Goal: Task Accomplishment & Management: Use online tool/utility

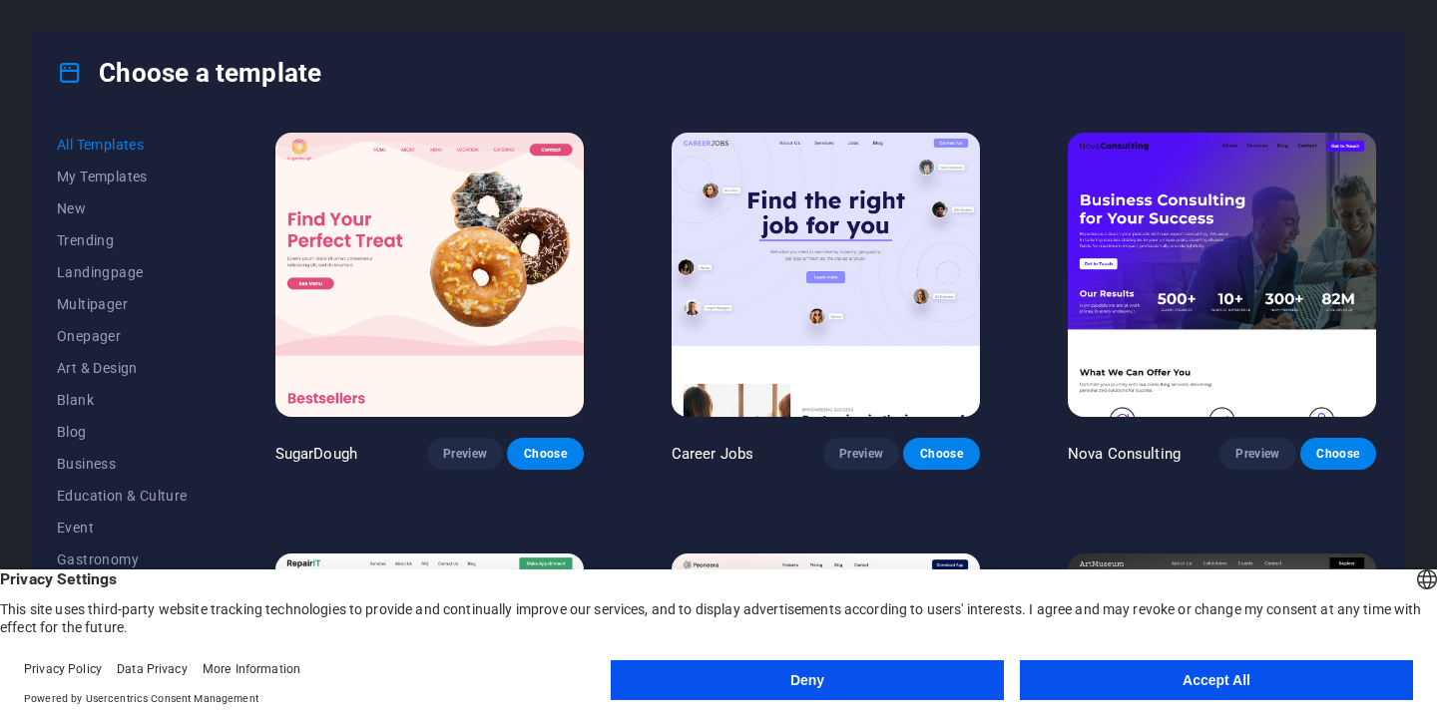
click at [1224, 680] on button "Accept All" at bounding box center [1216, 681] width 393 height 40
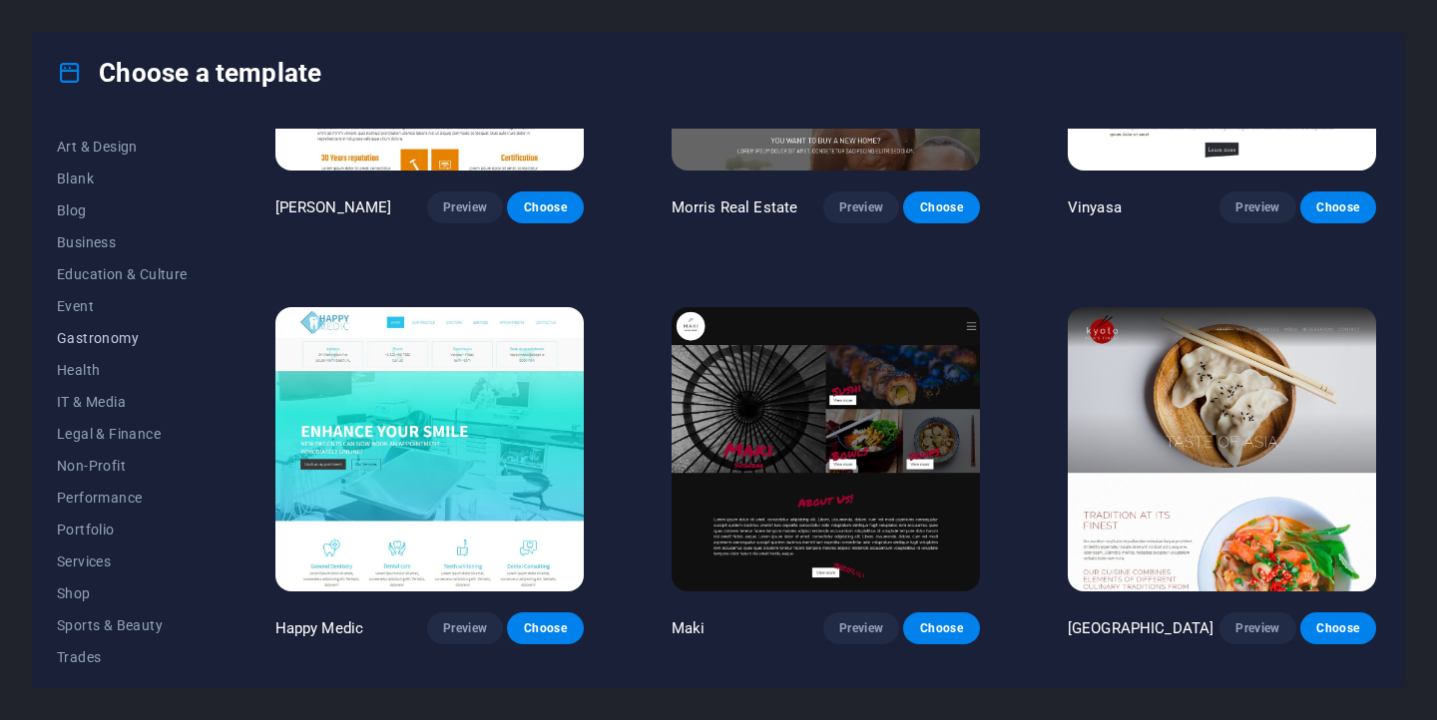
scroll to position [209, 0]
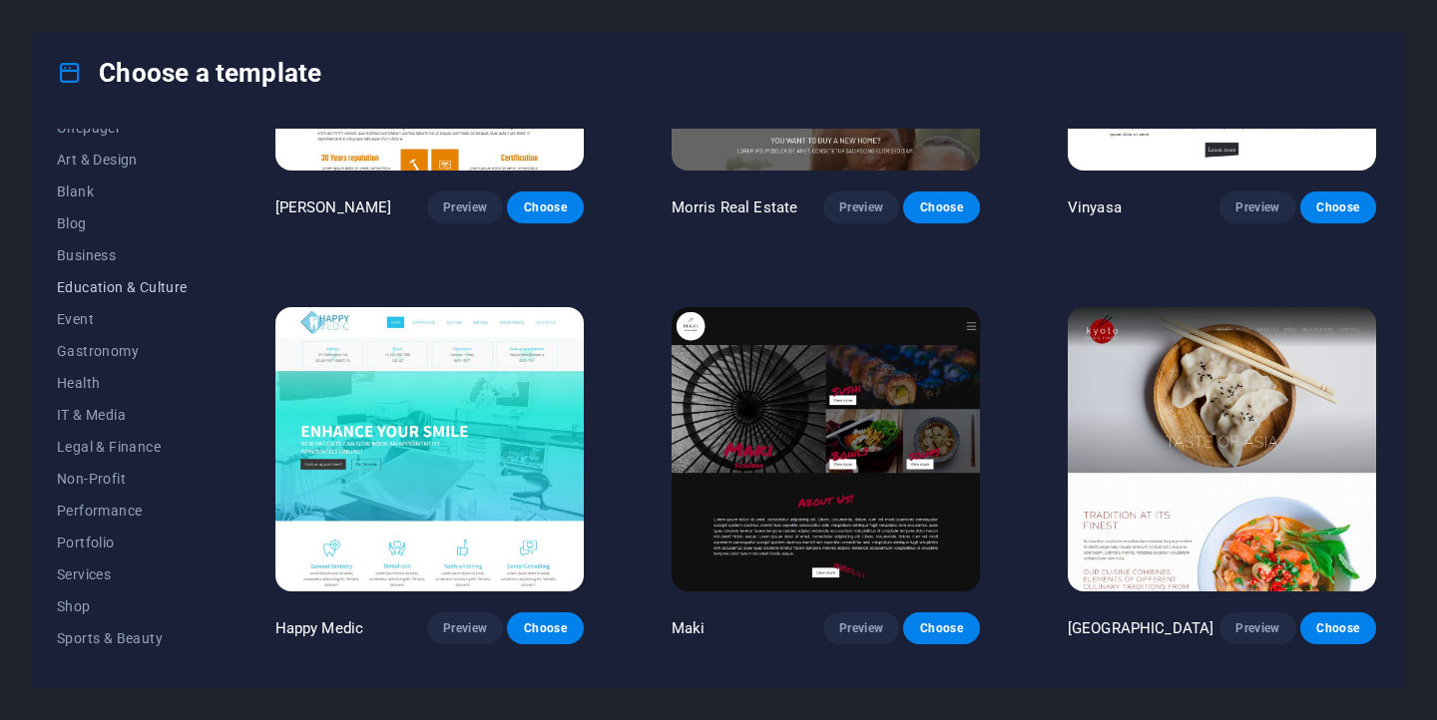
click at [125, 287] on span "Education & Culture" at bounding box center [122, 287] width 131 height 16
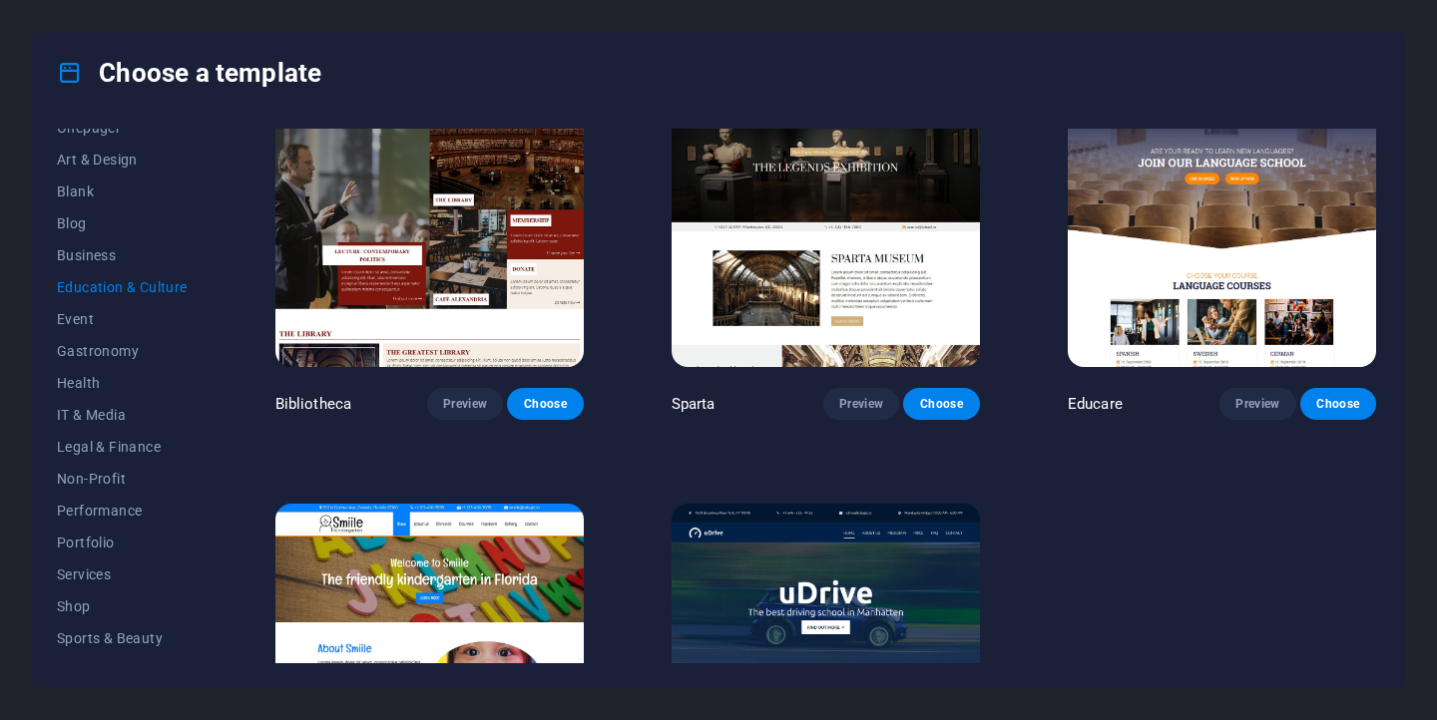
scroll to position [640, 0]
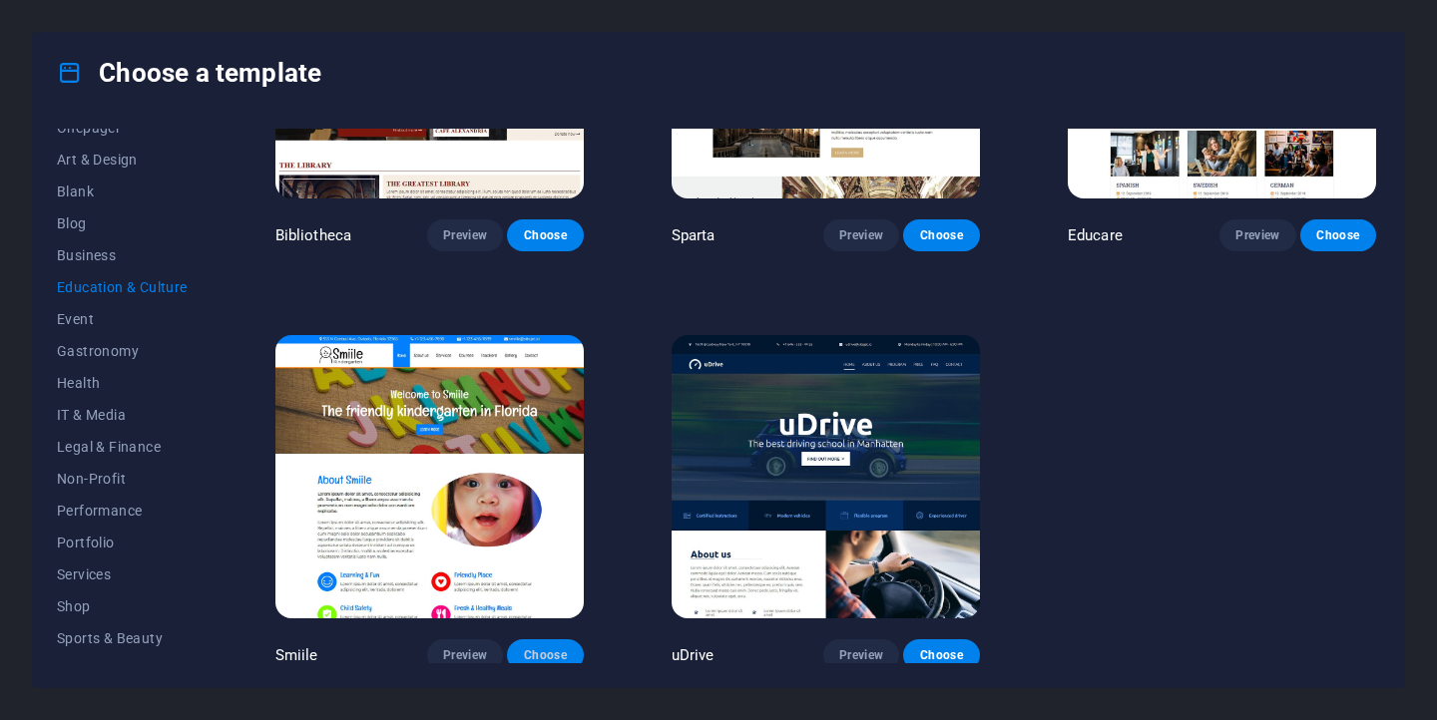
click at [543, 652] on span "Choose" at bounding box center [545, 656] width 44 height 16
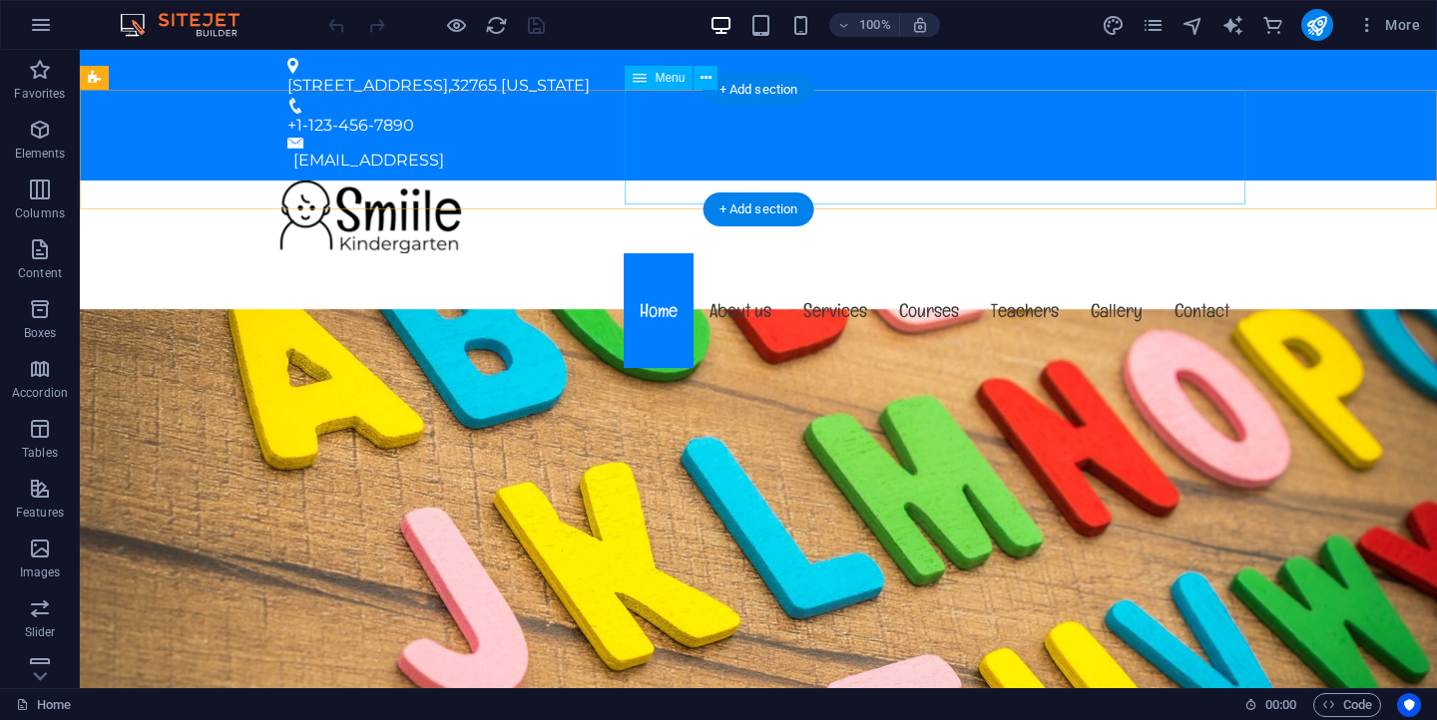
click at [739, 253] on nav "Home About us Services Courses Teachers Gallery Contact" at bounding box center [758, 310] width 974 height 115
click at [735, 253] on nav "Home About us Services Courses Teachers Gallery Contact" at bounding box center [758, 310] width 974 height 115
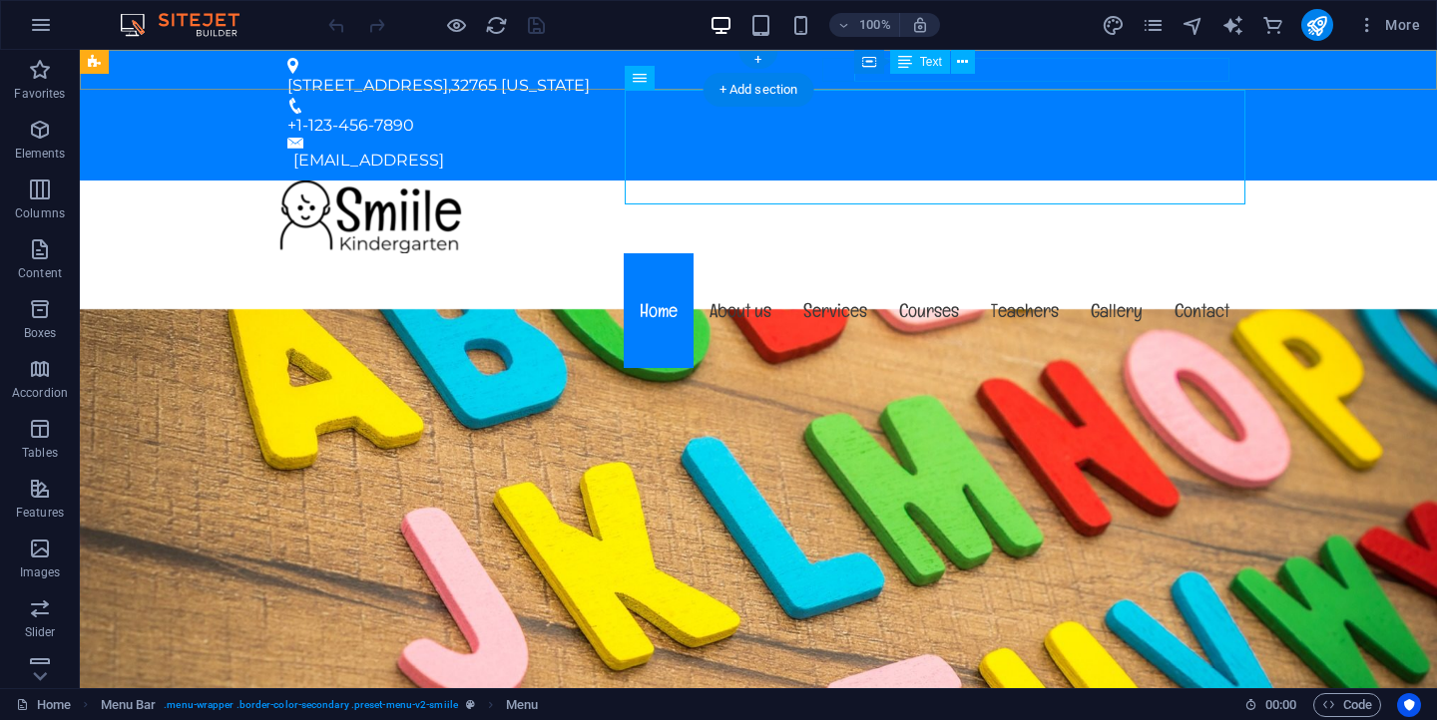
click at [1051, 149] on div "[EMAIL_ADDRESS]" at bounding box center [761, 161] width 936 height 24
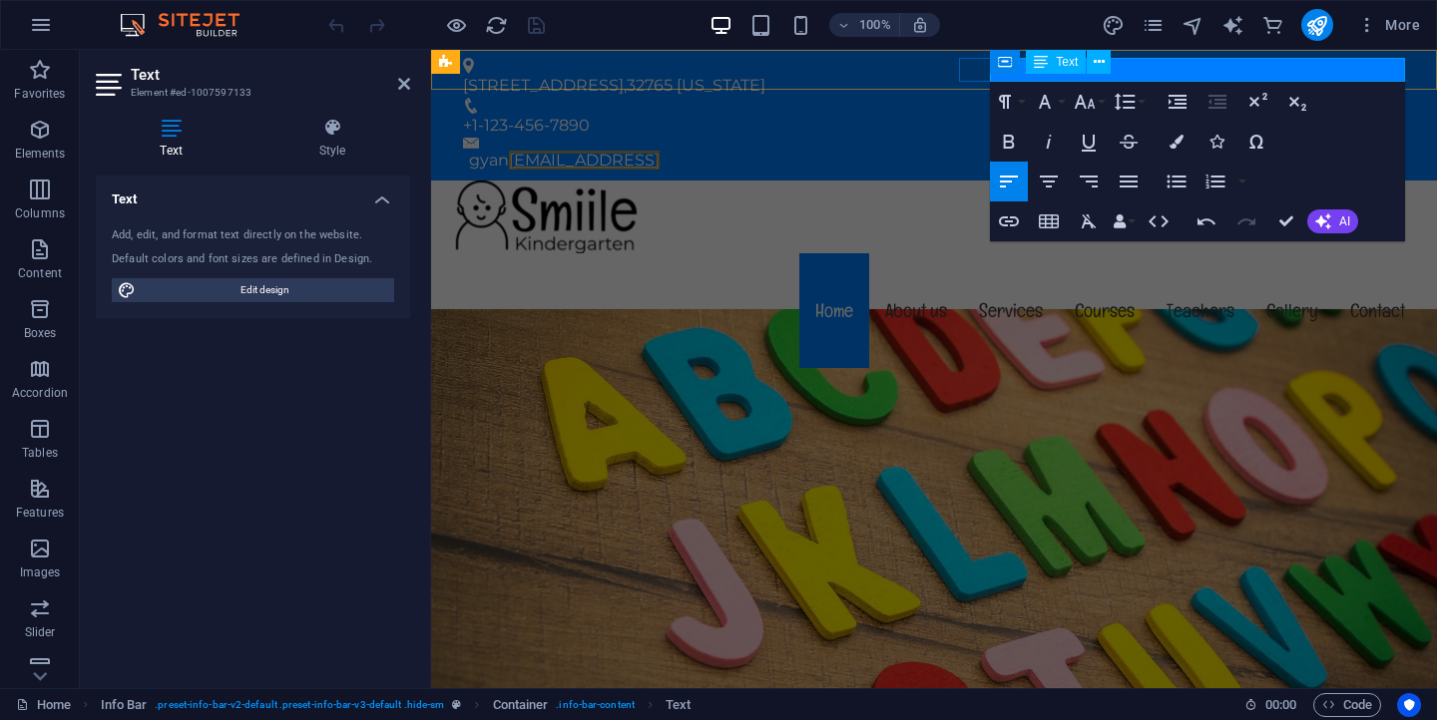
click at [660, 151] on link "[EMAIL_ADDRESS]" at bounding box center [584, 160] width 151 height 19
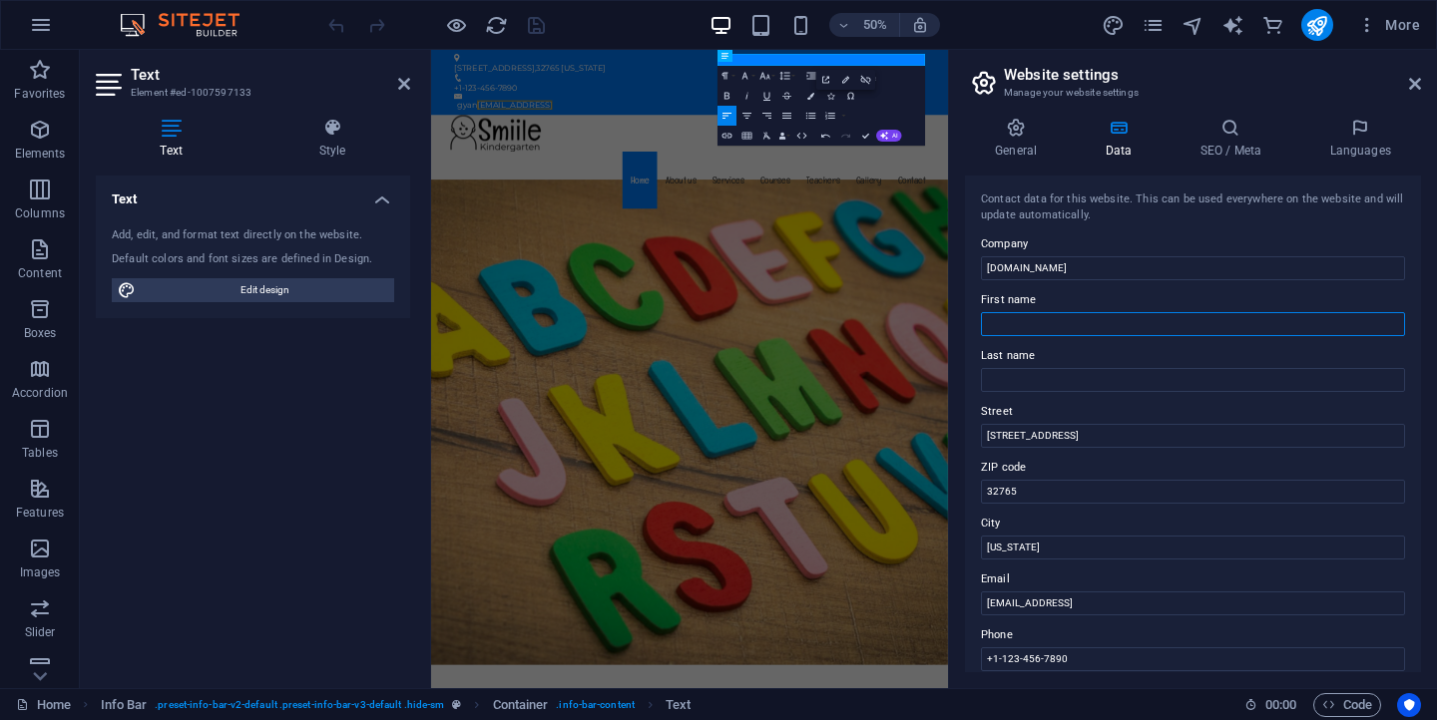
click at [1095, 325] on input "First name" at bounding box center [1193, 324] width 424 height 24
type input "Gyan Vatika"
click at [1084, 378] on input "Last name" at bounding box center [1193, 380] width 424 height 24
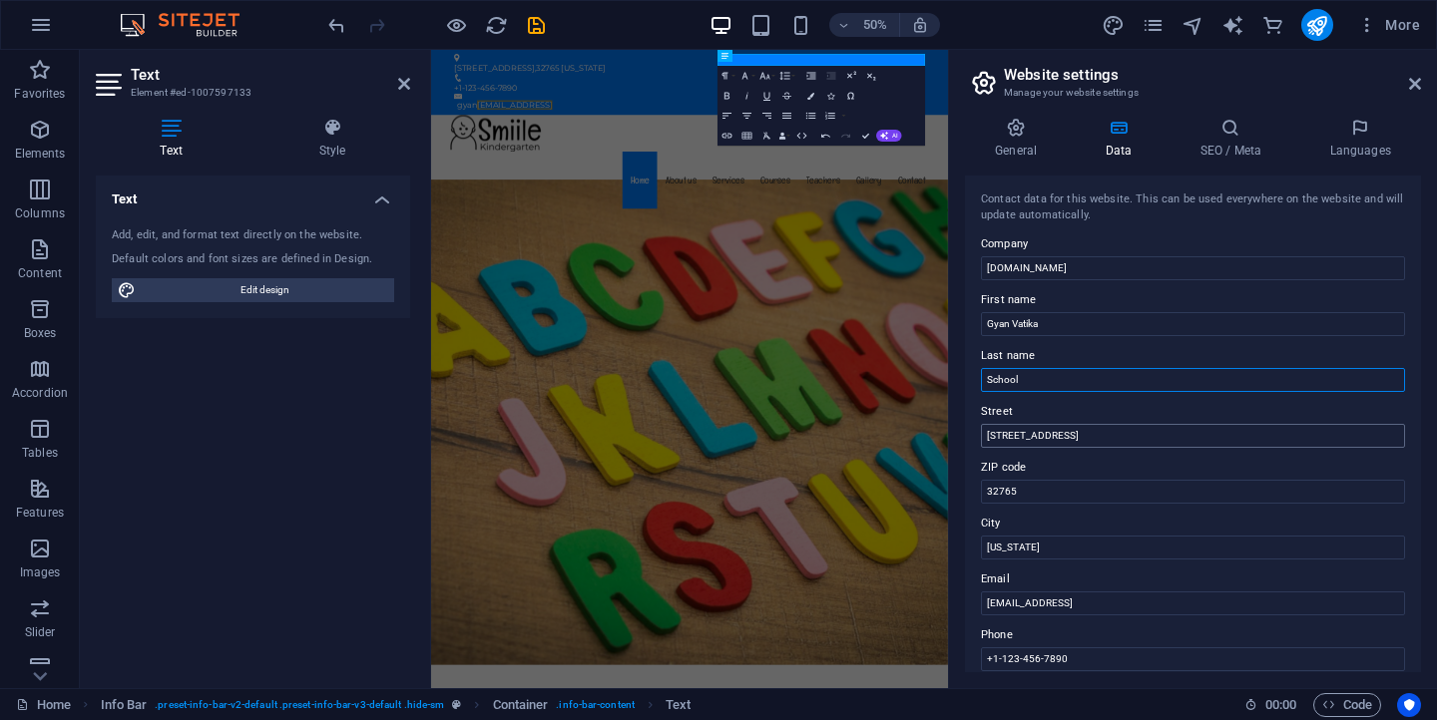
type input "School"
click at [1108, 437] on input "[STREET_ADDRESS]" at bounding box center [1193, 436] width 424 height 24
type input "3"
type input "Shreepur - 11"
click at [1106, 493] on input "32765" at bounding box center [1193, 492] width 424 height 24
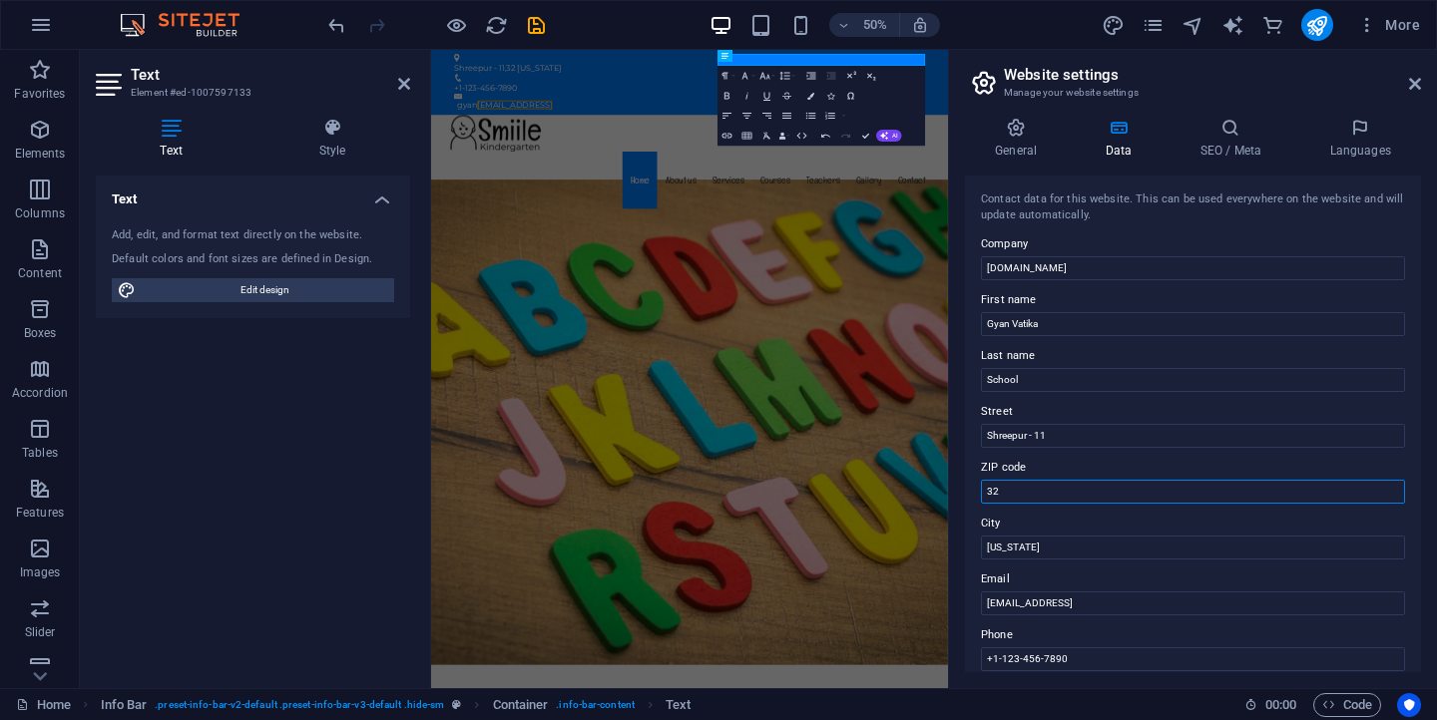
type input "3"
type input "44300"
click at [1151, 554] on input "[US_STATE]" at bounding box center [1193, 548] width 424 height 24
type input "F"
type input "Birgunj"
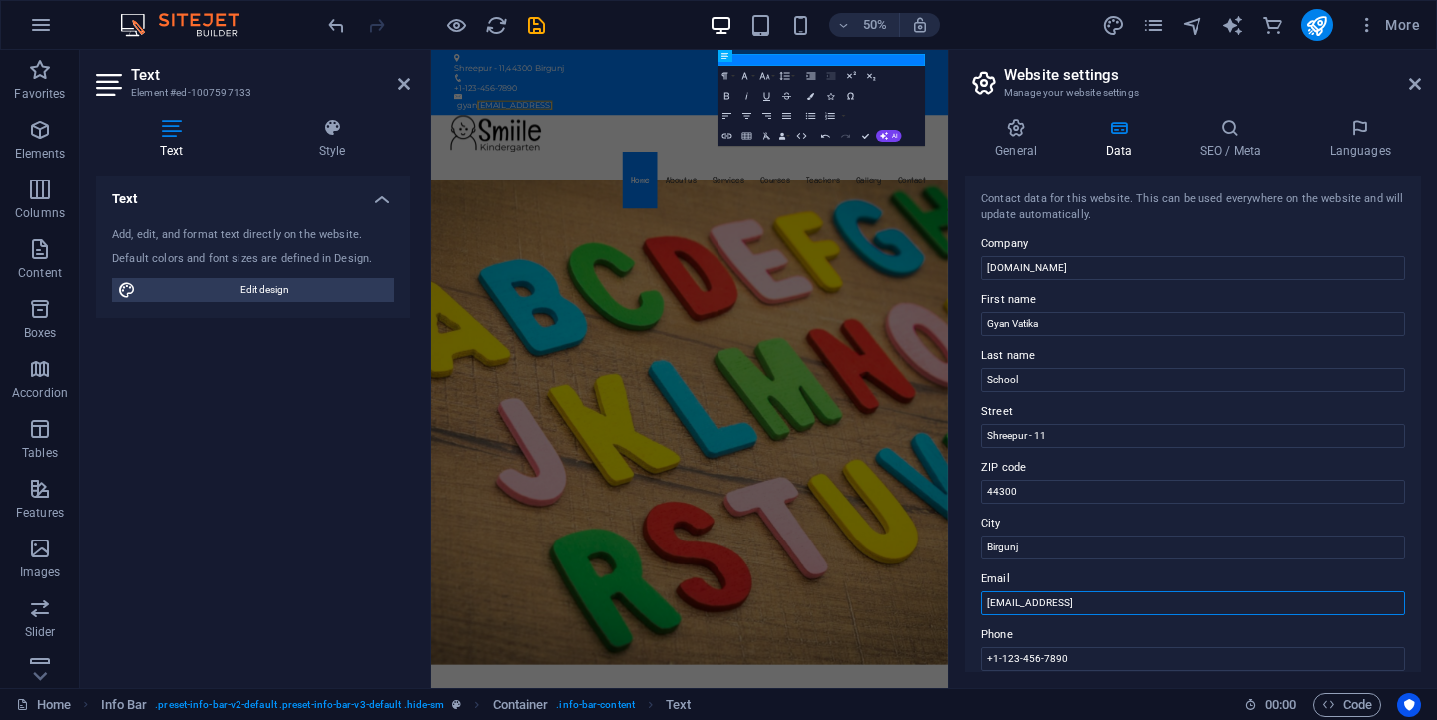
click at [1220, 607] on input "[EMAIL_ADDRESS]" at bounding box center [1193, 604] width 424 height 24
type input "8"
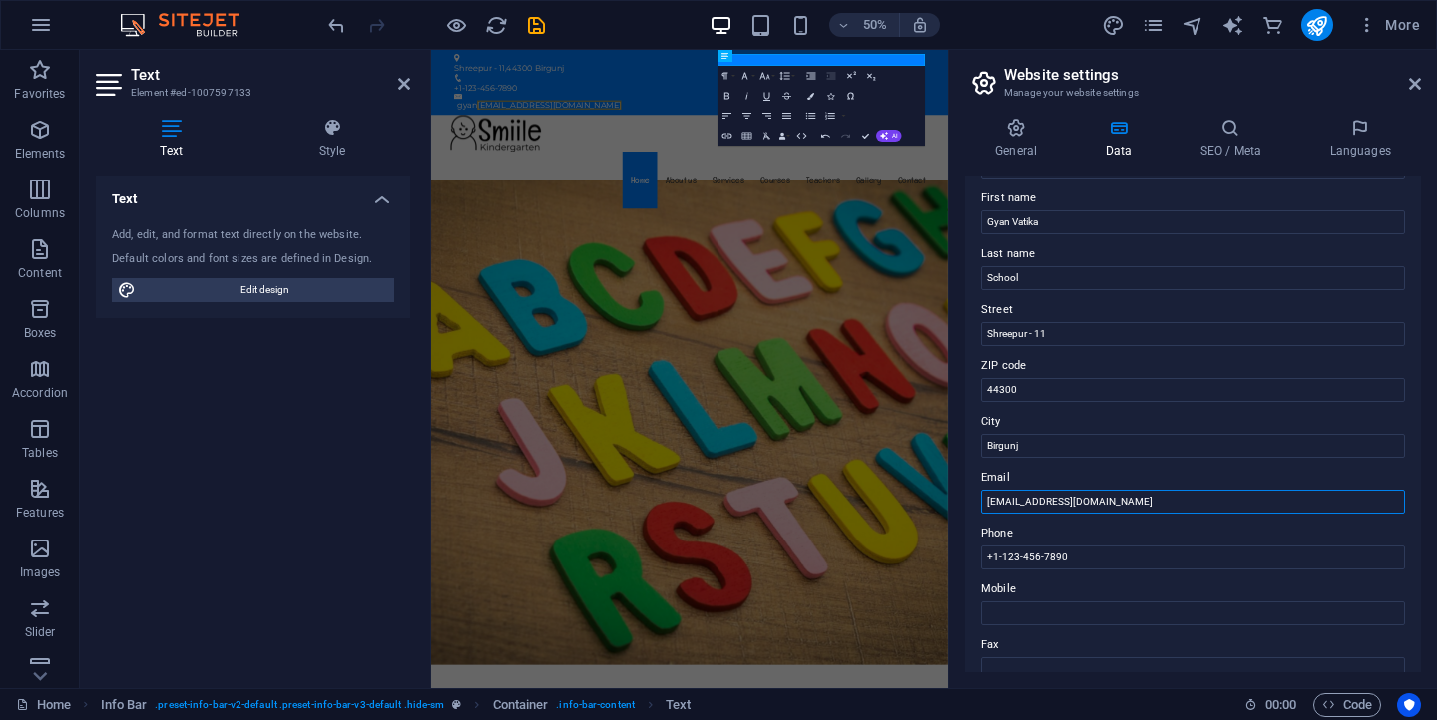
scroll to position [136, 0]
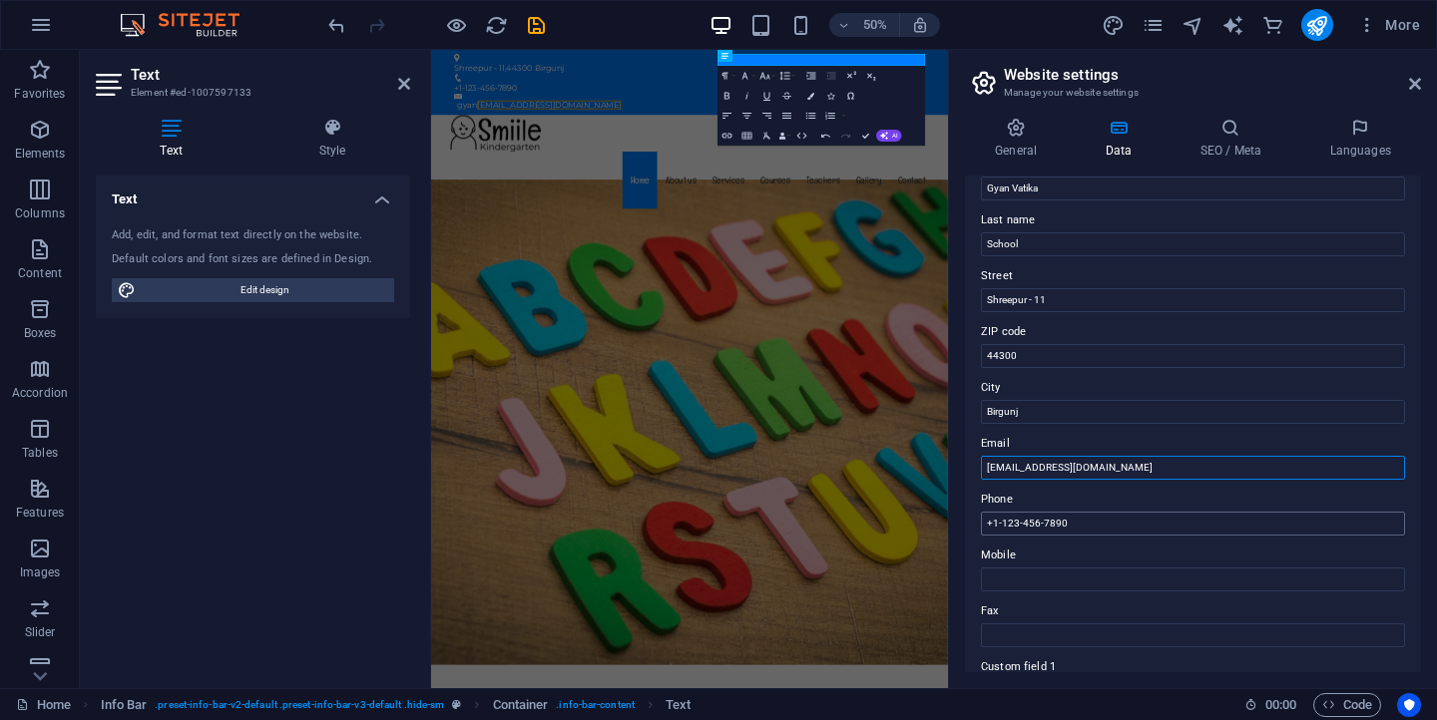
type input "[EMAIL_ADDRESS][DOMAIN_NAME]"
click at [1166, 530] on input "+1-123-456-7890" at bounding box center [1193, 524] width 424 height 24
type input "+"
type input "[PHONE_NUMBER]"
click at [1137, 575] on input "Mobile" at bounding box center [1193, 580] width 424 height 24
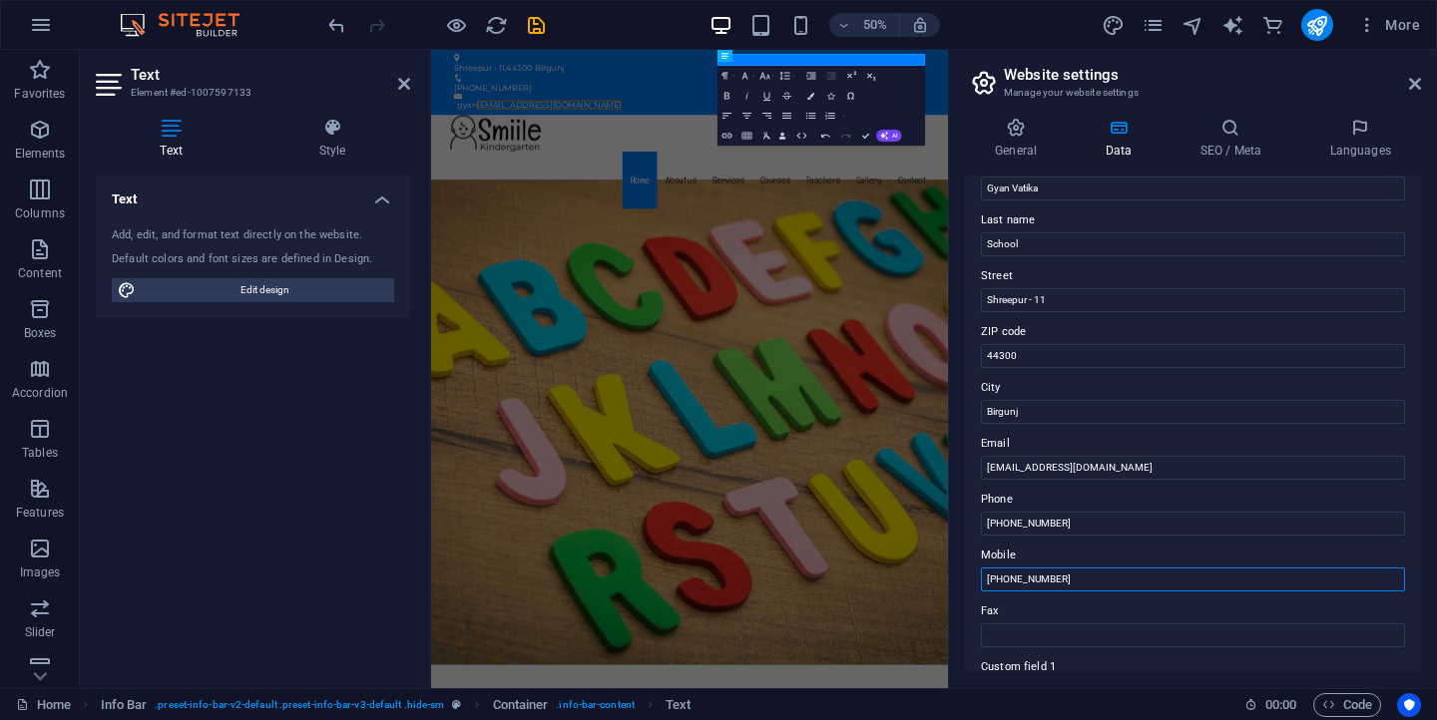
type input "[PHONE_NUMBER]"
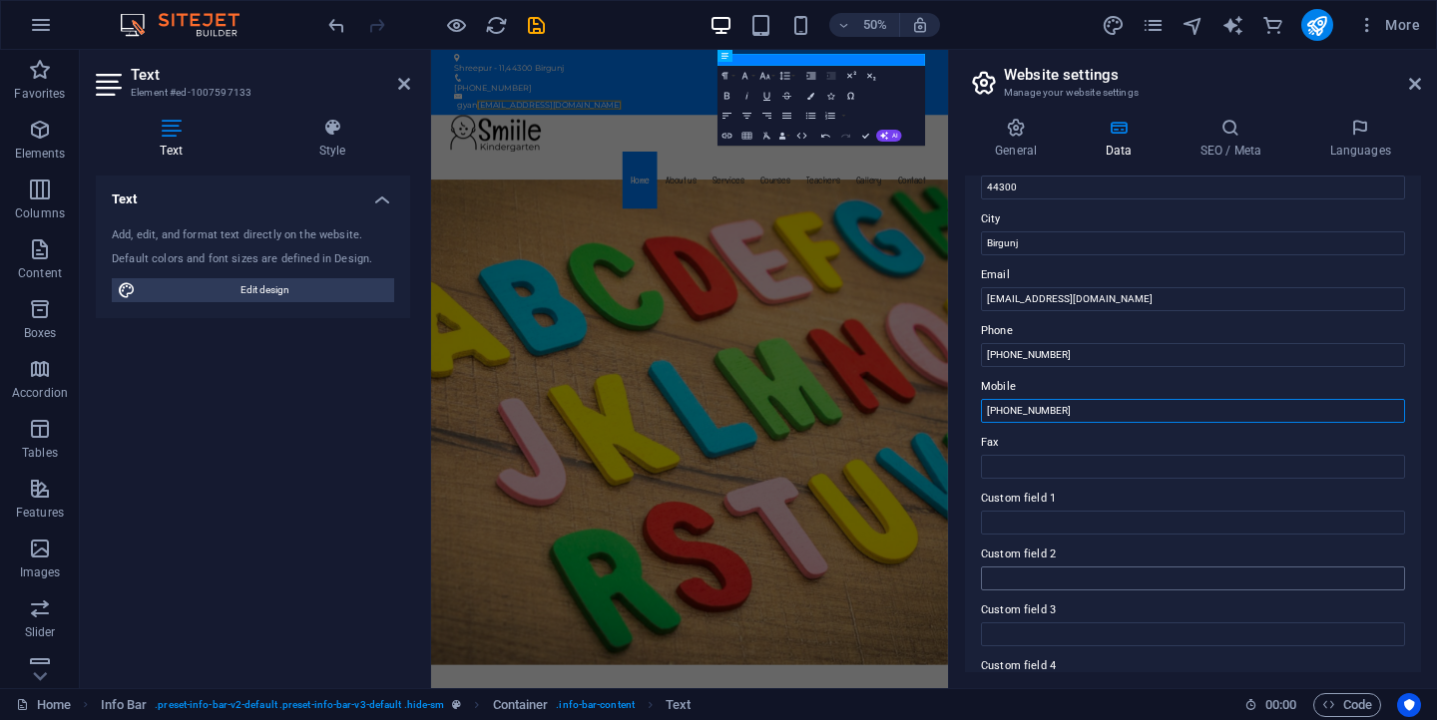
scroll to position [0, 0]
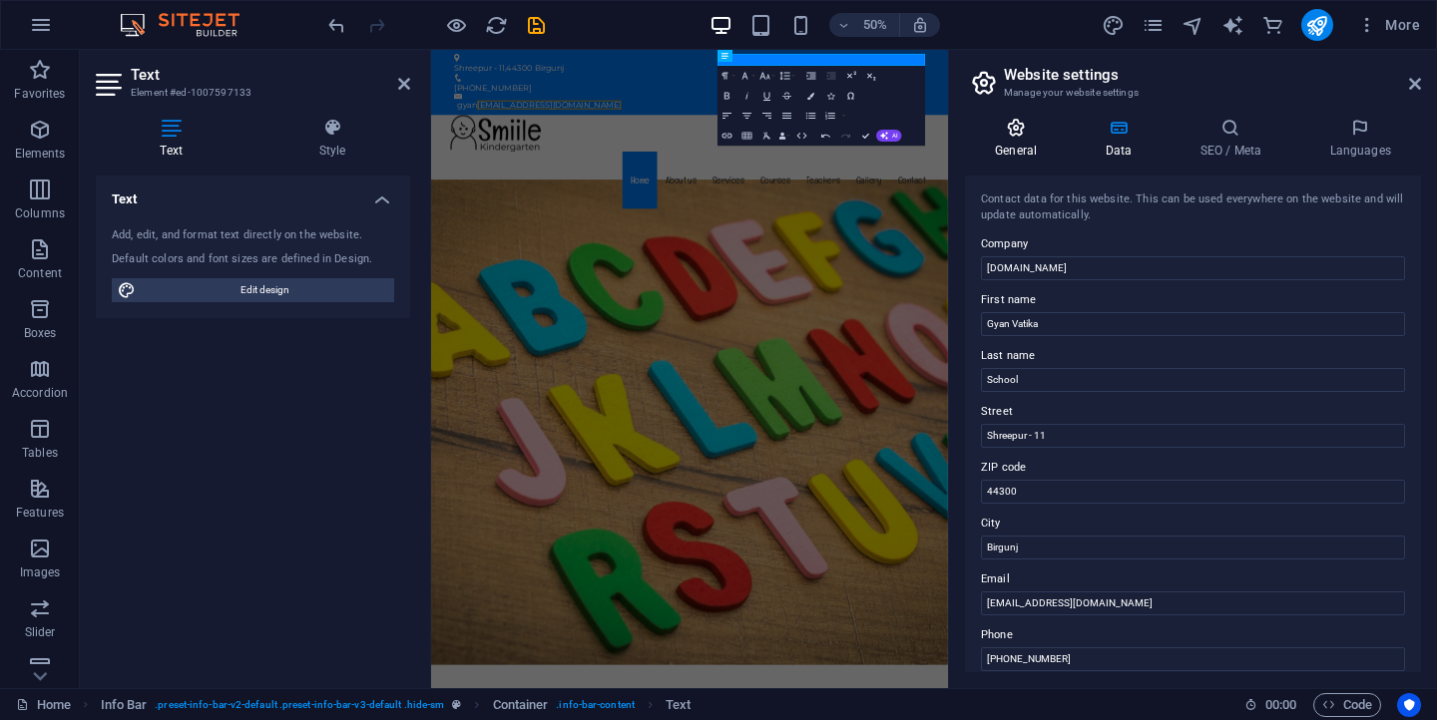
click at [1023, 143] on h4 "General" at bounding box center [1020, 139] width 110 height 42
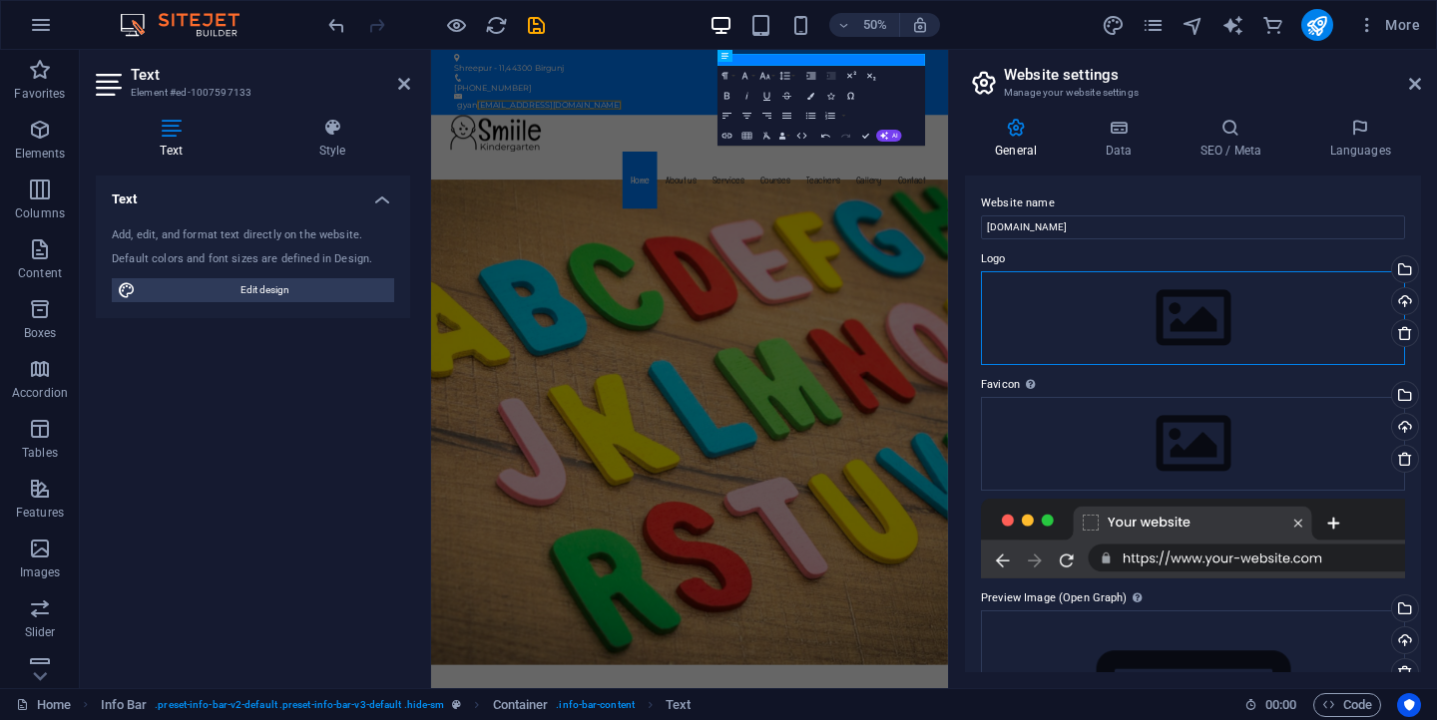
click at [1190, 322] on div "Drag files here, click to choose files or select files from Files or our free s…" at bounding box center [1193, 318] width 424 height 94
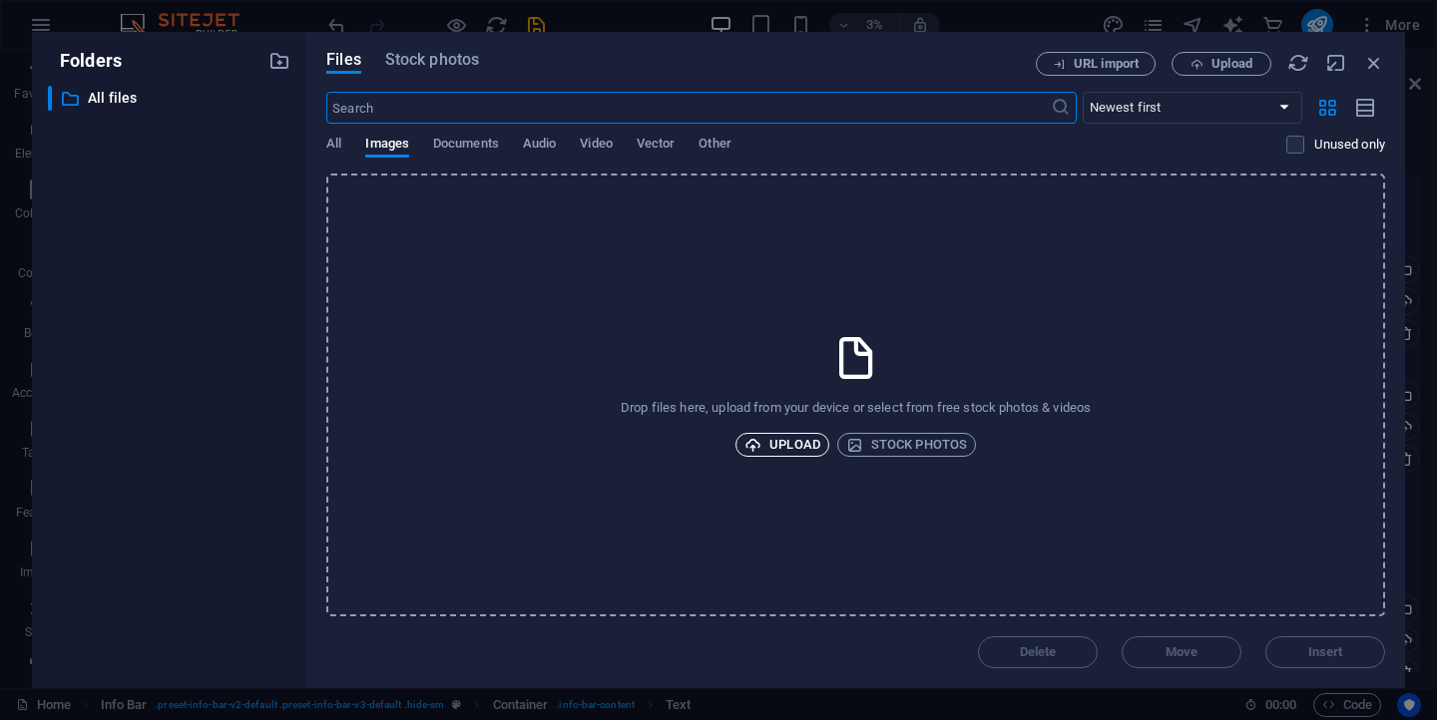
click at [802, 441] on span "Upload" at bounding box center [782, 445] width 76 height 24
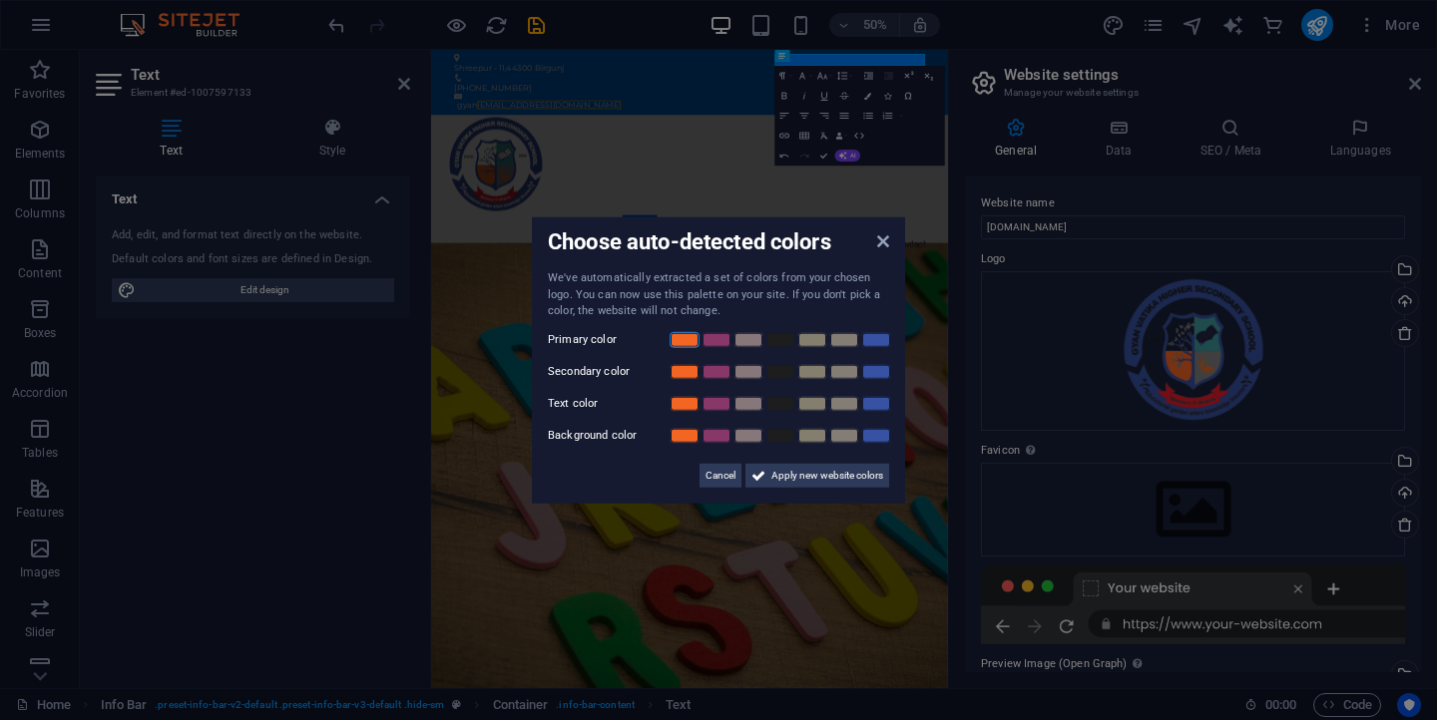
click at [688, 338] on link at bounding box center [685, 339] width 30 height 16
click at [864, 341] on link at bounding box center [876, 339] width 30 height 16
click at [881, 246] on icon at bounding box center [883, 242] width 12 height 16
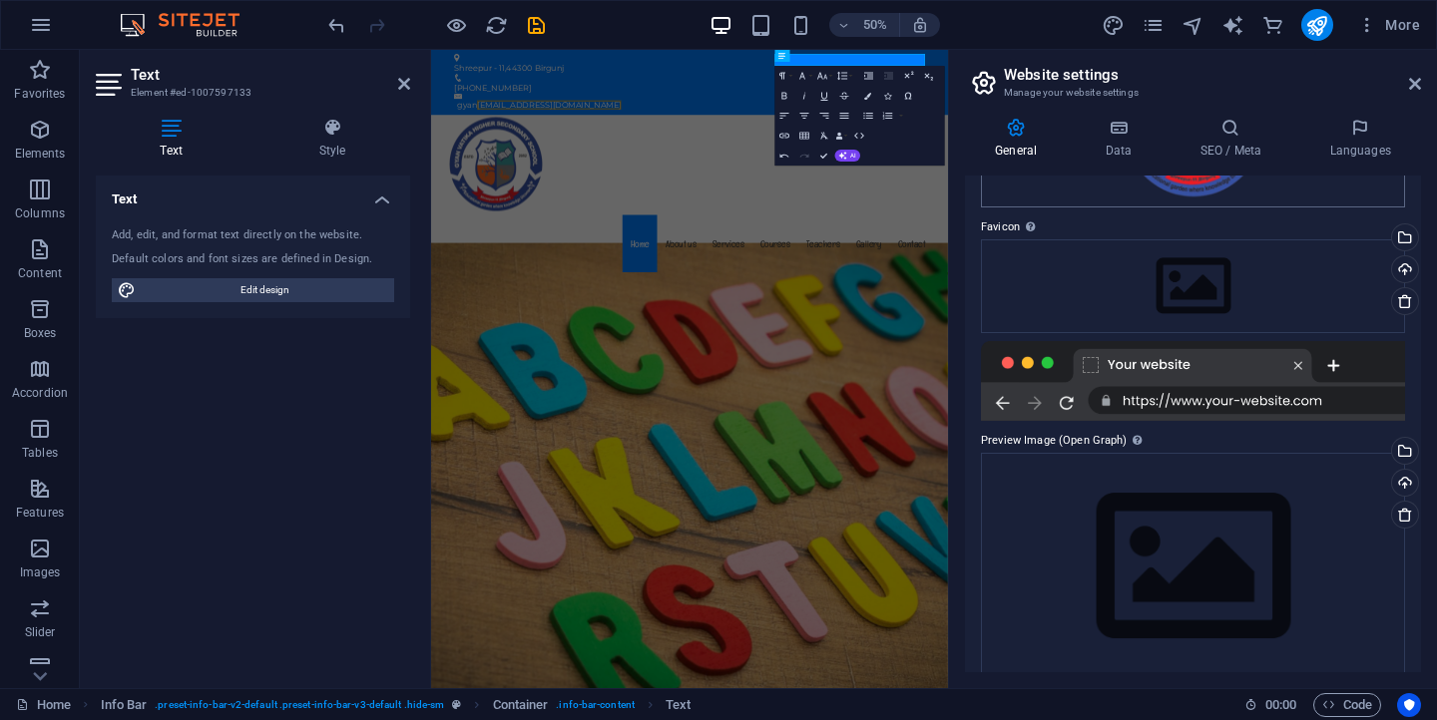
scroll to position [248, 0]
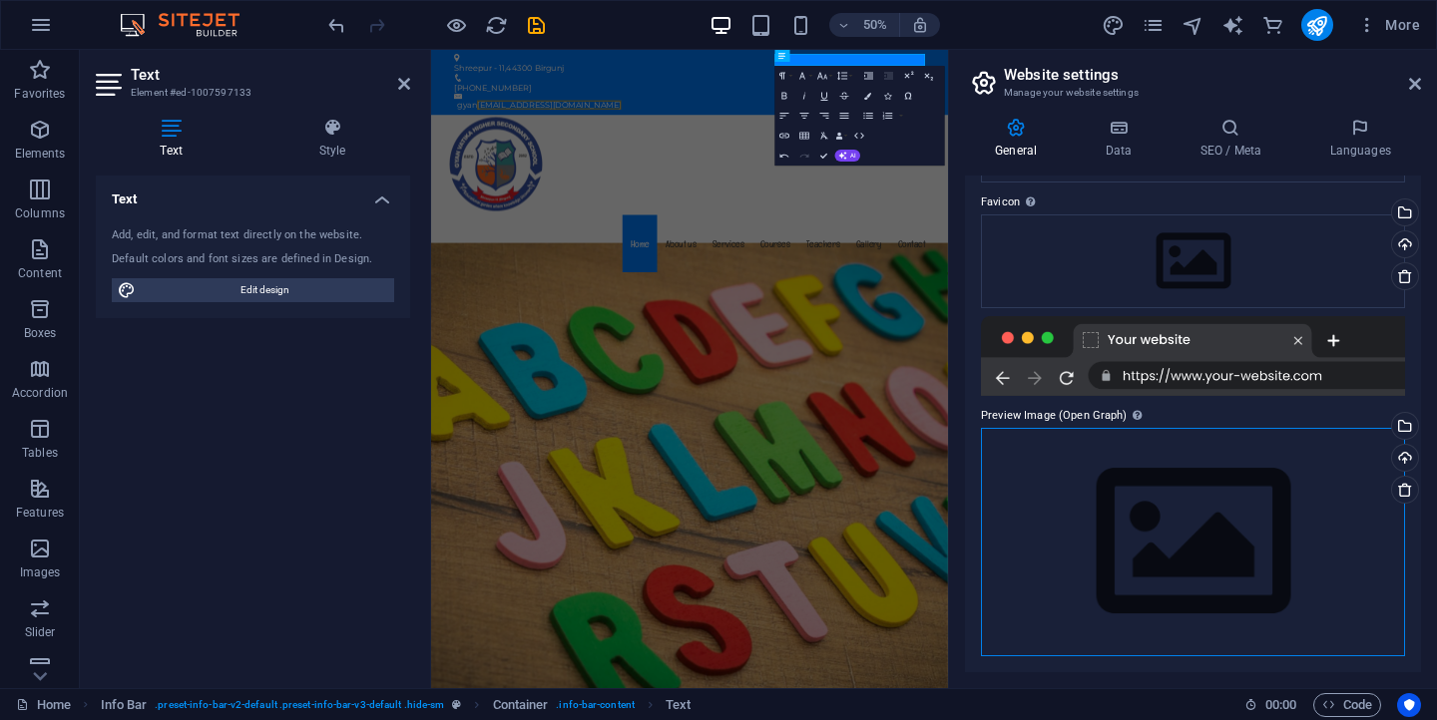
click at [1196, 520] on div "Drag files here, click to choose files or select files from Files or our free s…" at bounding box center [1193, 542] width 424 height 229
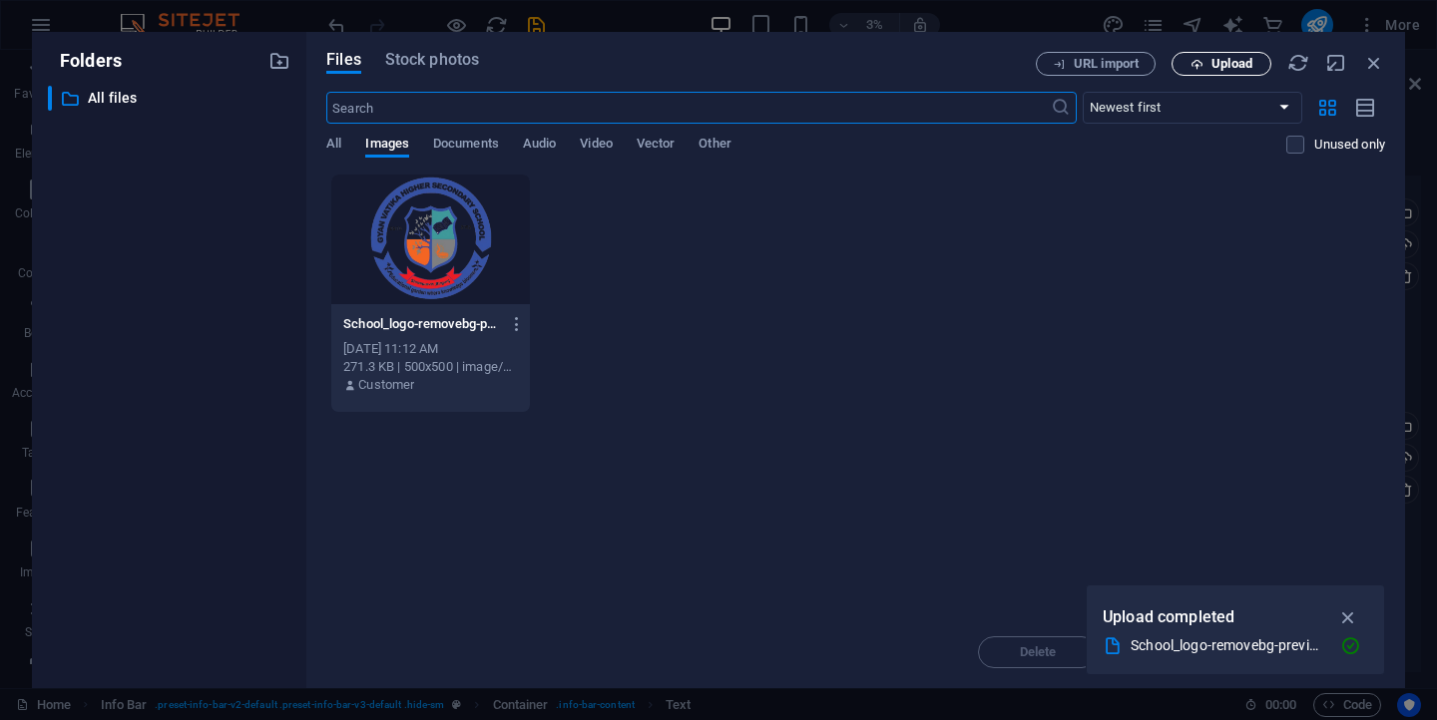
click at [1231, 58] on span "Upload" at bounding box center [1231, 64] width 41 height 12
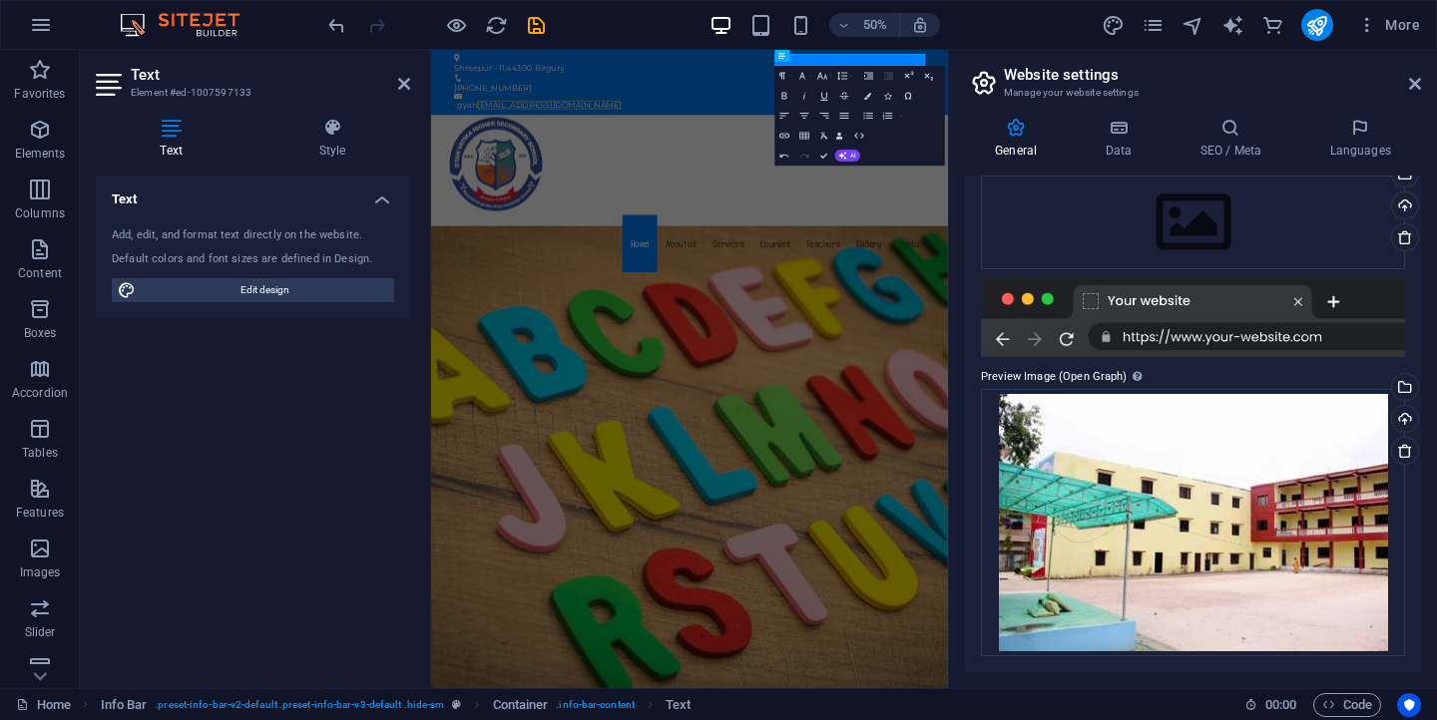
scroll to position [0, 0]
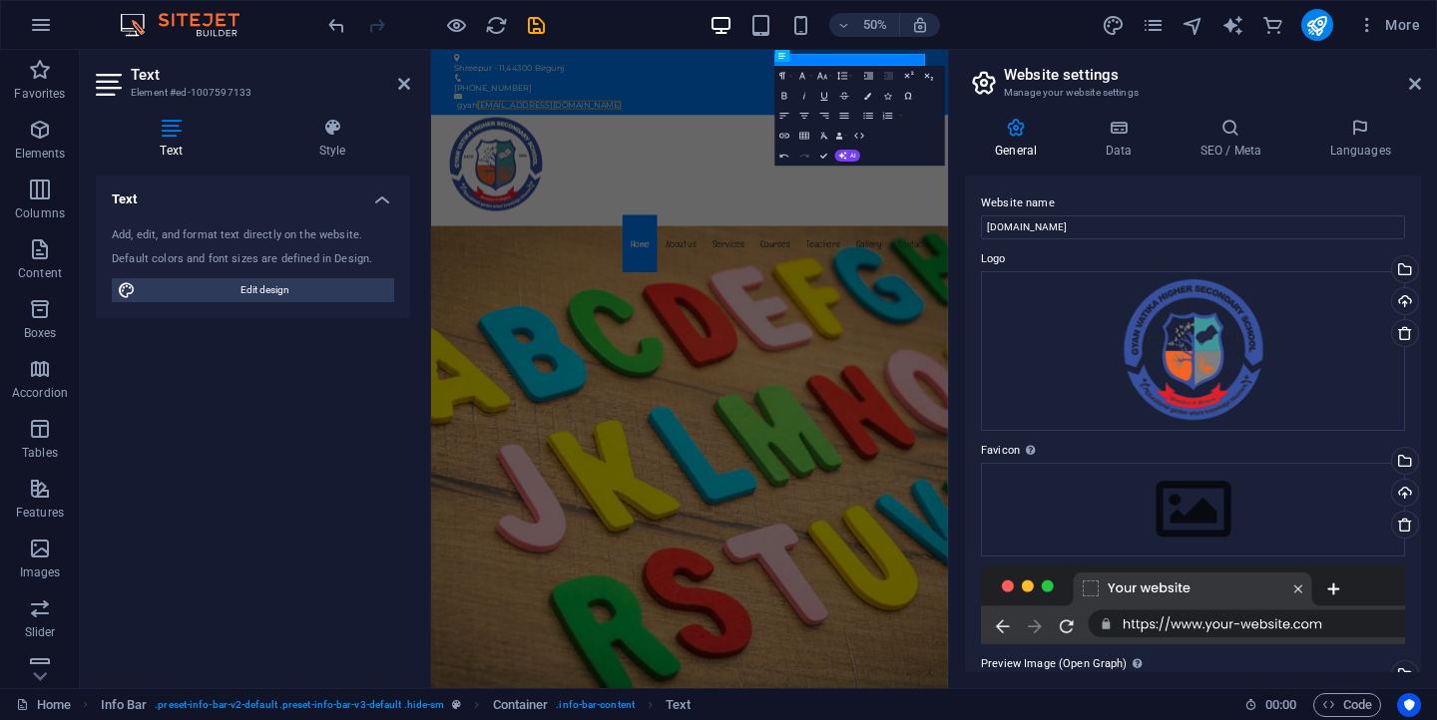
click at [170, 134] on icon at bounding box center [171, 128] width 151 height 20
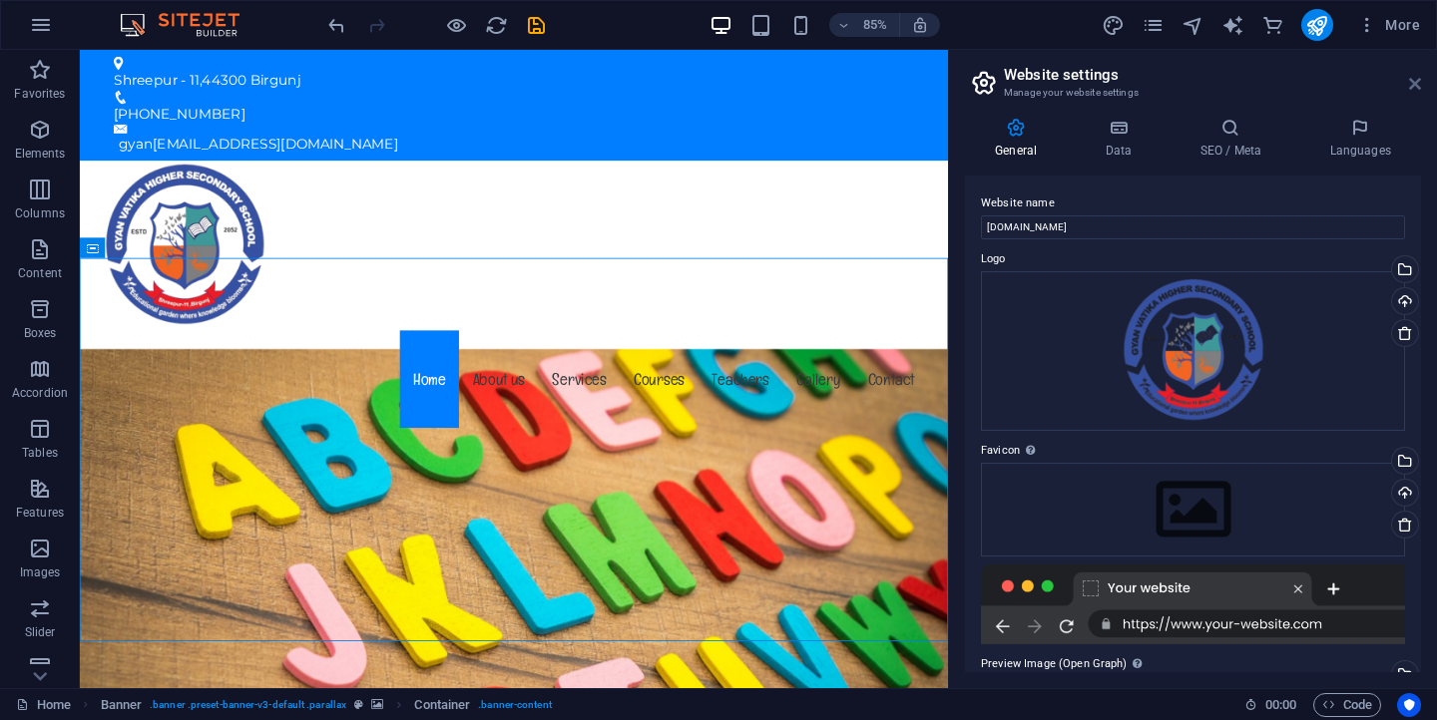
click at [1419, 85] on icon at bounding box center [1415, 84] width 12 height 16
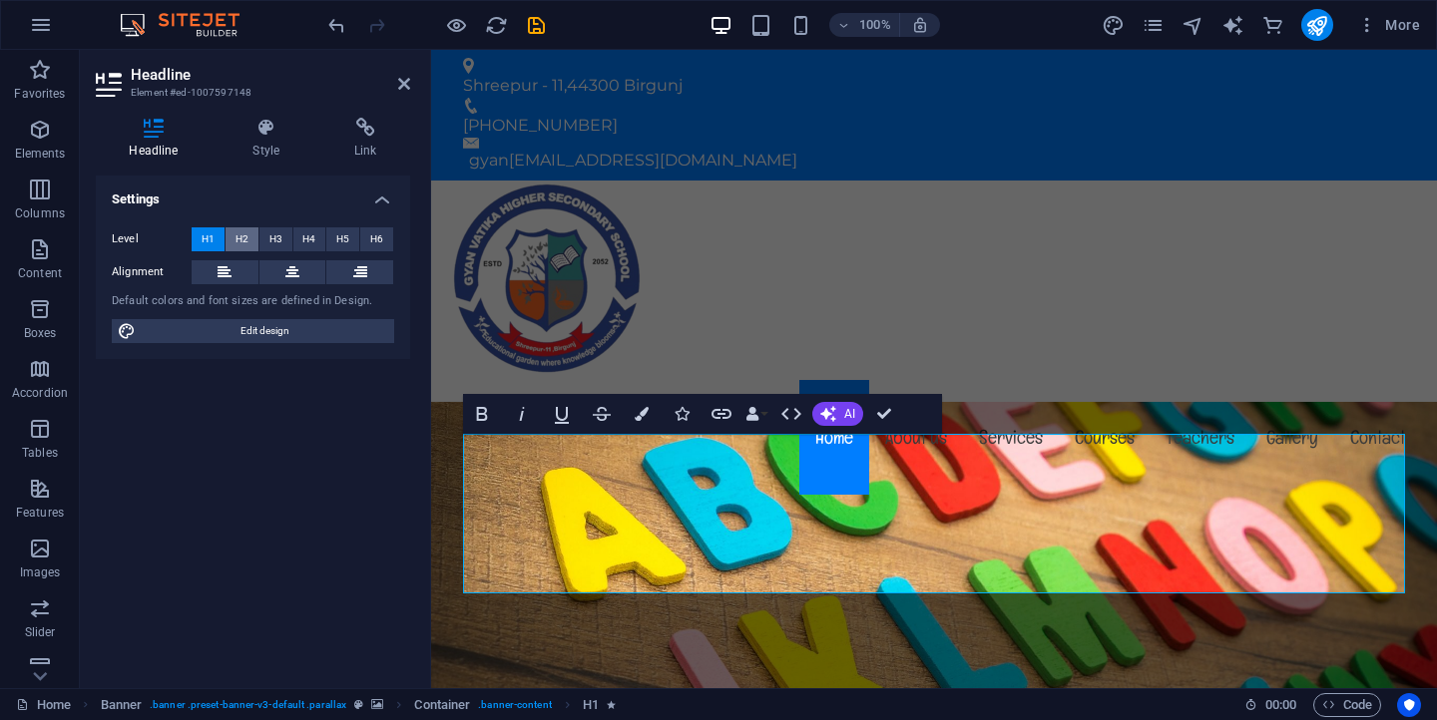
click at [240, 237] on span "H2" at bounding box center [242, 240] width 13 height 24
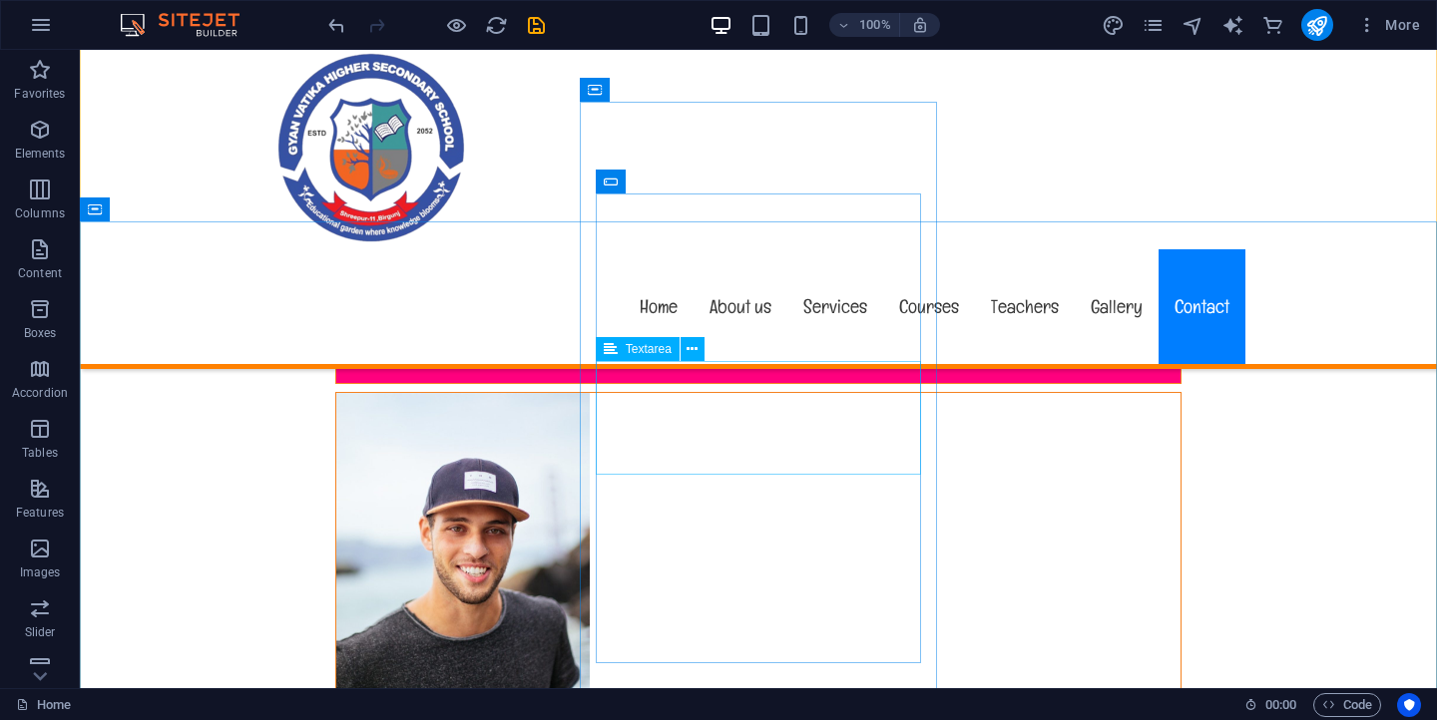
scroll to position [17958, 0]
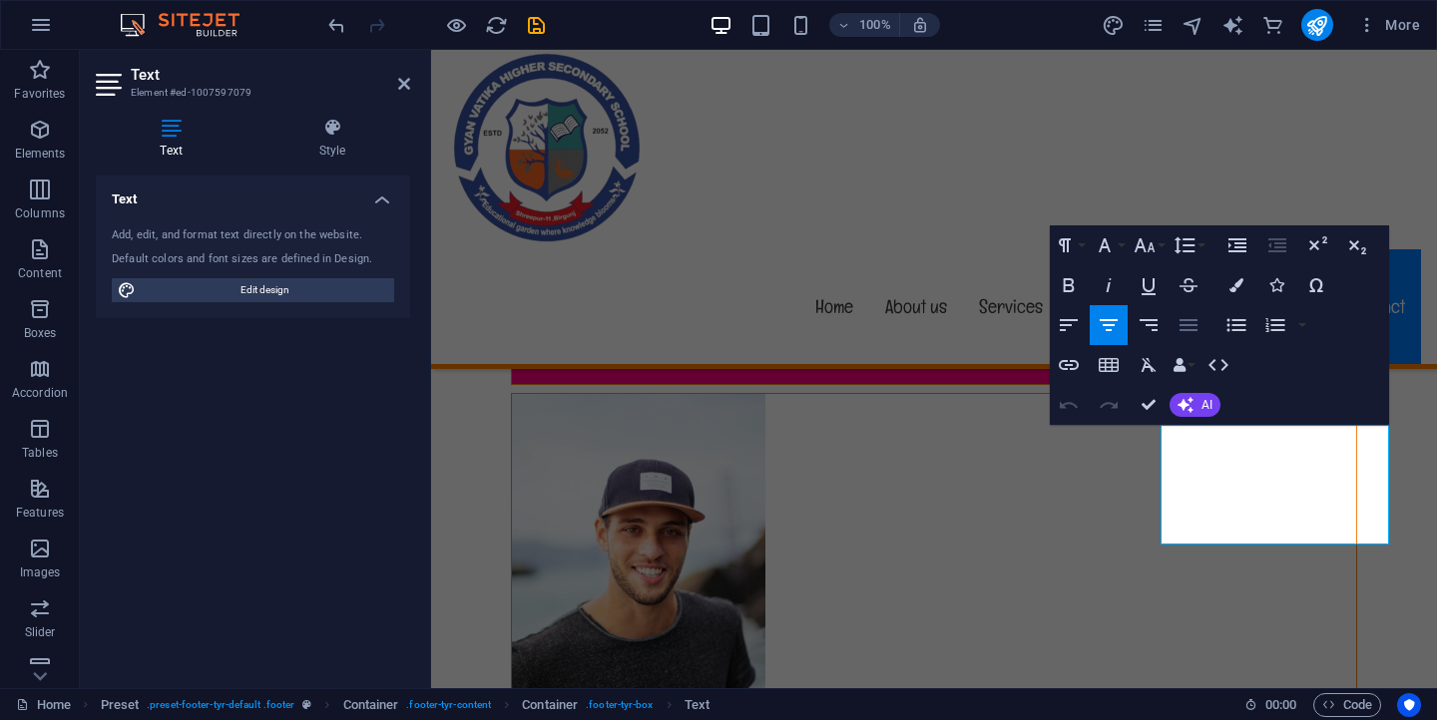
click at [1187, 320] on icon "button" at bounding box center [1189, 325] width 18 height 12
click at [1114, 328] on icon "button" at bounding box center [1109, 325] width 24 height 24
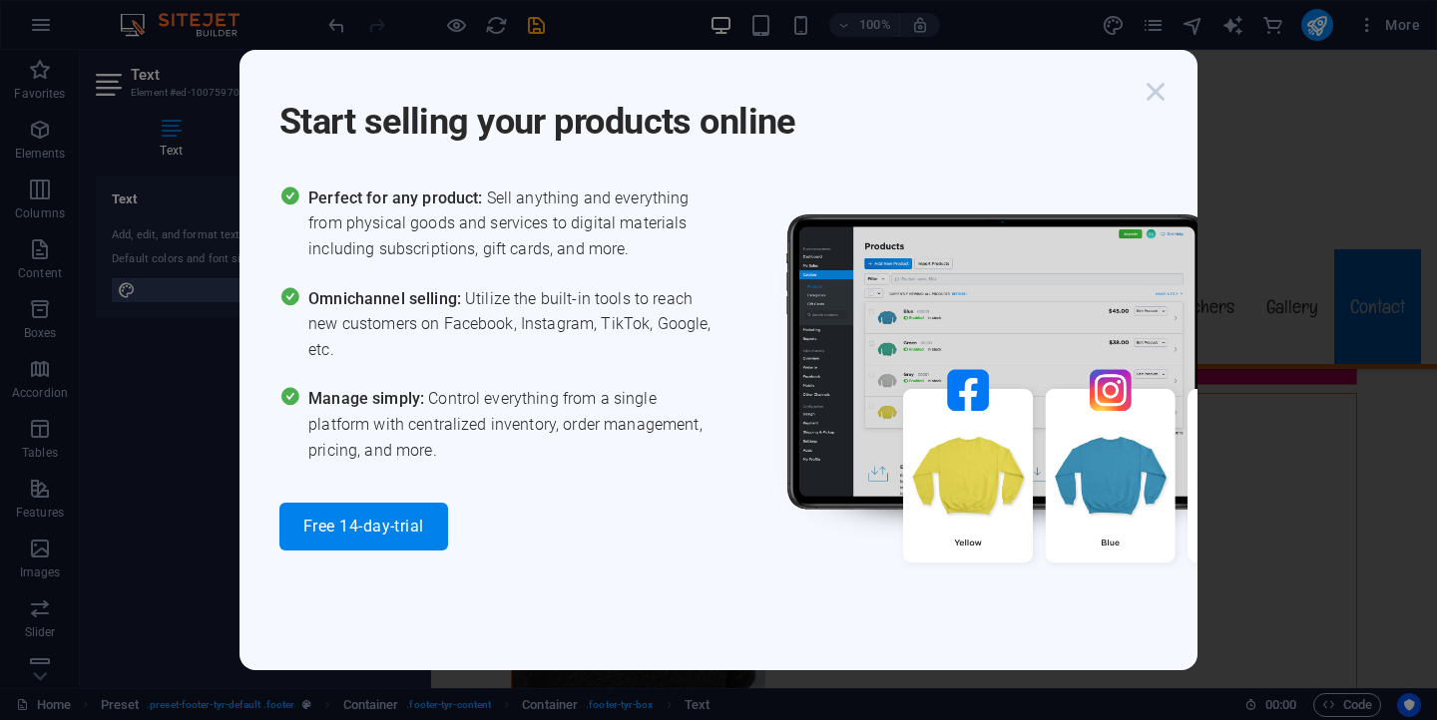
click at [1153, 99] on icon "button" at bounding box center [1156, 92] width 36 height 36
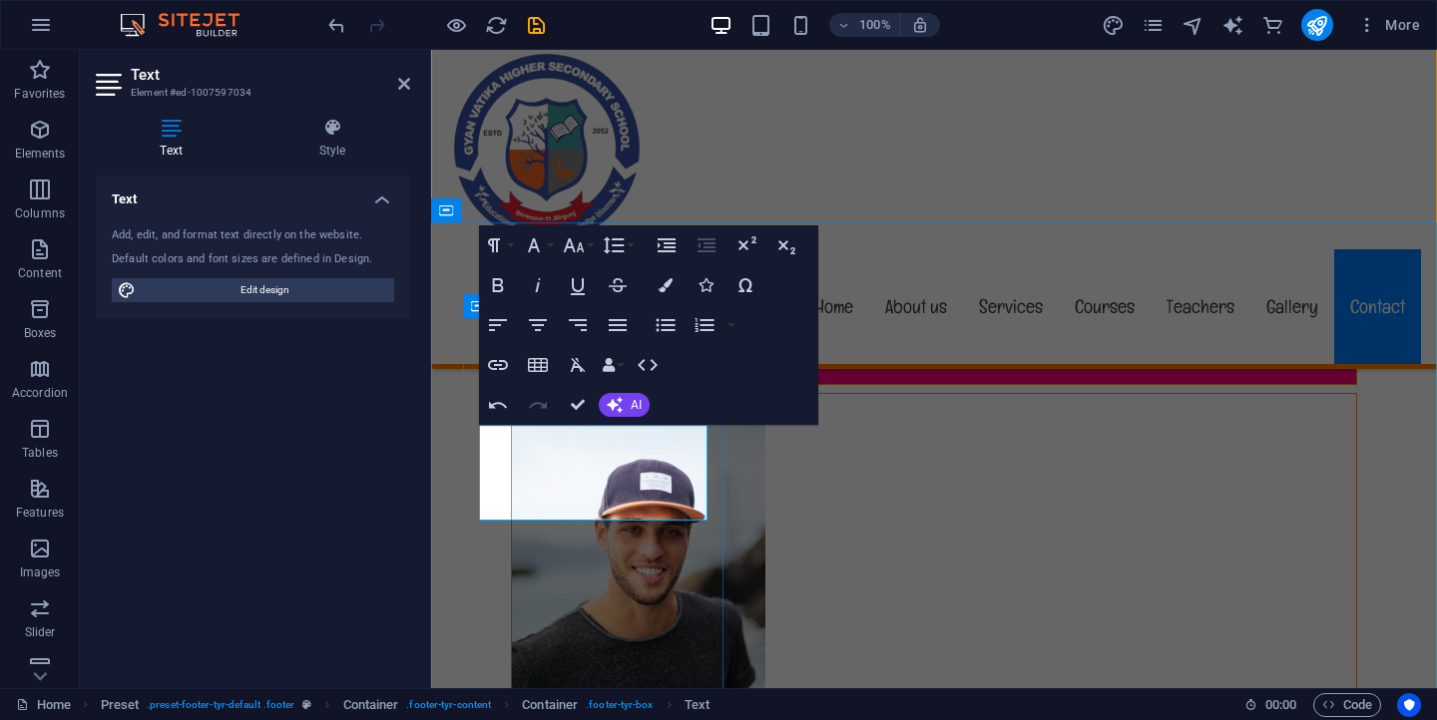
click at [327, 520] on div "Text Add, edit, and format text directly on the website. Default colors and fon…" at bounding box center [253, 424] width 314 height 497
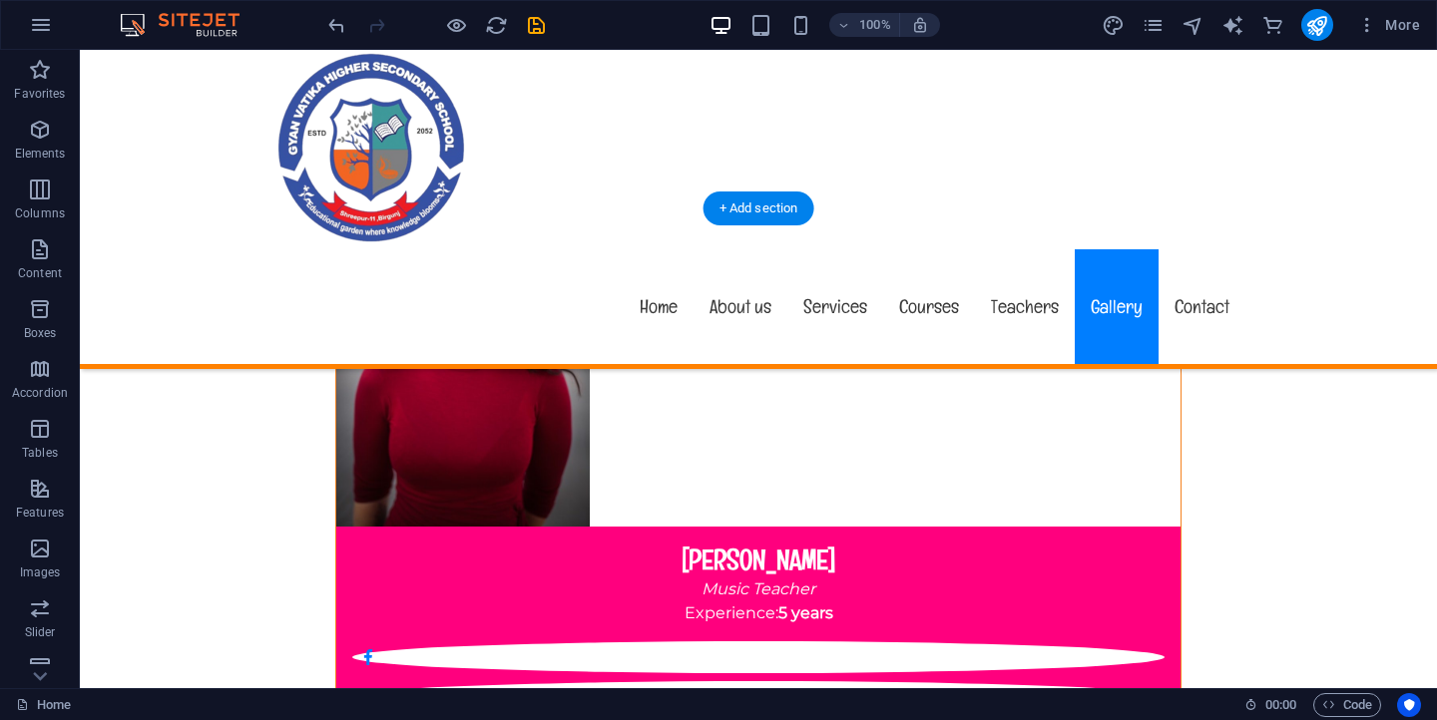
scroll to position [17579, 0]
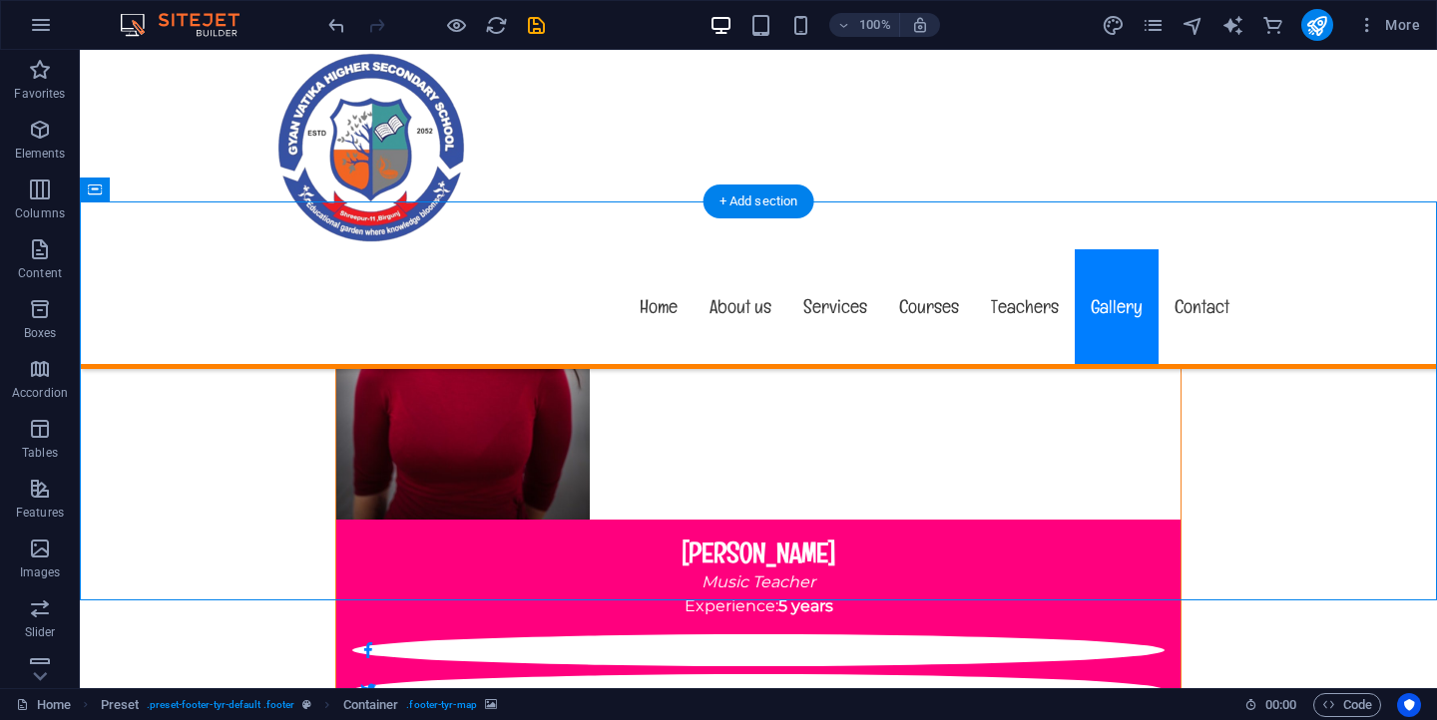
select select "px"
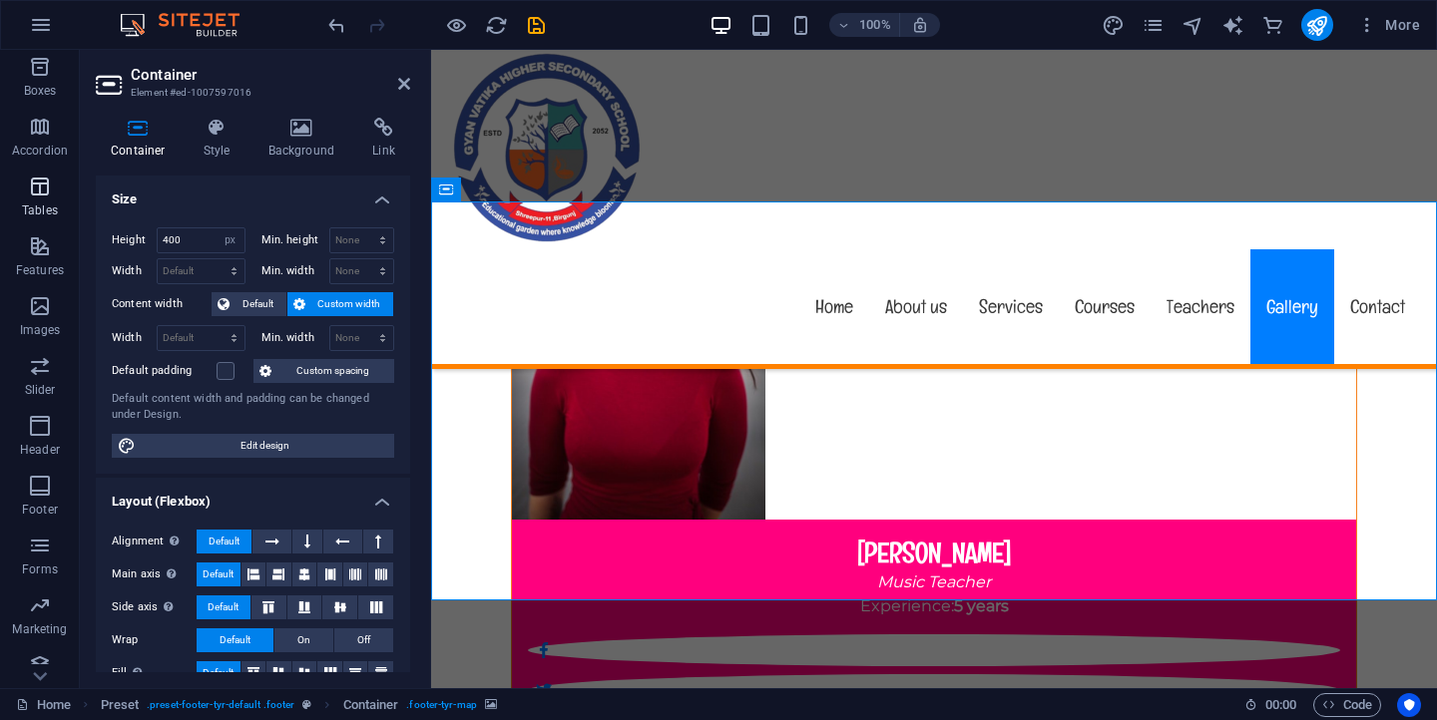
scroll to position [319, 0]
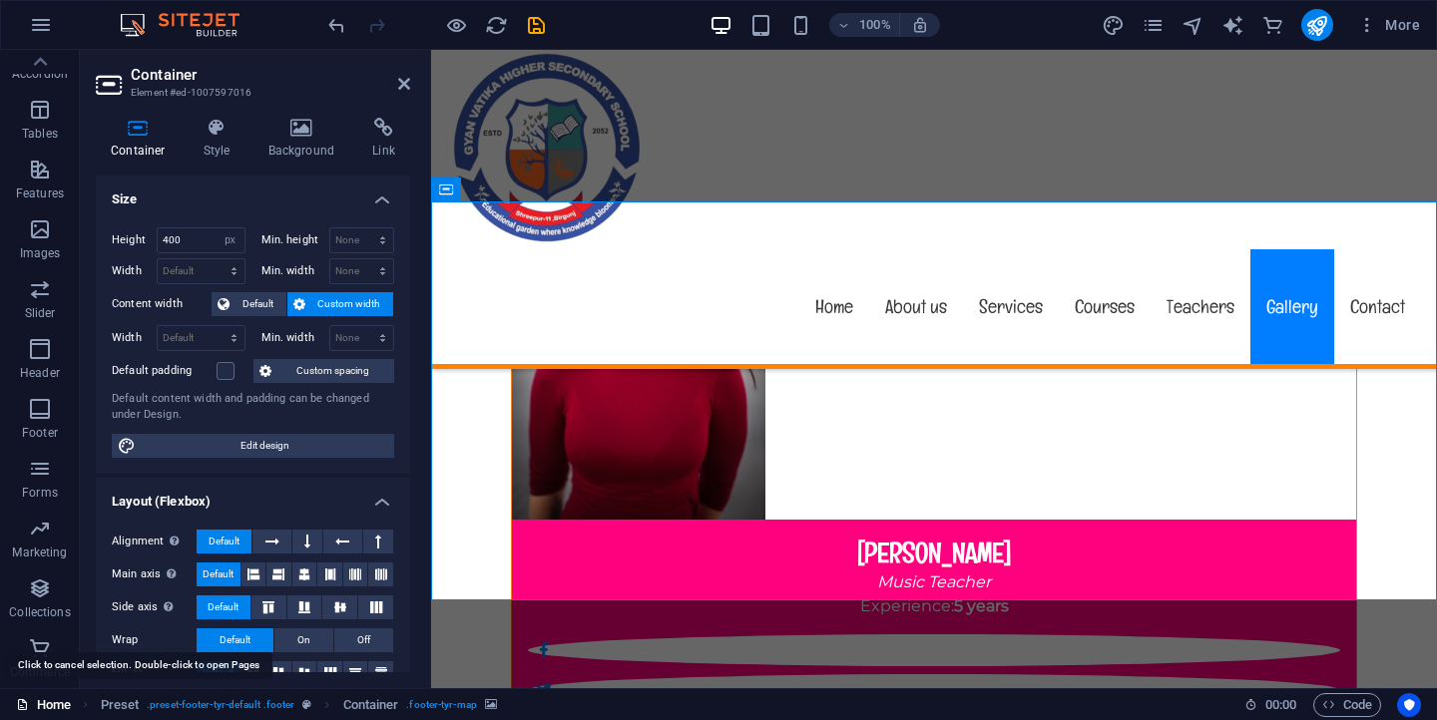
click at [55, 707] on link "Home" at bounding box center [43, 706] width 55 height 24
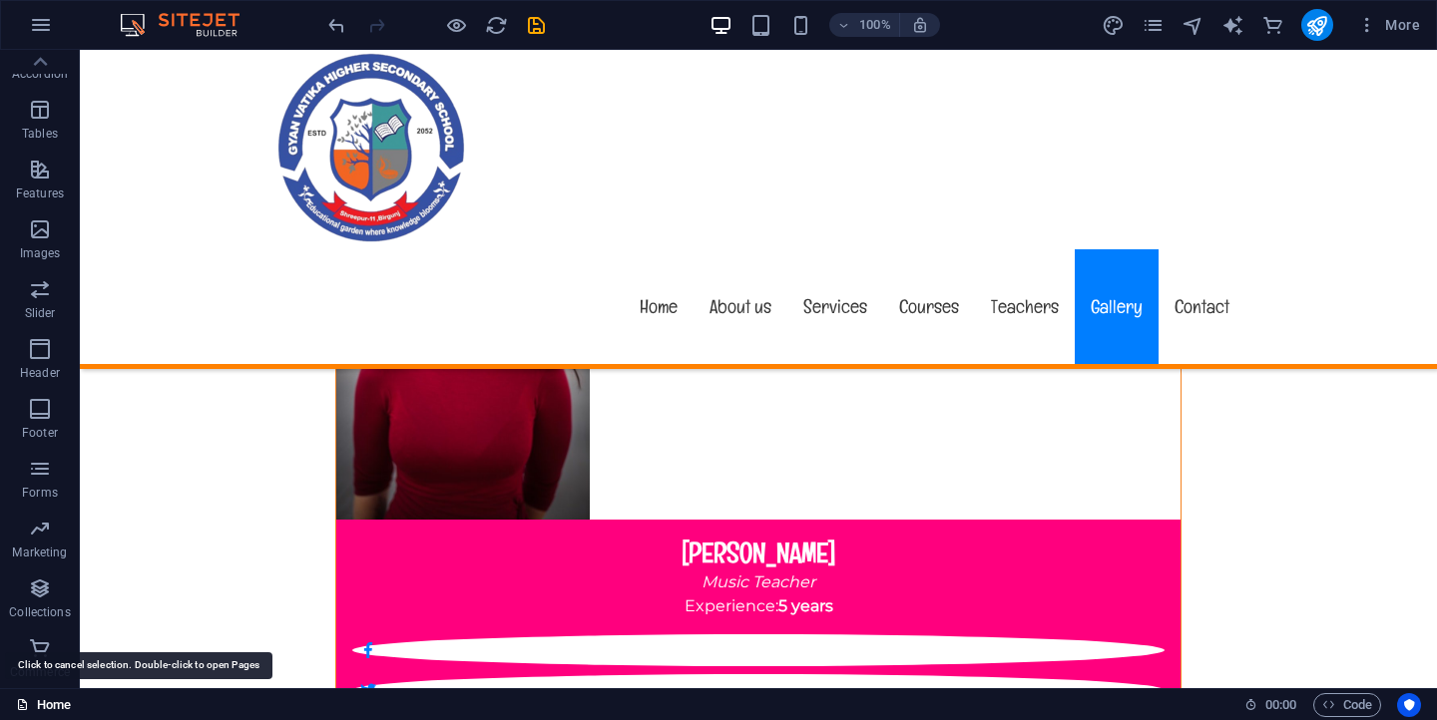
click at [55, 707] on link "Home" at bounding box center [43, 706] width 55 height 24
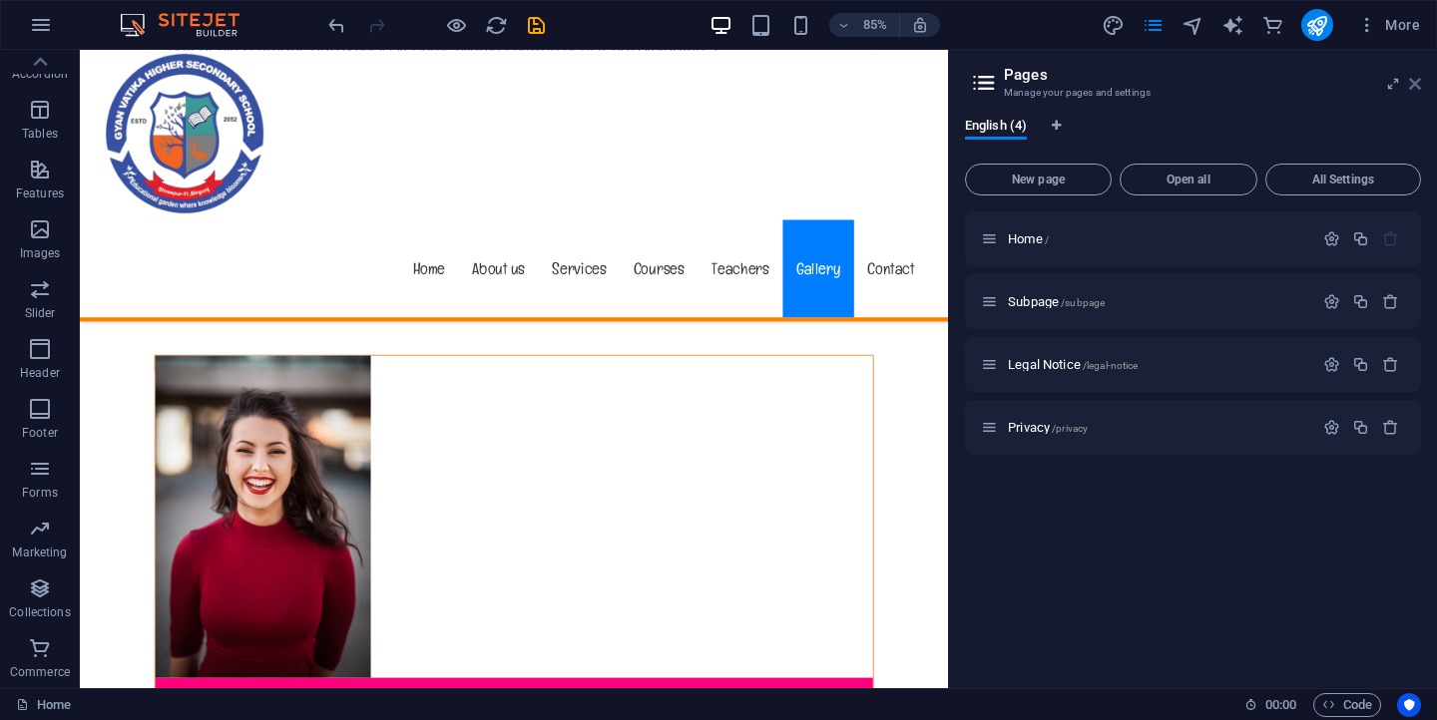
click at [1417, 86] on icon at bounding box center [1415, 84] width 12 height 16
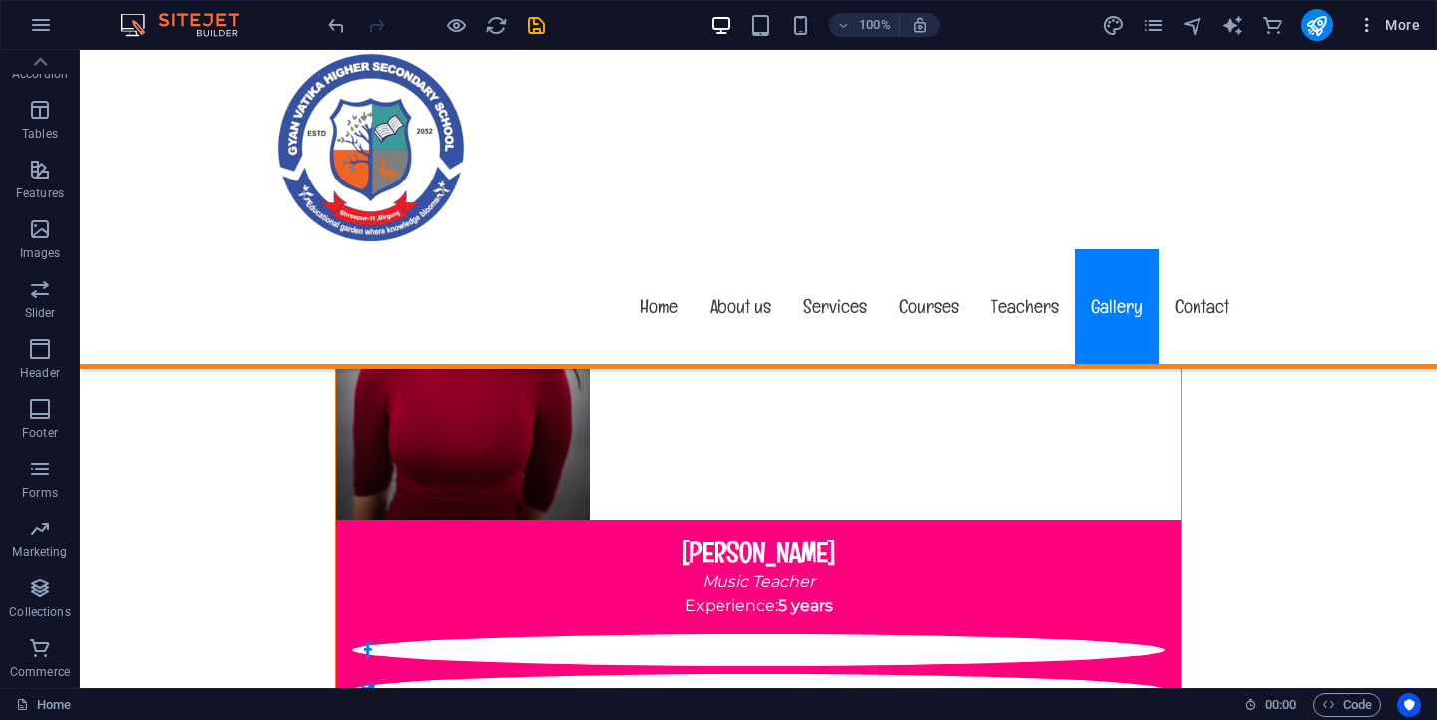
click at [1403, 19] on span "More" at bounding box center [1388, 25] width 63 height 20
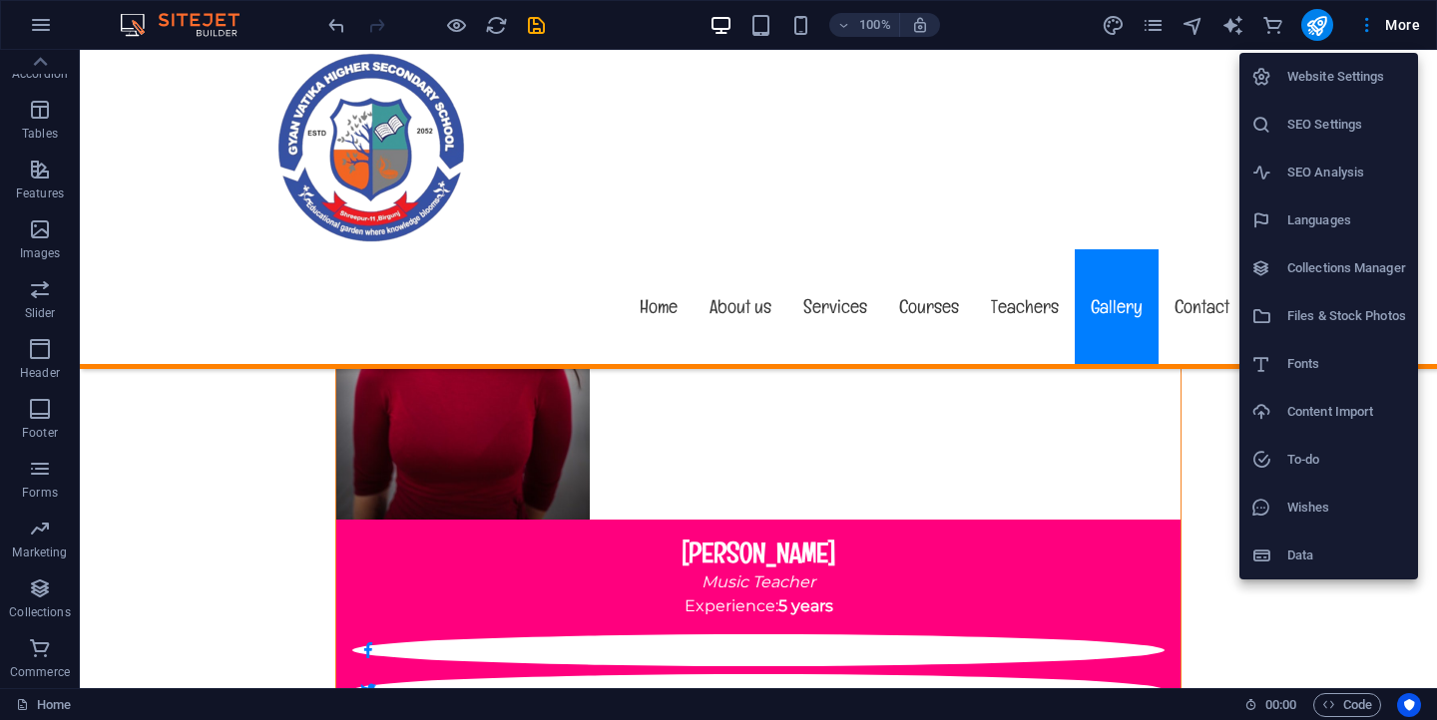
click at [535, 208] on div at bounding box center [718, 360] width 1437 height 720
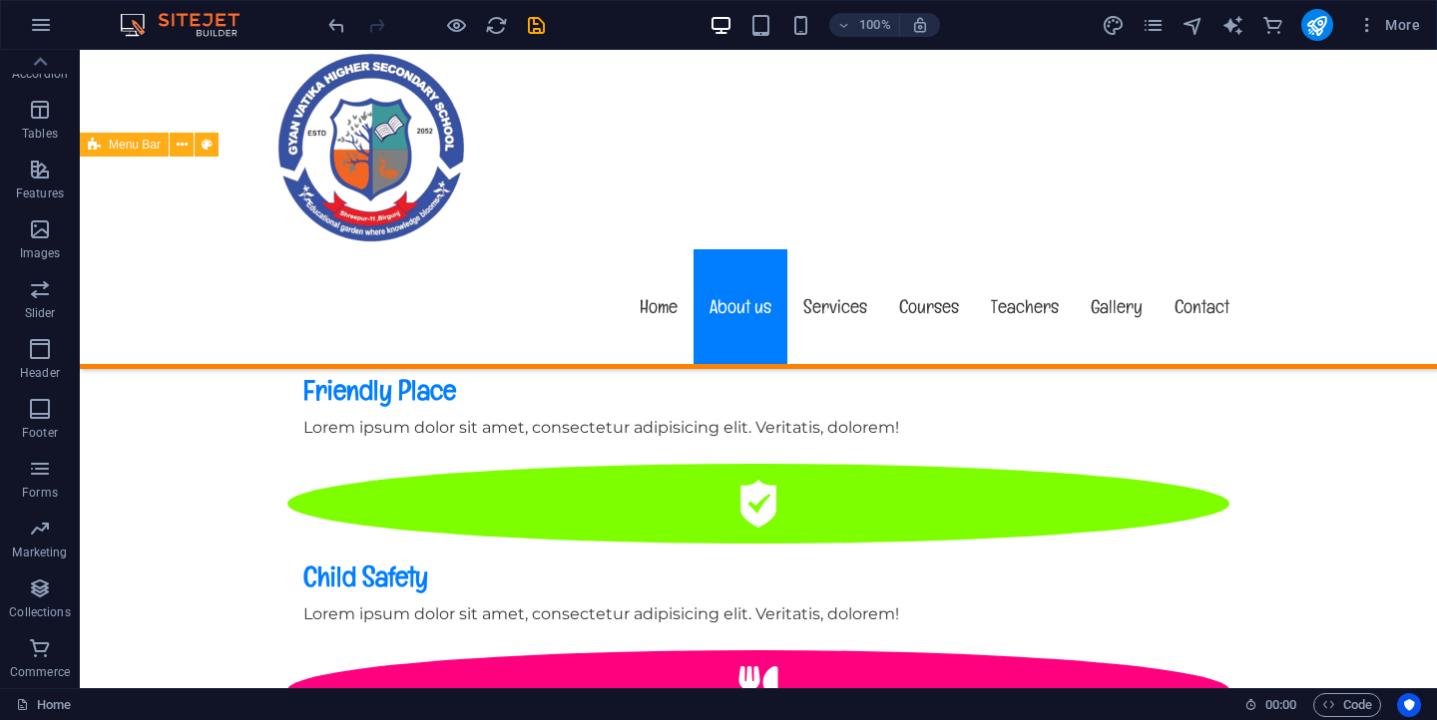
scroll to position [0, 0]
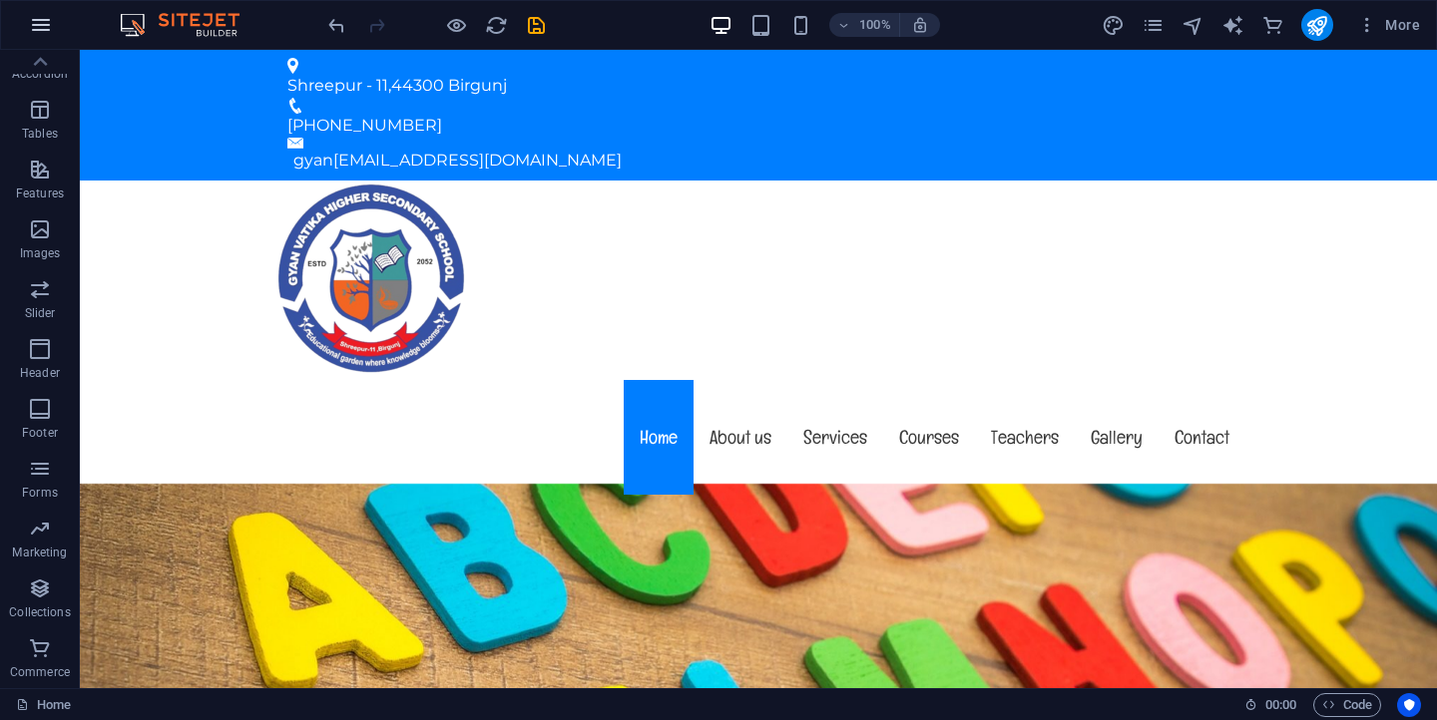
click at [44, 17] on icon "button" at bounding box center [41, 25] width 24 height 24
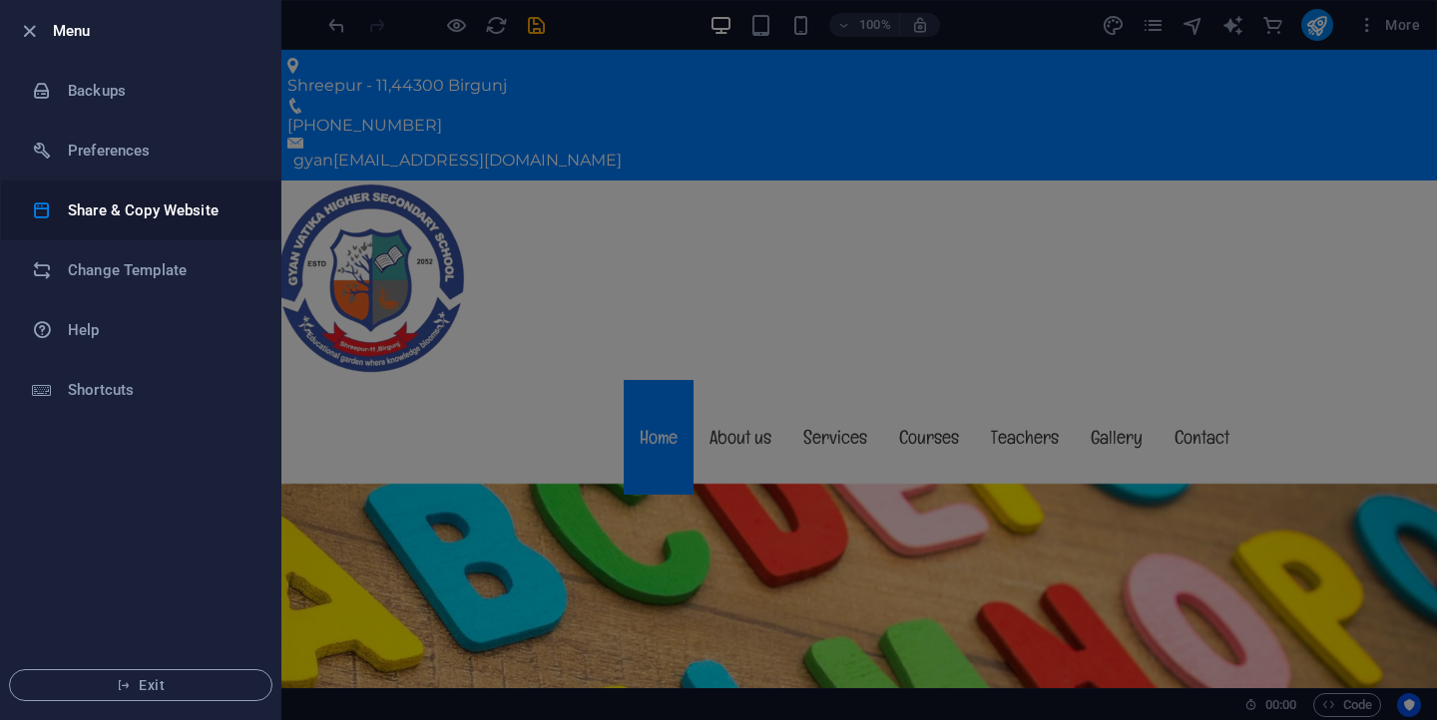
click at [123, 204] on h6 "Share & Copy Website" at bounding box center [160, 211] width 185 height 24
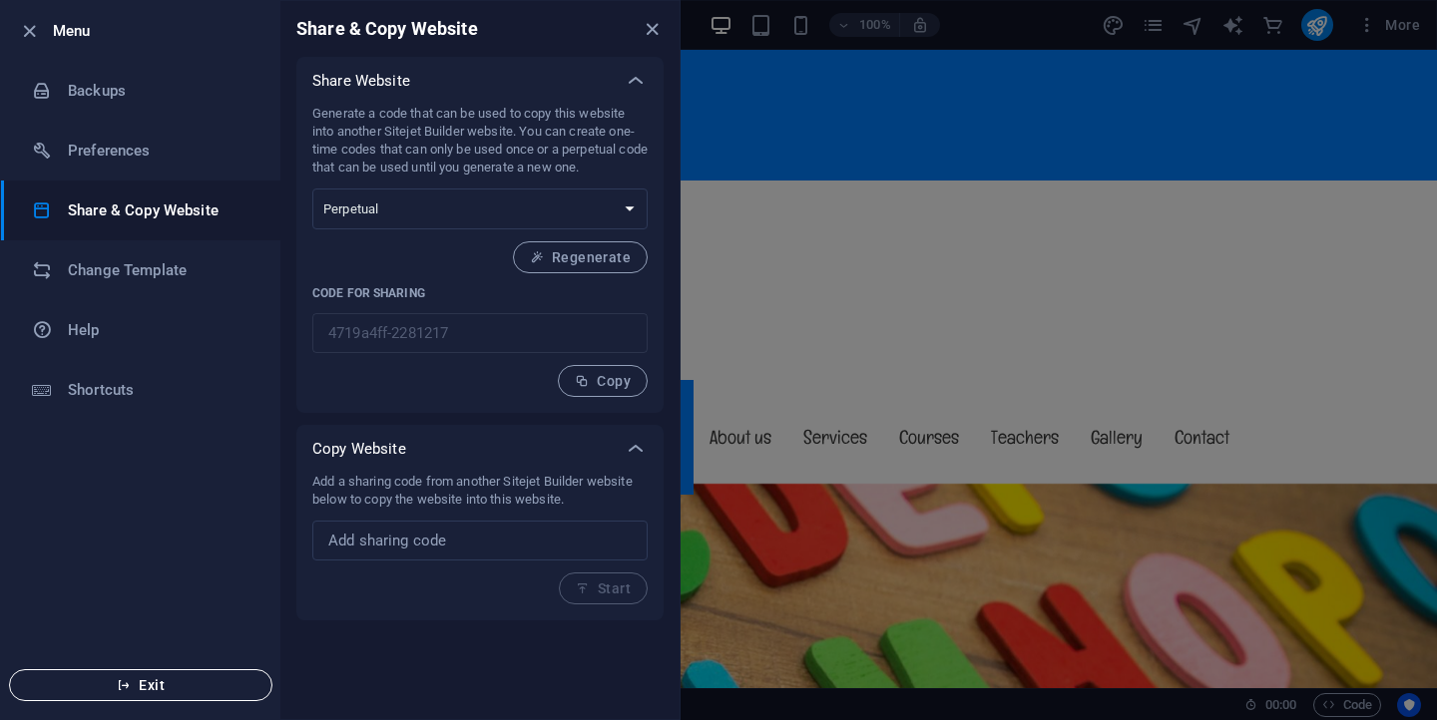
click at [166, 688] on span "Exit" at bounding box center [141, 686] width 230 height 16
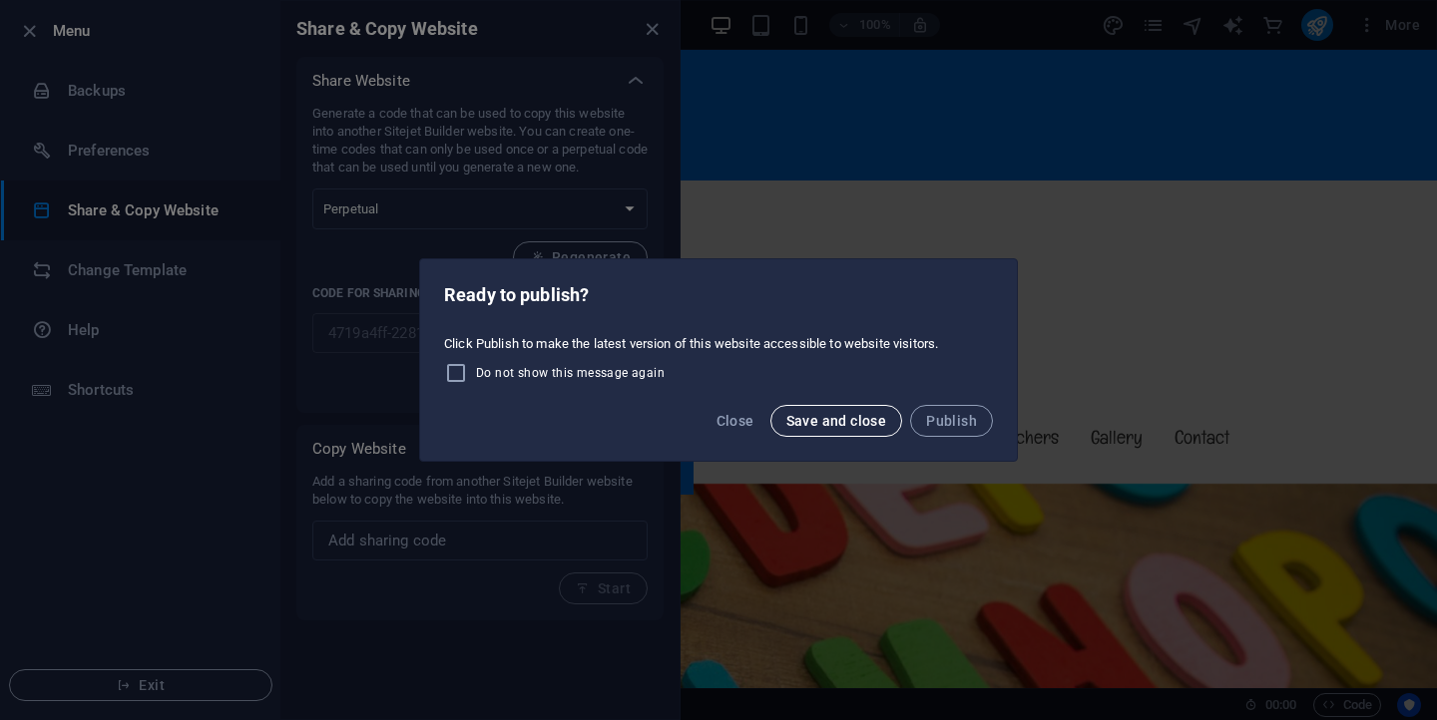
click at [859, 426] on span "Save and close" at bounding box center [836, 421] width 101 height 16
checkbox input "false"
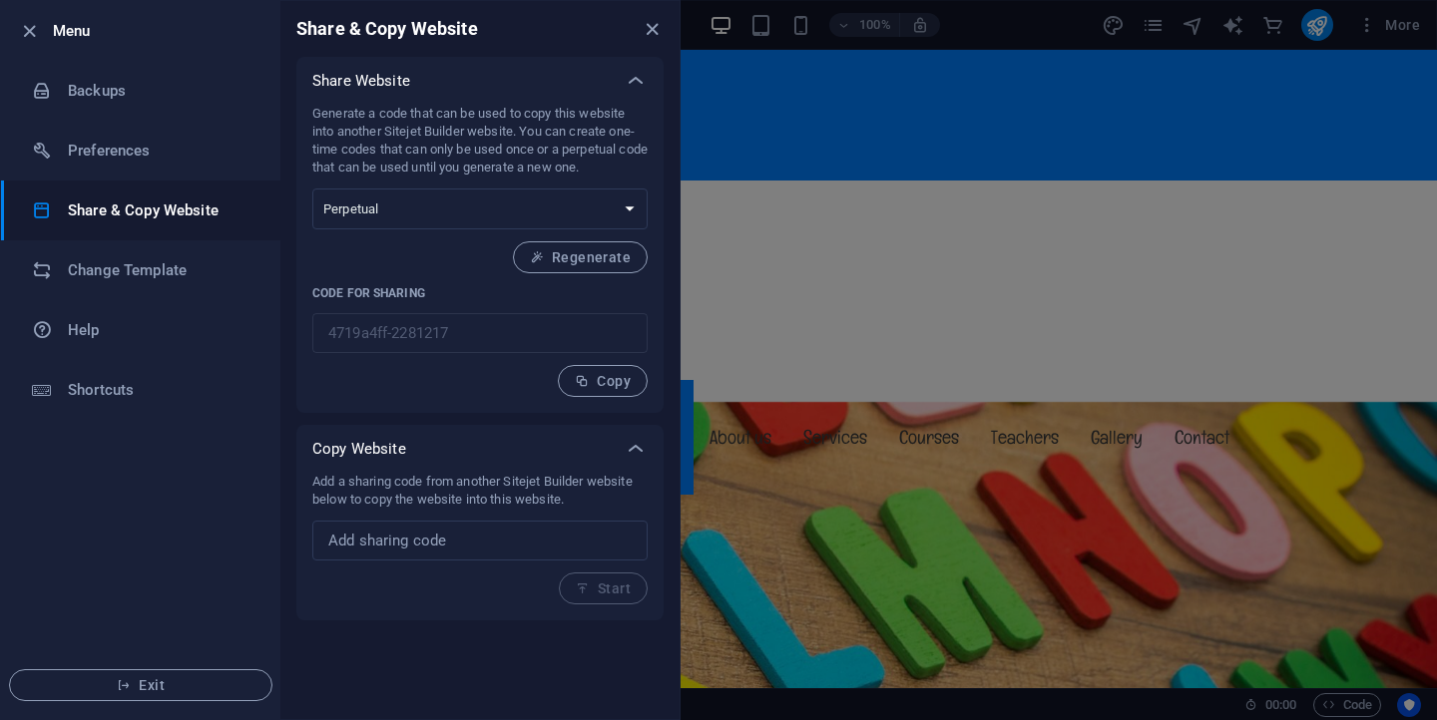
click at [846, 261] on div at bounding box center [718, 360] width 1437 height 720
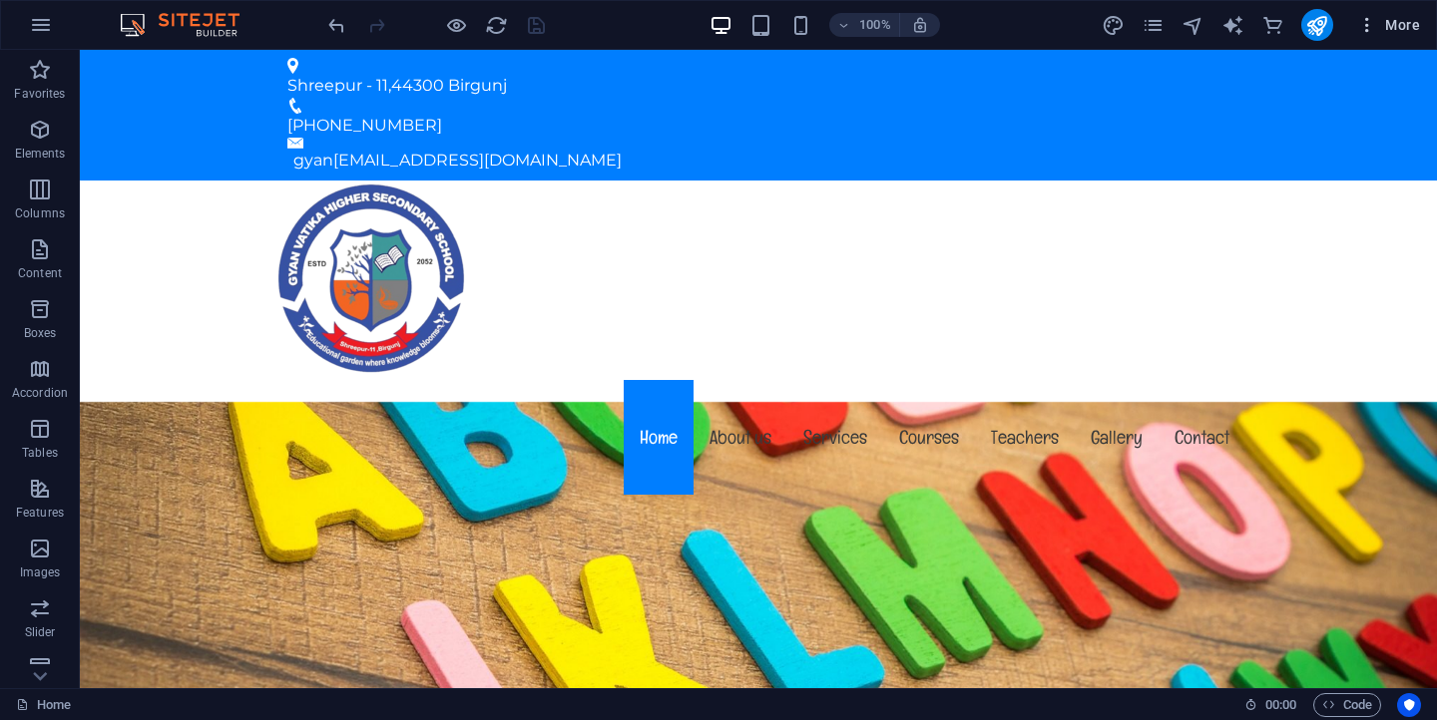
click at [1393, 22] on span "More" at bounding box center [1388, 25] width 63 height 20
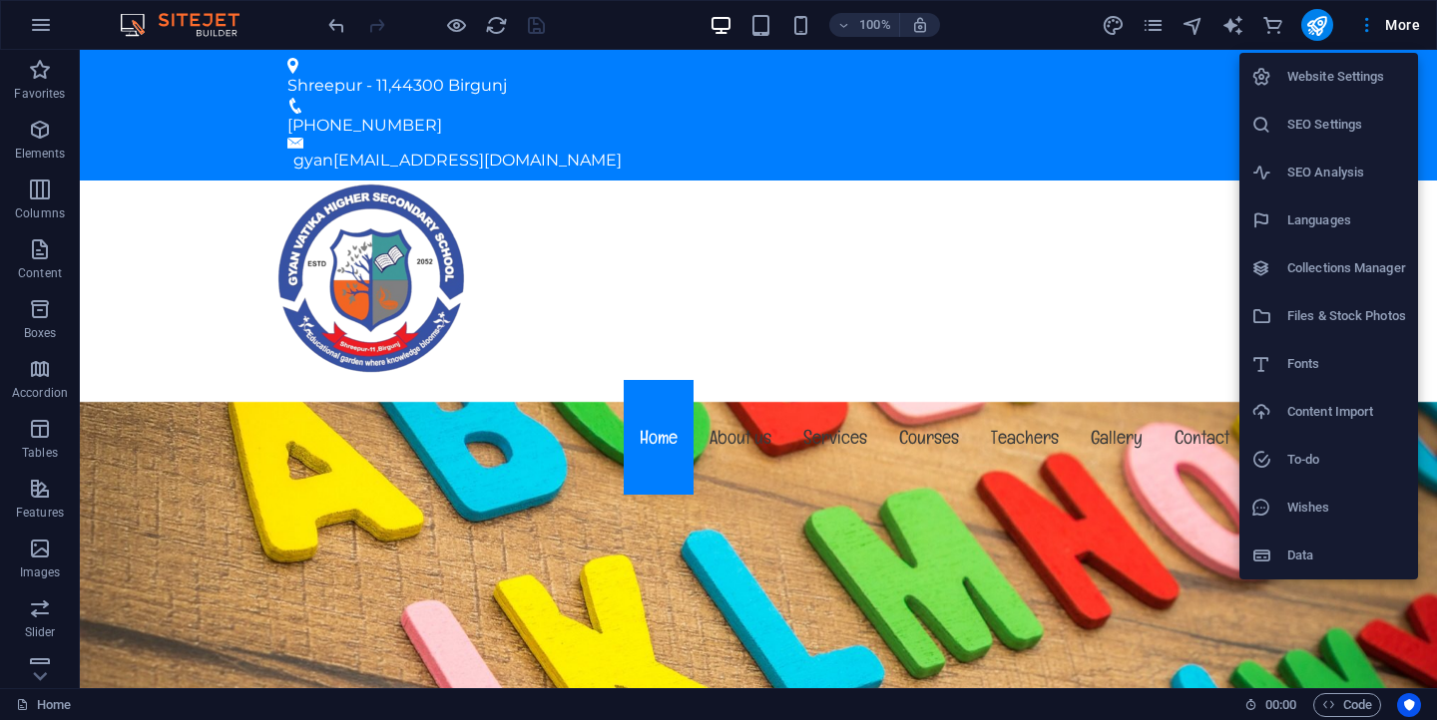
click at [1369, 23] on div at bounding box center [718, 360] width 1437 height 720
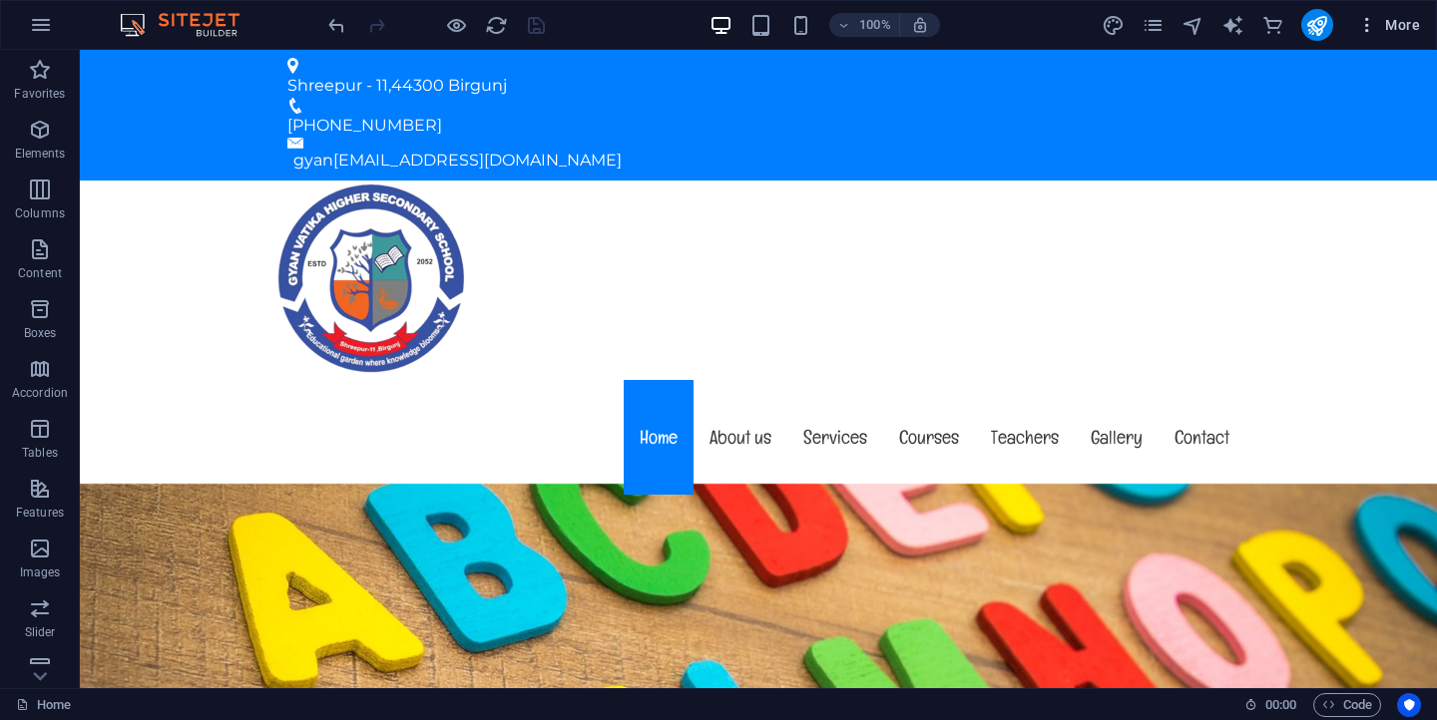
click at [1405, 20] on span "More" at bounding box center [1388, 25] width 63 height 20
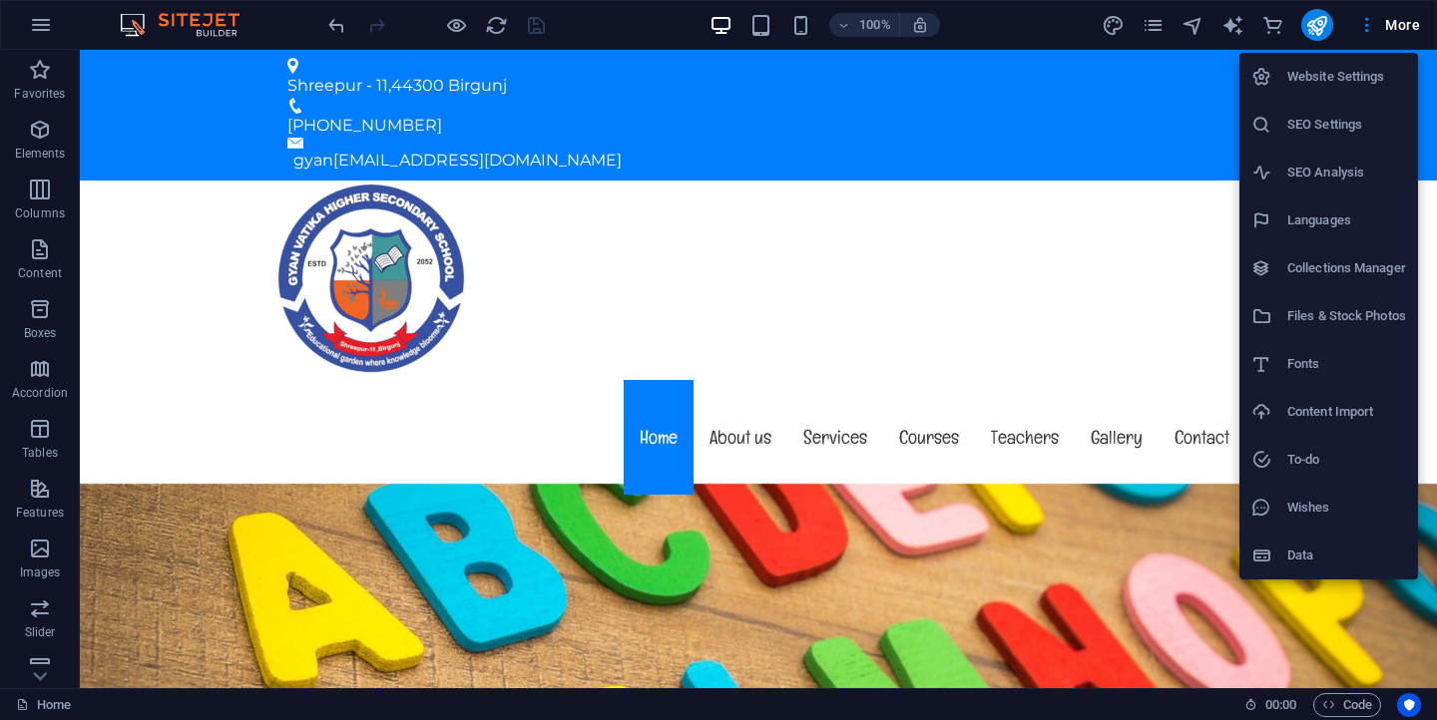
click at [40, 676] on div at bounding box center [718, 360] width 1437 height 720
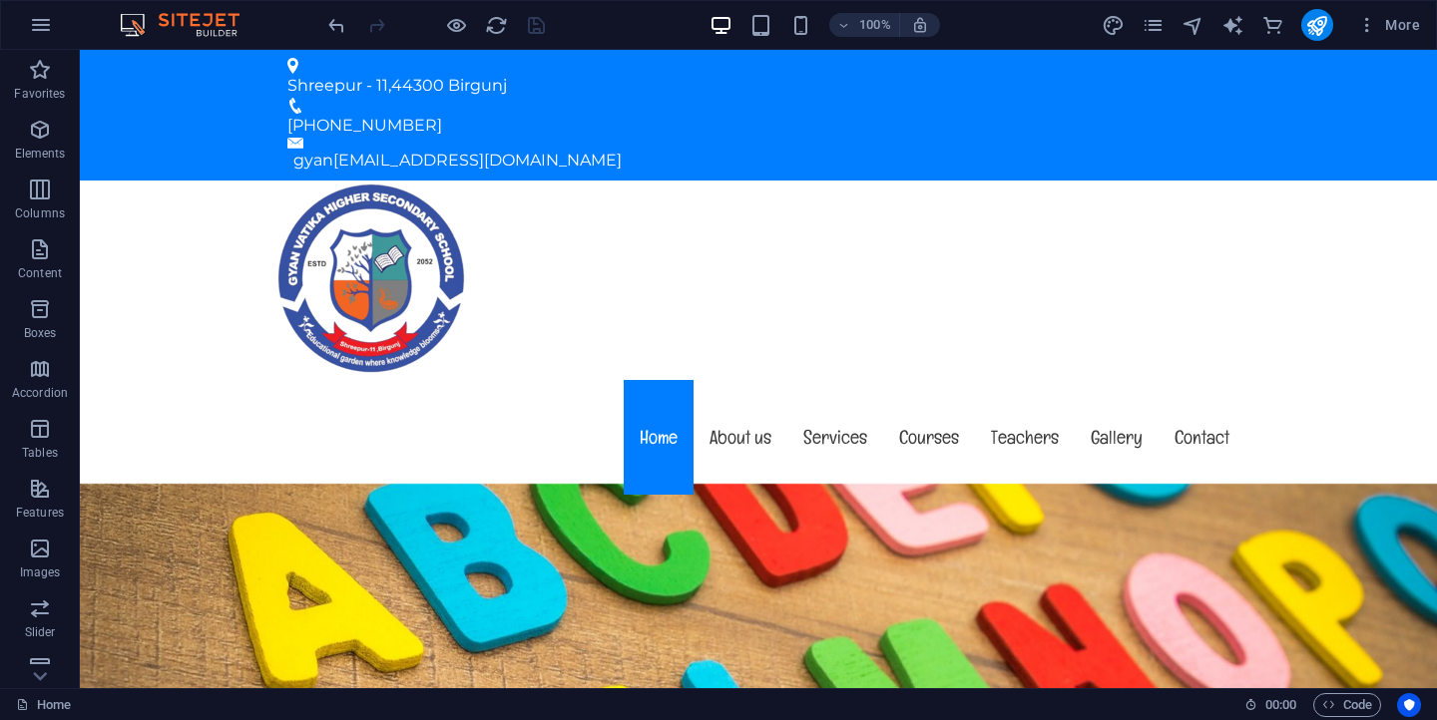
click at [40, 676] on icon at bounding box center [40, 677] width 28 height 28
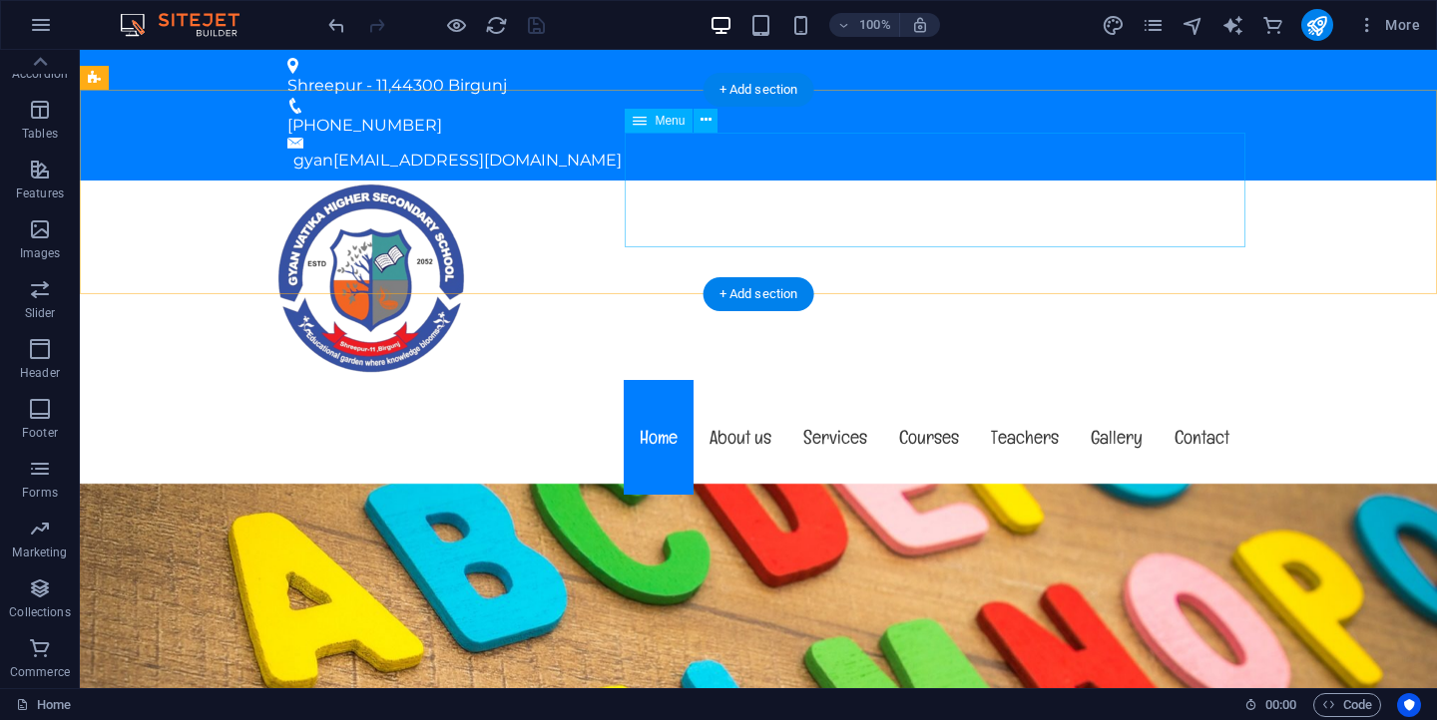
click at [743, 380] on nav "Home About us Services Courses Teachers Gallery Contact" at bounding box center [758, 437] width 974 height 115
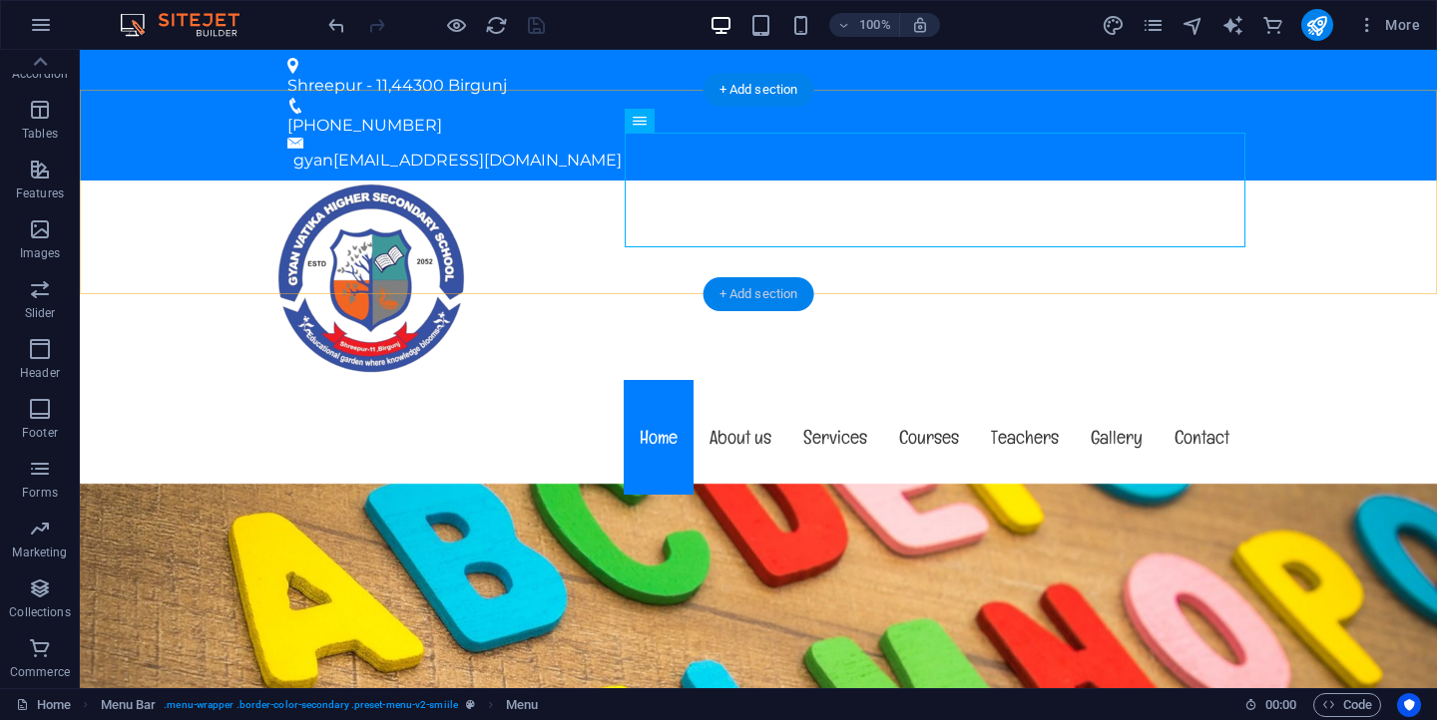
click at [762, 294] on div "+ Add section" at bounding box center [759, 294] width 111 height 34
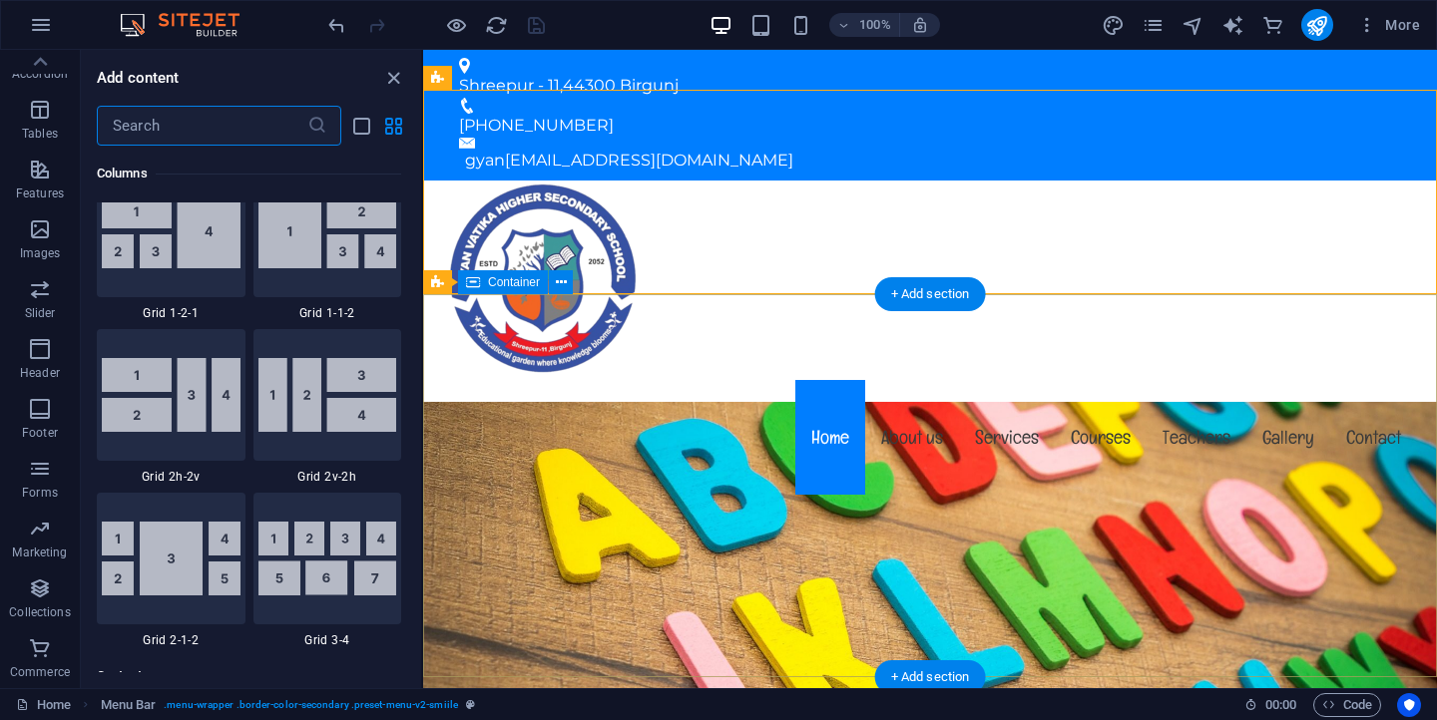
scroll to position [3492, 0]
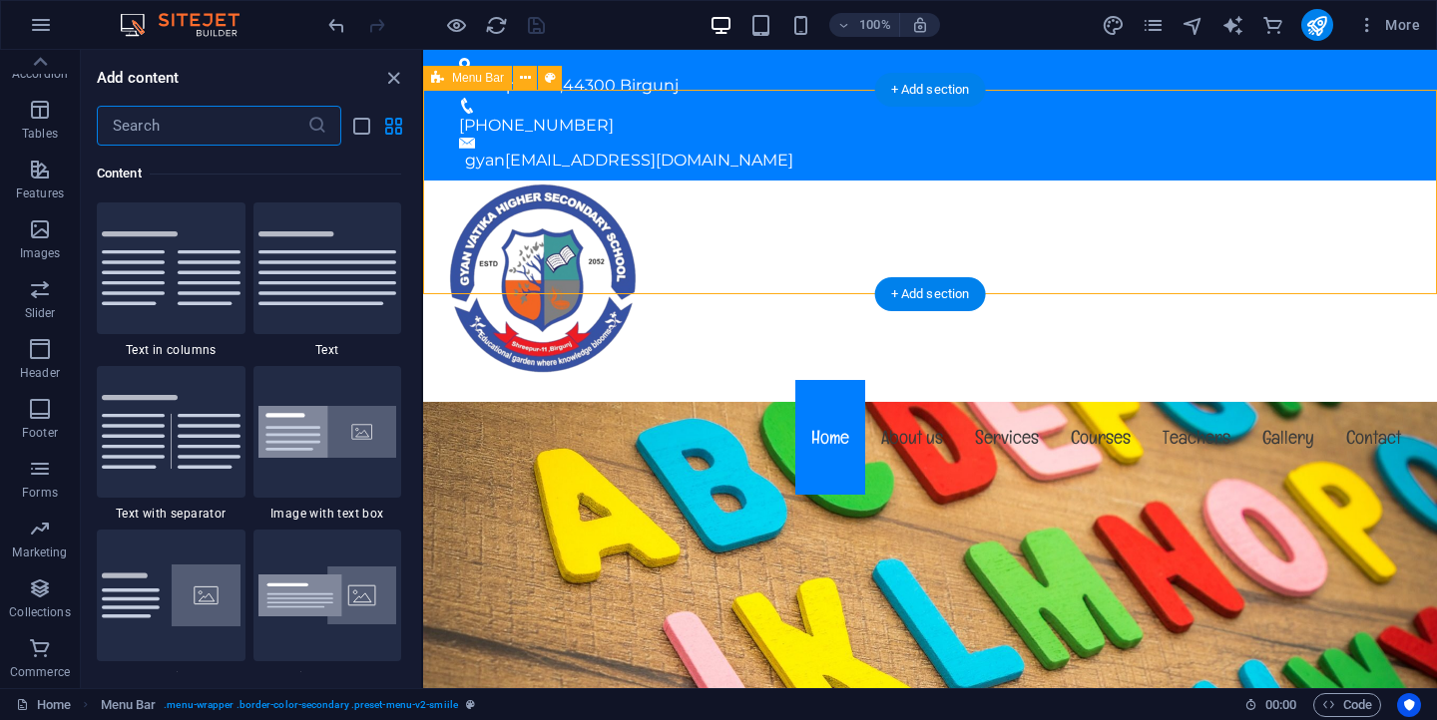
click at [712, 233] on div "Menu Home About us Services Courses Teachers Gallery Contact" at bounding box center [930, 340] width 1014 height 319
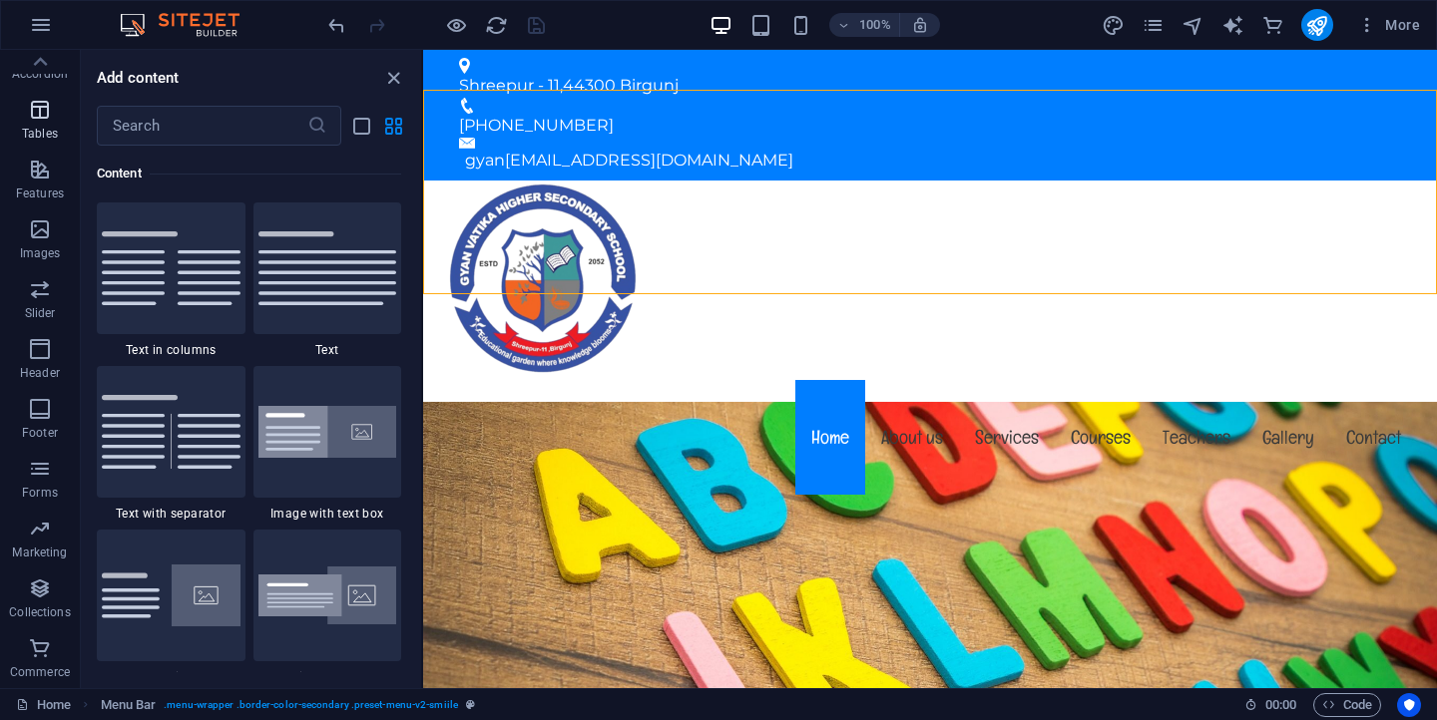
scroll to position [0, 0]
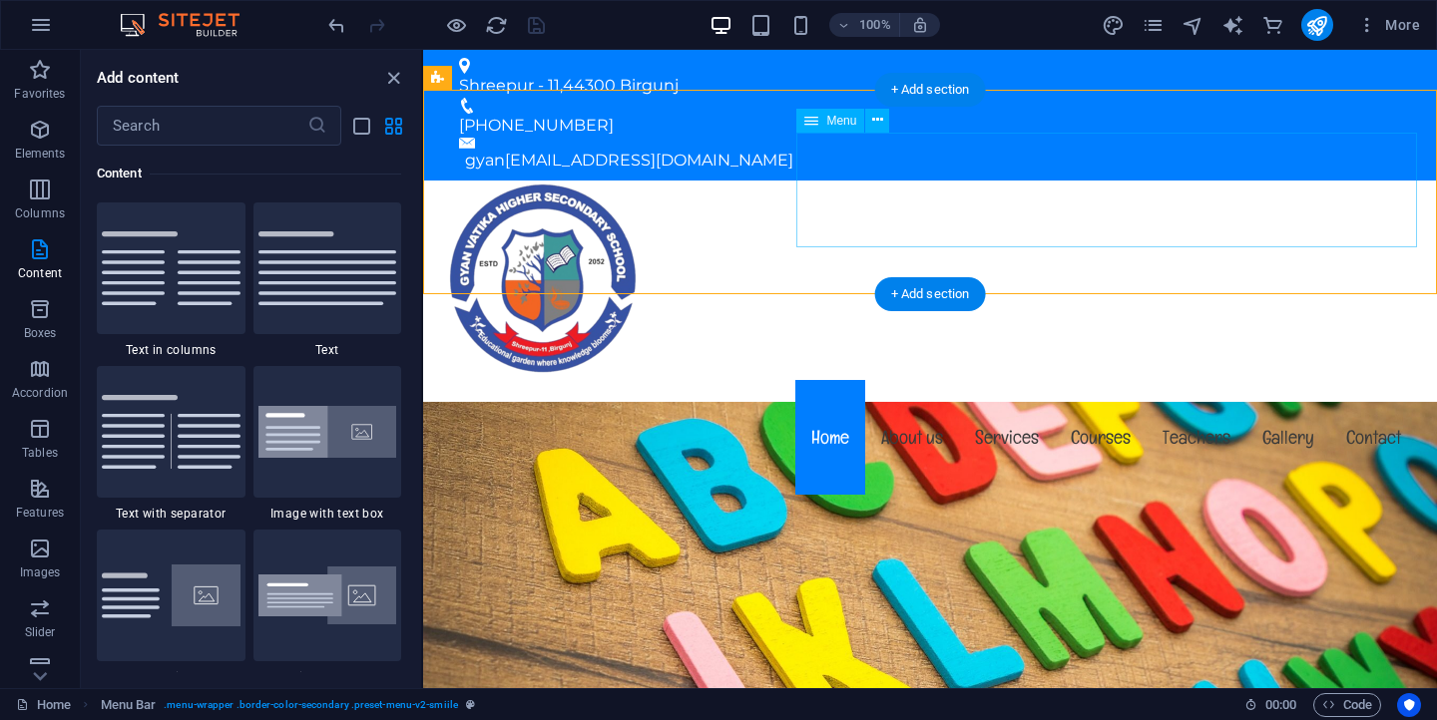
click at [910, 380] on nav "Home About us Services Courses Teachers Gallery Contact" at bounding box center [930, 437] width 974 height 115
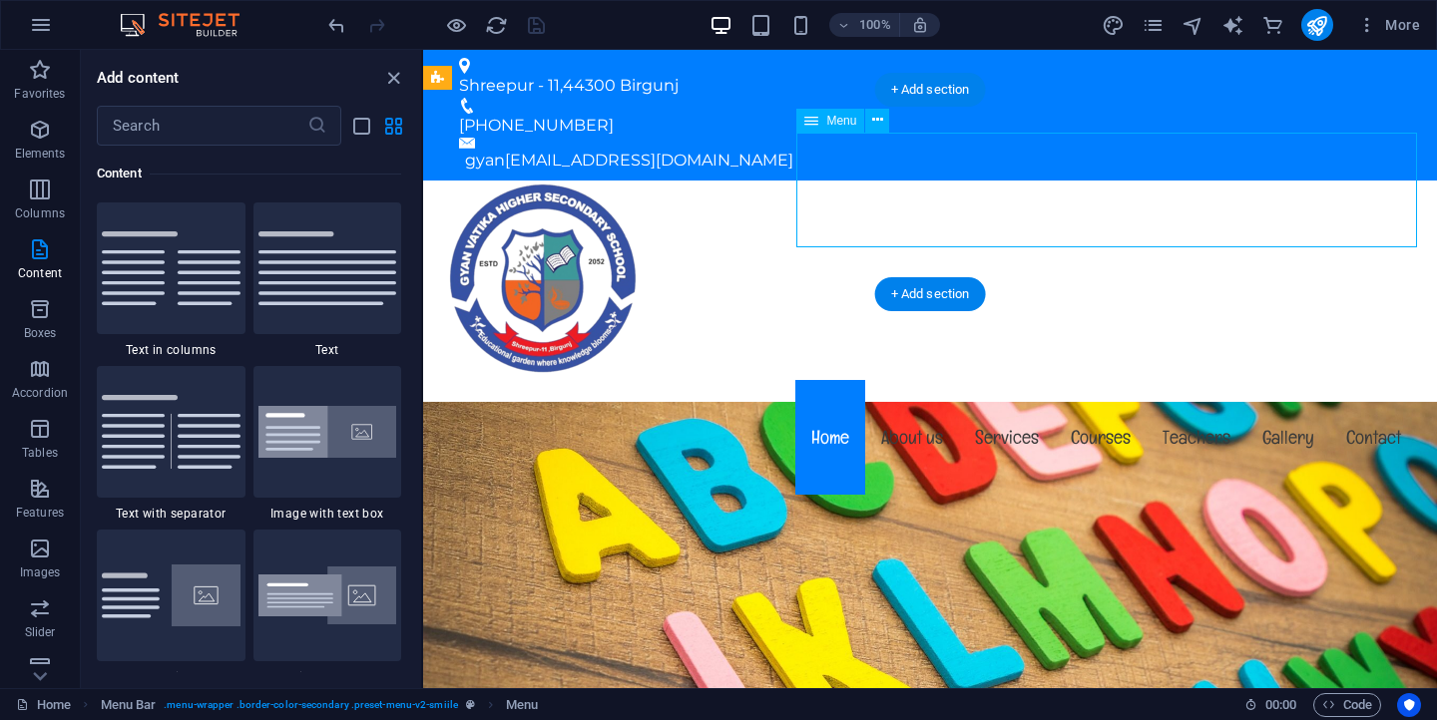
click at [910, 380] on nav "Home About us Services Courses Teachers Gallery Contact" at bounding box center [930, 437] width 974 height 115
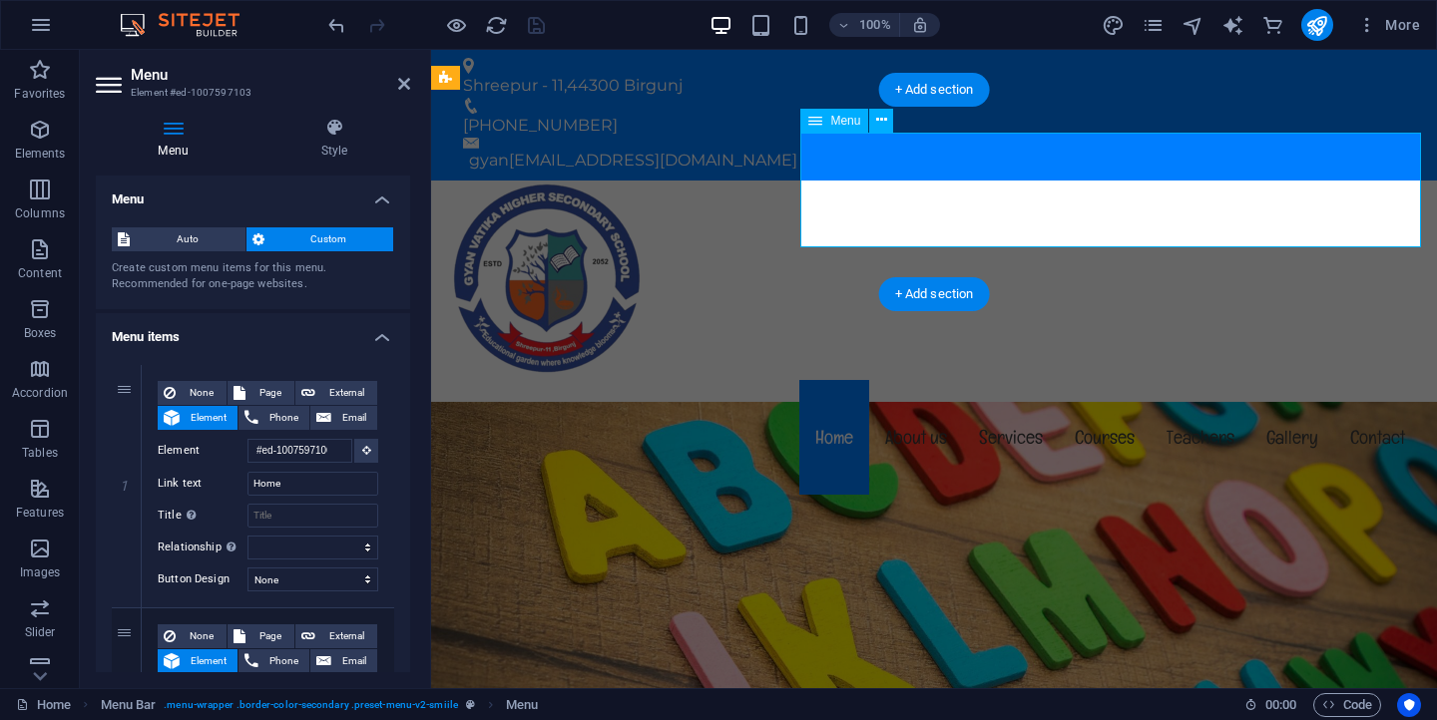
click at [910, 380] on nav "Home About us Services Courses Teachers Gallery Contact" at bounding box center [934, 437] width 974 height 115
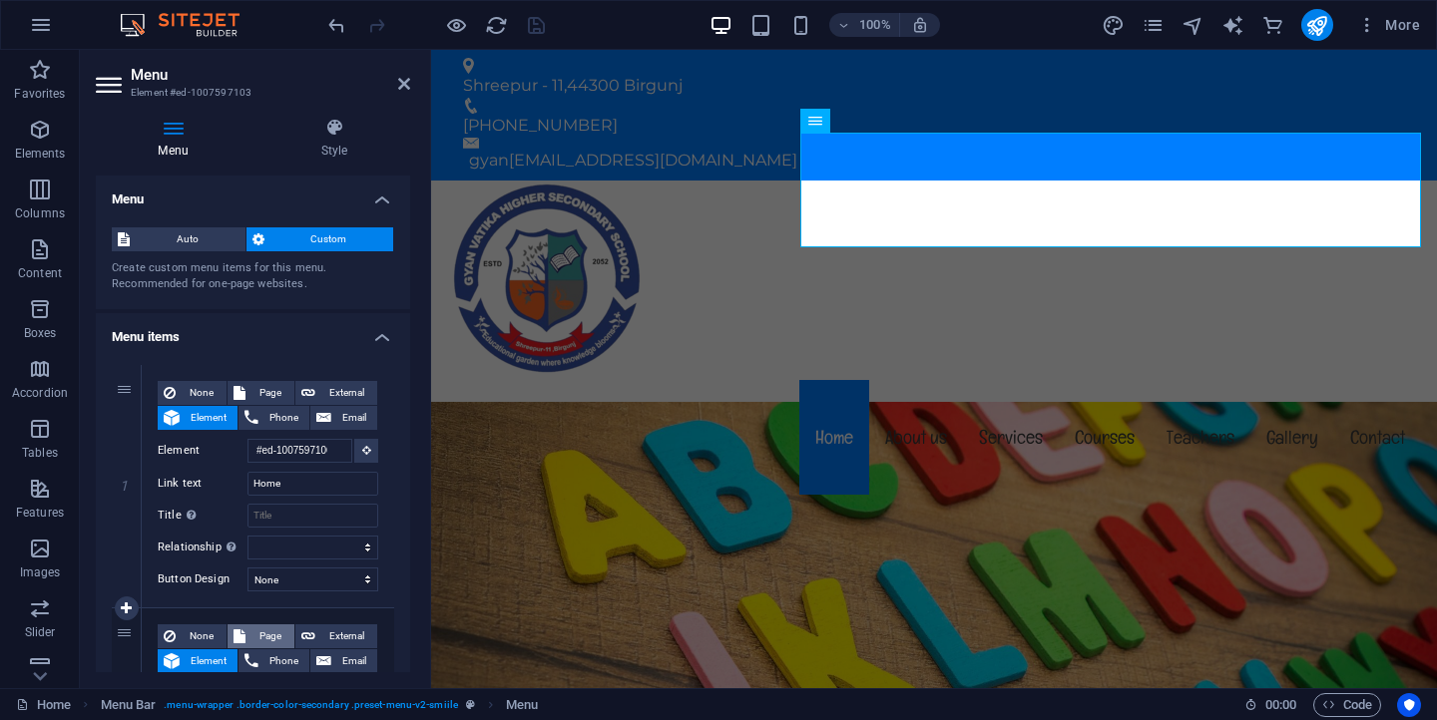
click at [255, 634] on span "Page" at bounding box center [269, 637] width 37 height 24
select select
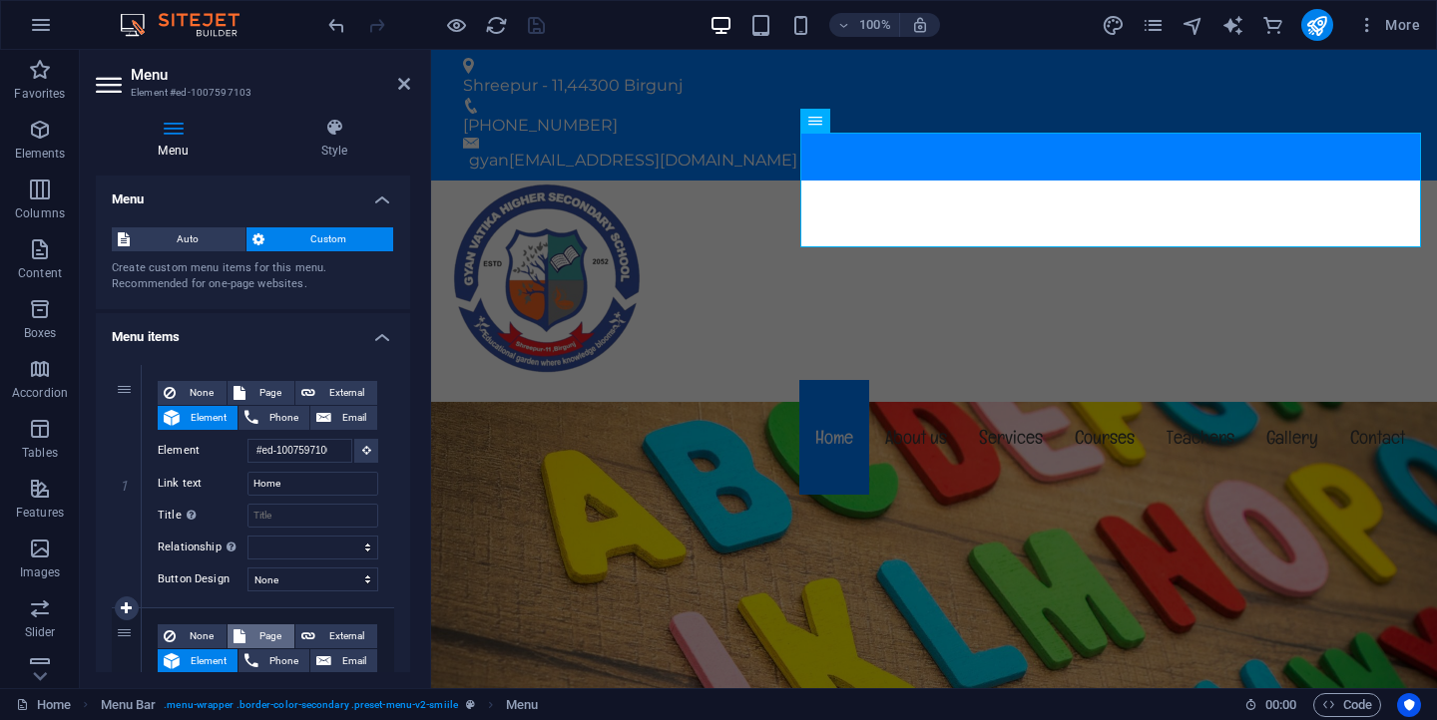
select select
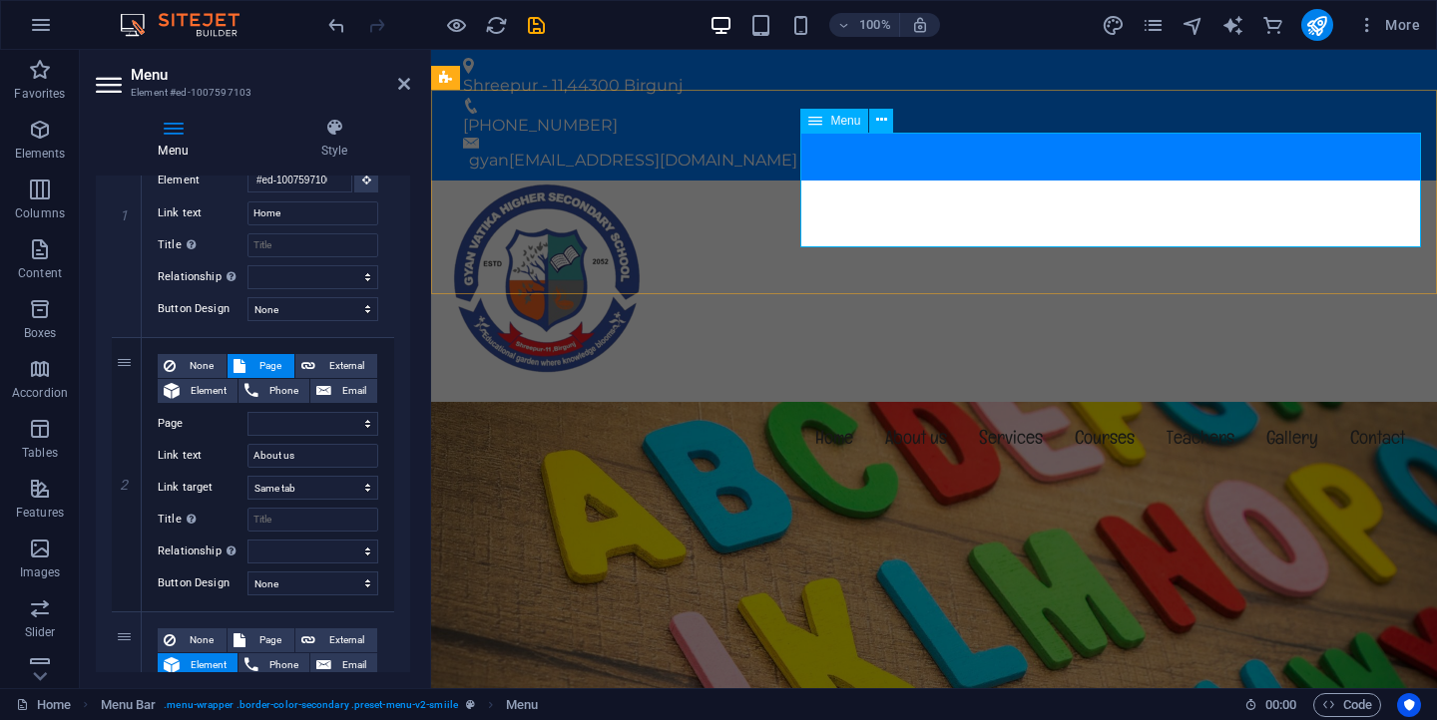
click at [837, 380] on nav "Home About us Services Courses Teachers Gallery Contact" at bounding box center [934, 437] width 974 height 115
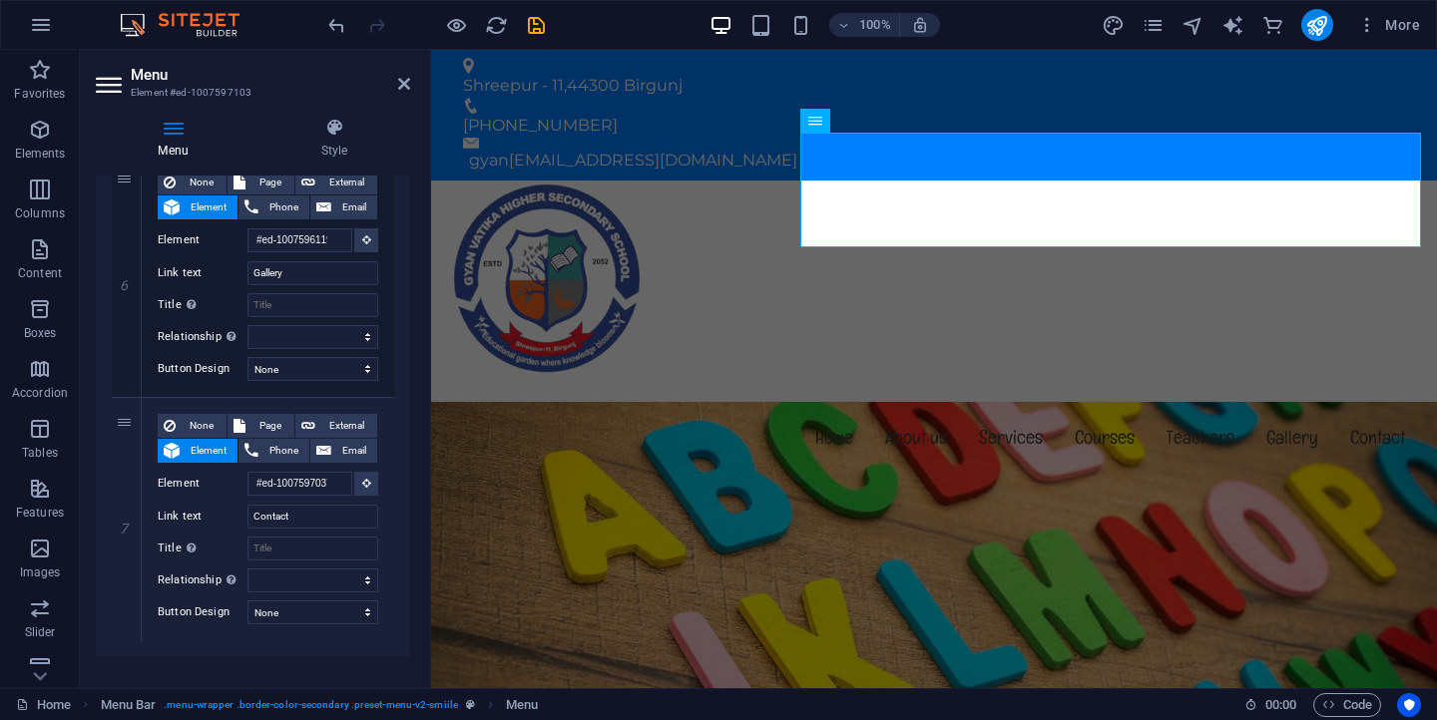
scroll to position [1483, 0]
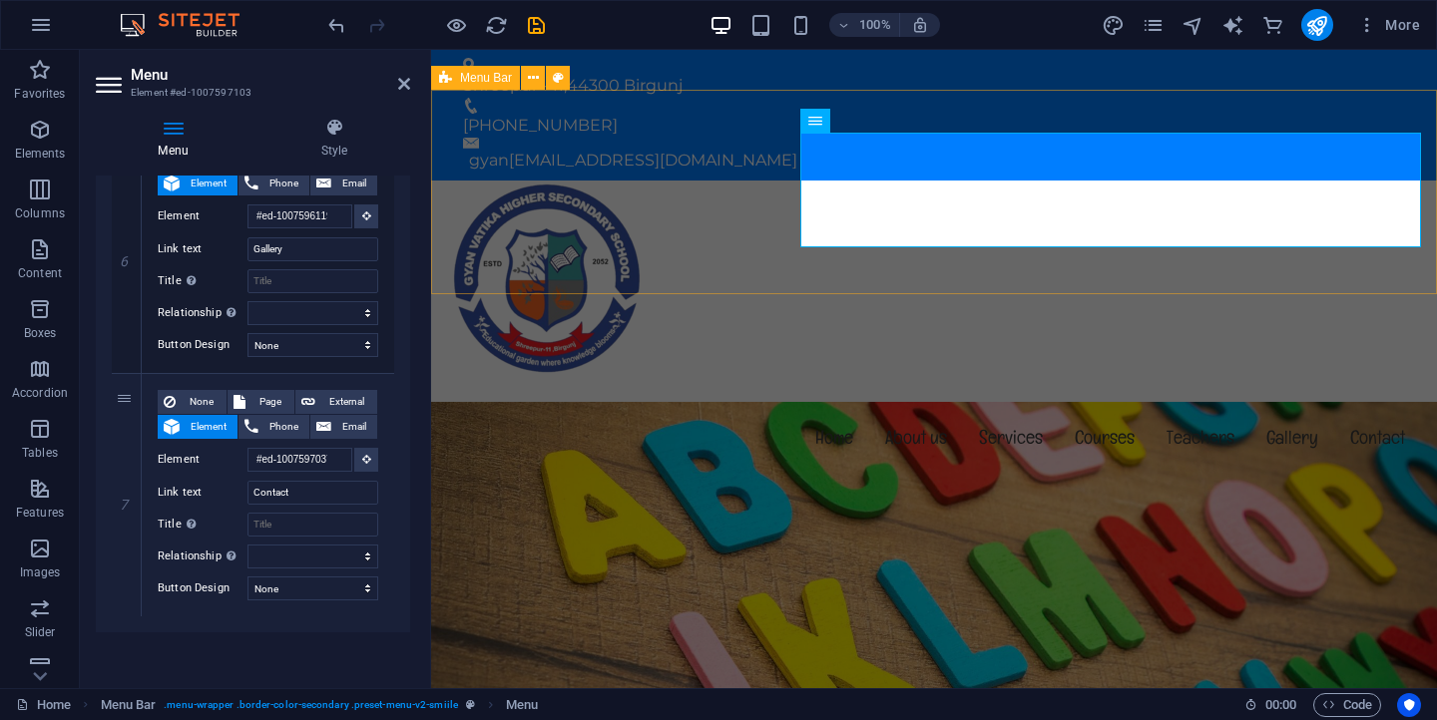
click at [707, 211] on div "Menu Home About us Services Courses Teachers Gallery Contact" at bounding box center [934, 340] width 1006 height 319
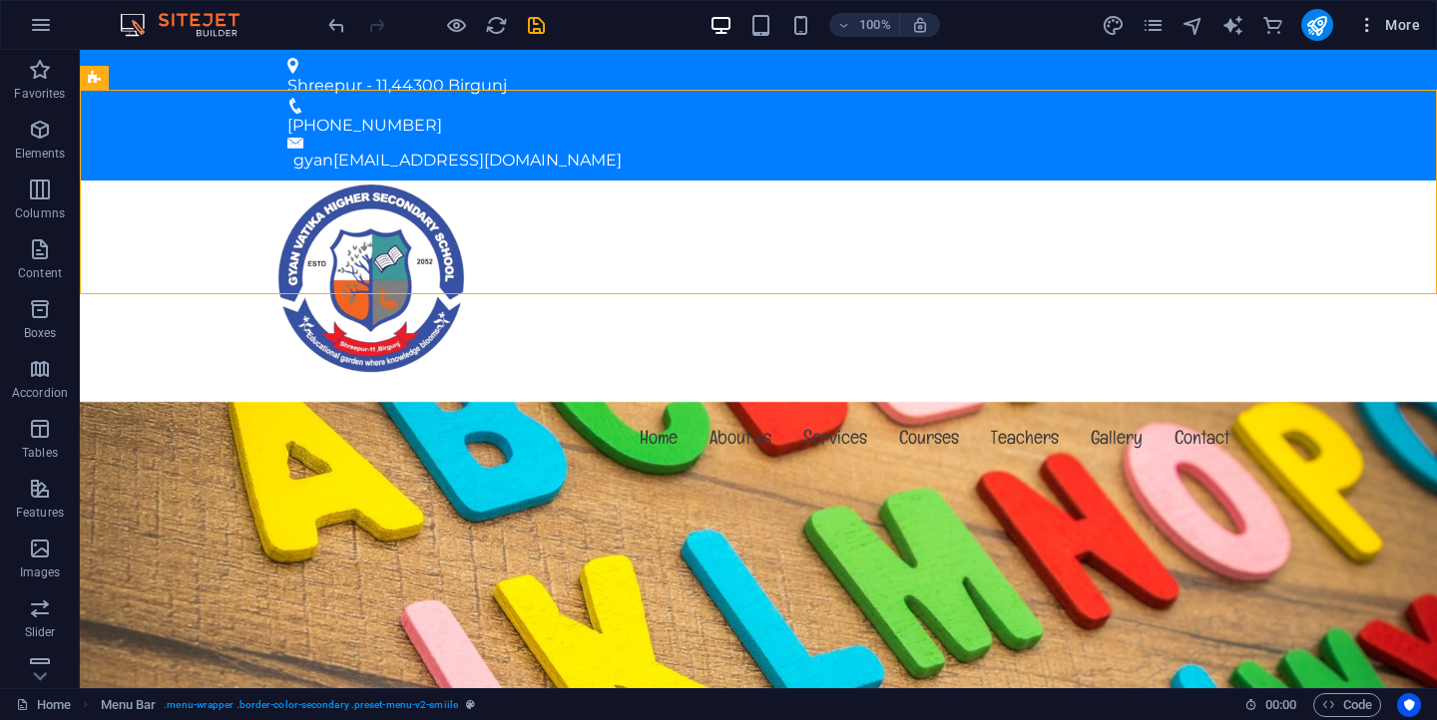
click at [1386, 25] on span "More" at bounding box center [1388, 25] width 63 height 20
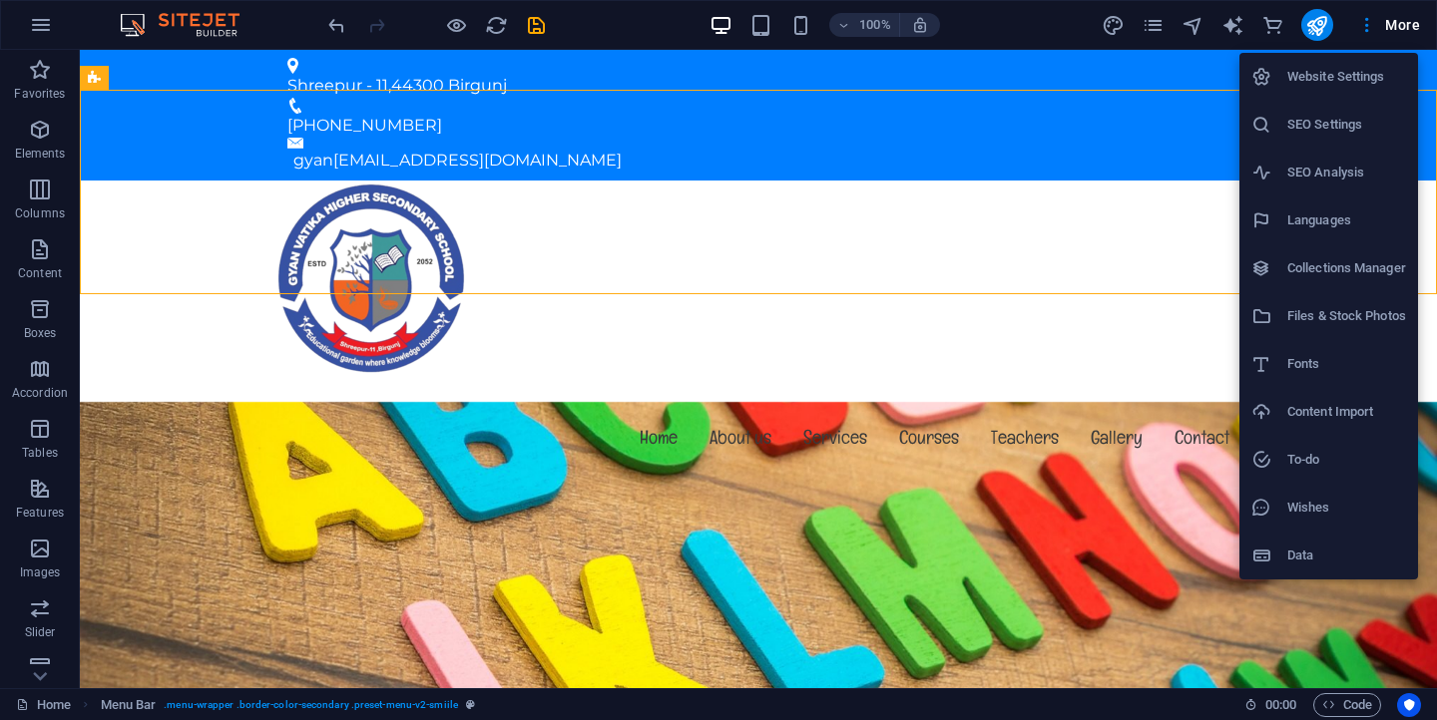
click at [1317, 15] on div at bounding box center [718, 360] width 1437 height 720
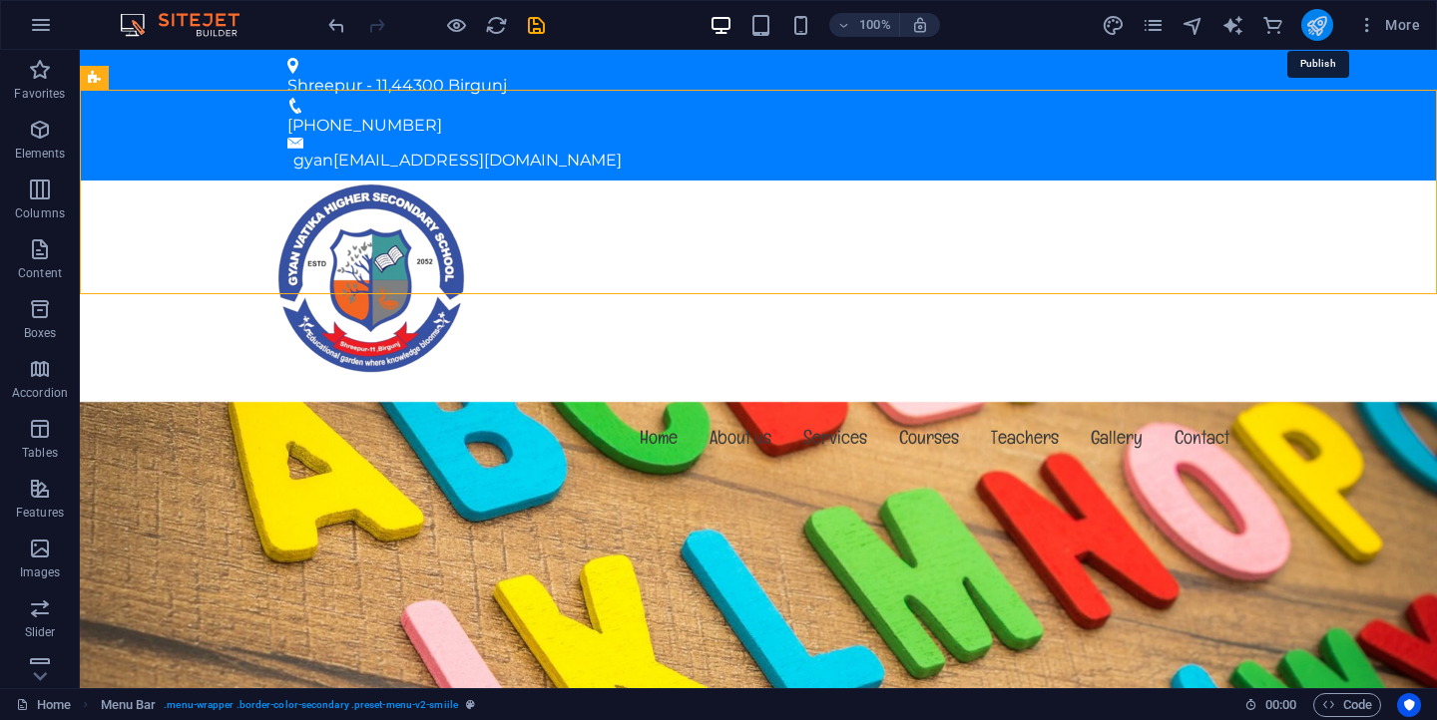
click at [1321, 26] on icon "publish" at bounding box center [1316, 25] width 23 height 23
checkbox input "false"
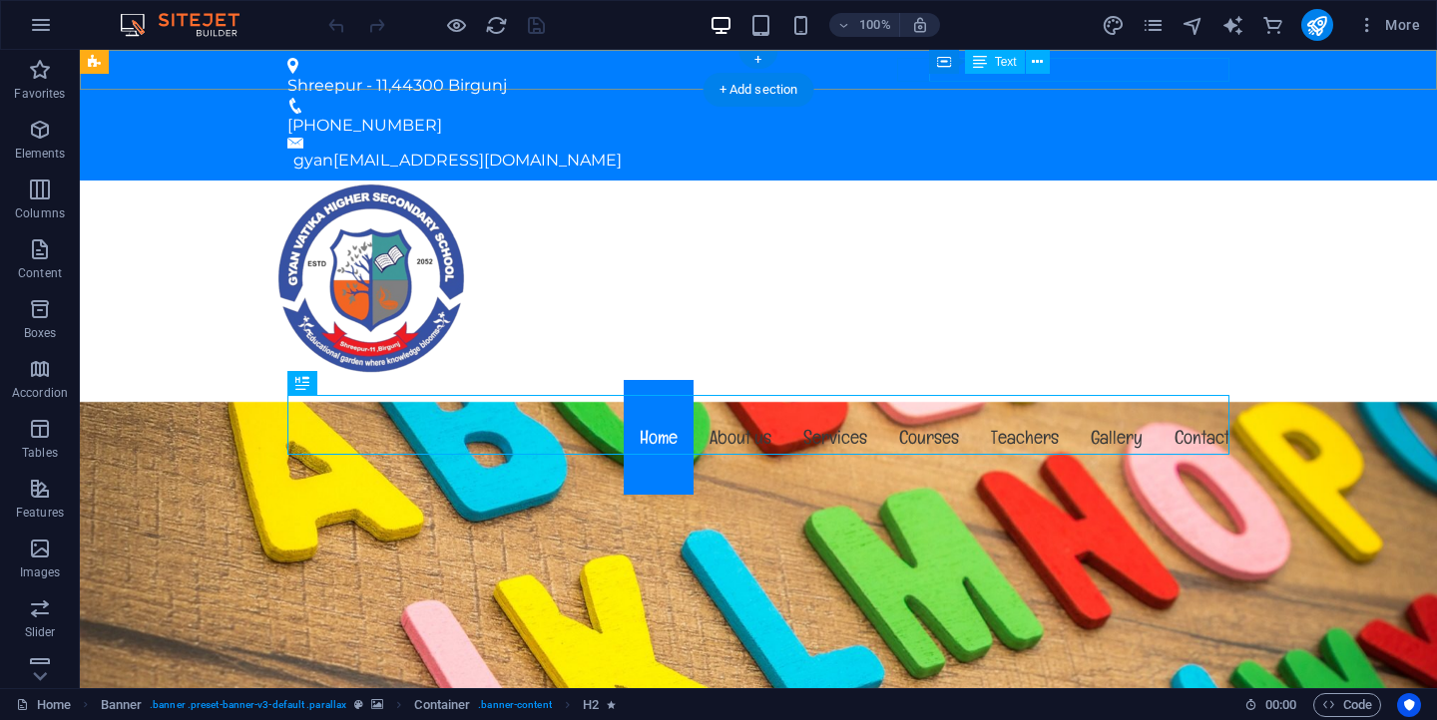
click at [1091, 149] on div "gyan gyanvatikaschoolbrj@gmail.com" at bounding box center [761, 161] width 936 height 24
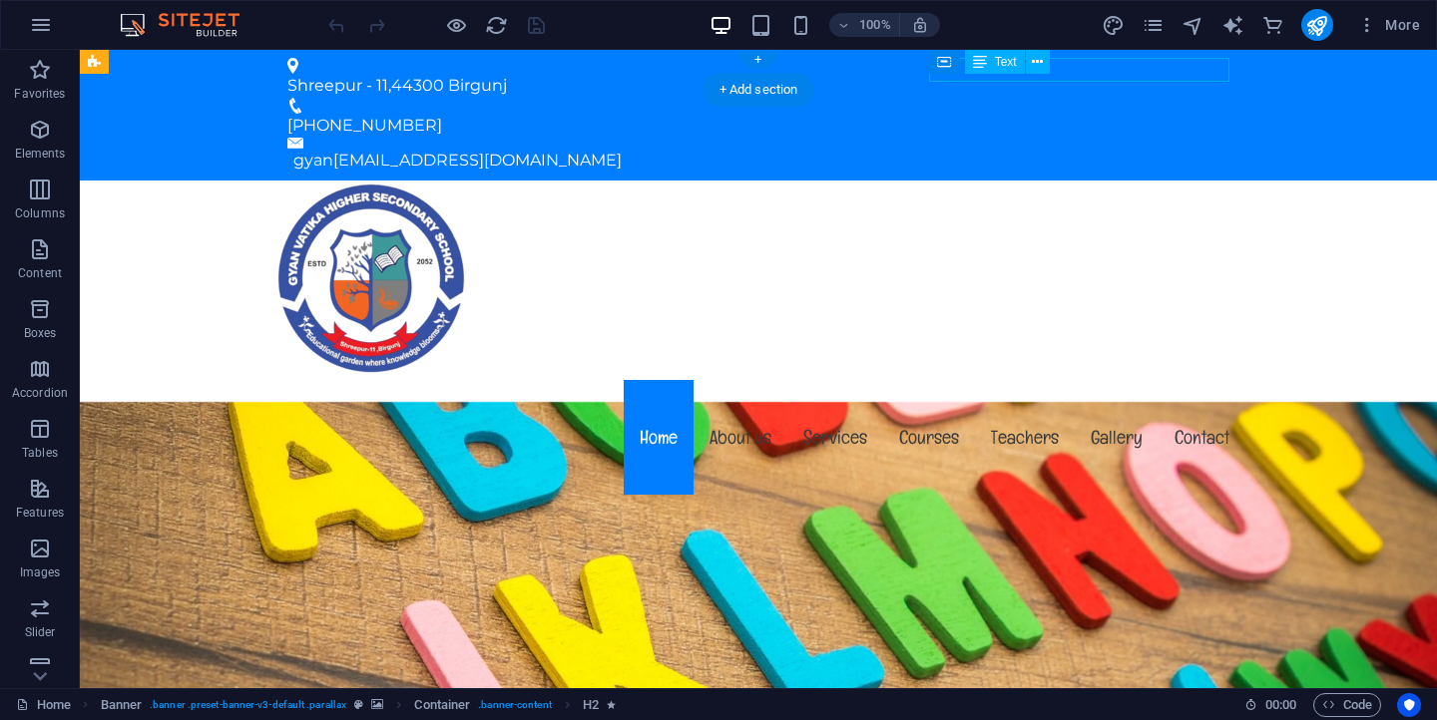
click at [1091, 149] on div "gyan gyanvatikaschoolbrj@gmail.com" at bounding box center [761, 161] width 936 height 24
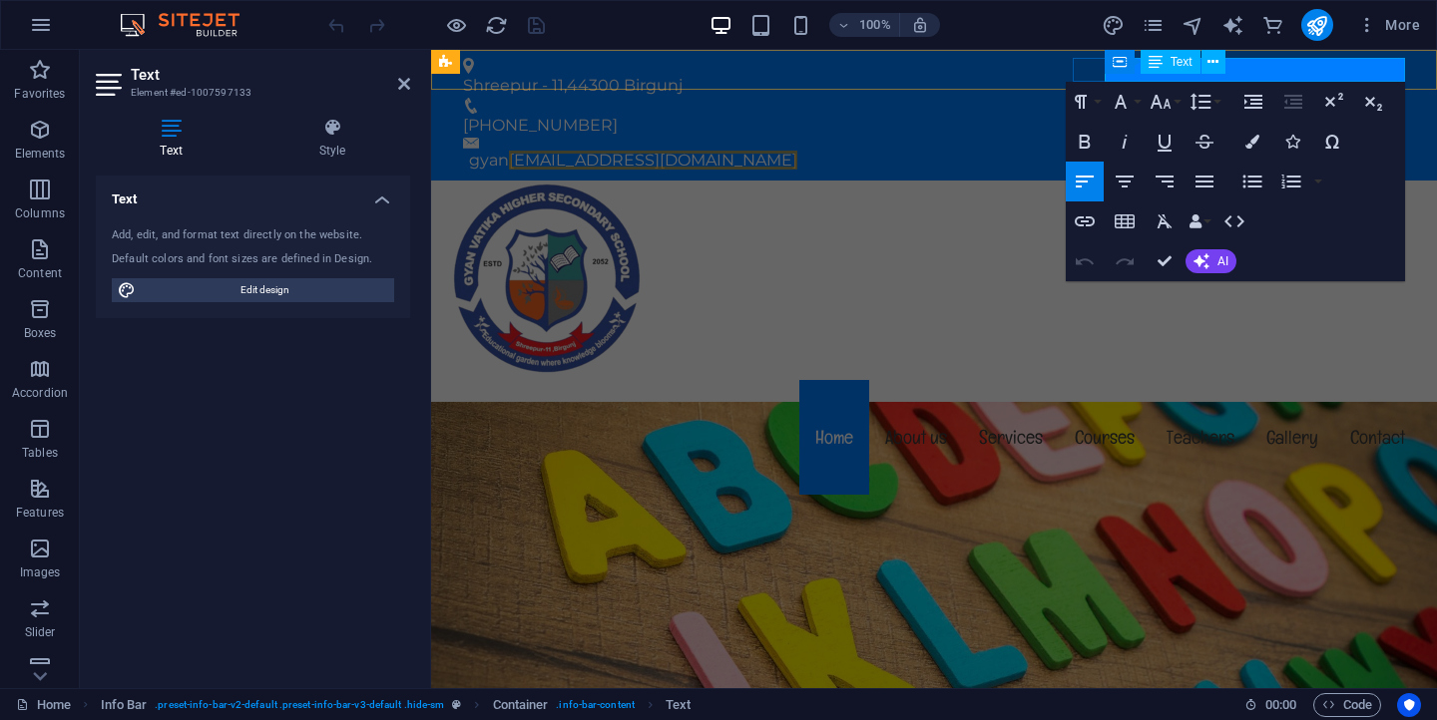
click at [1234, 65] on div "Container Text" at bounding box center [1172, 62] width 134 height 25
click at [797, 151] on link "[EMAIL_ADDRESS][DOMAIN_NAME]" at bounding box center [653, 160] width 288 height 19
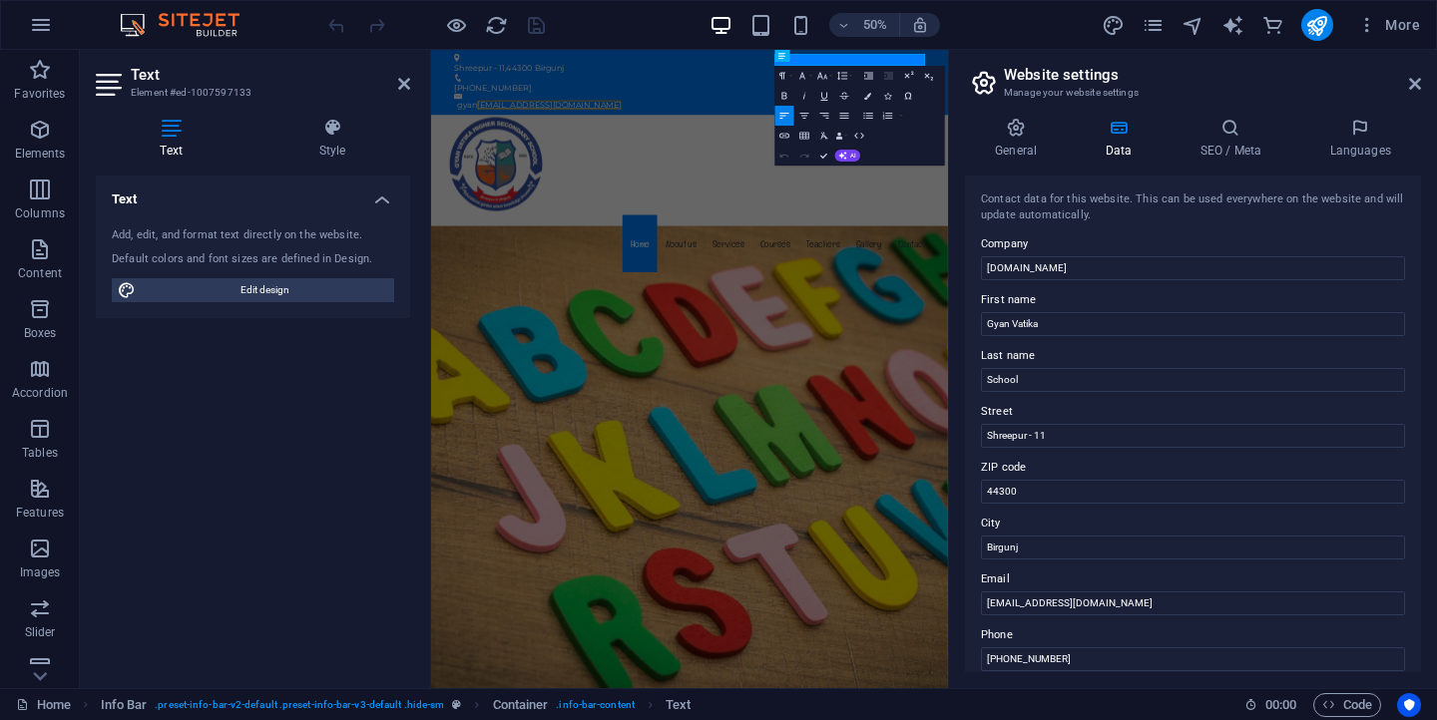
click at [1242, 73] on h2 "Website settings" at bounding box center [1212, 75] width 417 height 18
click at [1010, 271] on input "[DOMAIN_NAME]" at bounding box center [1193, 268] width 424 height 24
type input "atikaschool.edu.np"
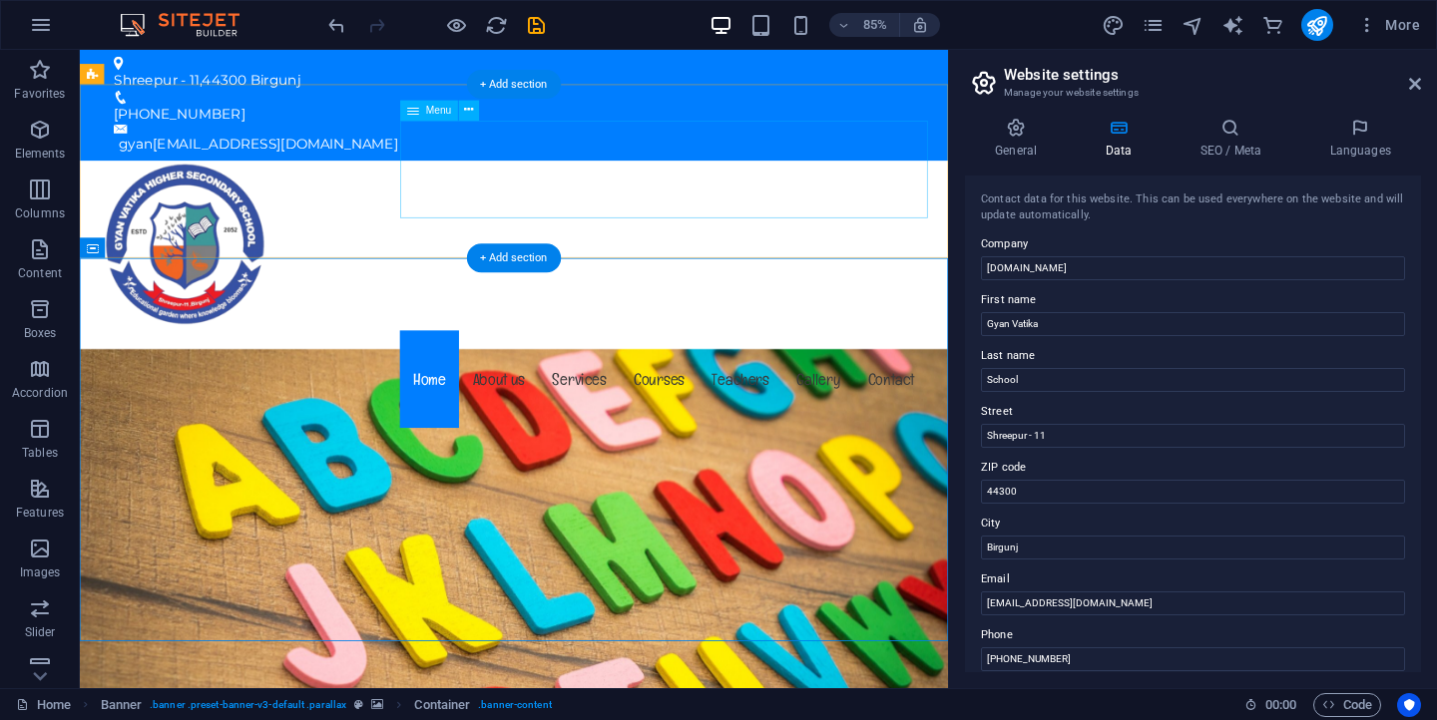
click at [930, 380] on nav "Home About us Services Courses Teachers Gallery Contact" at bounding box center [591, 437] width 974 height 115
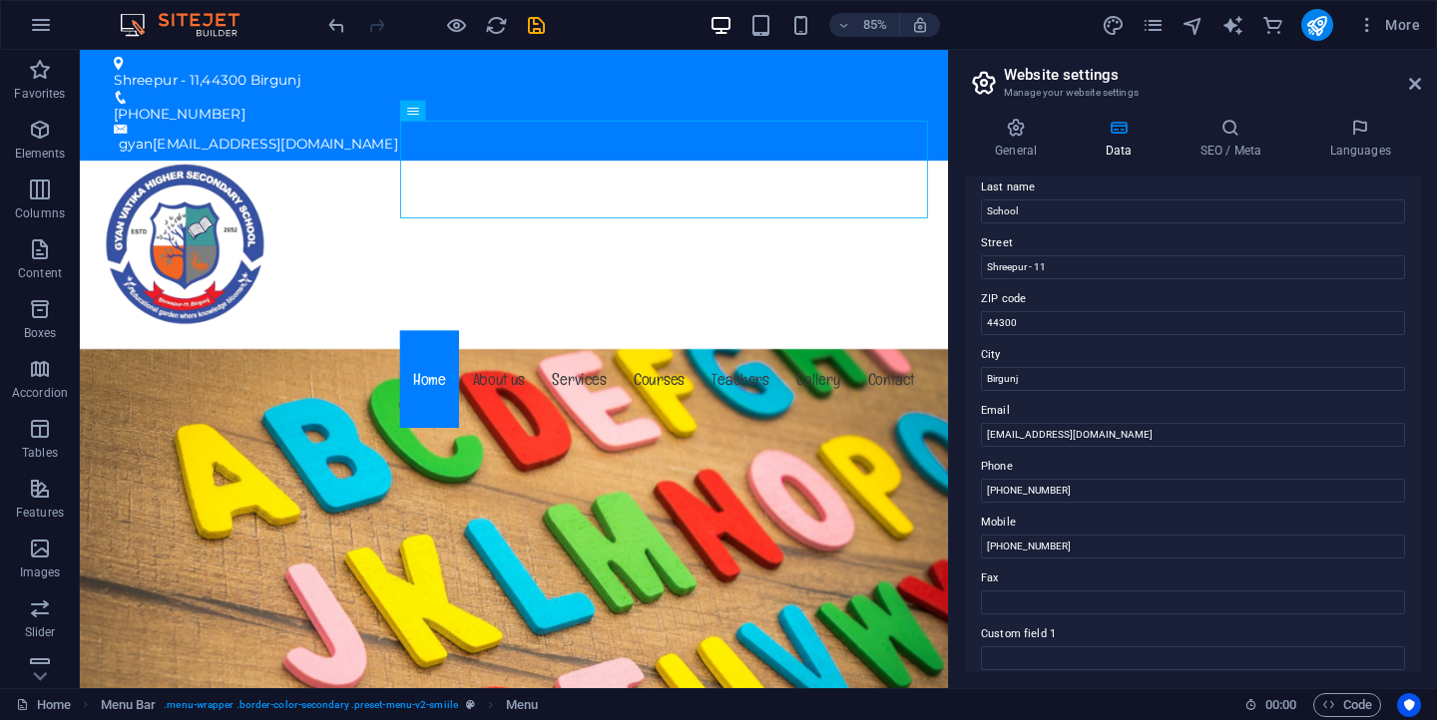
scroll to position [461, 0]
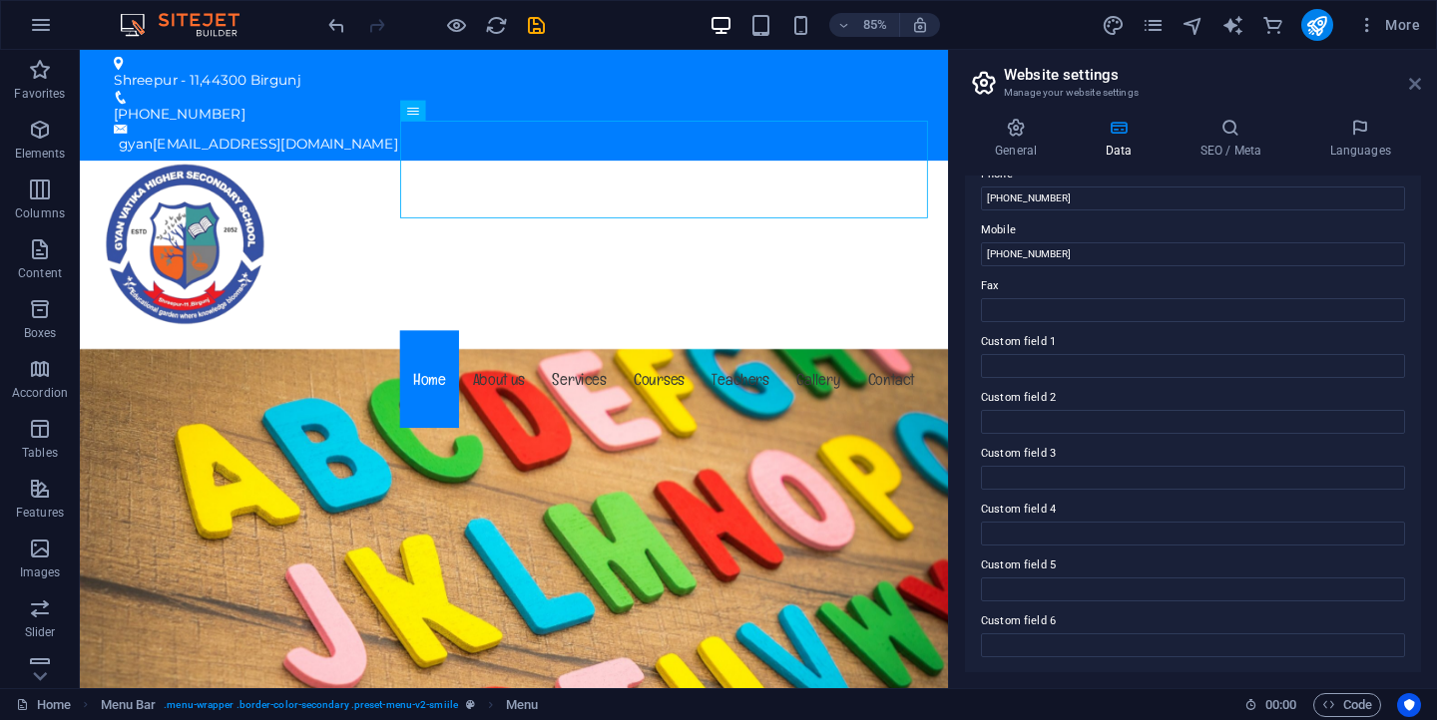
click at [1419, 87] on icon at bounding box center [1415, 84] width 12 height 16
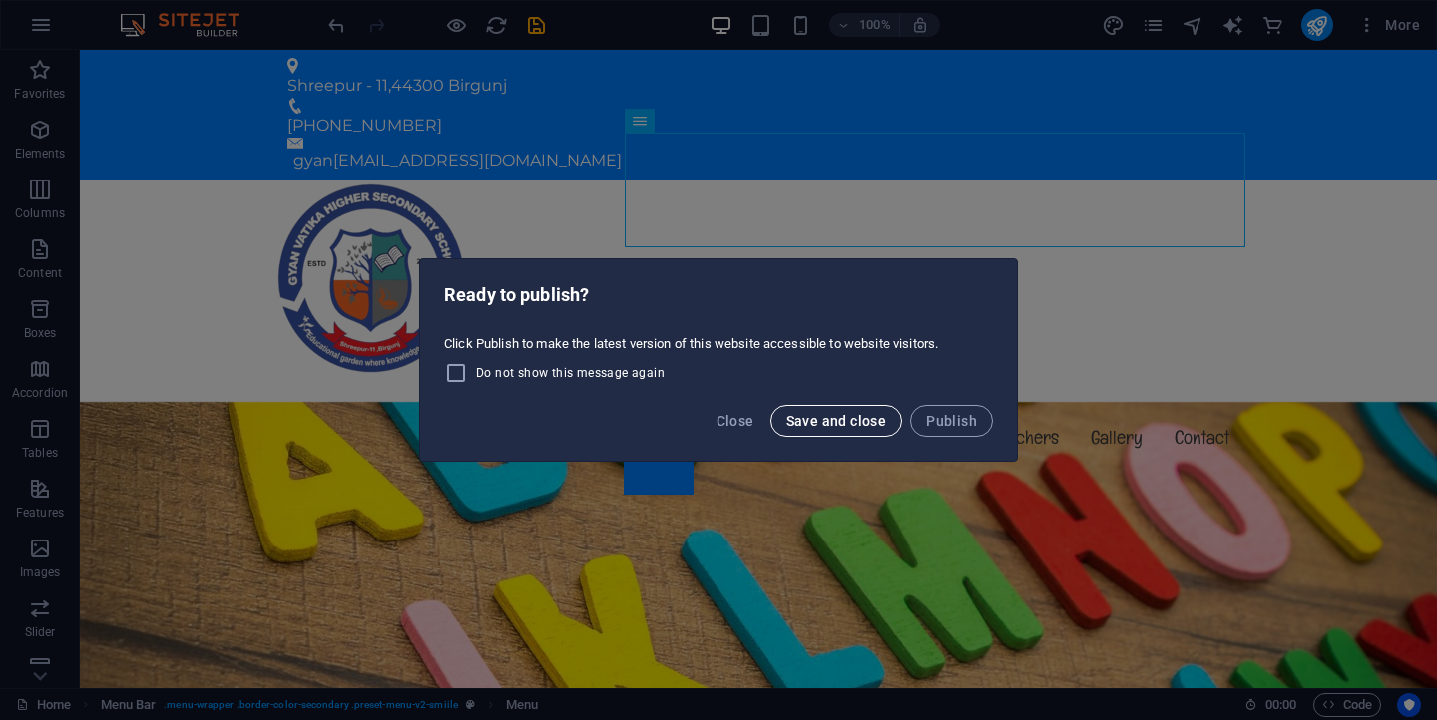
click at [865, 421] on span "Save and close" at bounding box center [836, 421] width 101 height 16
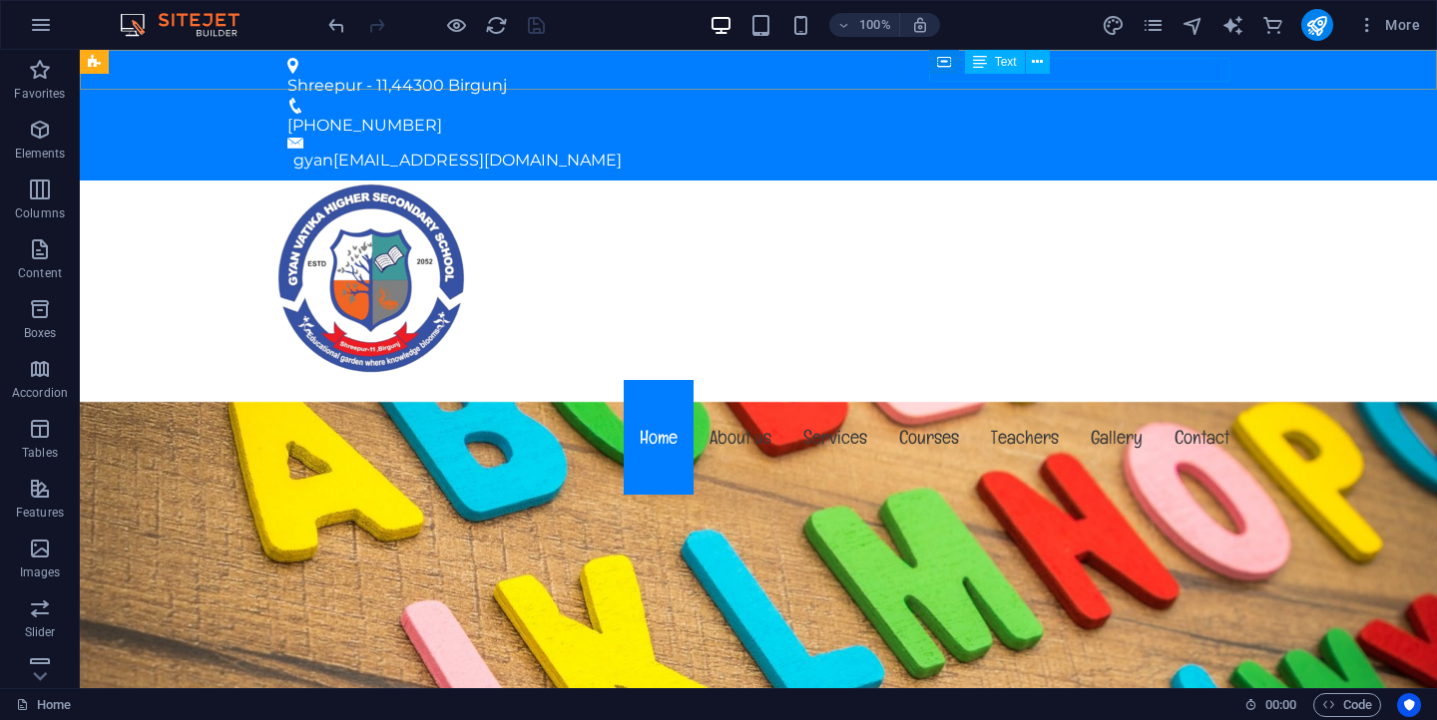
click at [998, 67] on span "Text" at bounding box center [1006, 62] width 22 height 12
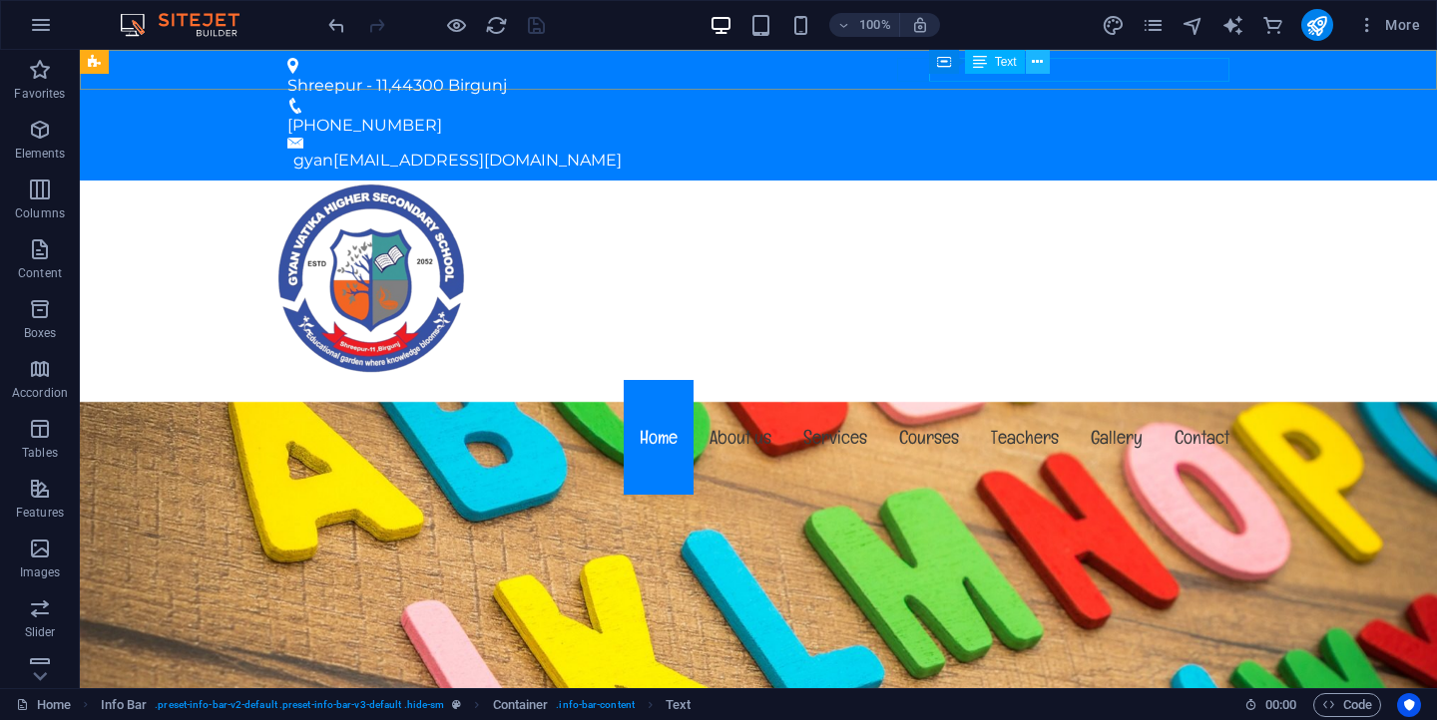
click at [1040, 63] on icon at bounding box center [1037, 62] width 11 height 21
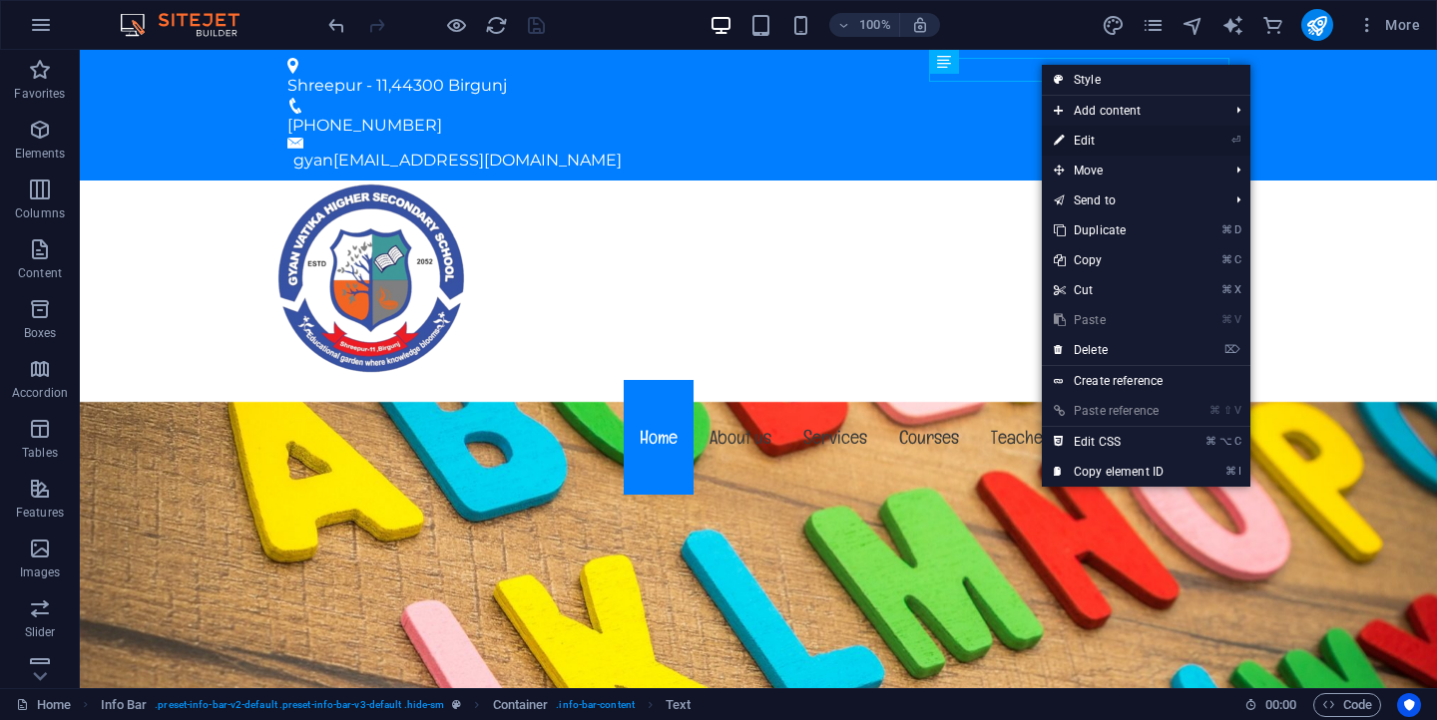
click at [1077, 141] on link "⏎ Edit" at bounding box center [1109, 141] width 134 height 30
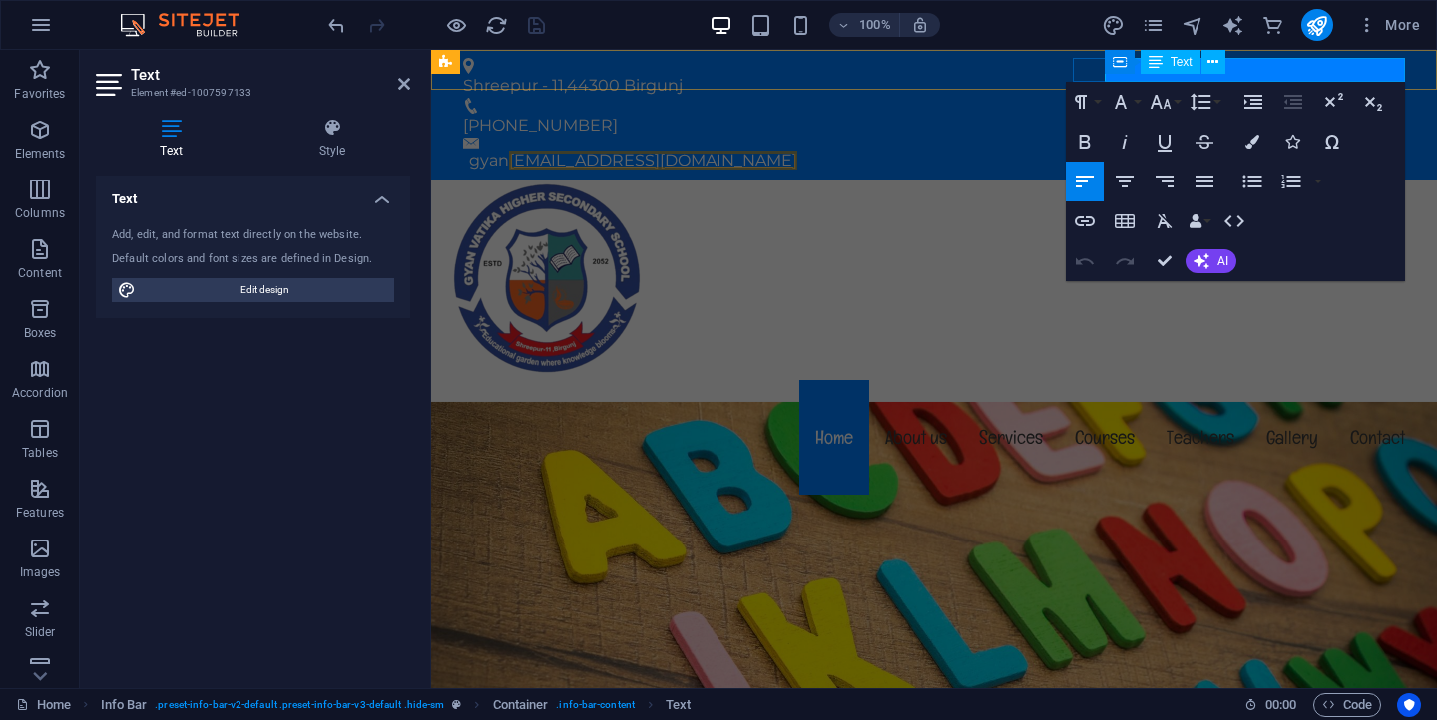
click at [797, 151] on link "[EMAIL_ADDRESS][DOMAIN_NAME]" at bounding box center [653, 160] width 288 height 19
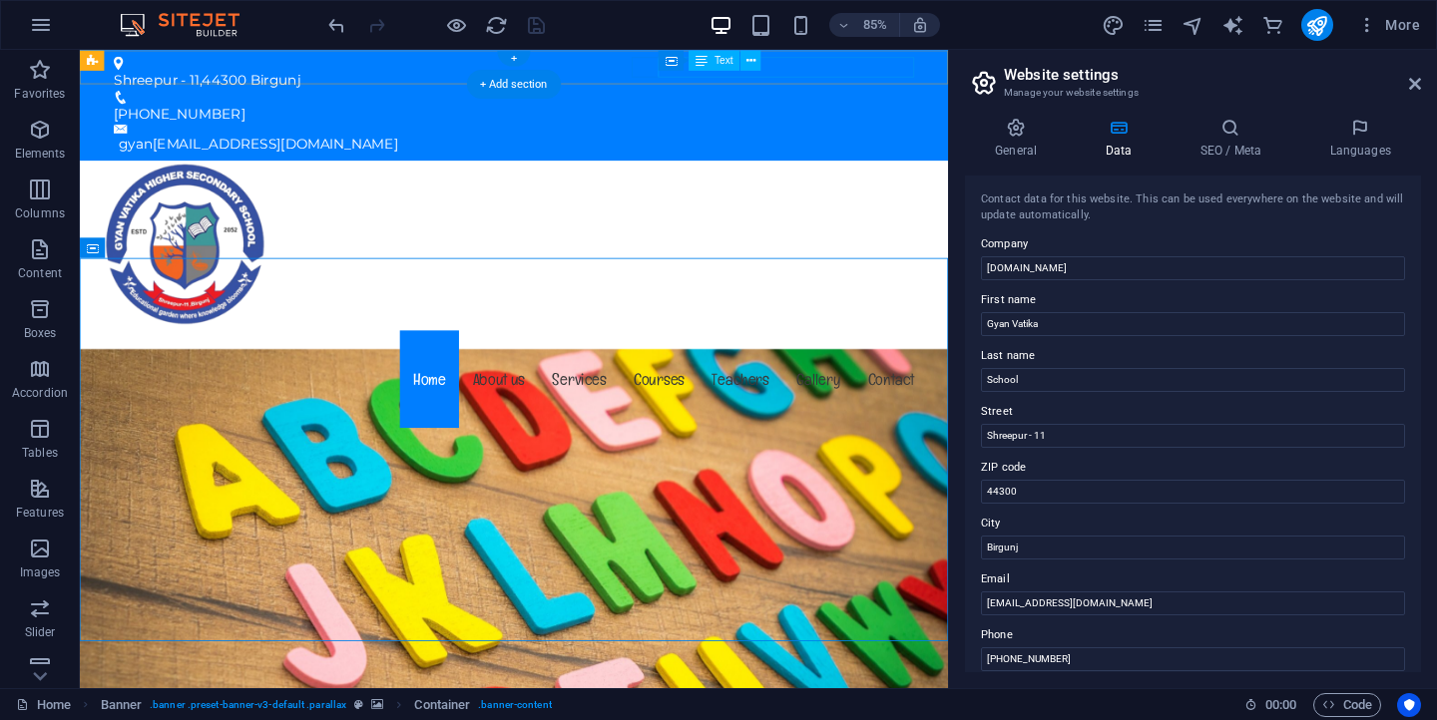
click at [769, 149] on div "gyan gyanvatikaschoolbrj@gmail.com" at bounding box center [594, 161] width 936 height 24
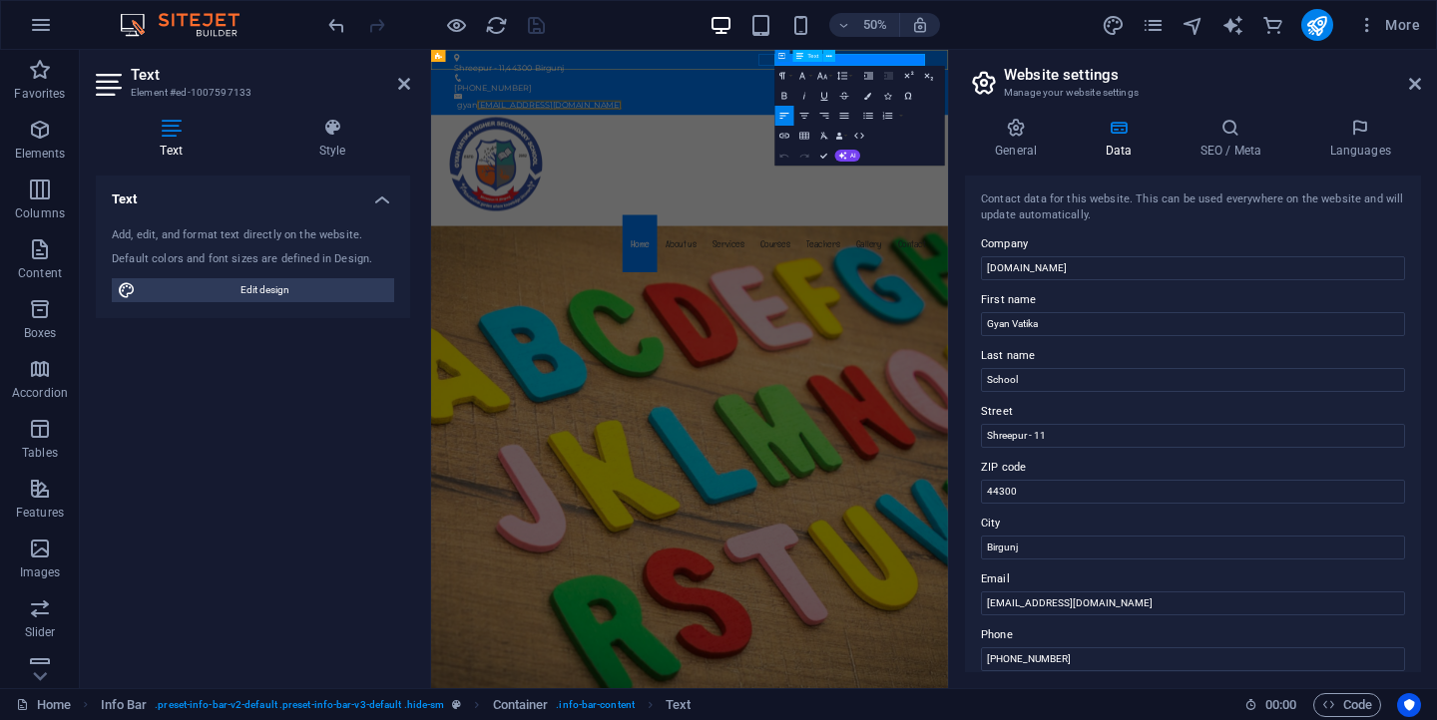
click at [811, 151] on link "[EMAIL_ADDRESS][DOMAIN_NAME]" at bounding box center [667, 160] width 288 height 19
click at [987, 267] on input "atikaschool.edu.np" at bounding box center [1193, 268] width 424 height 24
type input "[DOMAIN_NAME]"
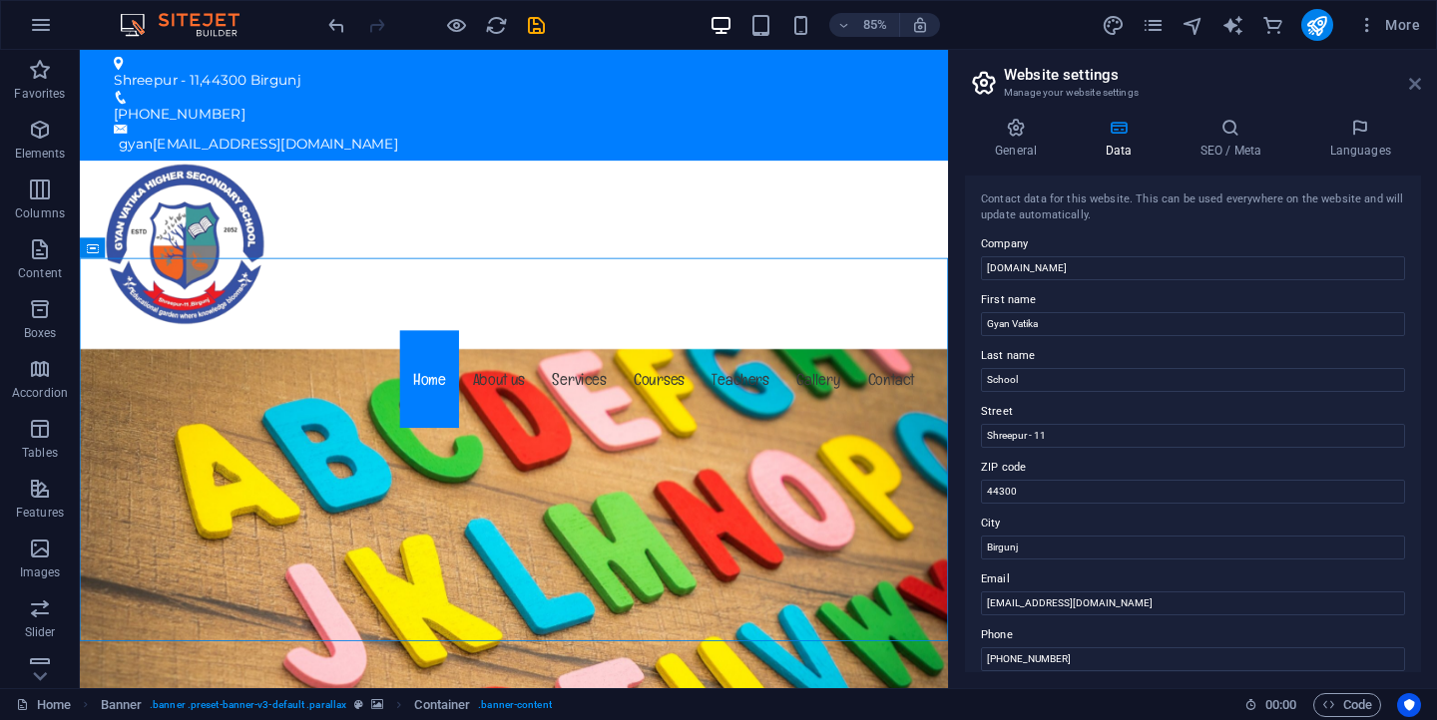
click at [1420, 87] on icon at bounding box center [1415, 84] width 12 height 16
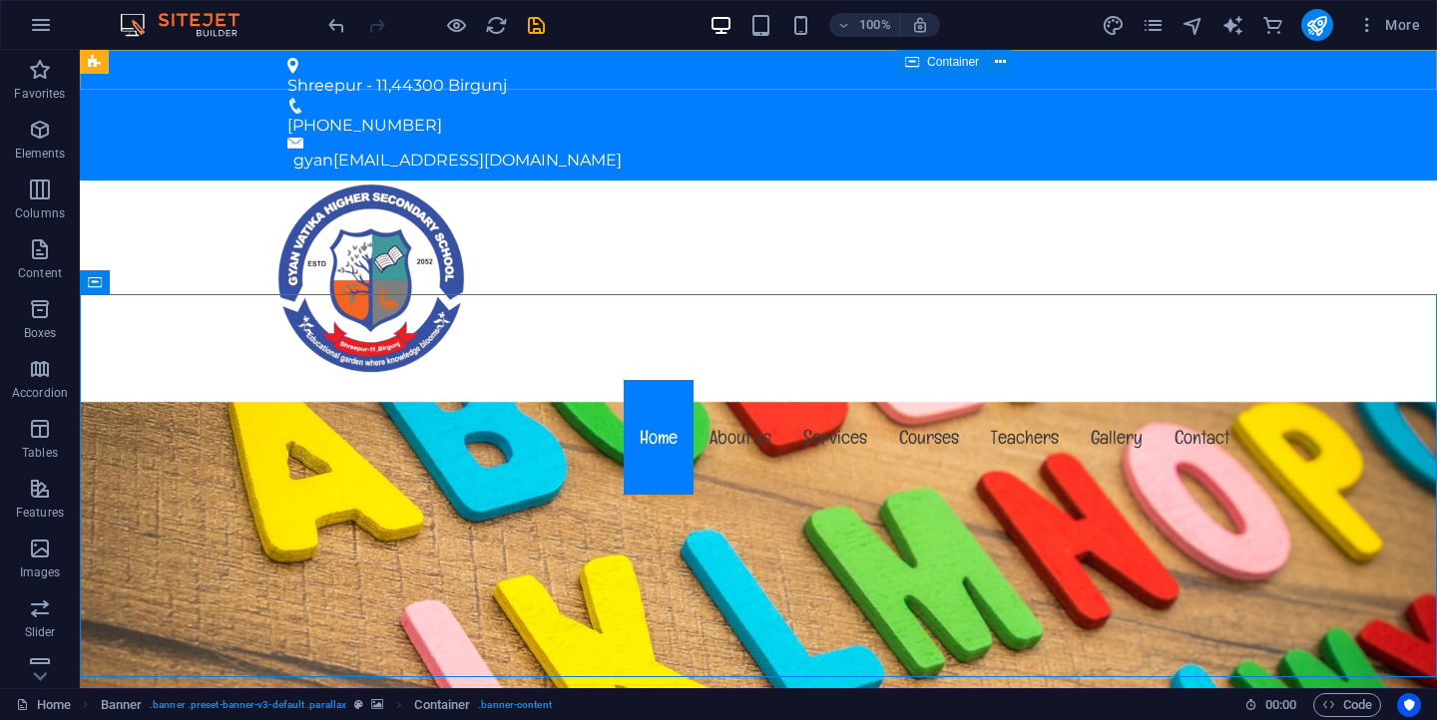
click at [924, 73] on div "Container" at bounding box center [942, 62] width 90 height 24
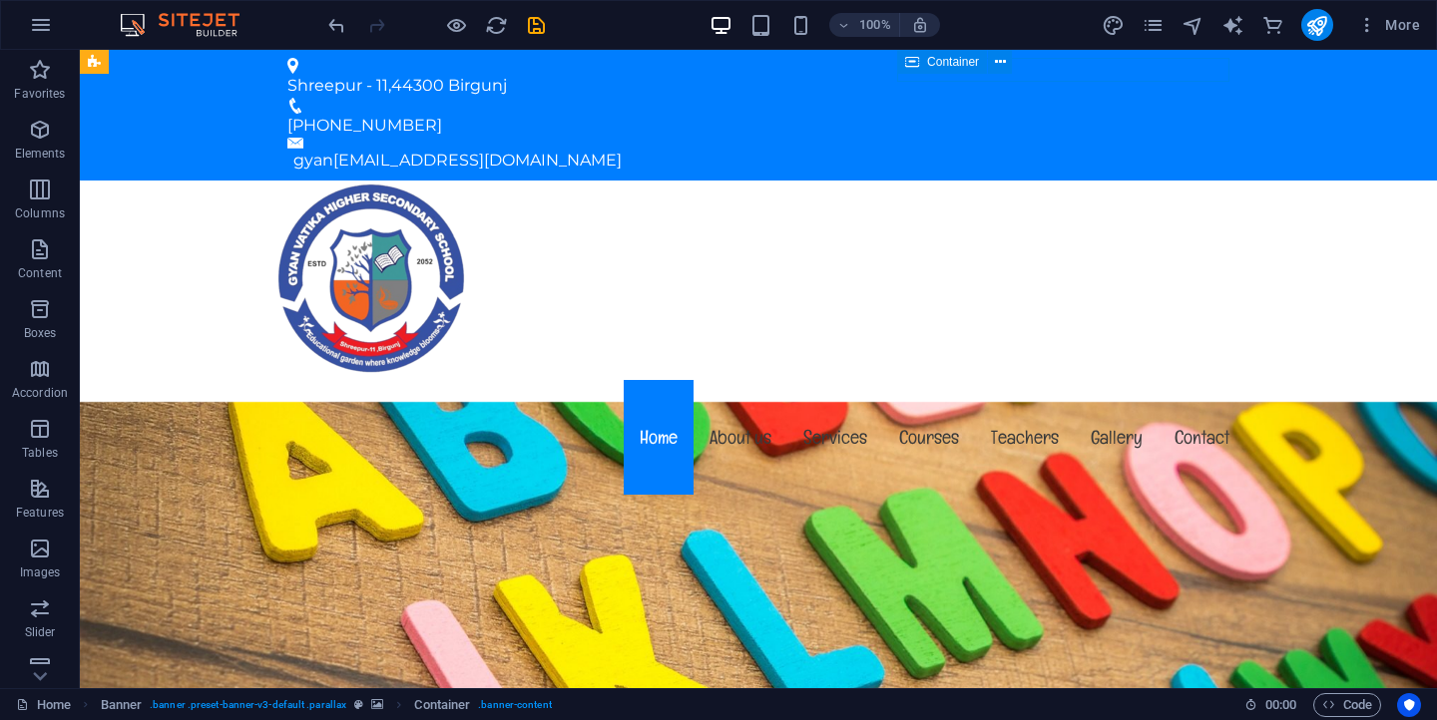
click at [924, 73] on div "Container" at bounding box center [942, 62] width 90 height 24
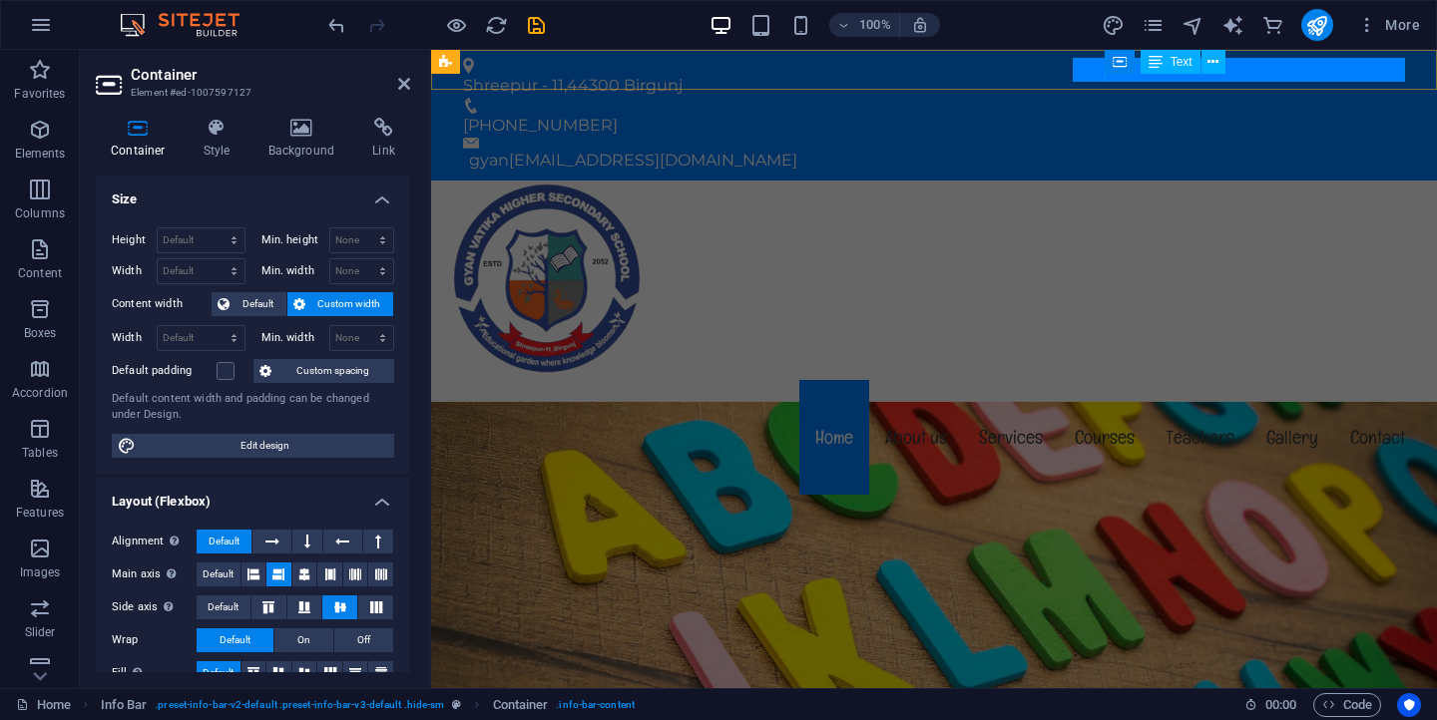
click at [1135, 149] on div "gyan gyanvatikaschoolbrj@gmail.com" at bounding box center [937, 161] width 936 height 24
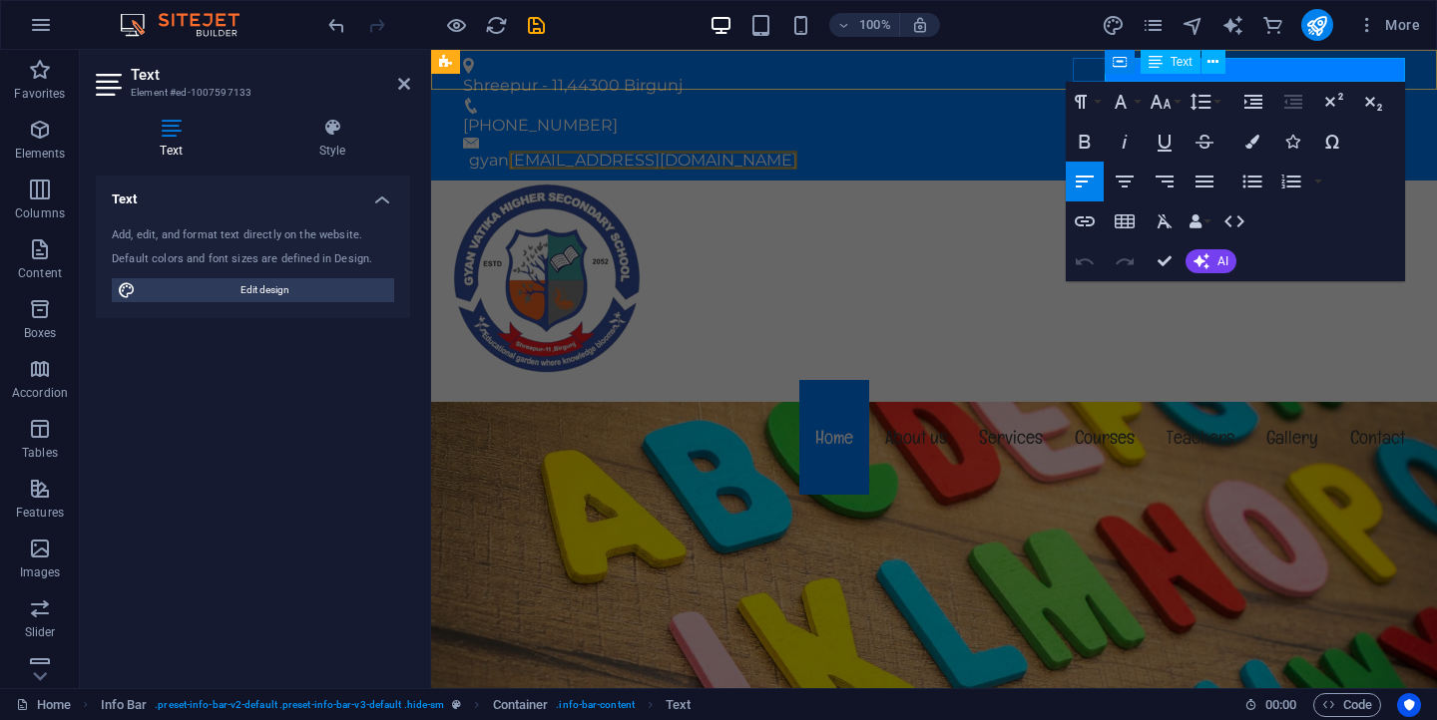
click at [1135, 149] on p "gyan gyanvatikaschoolbrj@gmail.com" at bounding box center [937, 161] width 936 height 24
click at [1027, 181] on div "Menu Home About us Services Courses Teachers Gallery Contact" at bounding box center [934, 340] width 1006 height 319
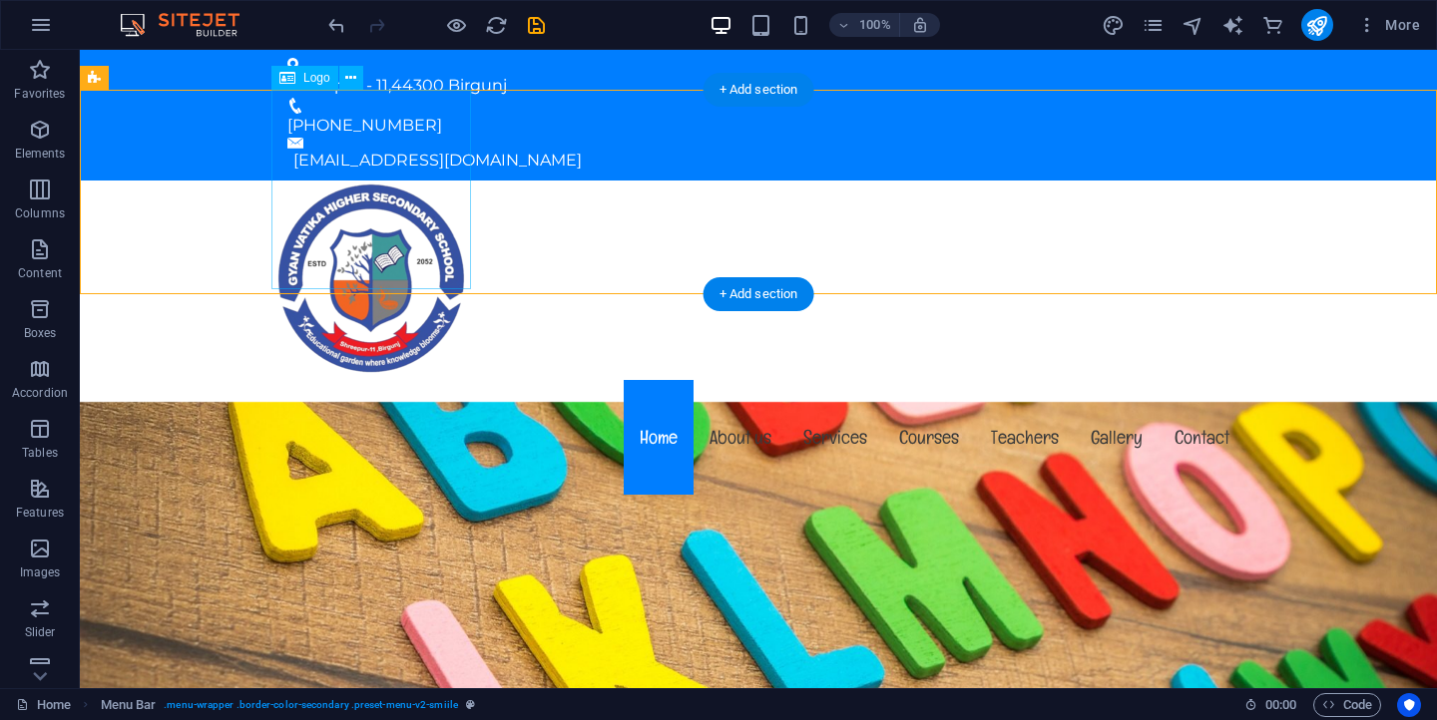
click at [408, 189] on div at bounding box center [758, 281] width 974 height 200
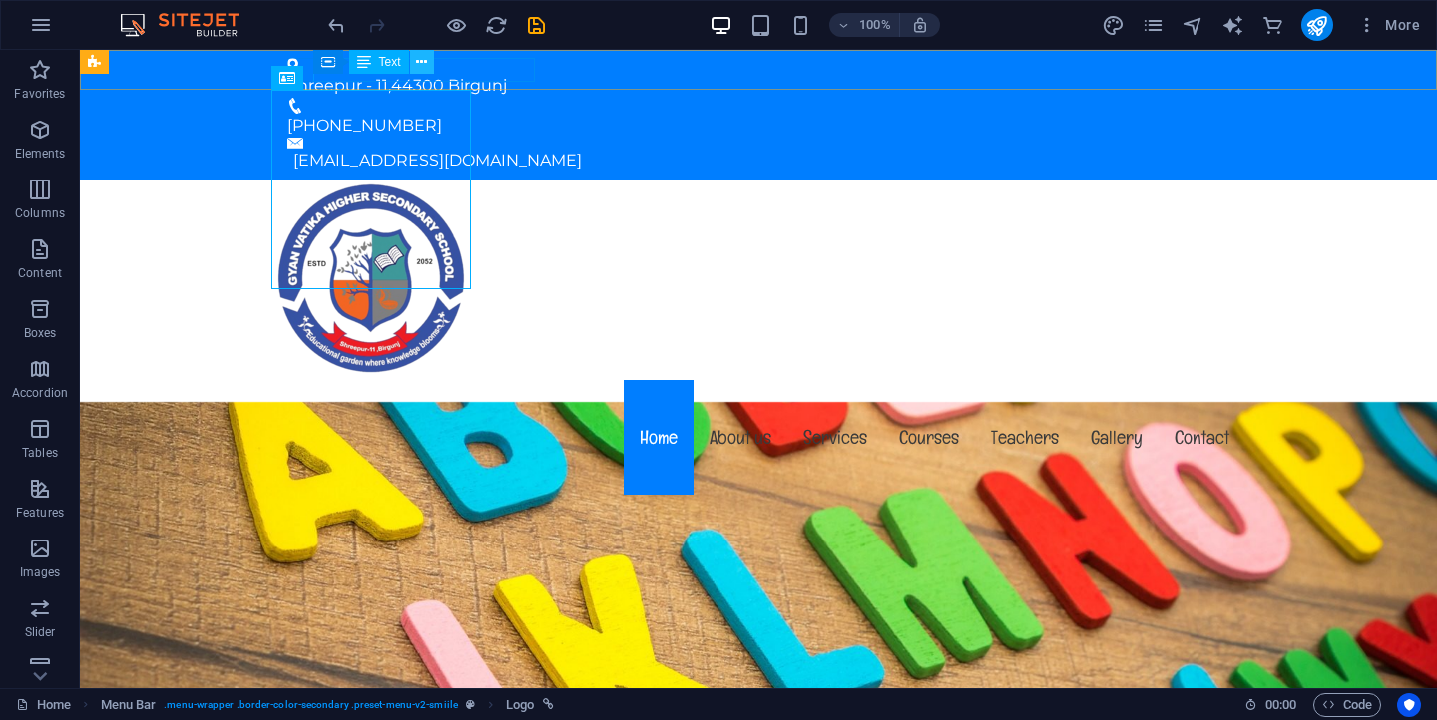
click at [423, 61] on icon at bounding box center [421, 62] width 11 height 21
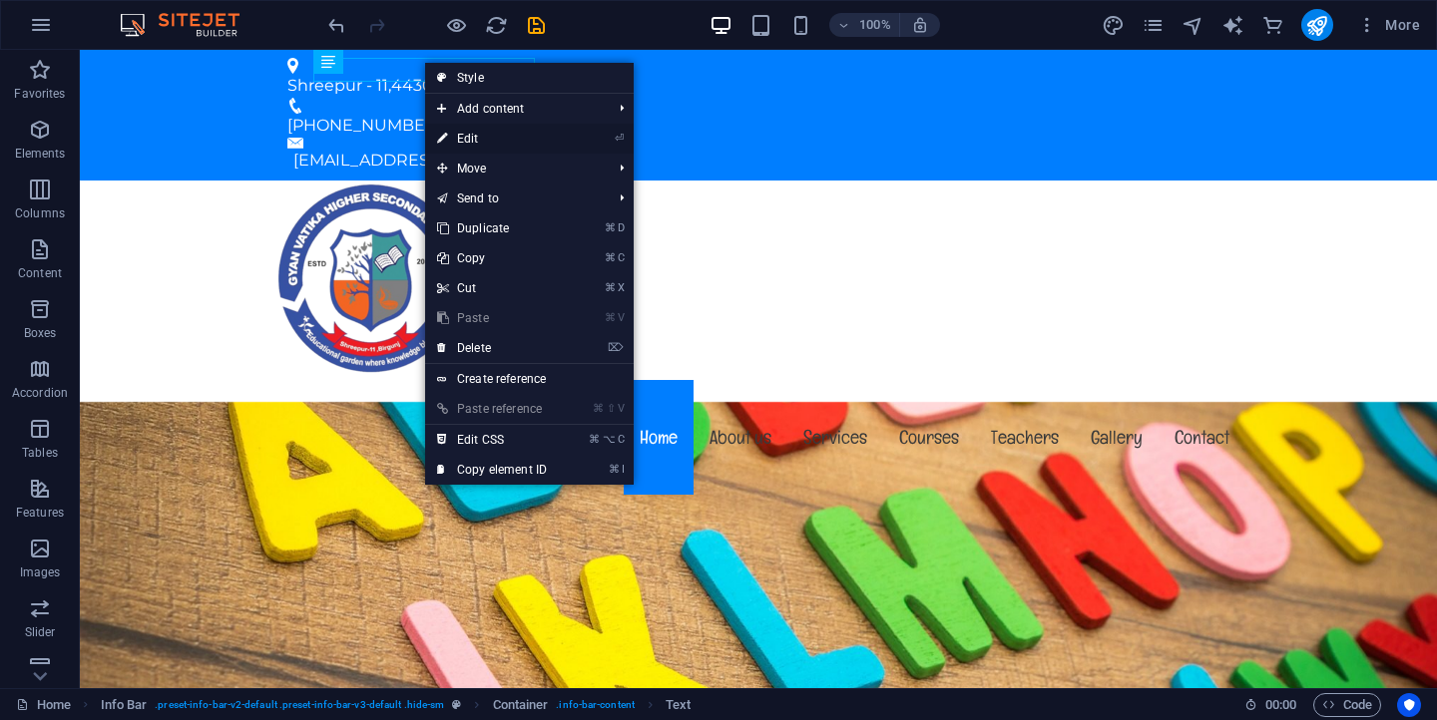
click at [491, 138] on link "⏎ Edit" at bounding box center [492, 139] width 134 height 30
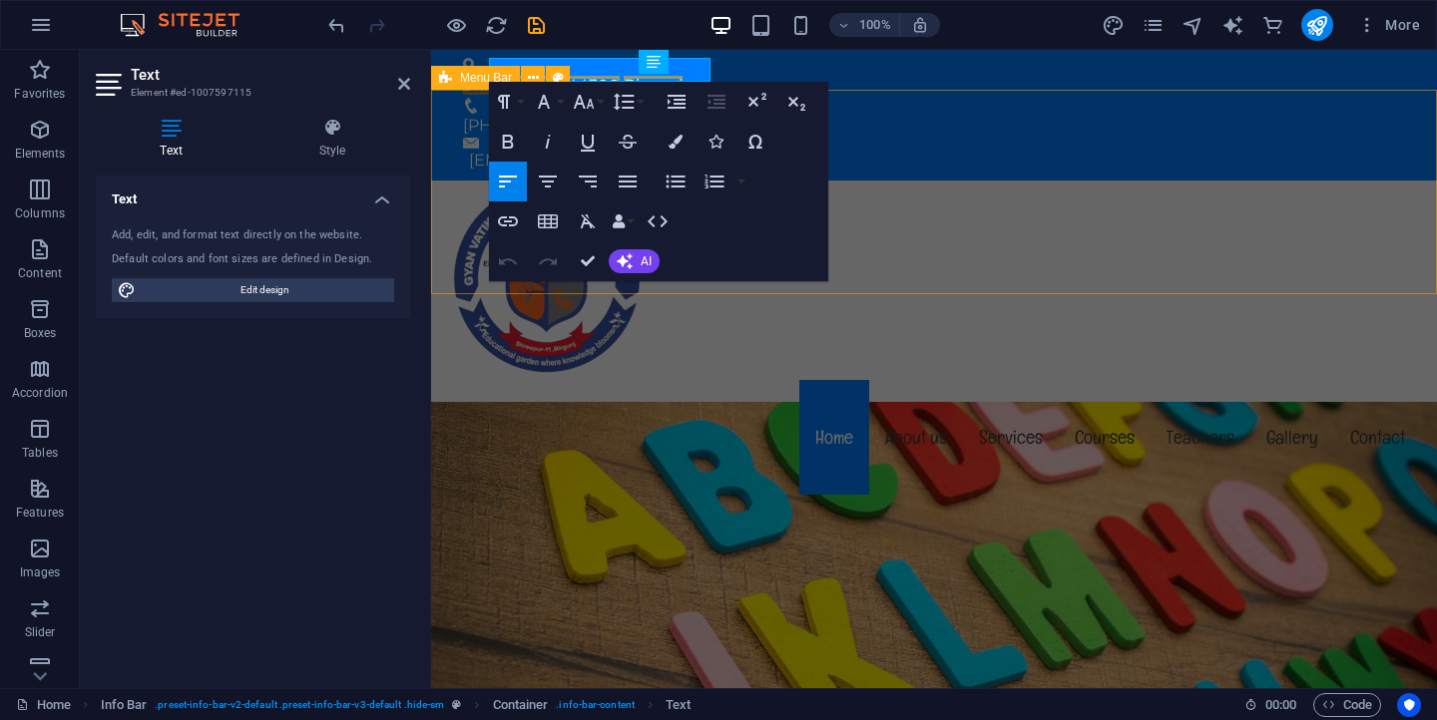
click at [944, 259] on div "Menu Home About us Services Courses Teachers Gallery Contact" at bounding box center [934, 340] width 1006 height 319
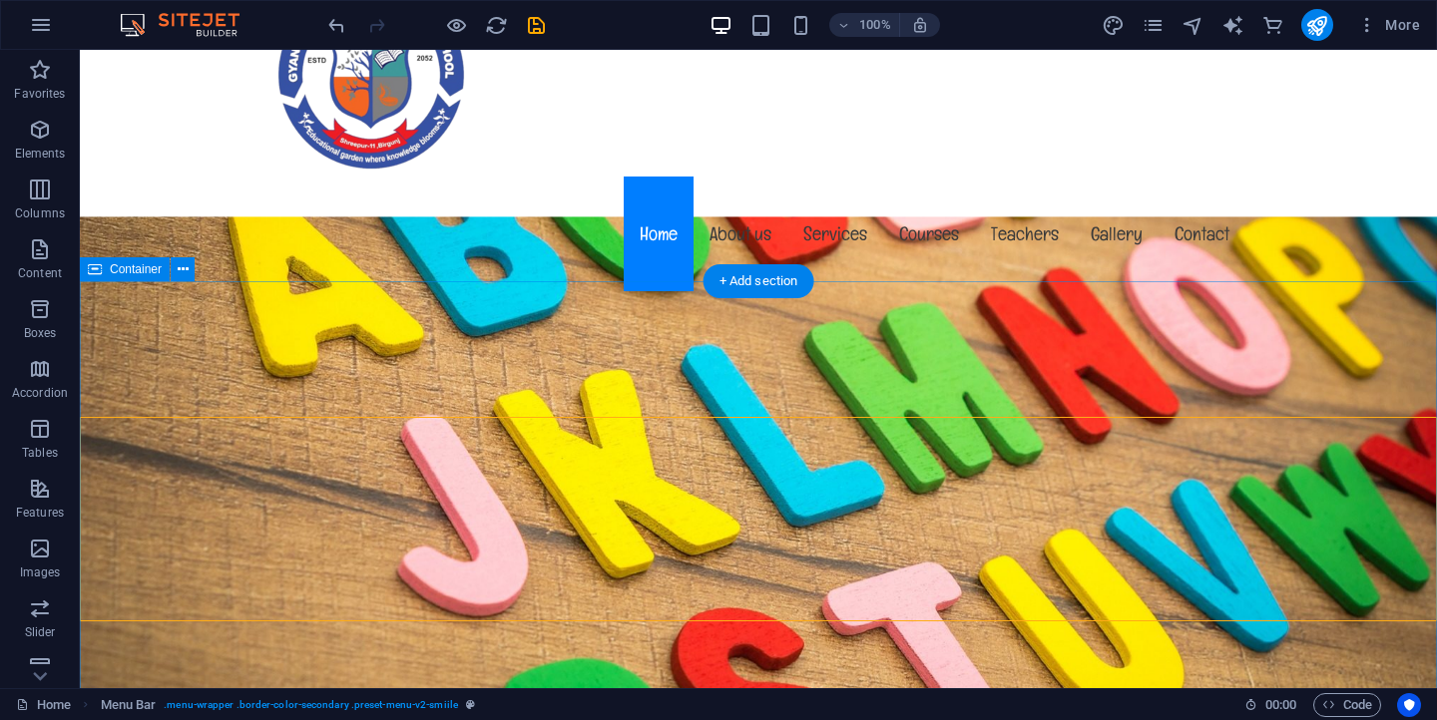
scroll to position [0, 0]
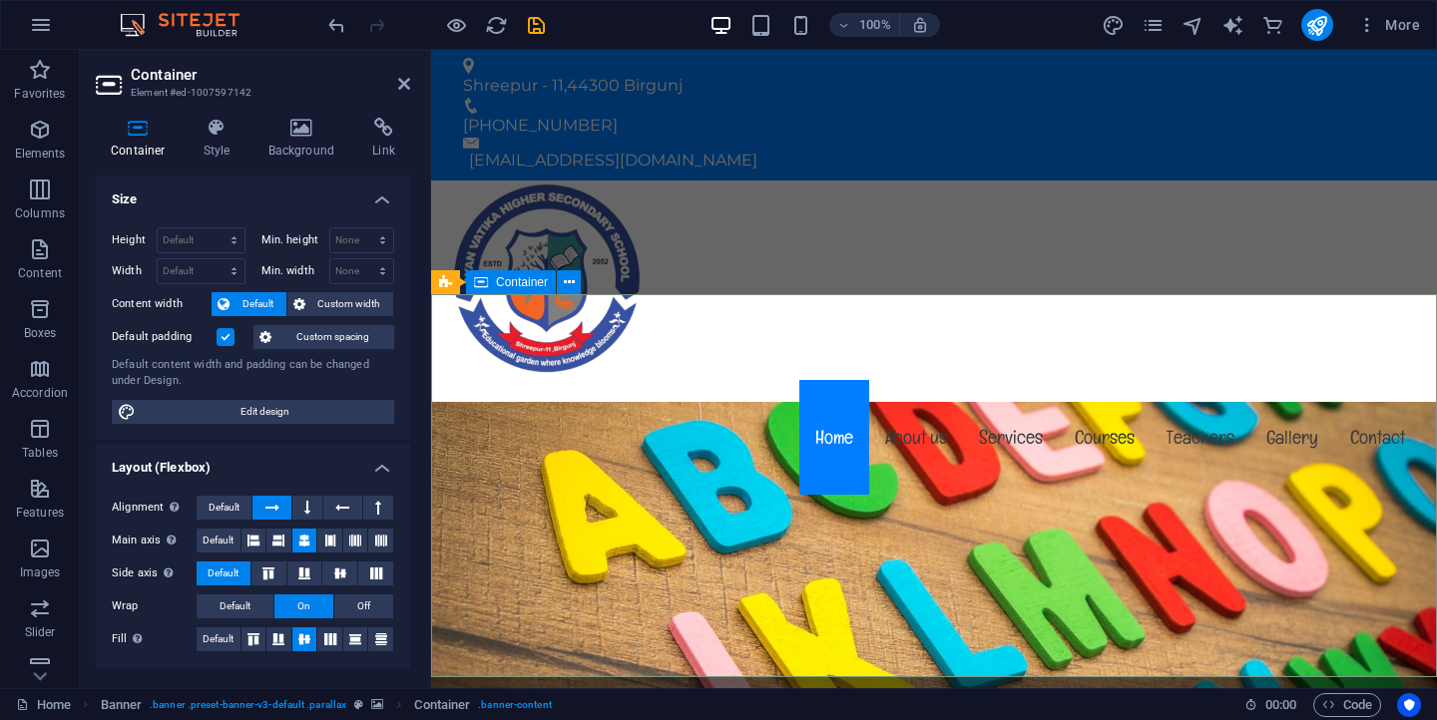
click at [310, 127] on icon at bounding box center [301, 128] width 97 height 20
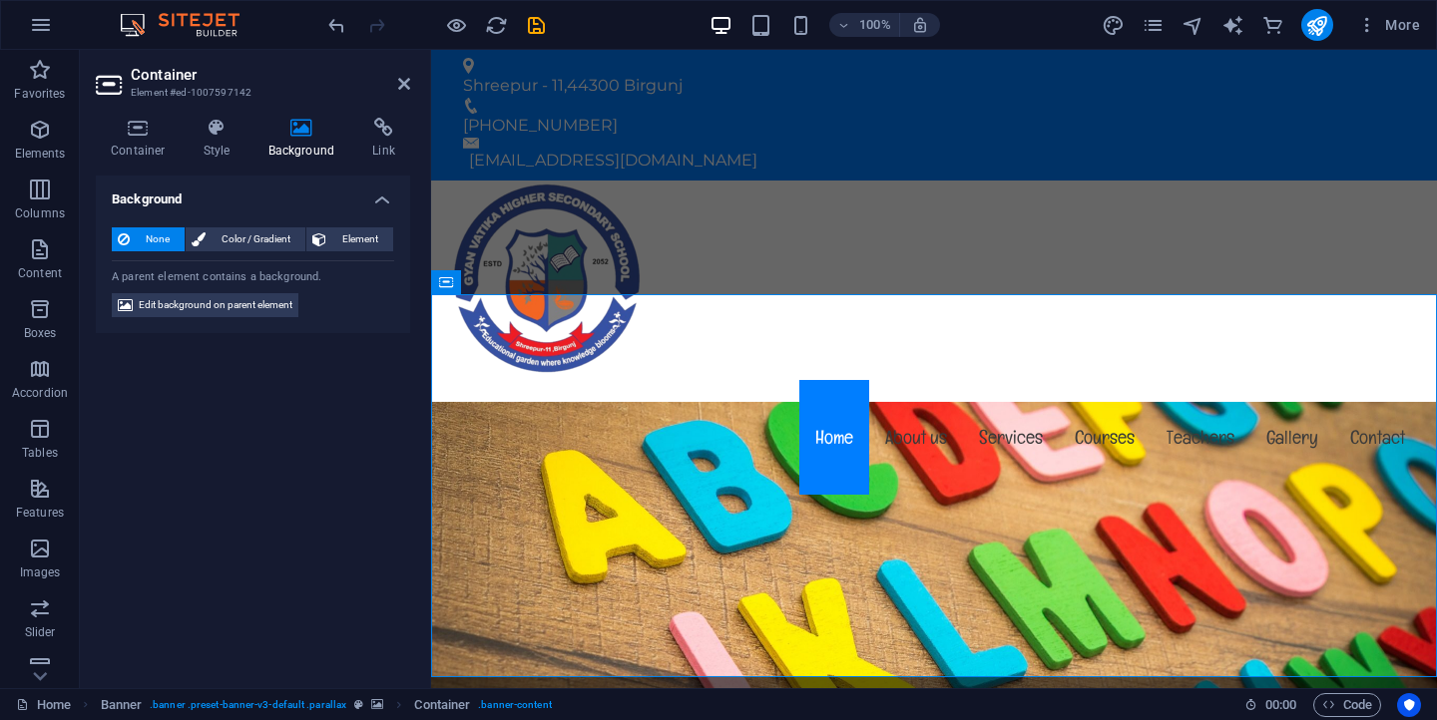
click at [303, 136] on icon at bounding box center [301, 128] width 97 height 20
click at [256, 302] on span "Edit background on parent element" at bounding box center [216, 305] width 154 height 24
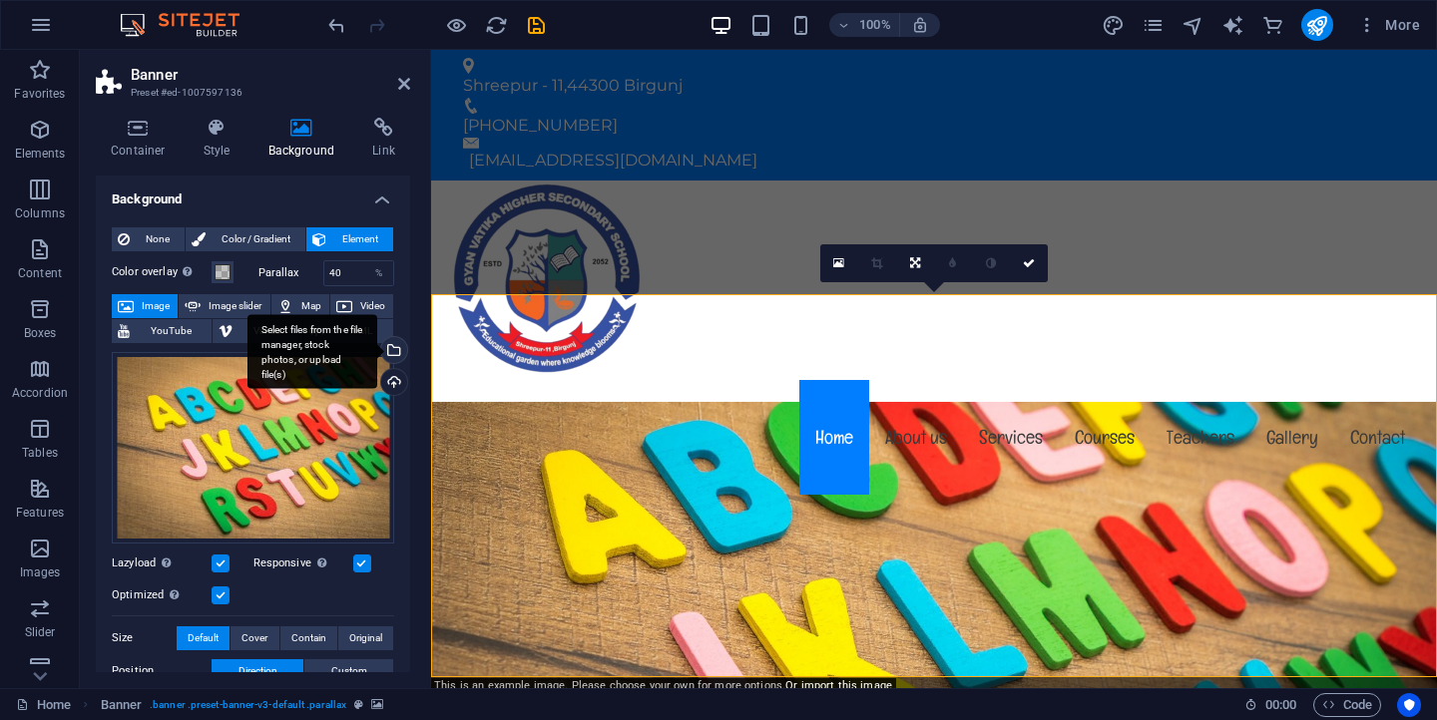
click at [388, 348] on div "Select files from the file manager, stock photos, or upload file(s)" at bounding box center [392, 352] width 30 height 30
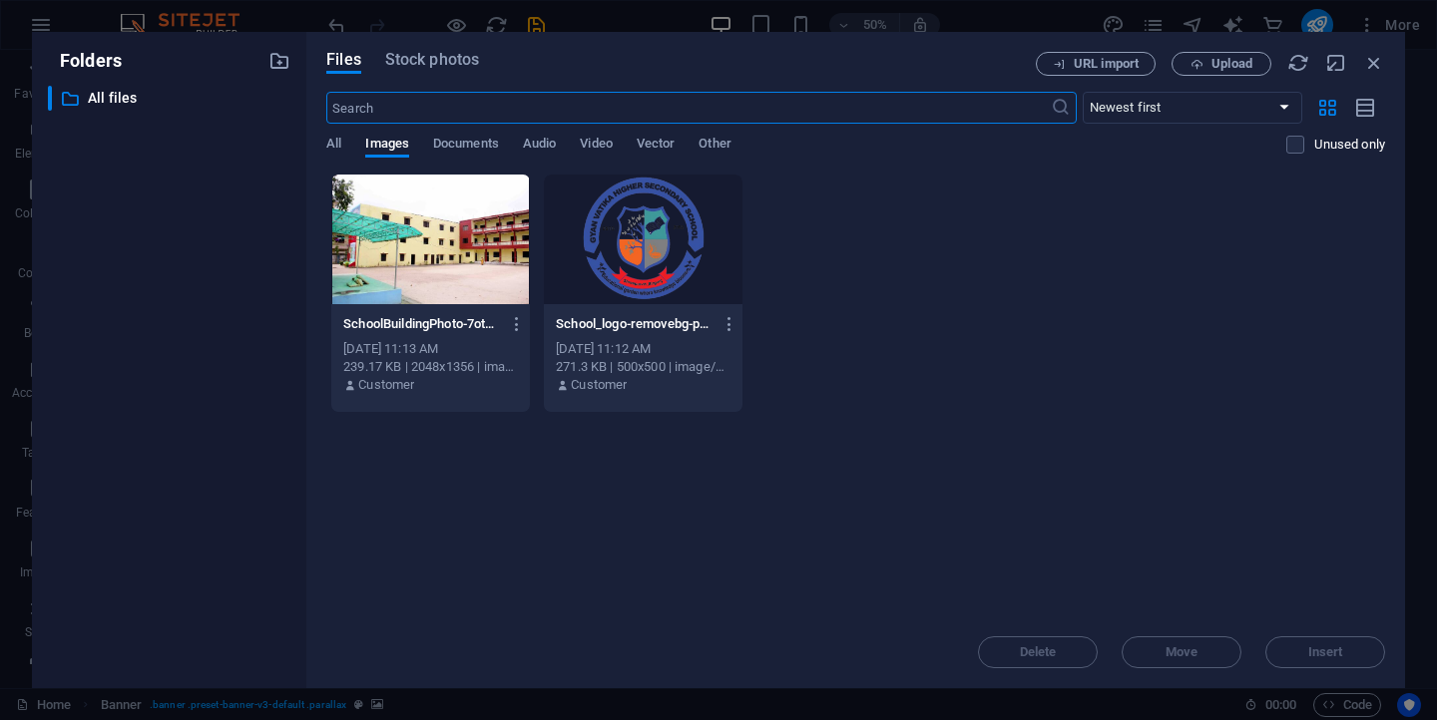
click at [421, 232] on div at bounding box center [430, 240] width 199 height 130
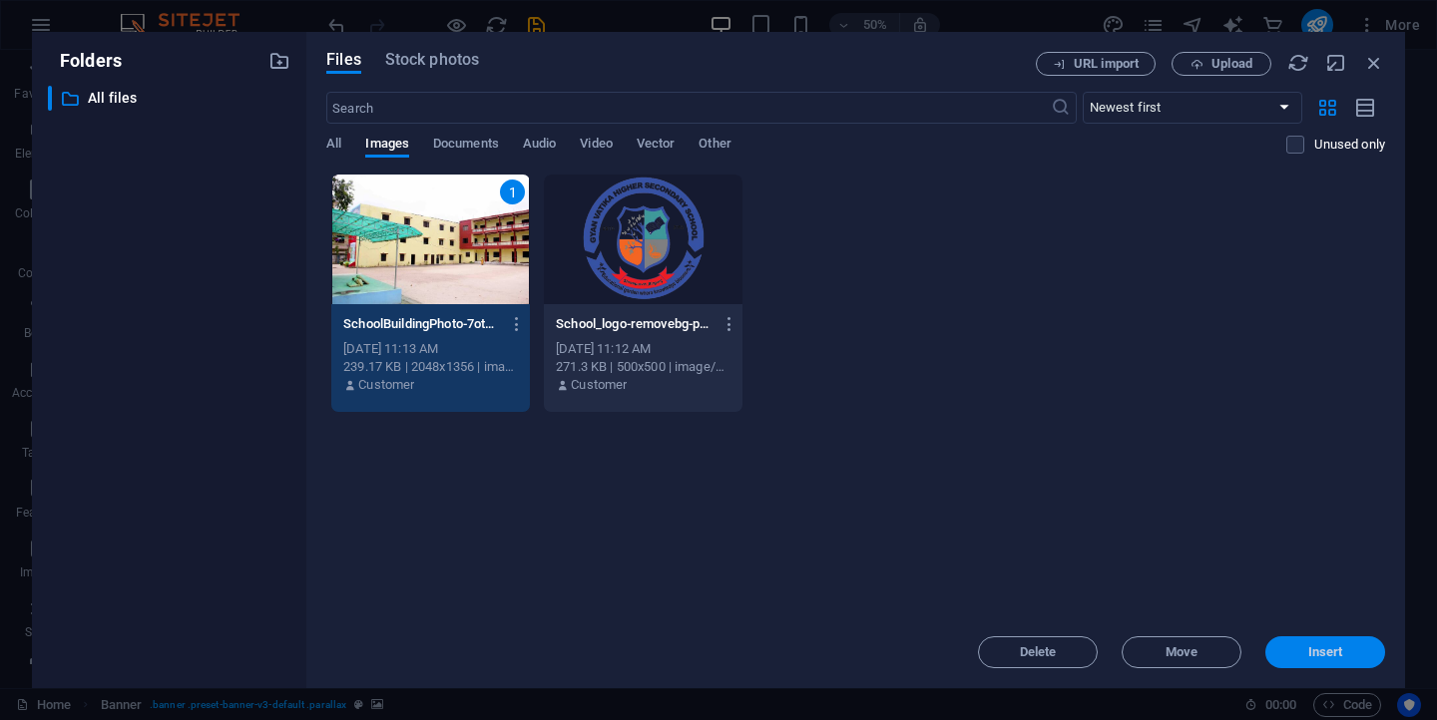
click at [1315, 648] on span "Insert" at bounding box center [1325, 653] width 35 height 12
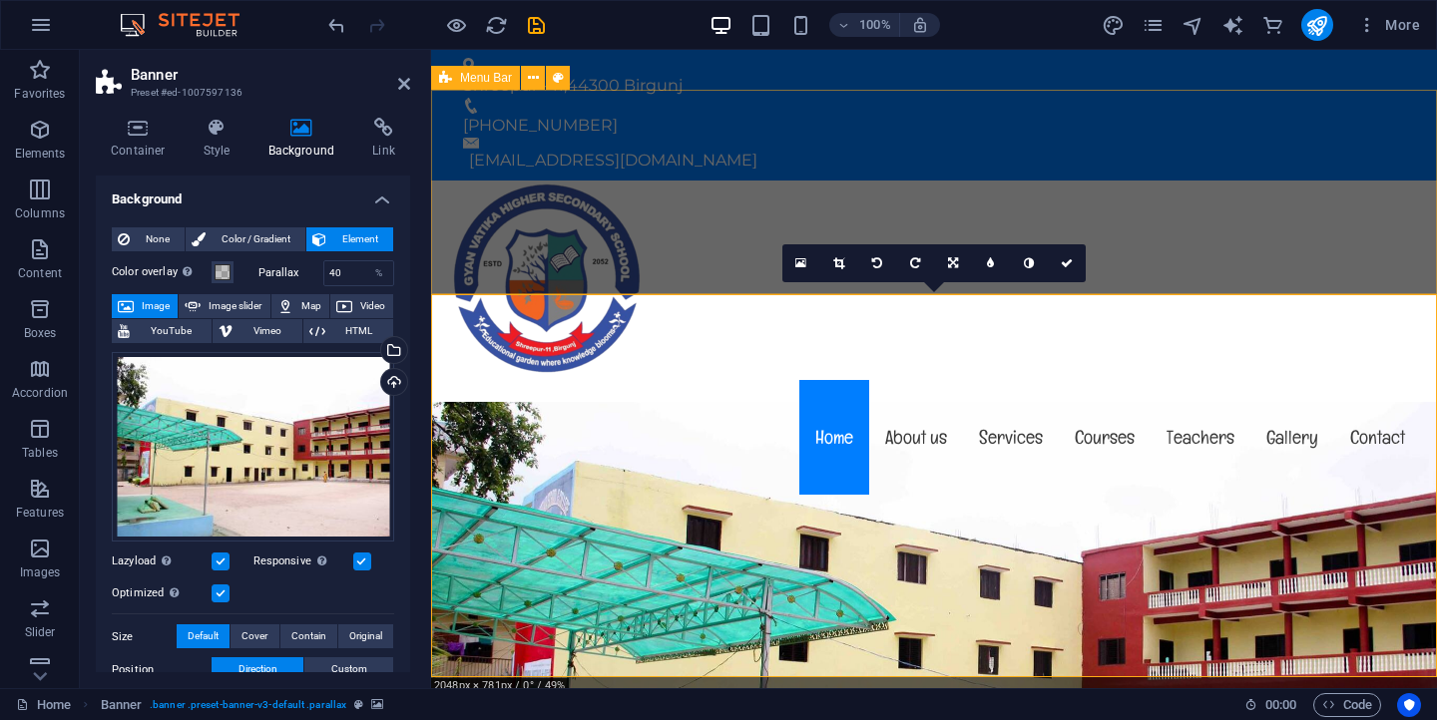
click at [689, 211] on div "Menu Home About us Services Courses Teachers Gallery Contact" at bounding box center [934, 340] width 1006 height 319
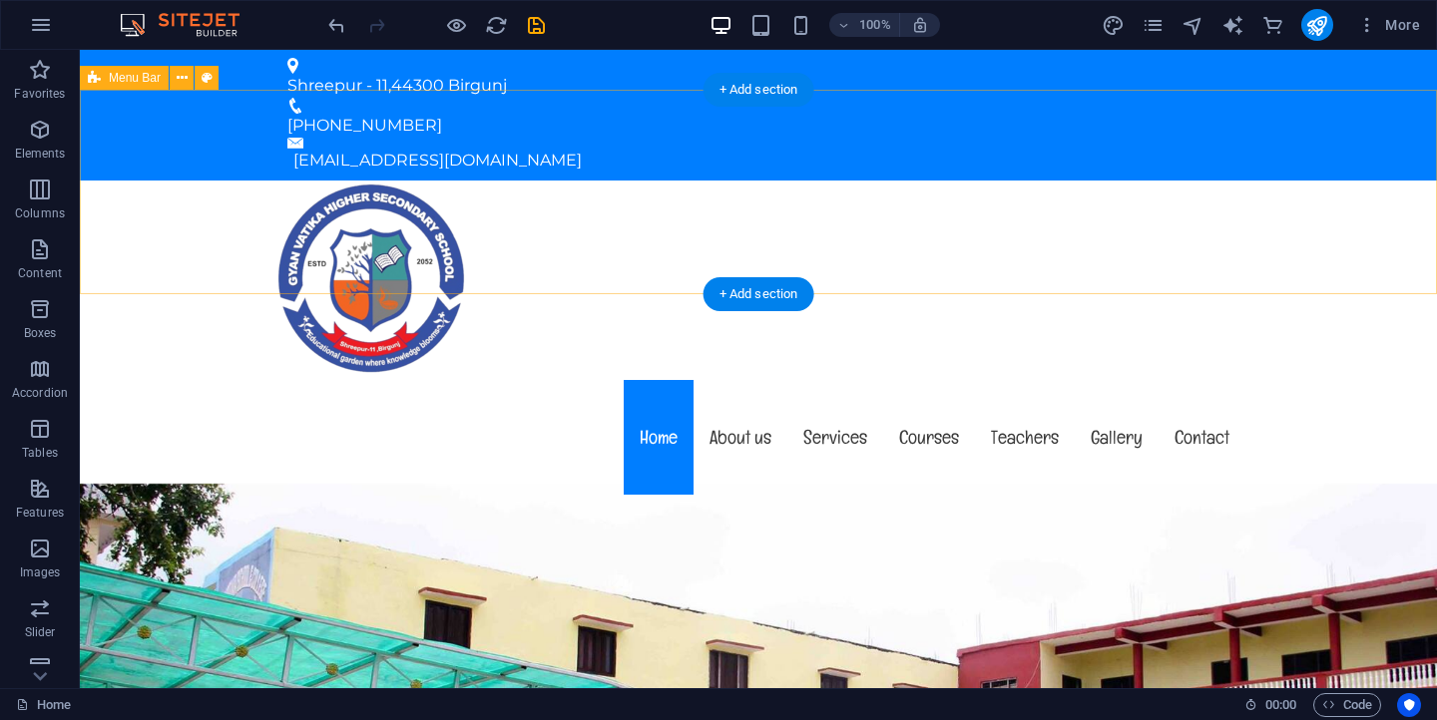
click at [962, 256] on div "Menu Home About us Services Courses Teachers Gallery Contact" at bounding box center [758, 340] width 1357 height 319
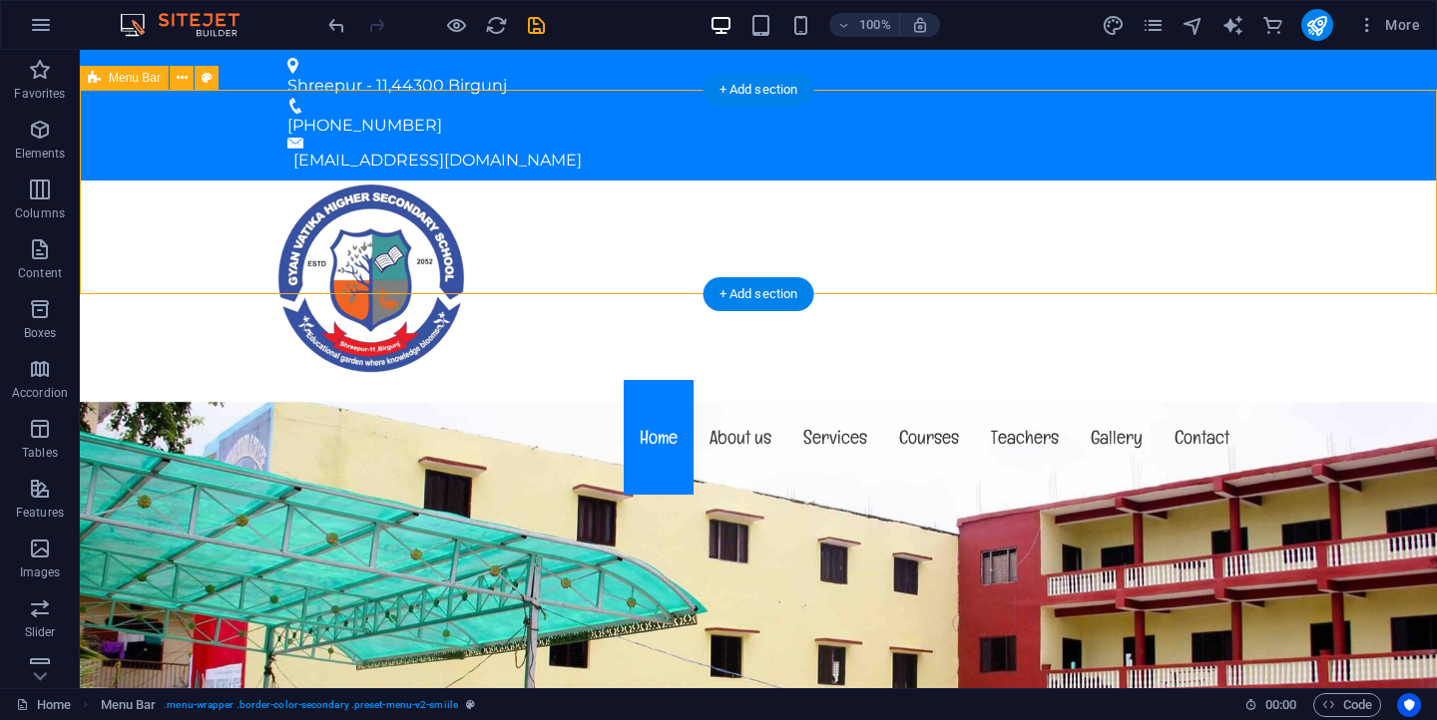
select select "header"
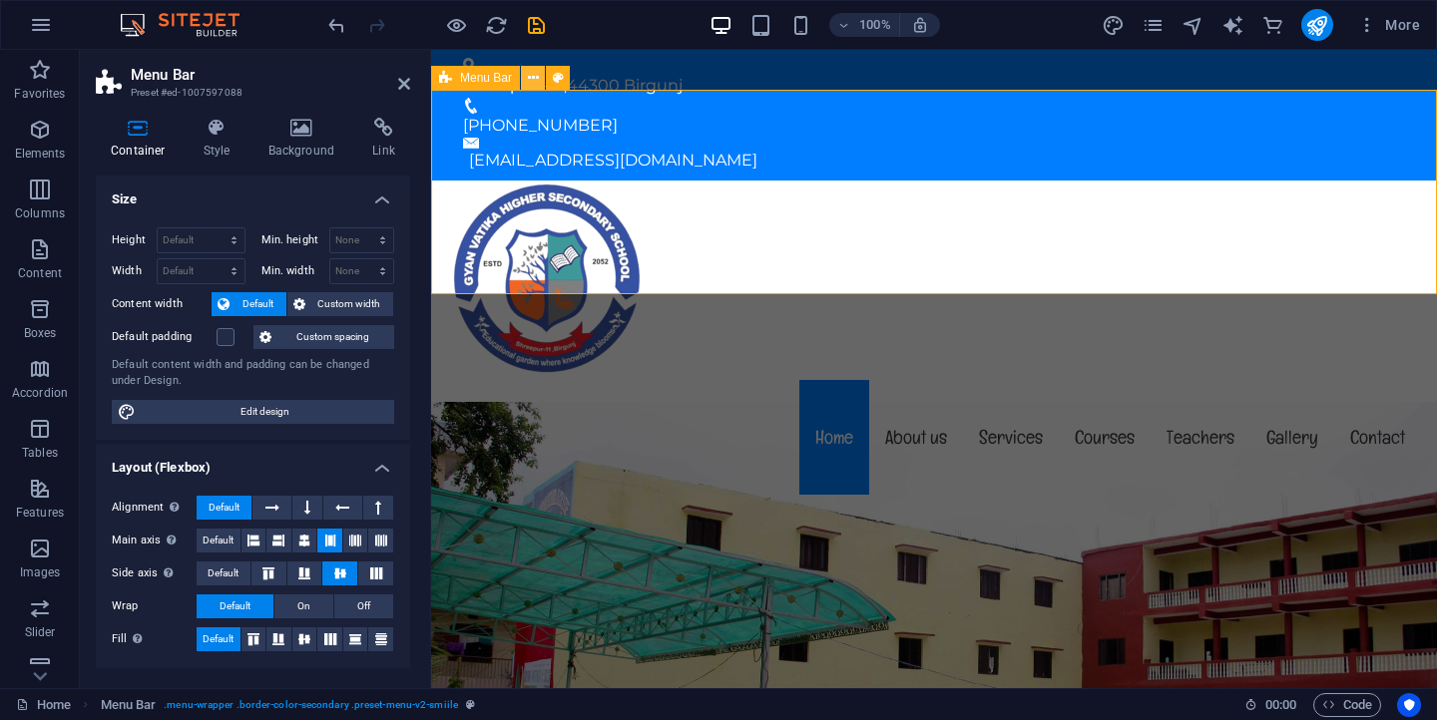
click at [530, 73] on icon at bounding box center [533, 78] width 11 height 21
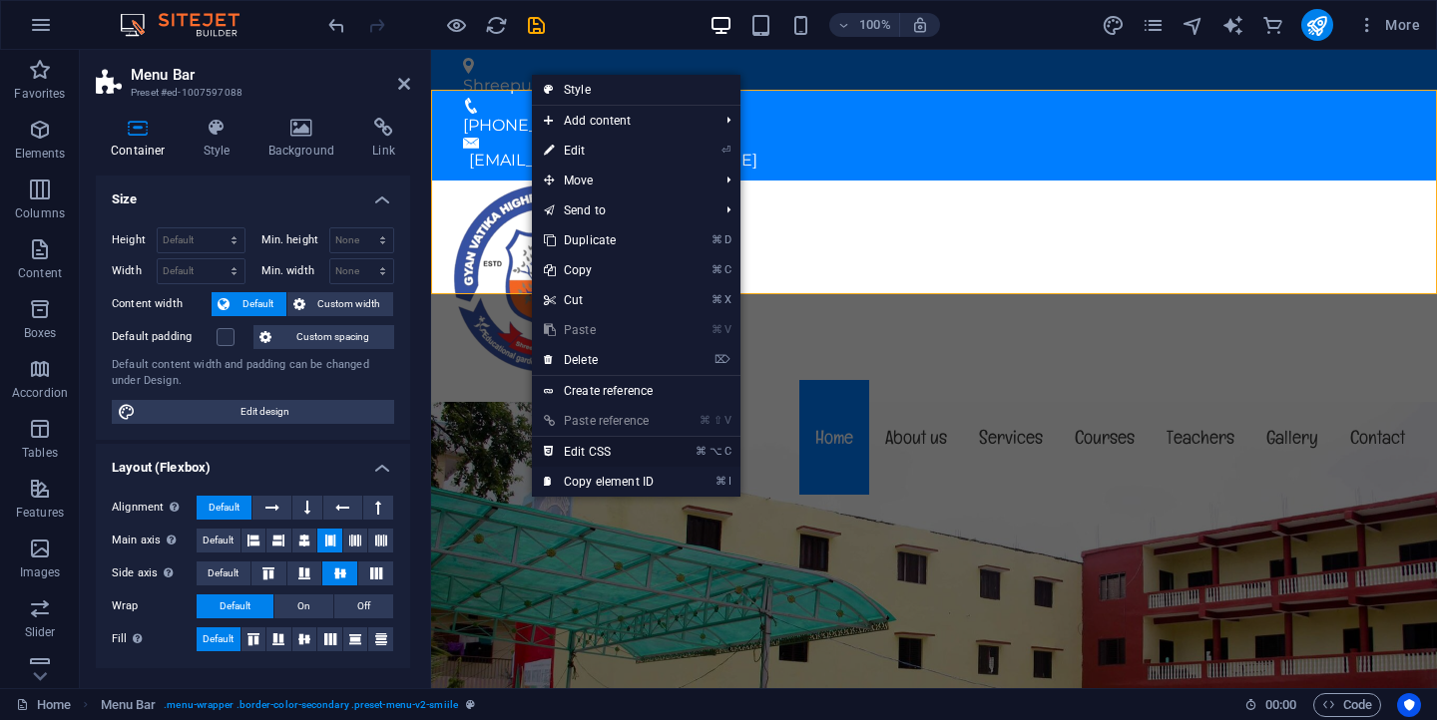
click at [609, 453] on link "⌘ ⌥ C Edit CSS" at bounding box center [599, 452] width 134 height 30
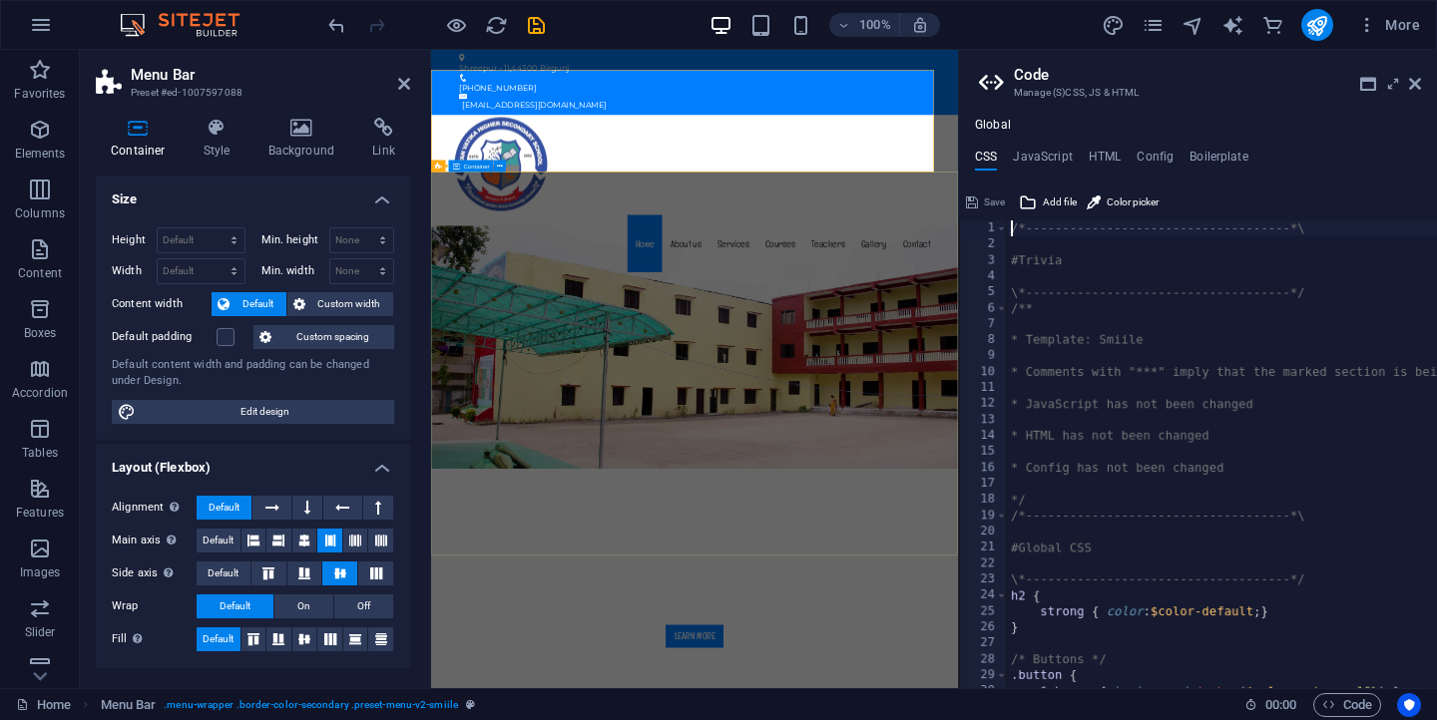
type textarea "@include menu-v2("
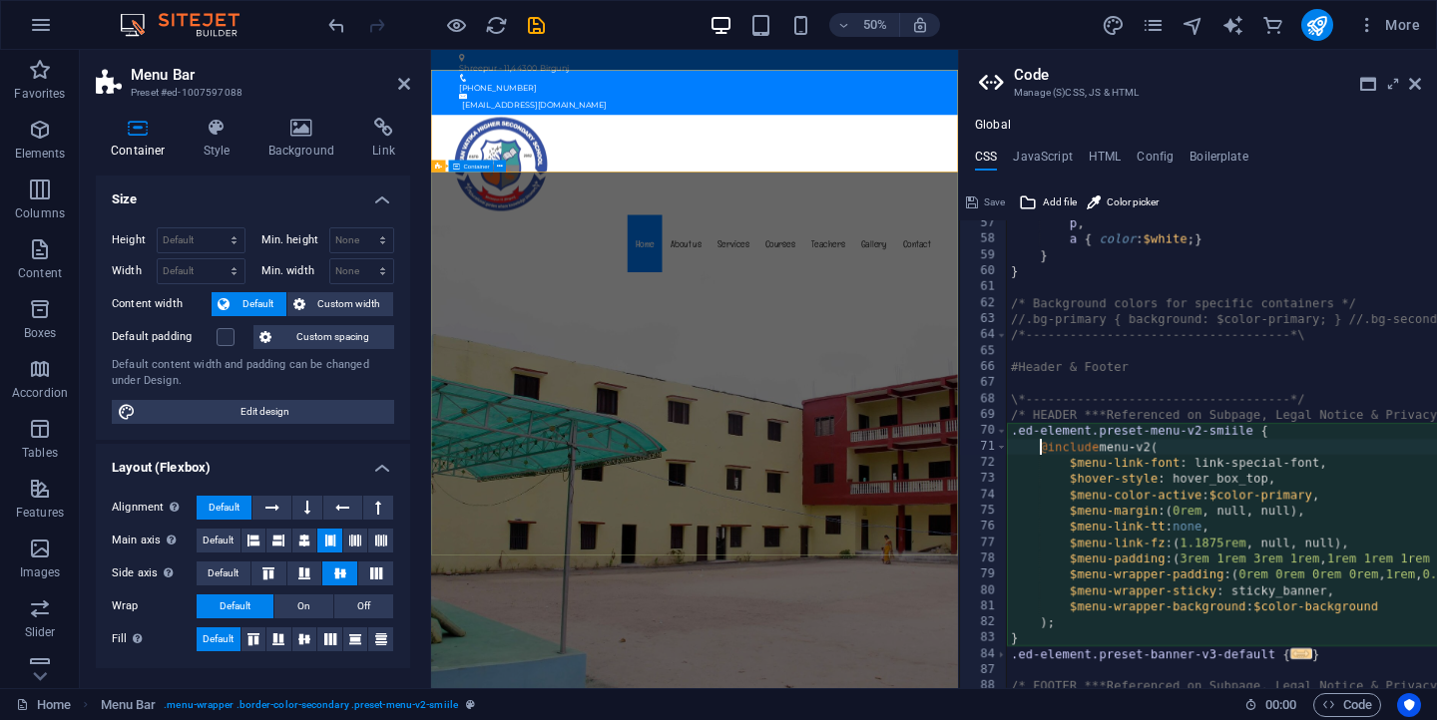
scroll to position [899, 0]
click at [1416, 85] on icon at bounding box center [1415, 84] width 12 height 16
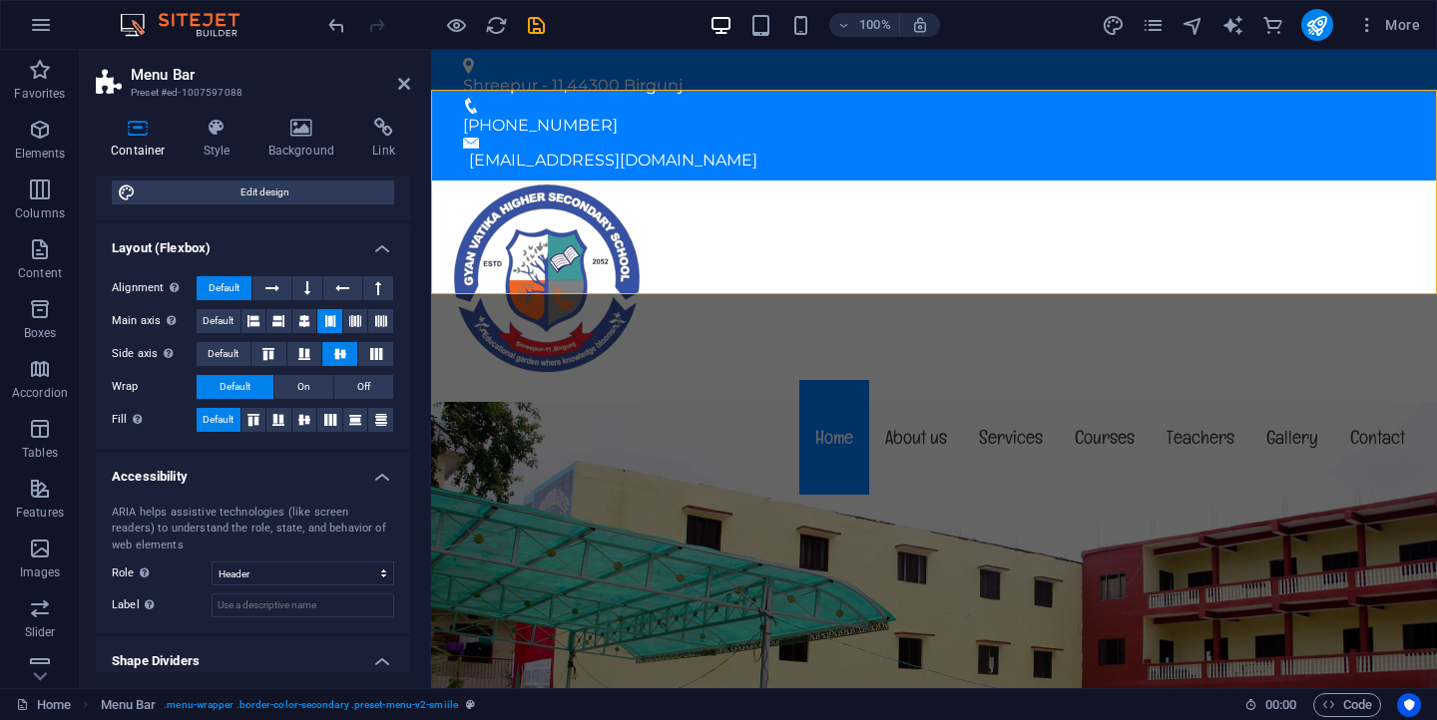
scroll to position [0, 0]
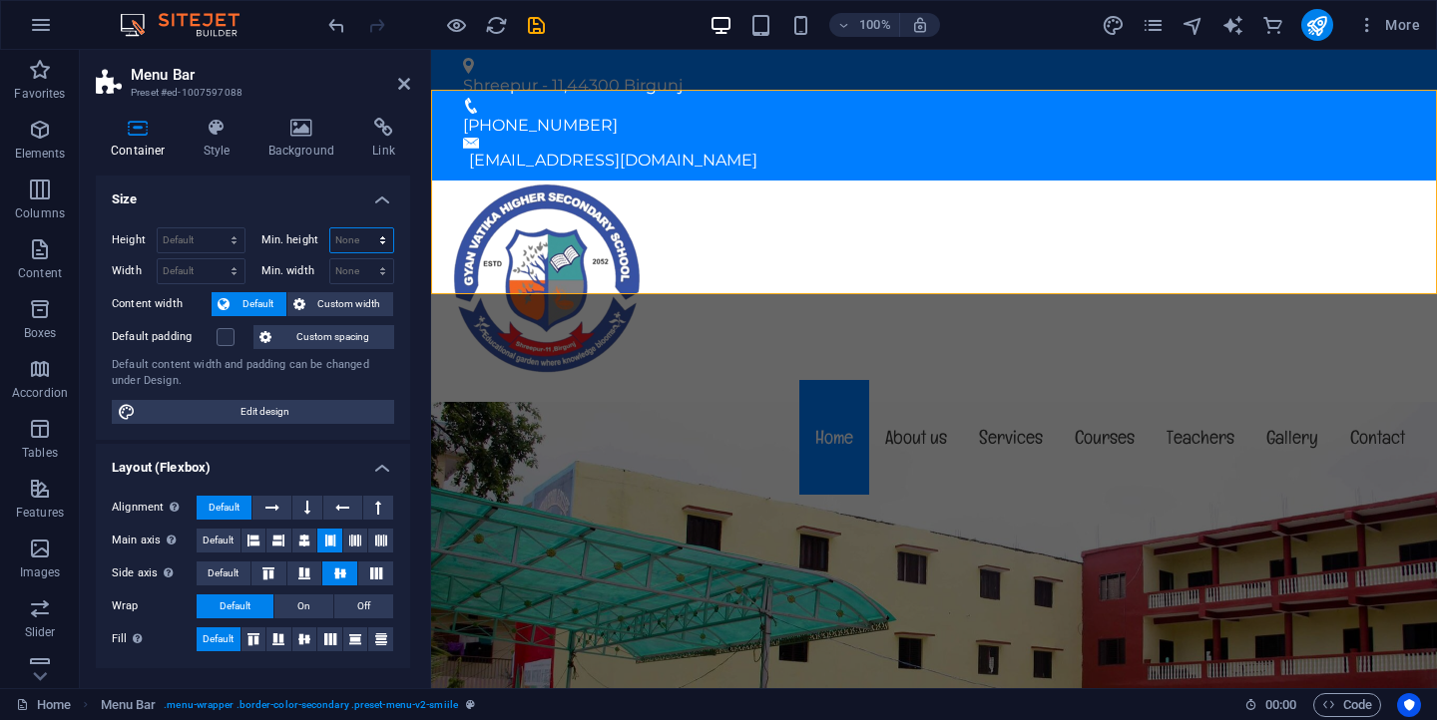
click at [370, 238] on select "None px rem % vh vw" at bounding box center [362, 241] width 64 height 24
select select "px"
click at [361, 229] on select "None px rem % vh vw" at bounding box center [362, 241] width 64 height 24
type input "0"
click at [369, 237] on select "None px rem % vh vw" at bounding box center [379, 241] width 28 height 24
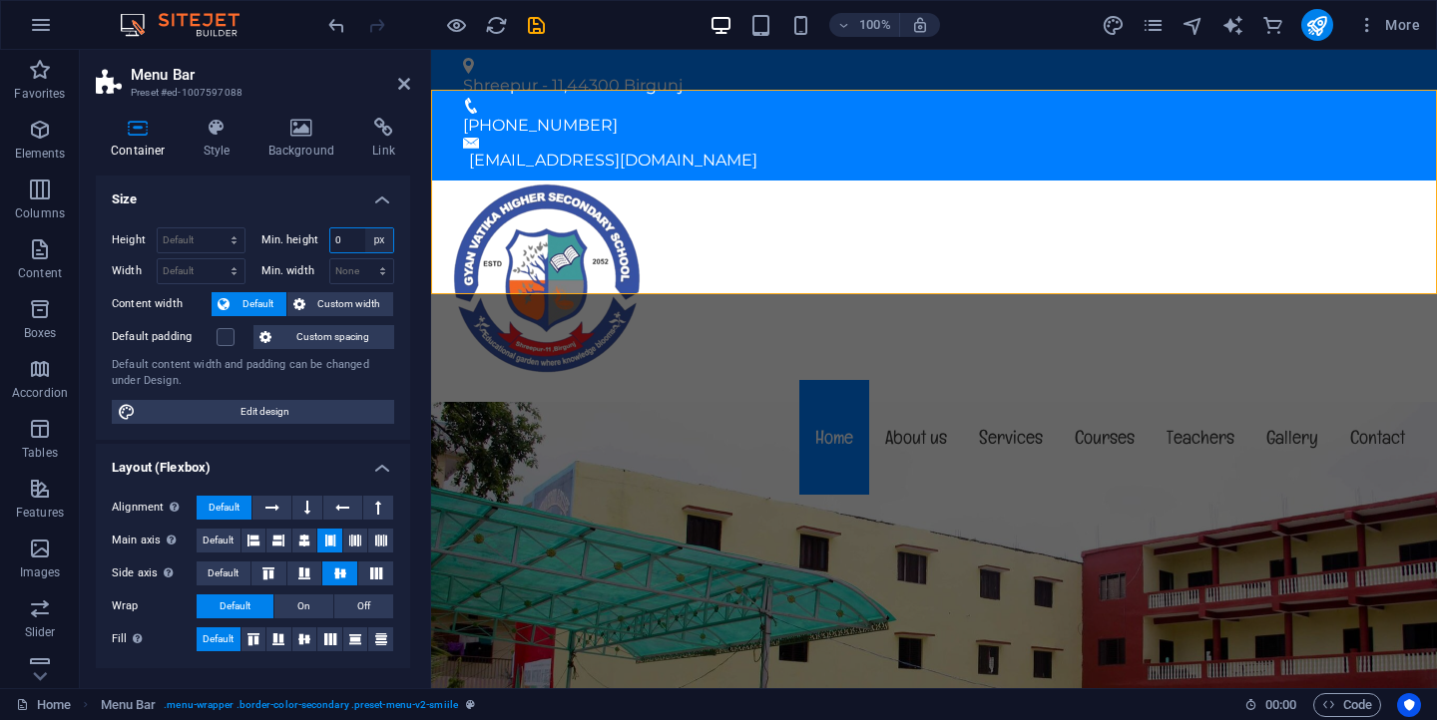
select select "%"
click at [365, 229] on select "None px rem % vh vw" at bounding box center [379, 241] width 28 height 24
type input "100"
click at [719, 202] on div "Menu Home About us Services Courses Teachers Gallery Contact" at bounding box center [934, 340] width 1006 height 319
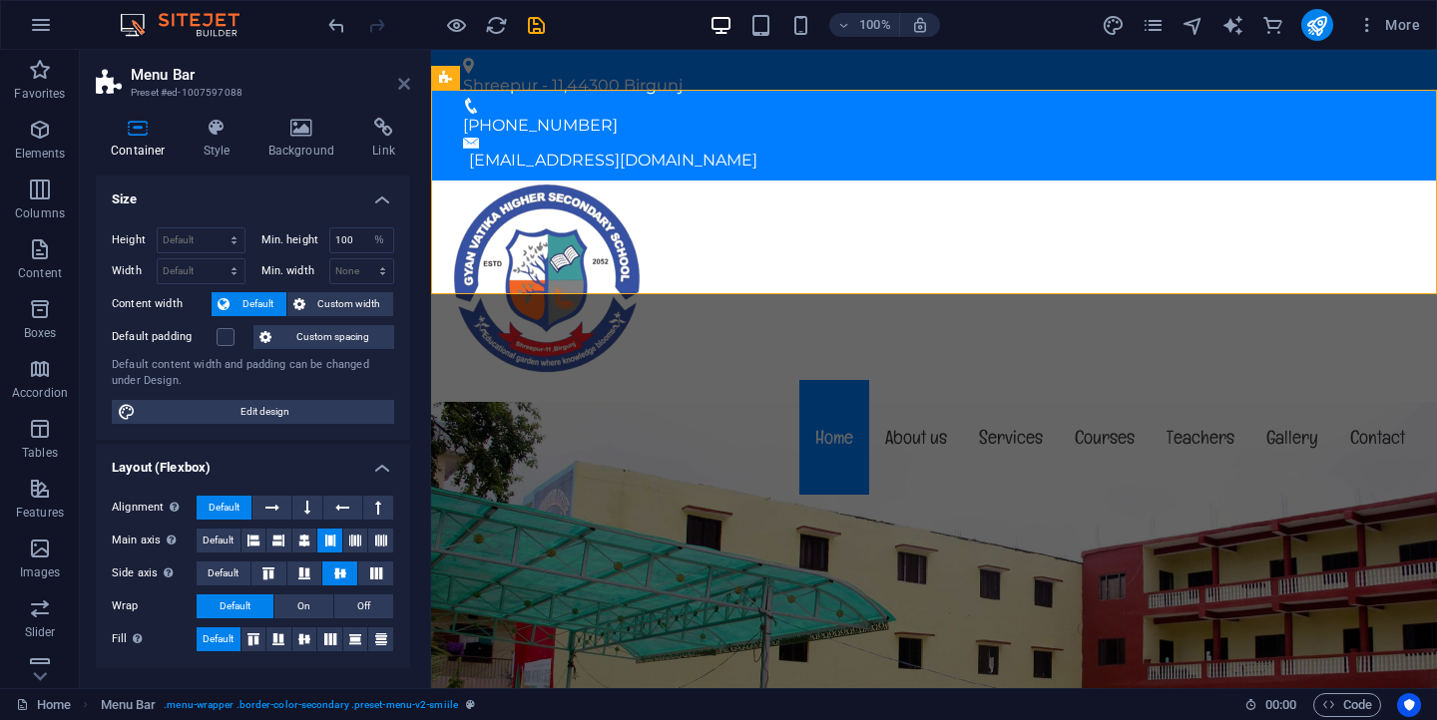
click at [403, 87] on icon at bounding box center [404, 84] width 12 height 16
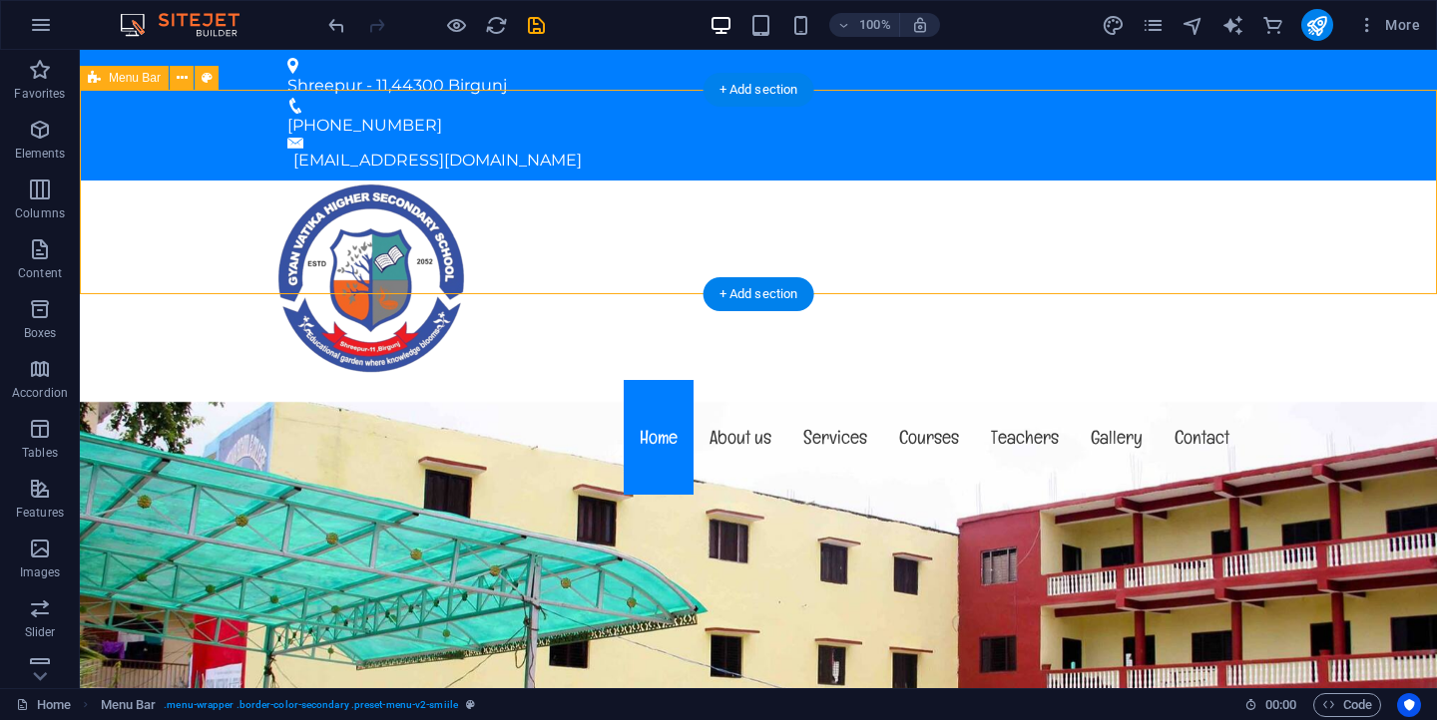
click at [517, 196] on div "Menu Home About us Services Courses Teachers Gallery Contact" at bounding box center [758, 340] width 1357 height 319
select select "%"
select select "header"
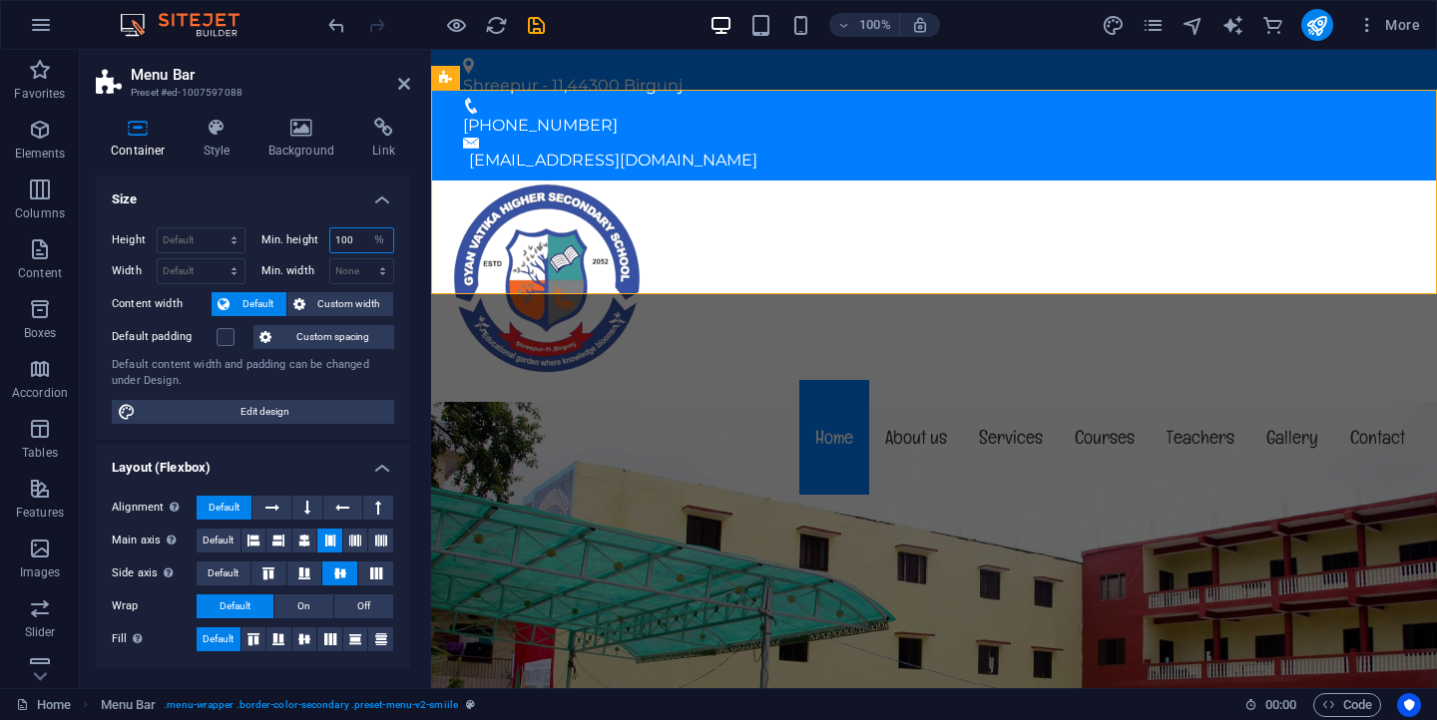
click at [348, 240] on input "100" at bounding box center [362, 241] width 64 height 24
click at [354, 240] on input "100" at bounding box center [362, 241] width 64 height 24
type input "1"
type input "30"
click at [204, 240] on select "Default px rem % vh vw" at bounding box center [201, 241] width 87 height 24
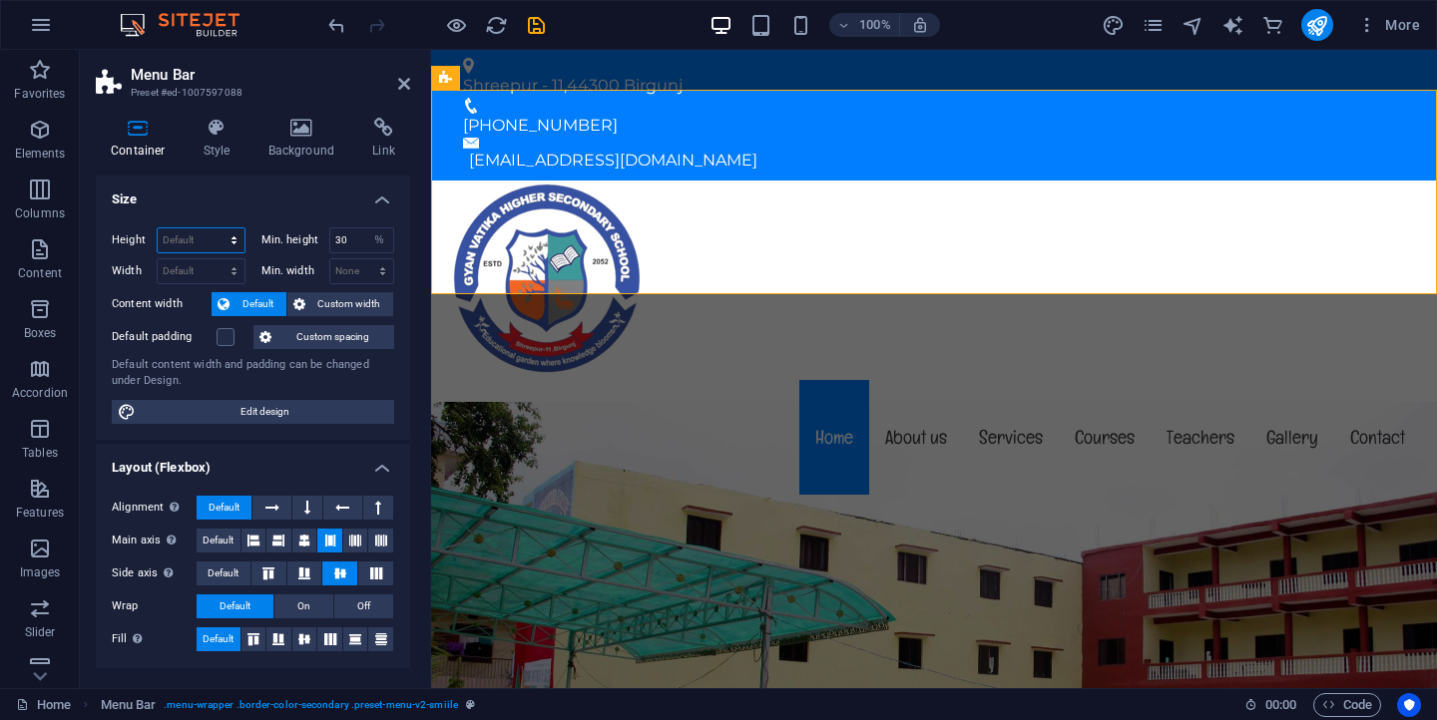
select select "%"
click at [214, 229] on select "Default px rem % vh vw" at bounding box center [201, 241] width 87 height 24
type input "97.56"
click at [406, 86] on icon at bounding box center [404, 84] width 12 height 16
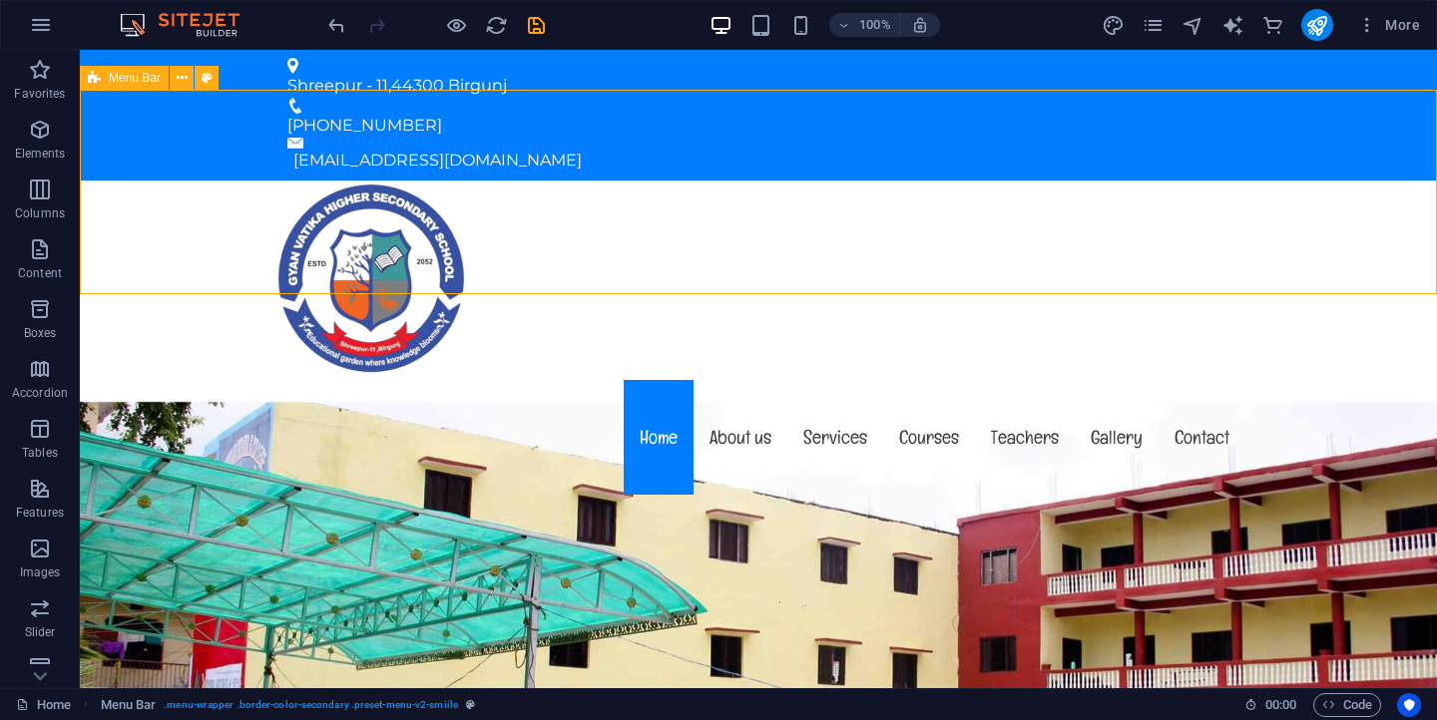
click at [128, 80] on span "Menu Bar" at bounding box center [135, 78] width 52 height 12
select select "%"
select select "header"
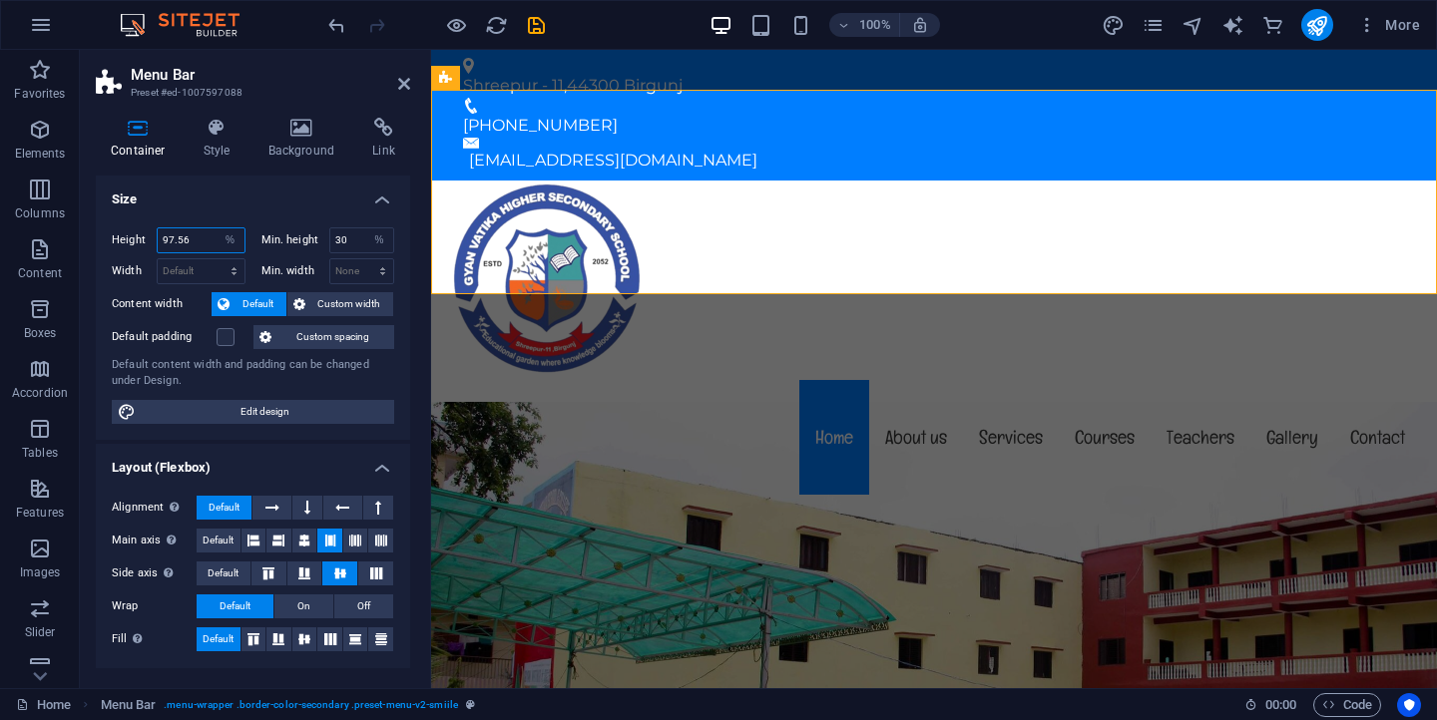
click at [207, 236] on input "97.56" at bounding box center [201, 241] width 87 height 24
type input "9"
type input "60"
click at [736, 194] on div "Menu Home About us Services Courses Teachers Gallery Contact" at bounding box center [934, 340] width 1006 height 319
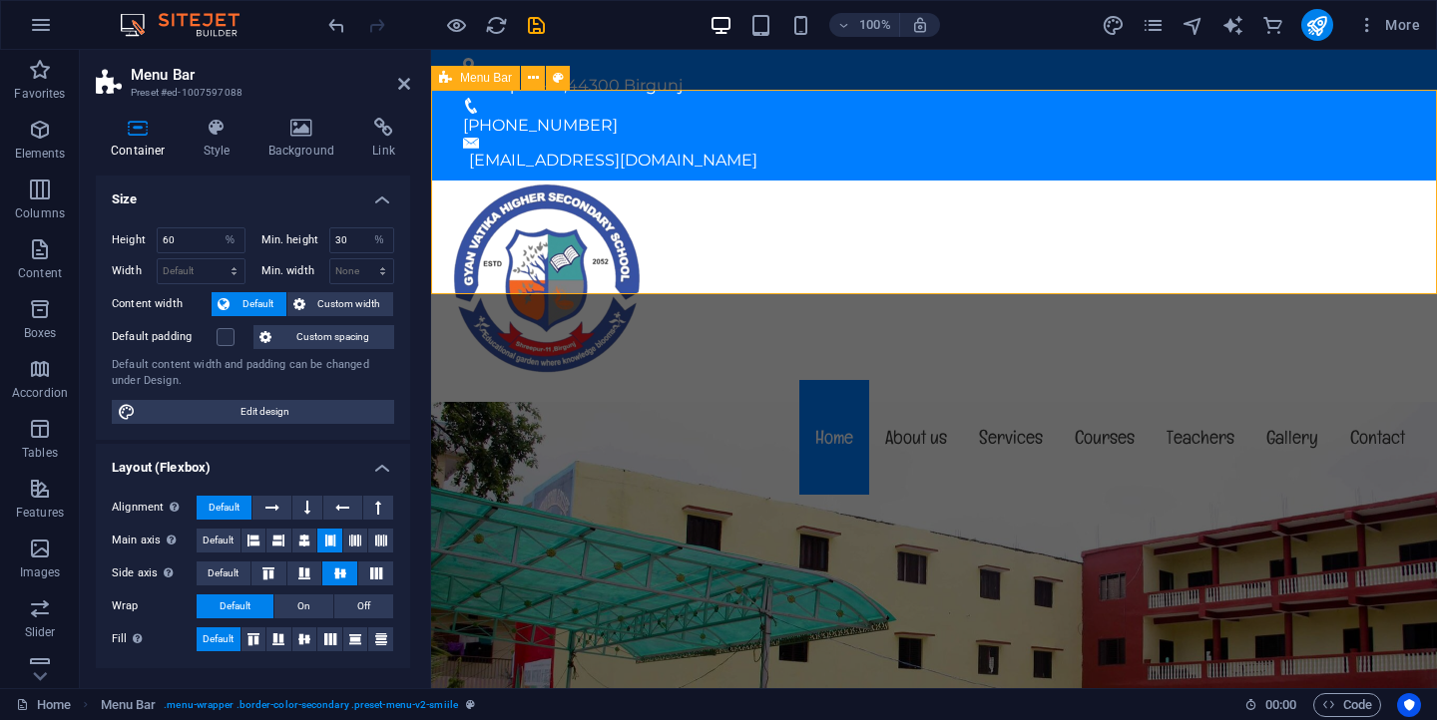
click at [736, 194] on div "Menu Home About us Services Courses Teachers Gallery Contact" at bounding box center [934, 340] width 1006 height 319
click at [400, 81] on icon at bounding box center [404, 84] width 12 height 16
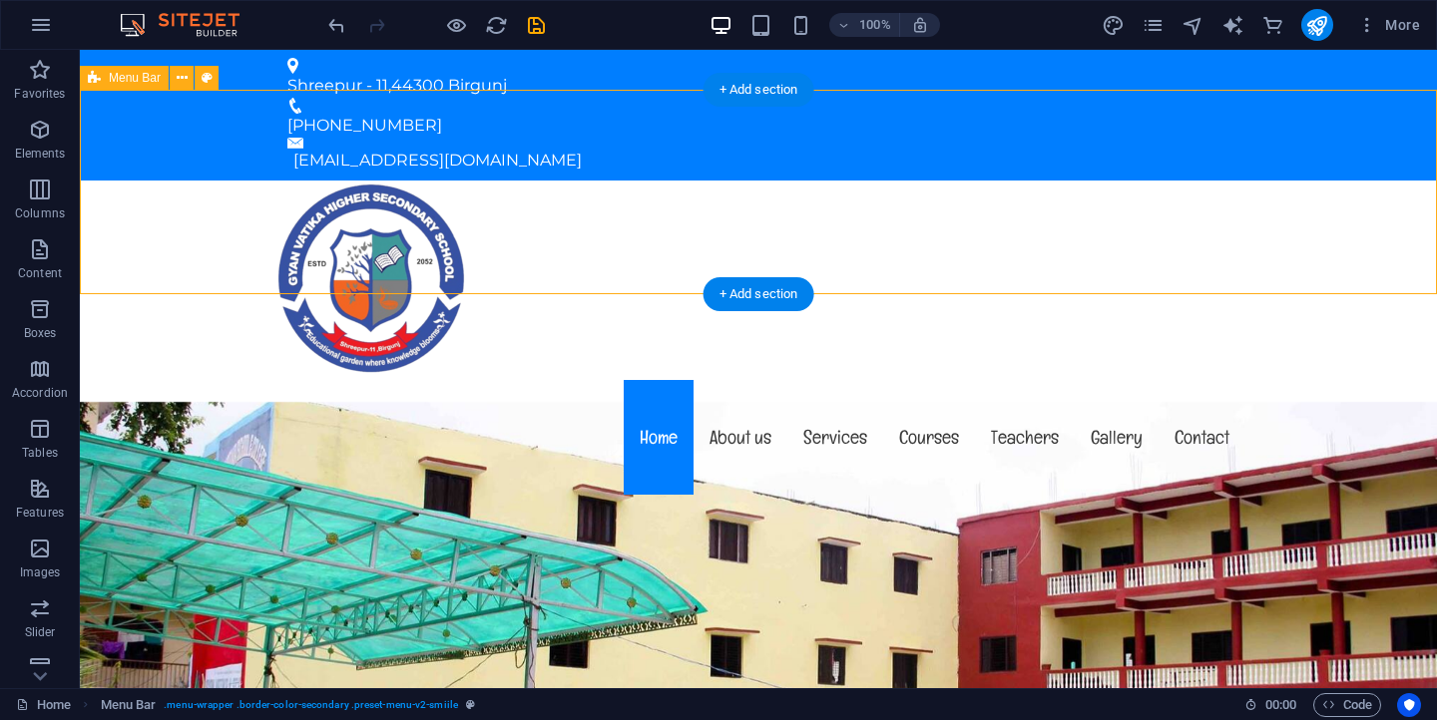
click at [588, 205] on div "Menu Home About us Services Courses Teachers Gallery Contact" at bounding box center [758, 340] width 1357 height 319
click at [757, 87] on div "+ Add section" at bounding box center [759, 90] width 111 height 34
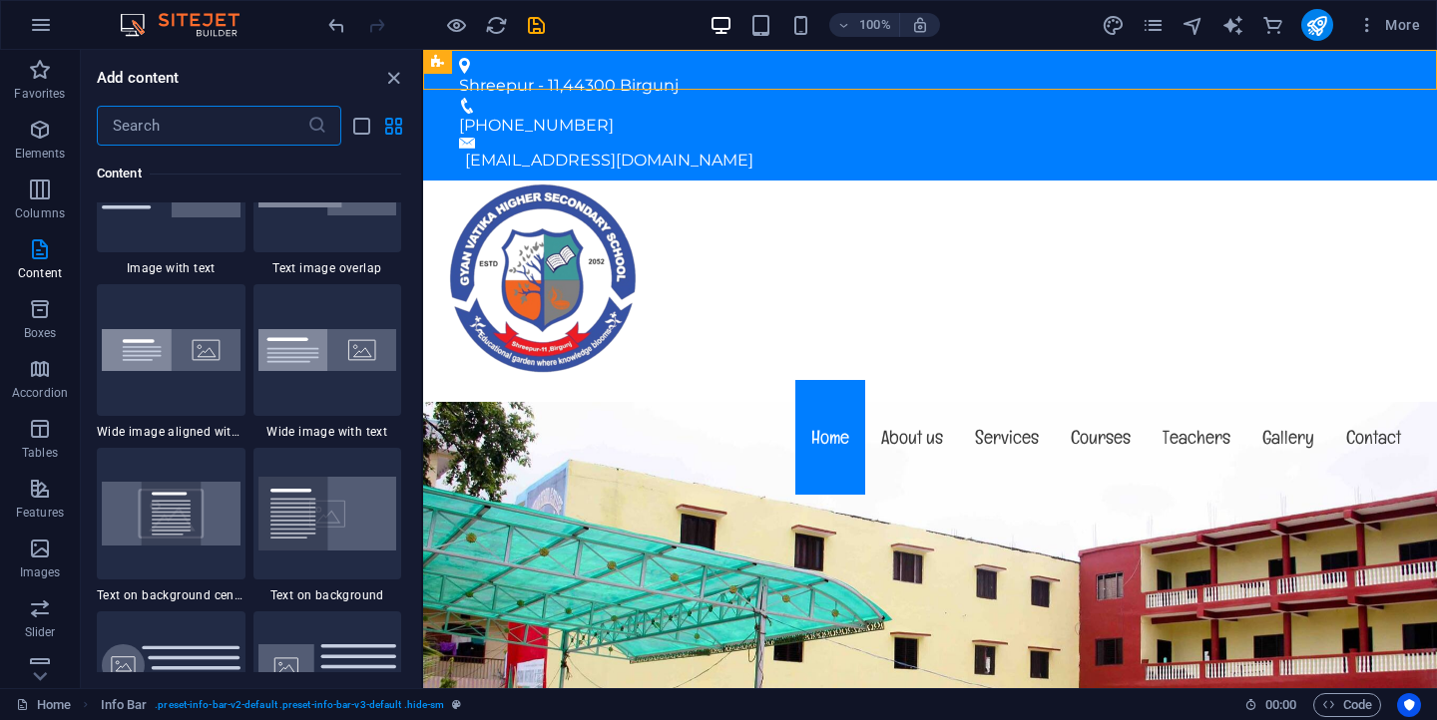
scroll to position [3903, 0]
click at [181, 353] on img at bounding box center [171, 348] width 139 height 42
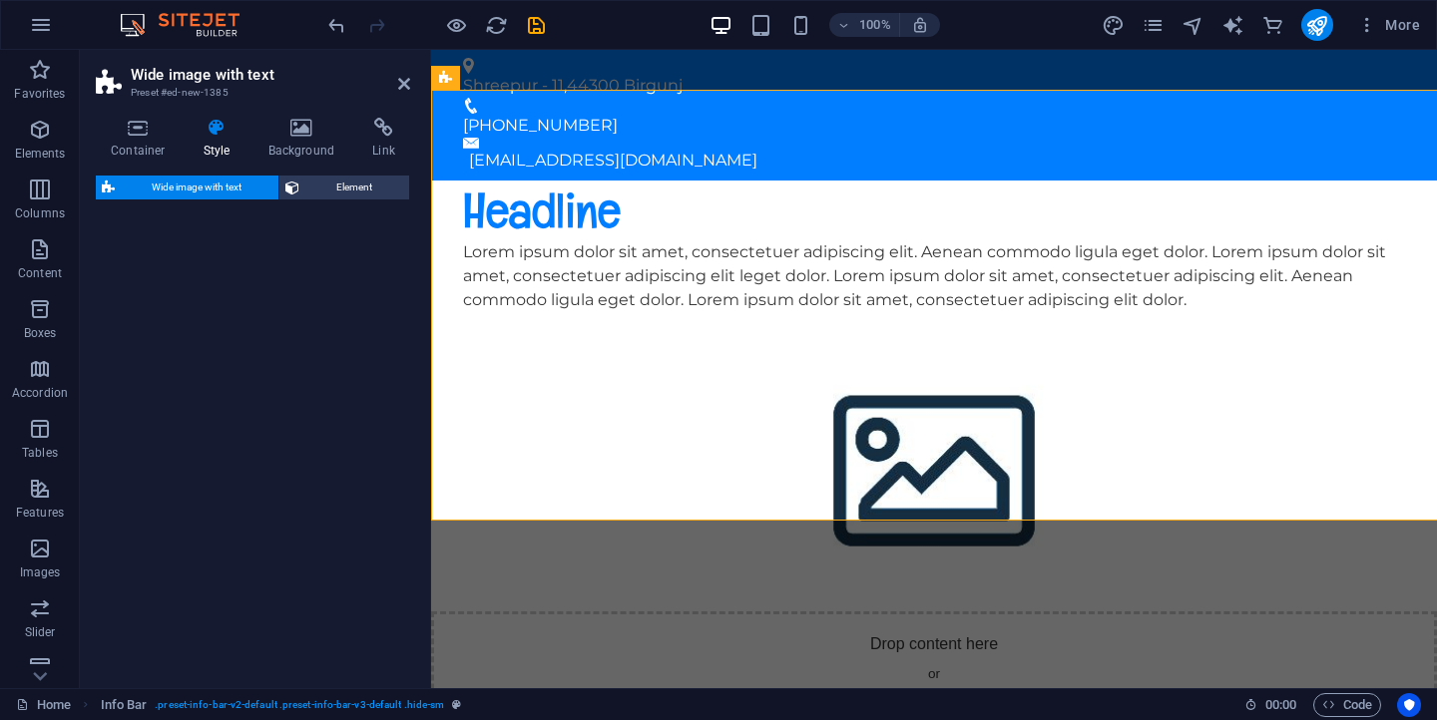
select select "%"
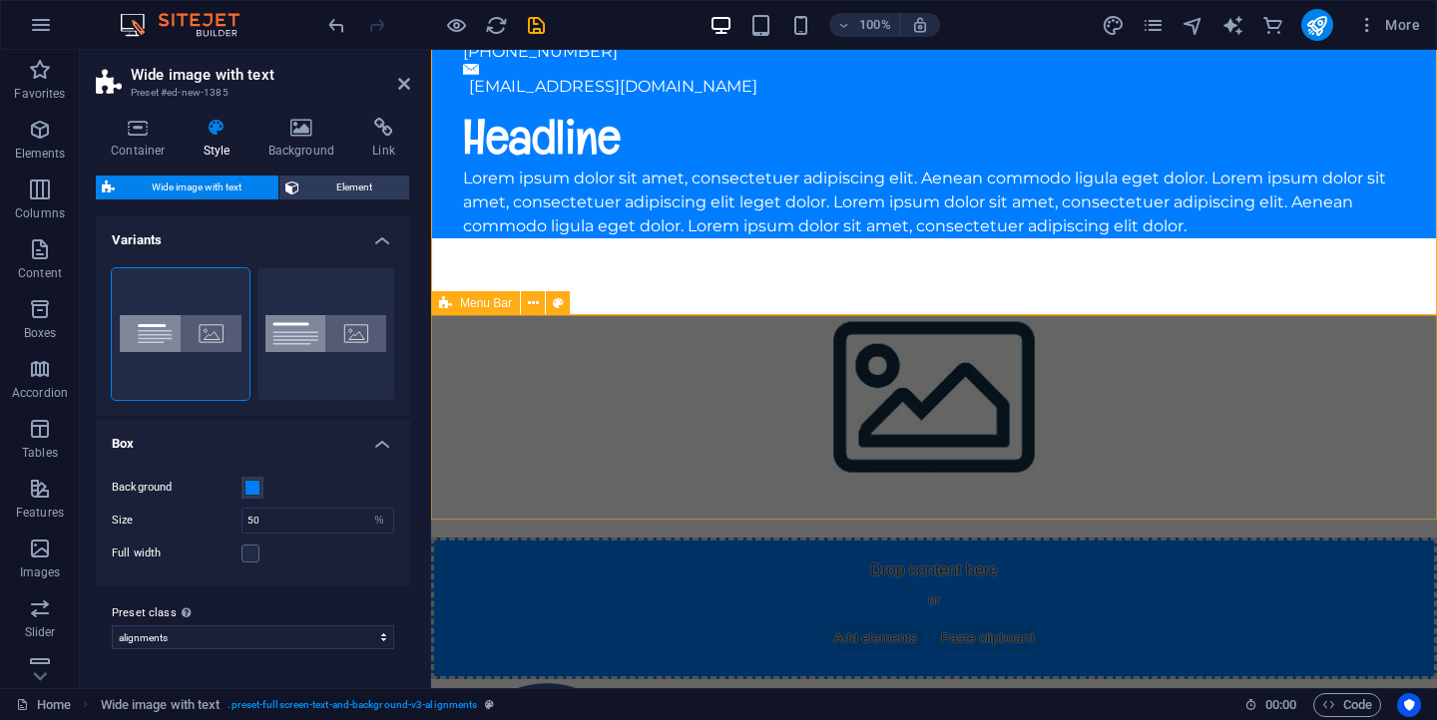
scroll to position [0, 0]
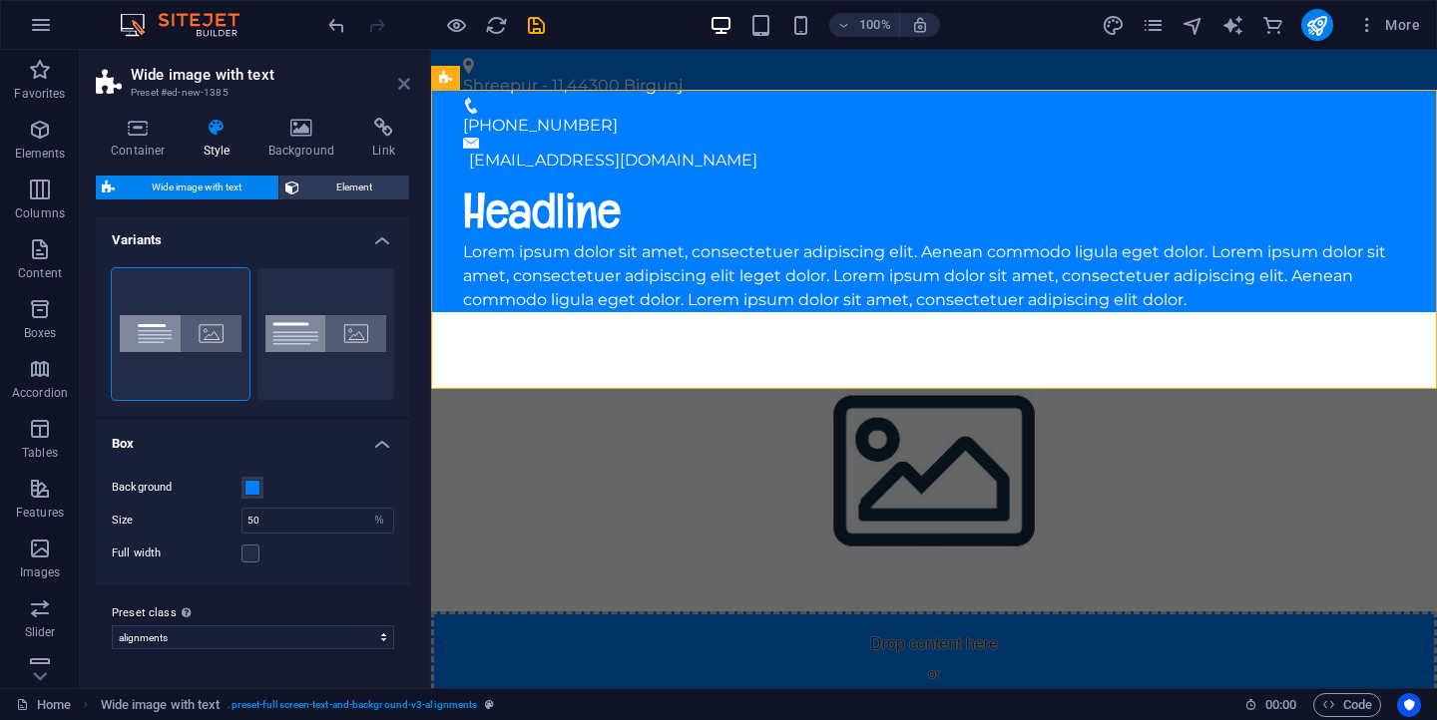
click at [408, 79] on icon at bounding box center [404, 84] width 12 height 16
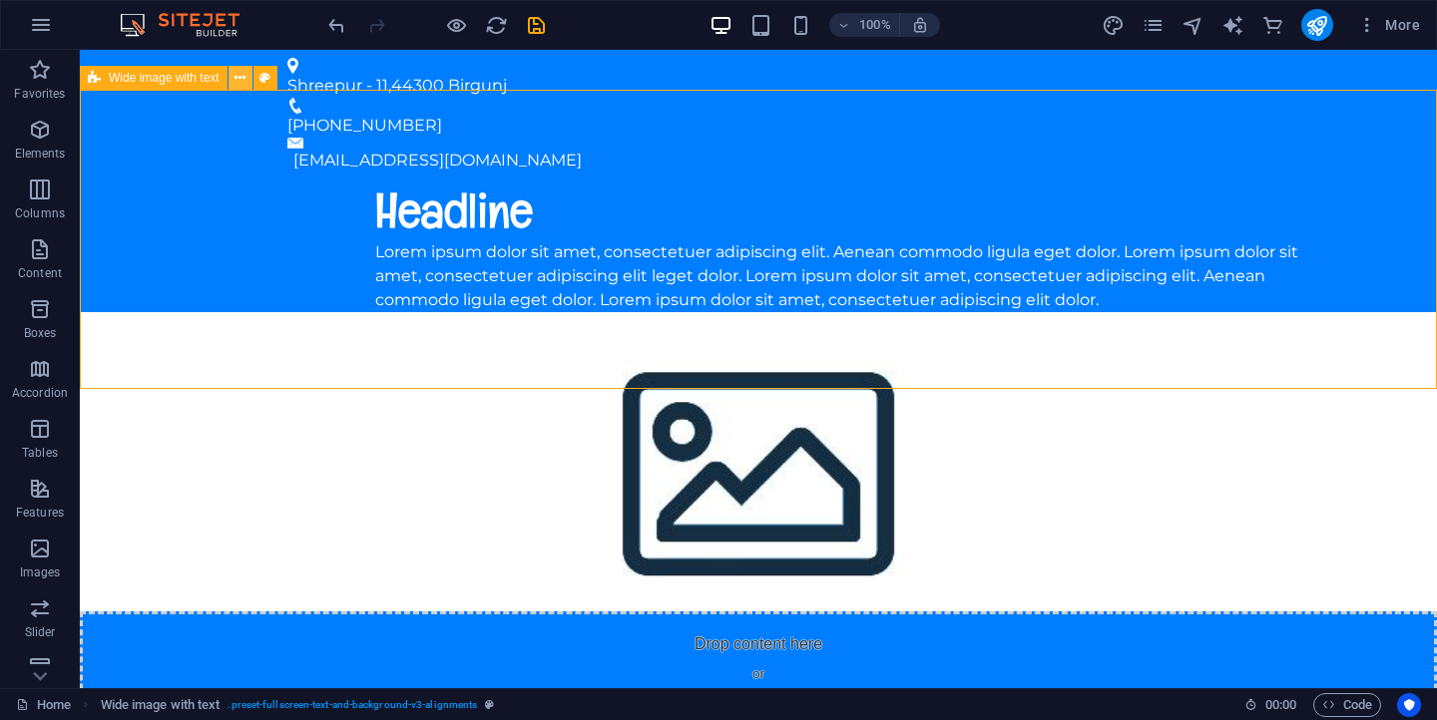
click at [240, 77] on icon at bounding box center [240, 78] width 11 height 21
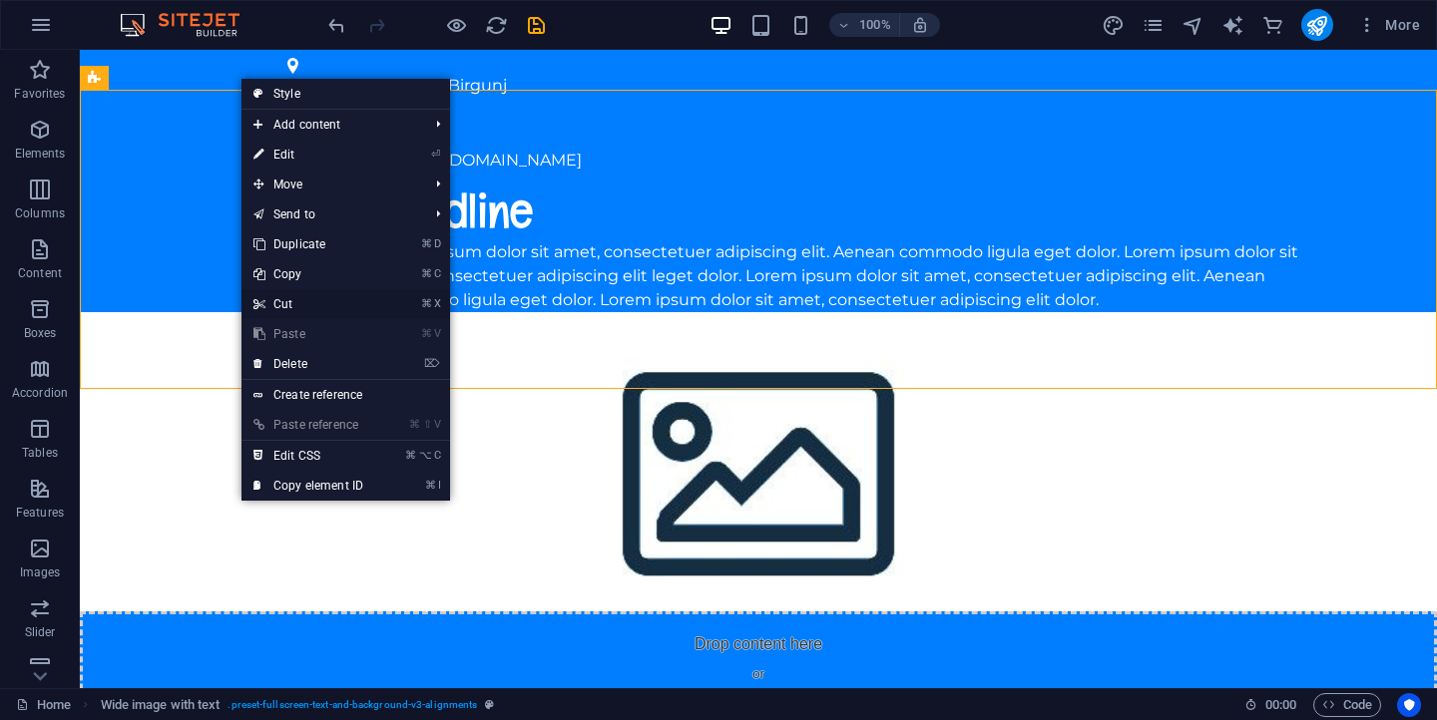
click at [303, 310] on link "⌘ X Cut" at bounding box center [308, 304] width 134 height 30
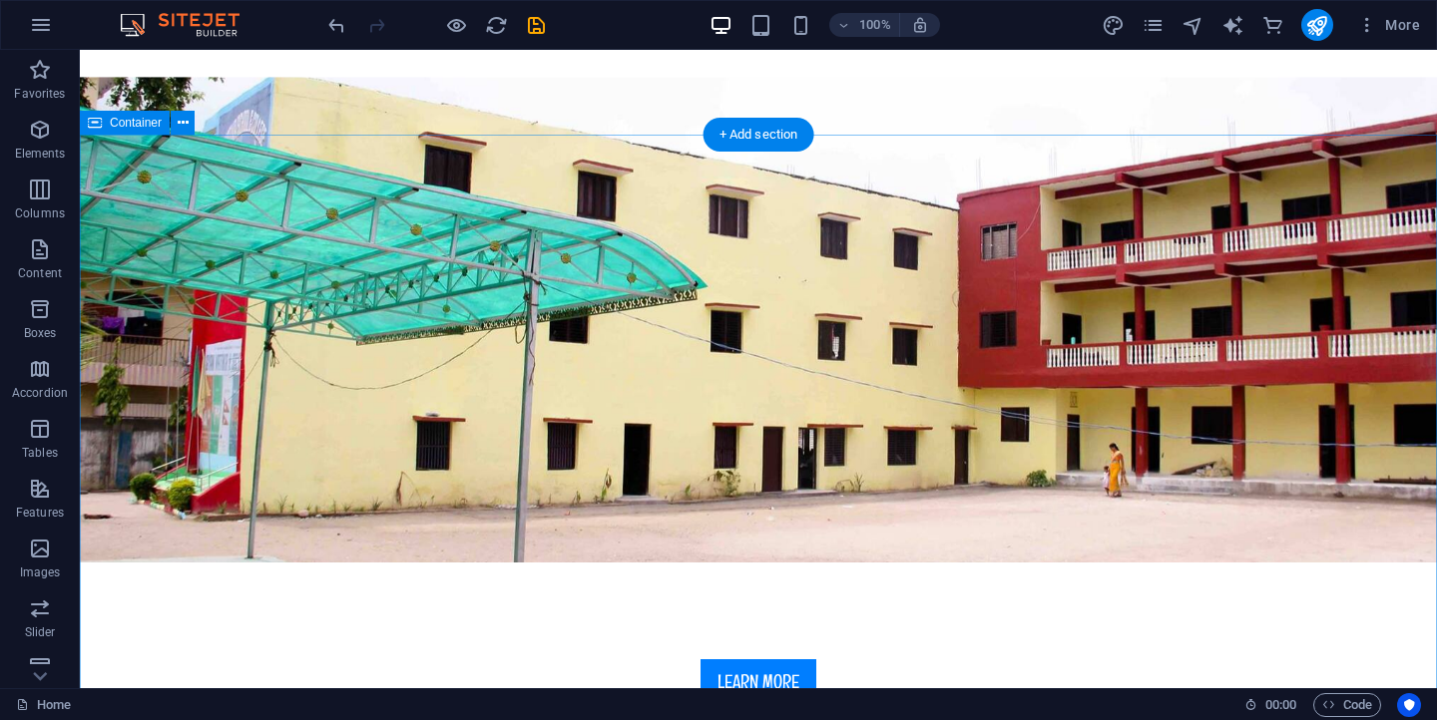
scroll to position [543, 0]
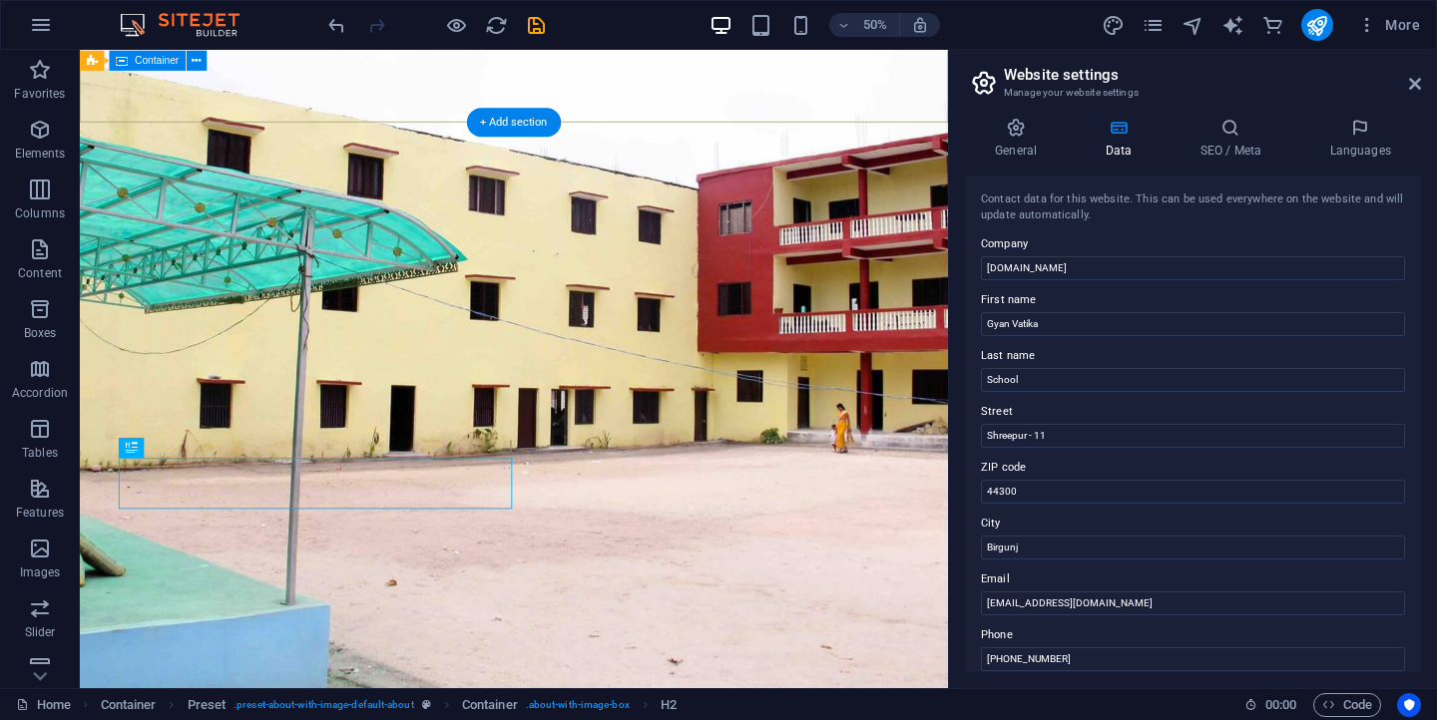
scroll to position [611, 0]
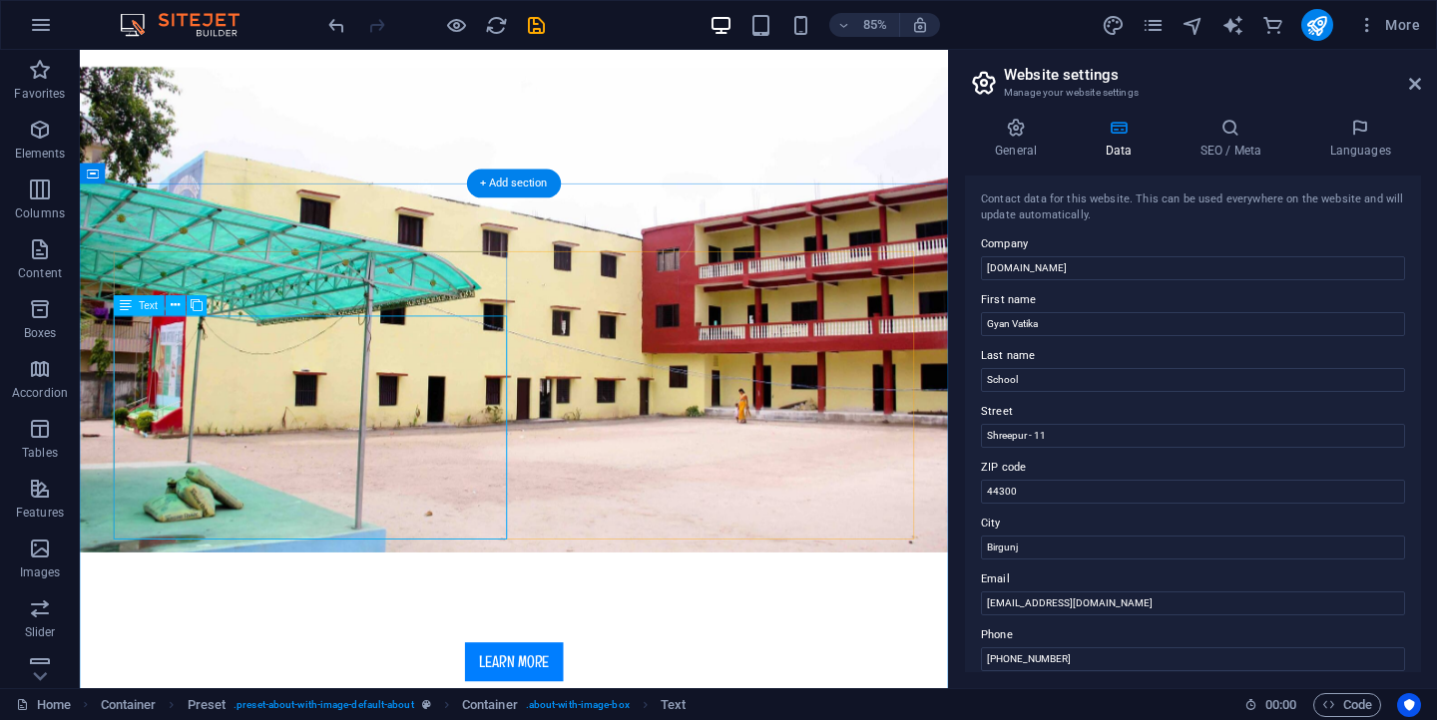
scroll to position [487, 0]
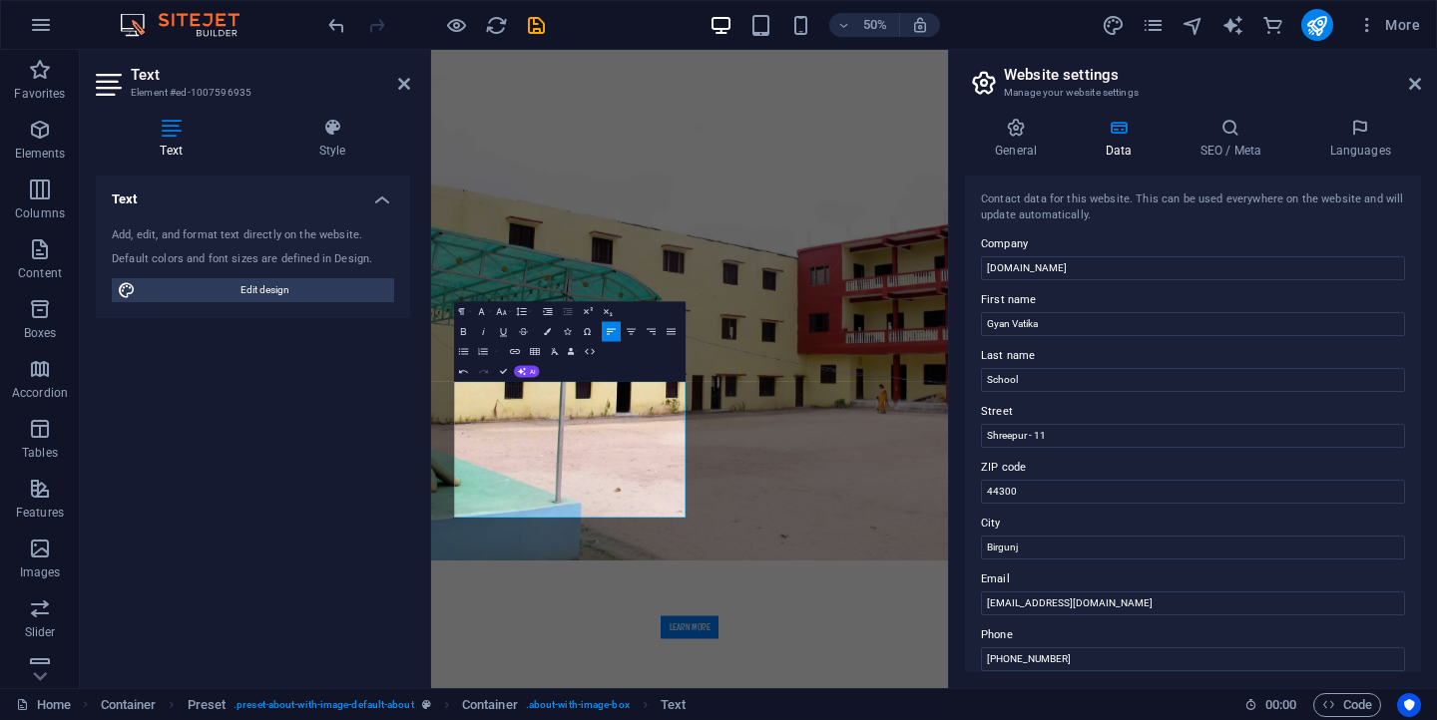
click at [339, 469] on div "Text Add, edit, and format text directly on the website. Default colors and fon…" at bounding box center [253, 424] width 314 height 497
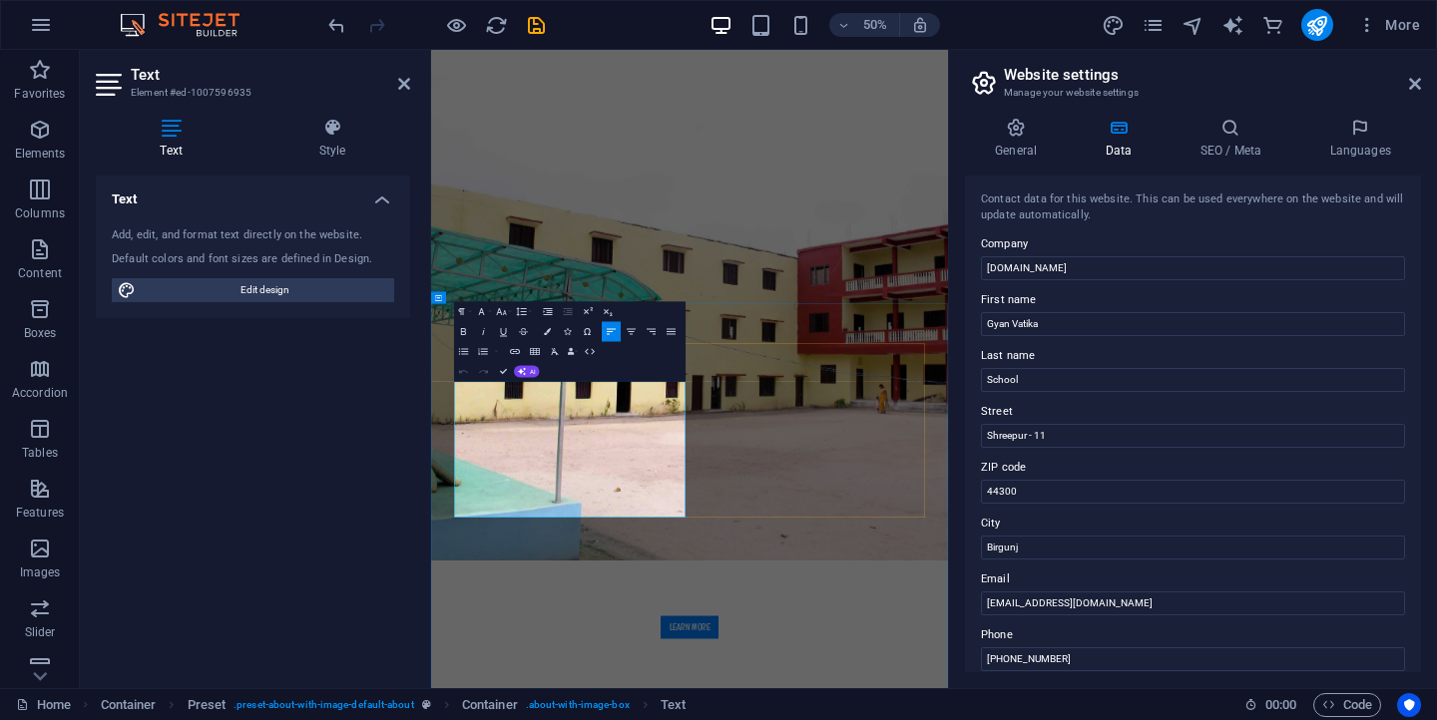
click at [337, 444] on div "Text Add, edit, and format text directly on the website. Default colors and fon…" at bounding box center [253, 424] width 314 height 497
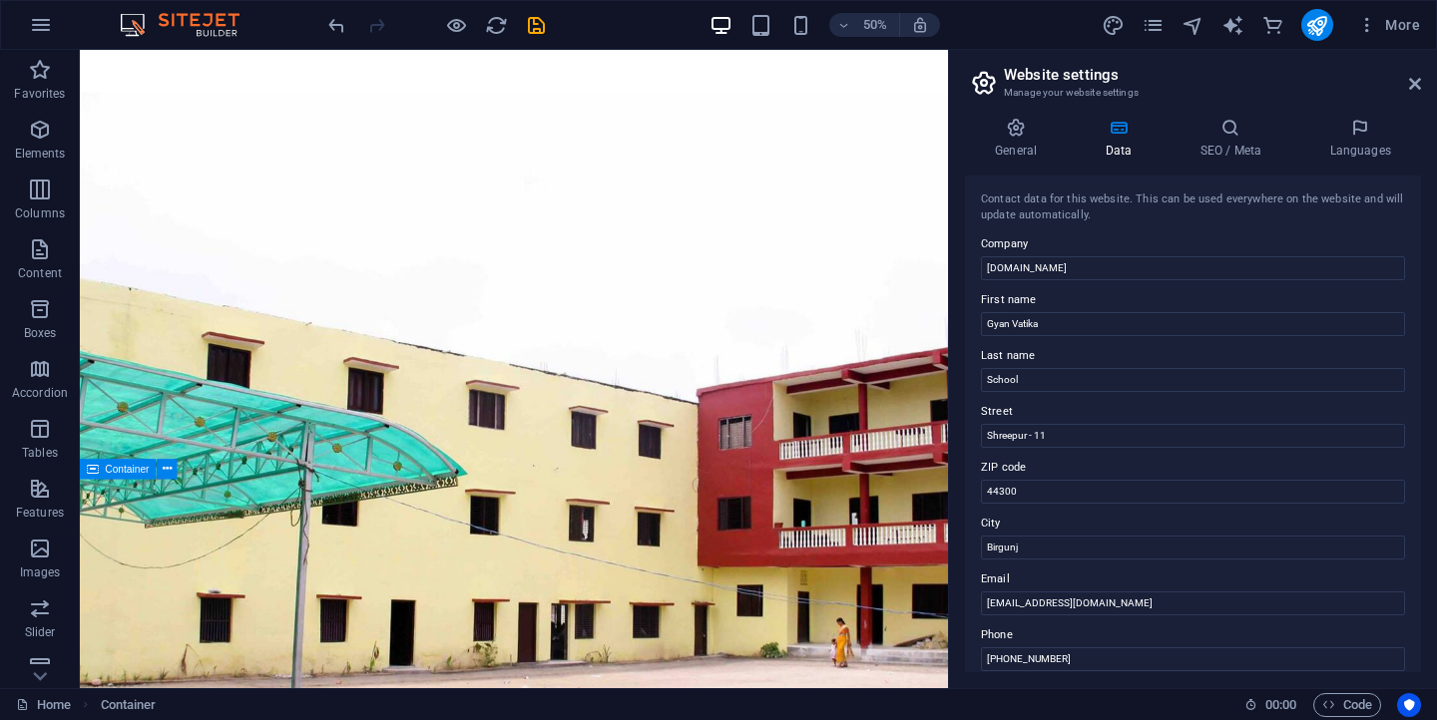
scroll to position [191, 0]
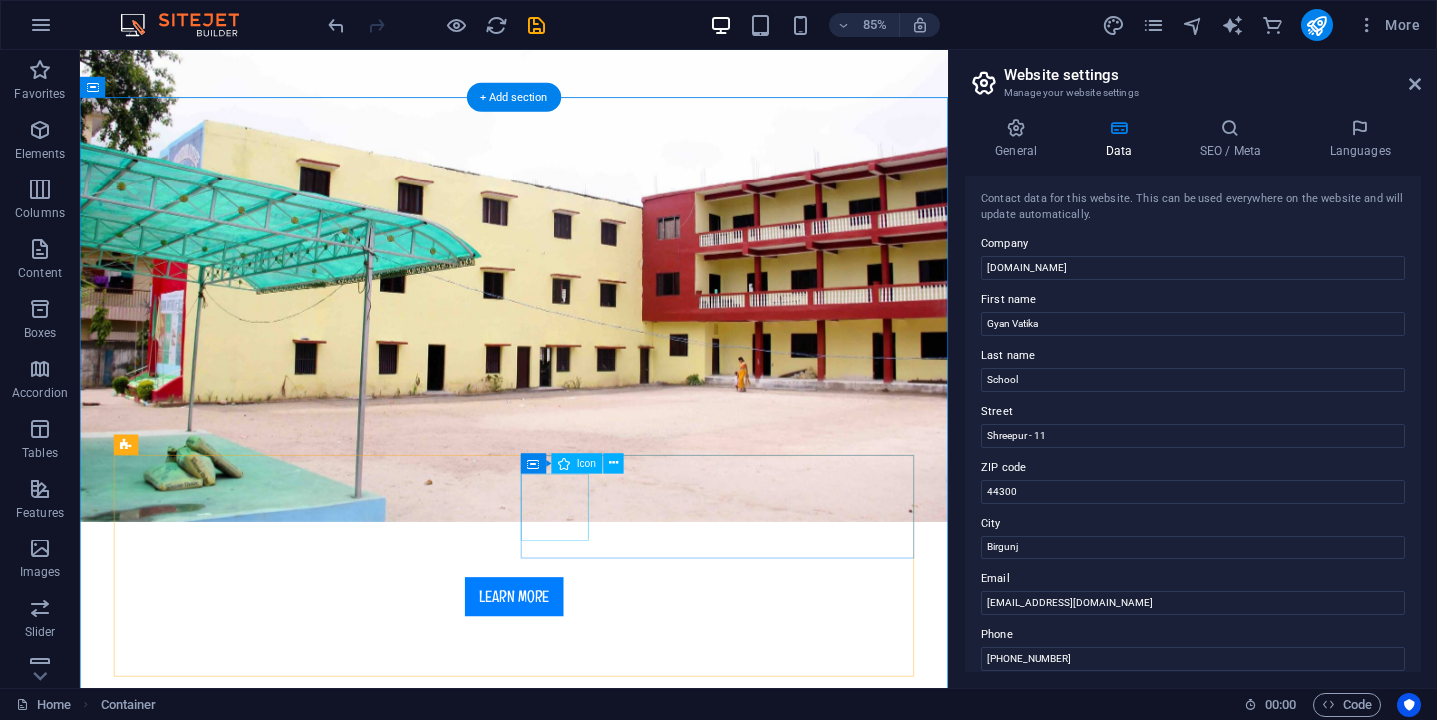
scroll to position [615, 0]
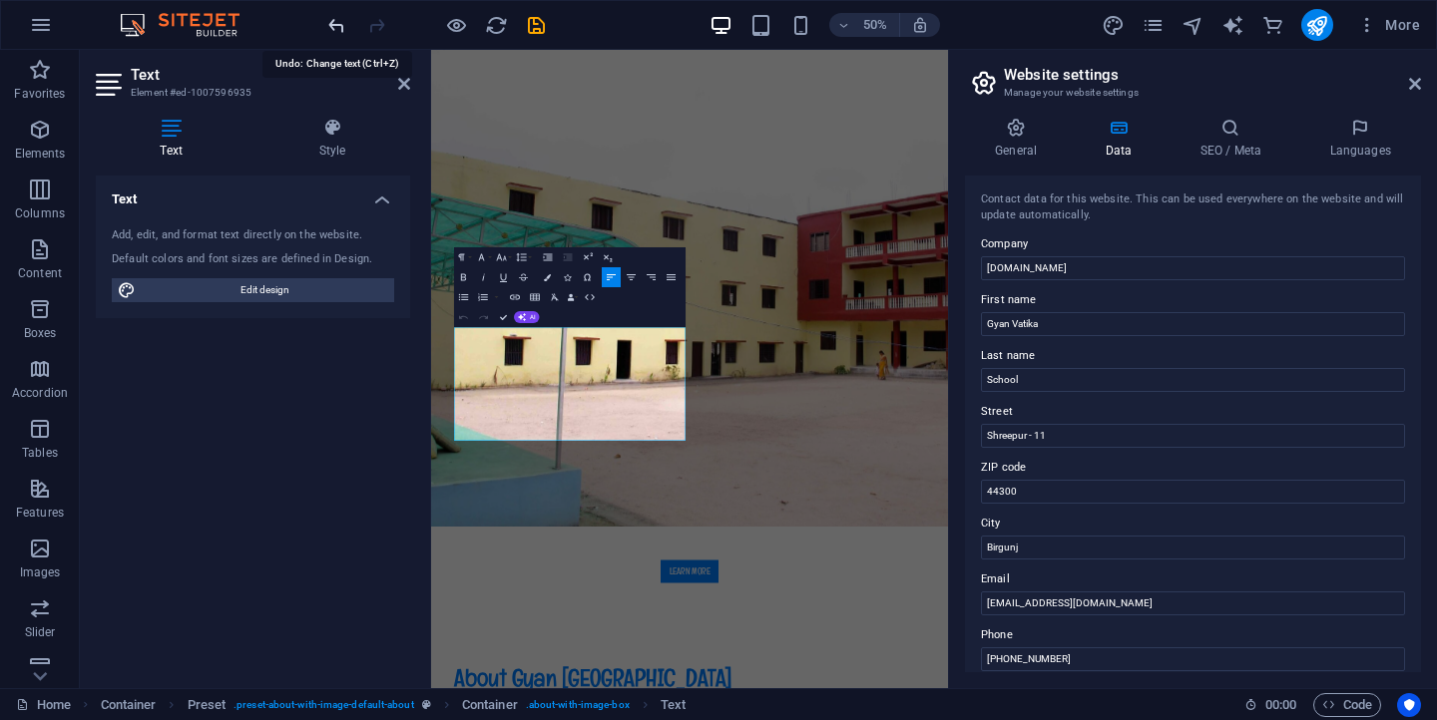
click at [334, 19] on icon "undo" at bounding box center [336, 25] width 23 height 23
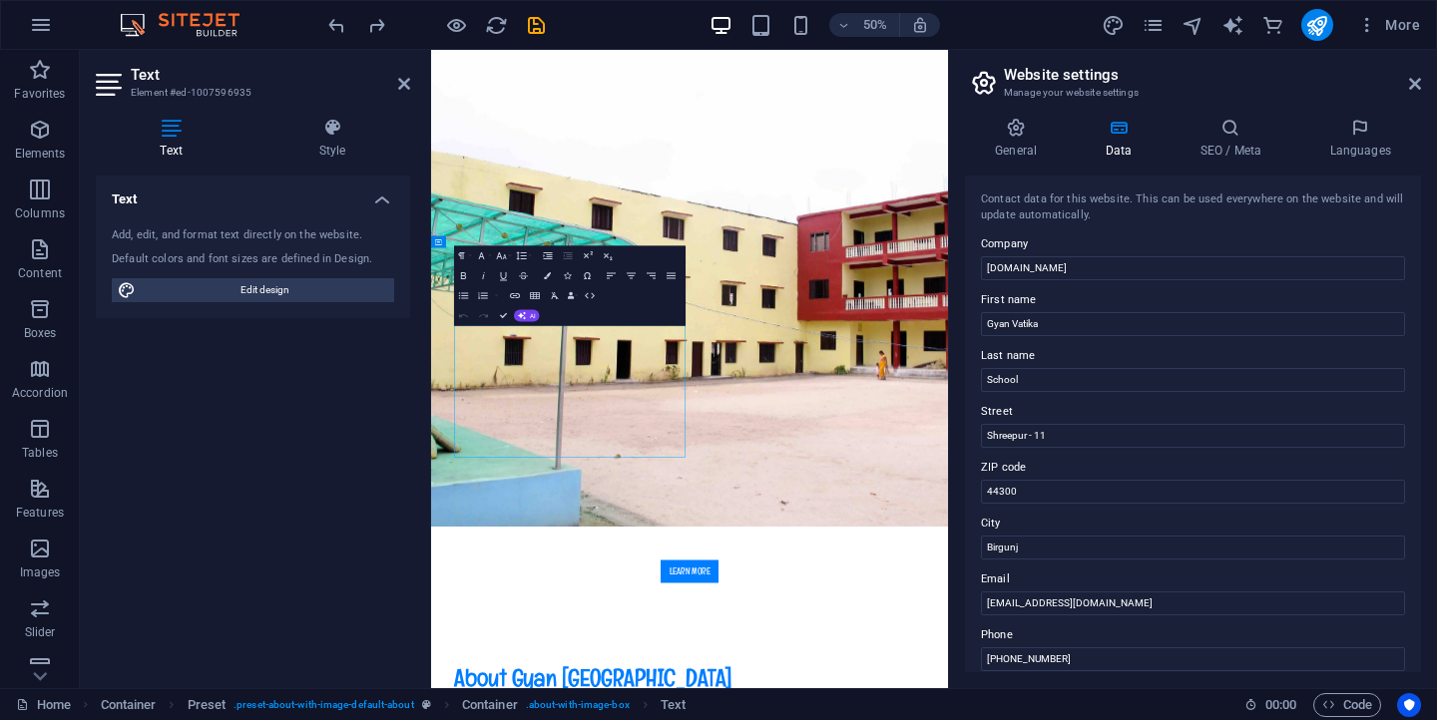
drag, startPoint x: 480, startPoint y: 608, endPoint x: 629, endPoint y: 713, distance: 181.9
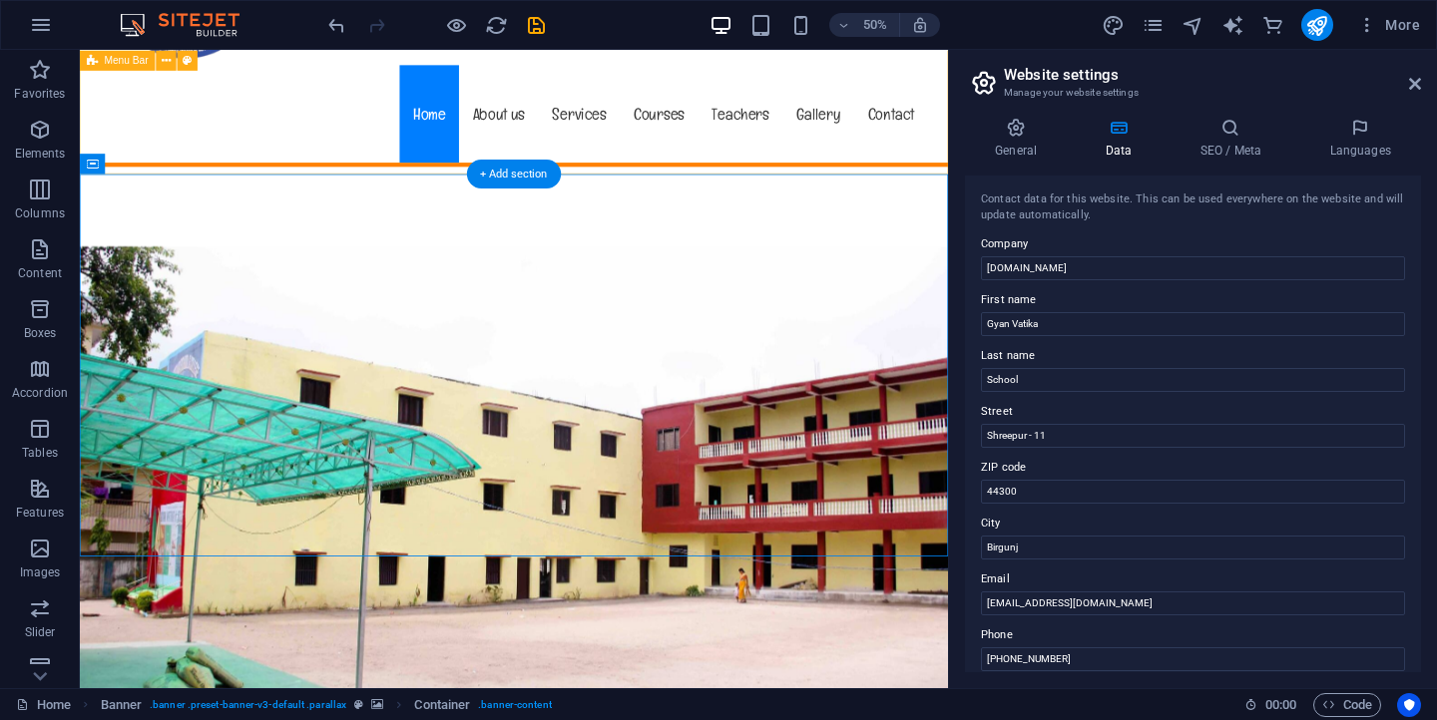
scroll to position [592, 0]
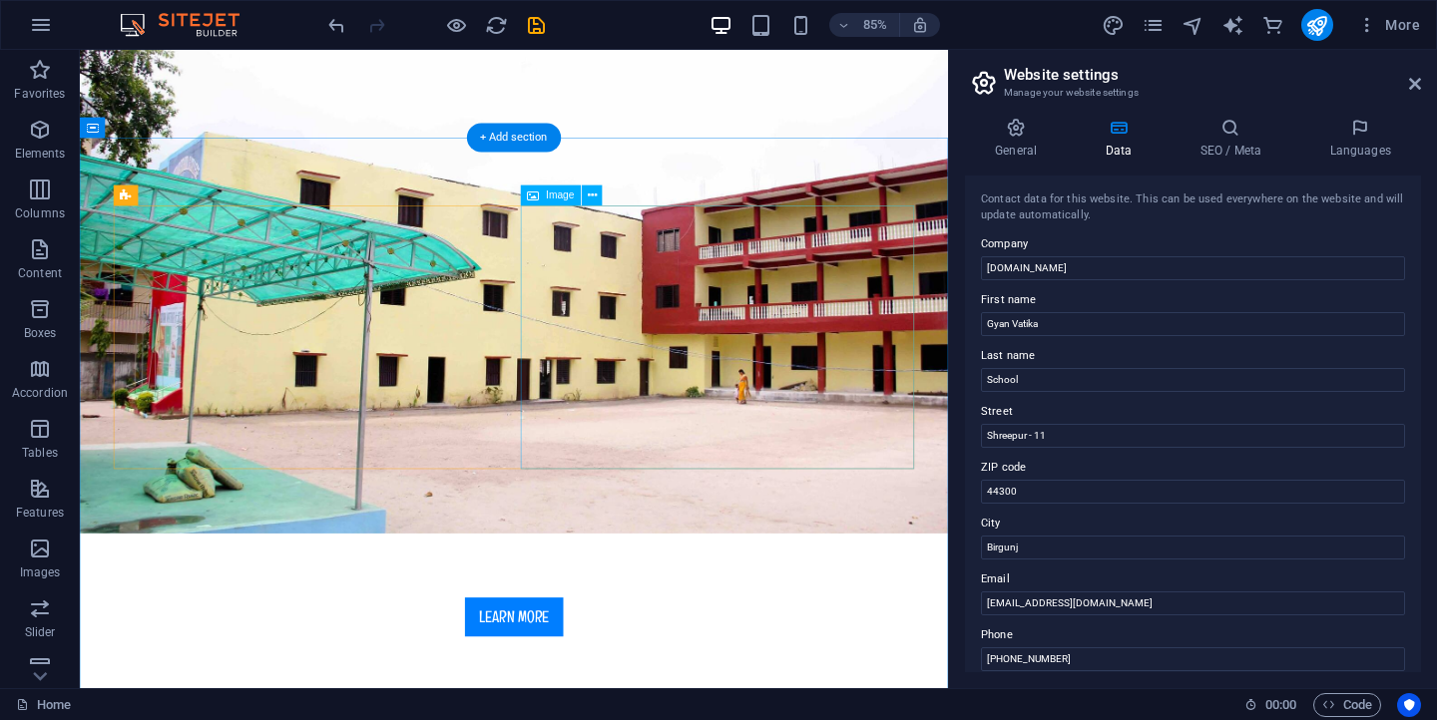
select select "%"
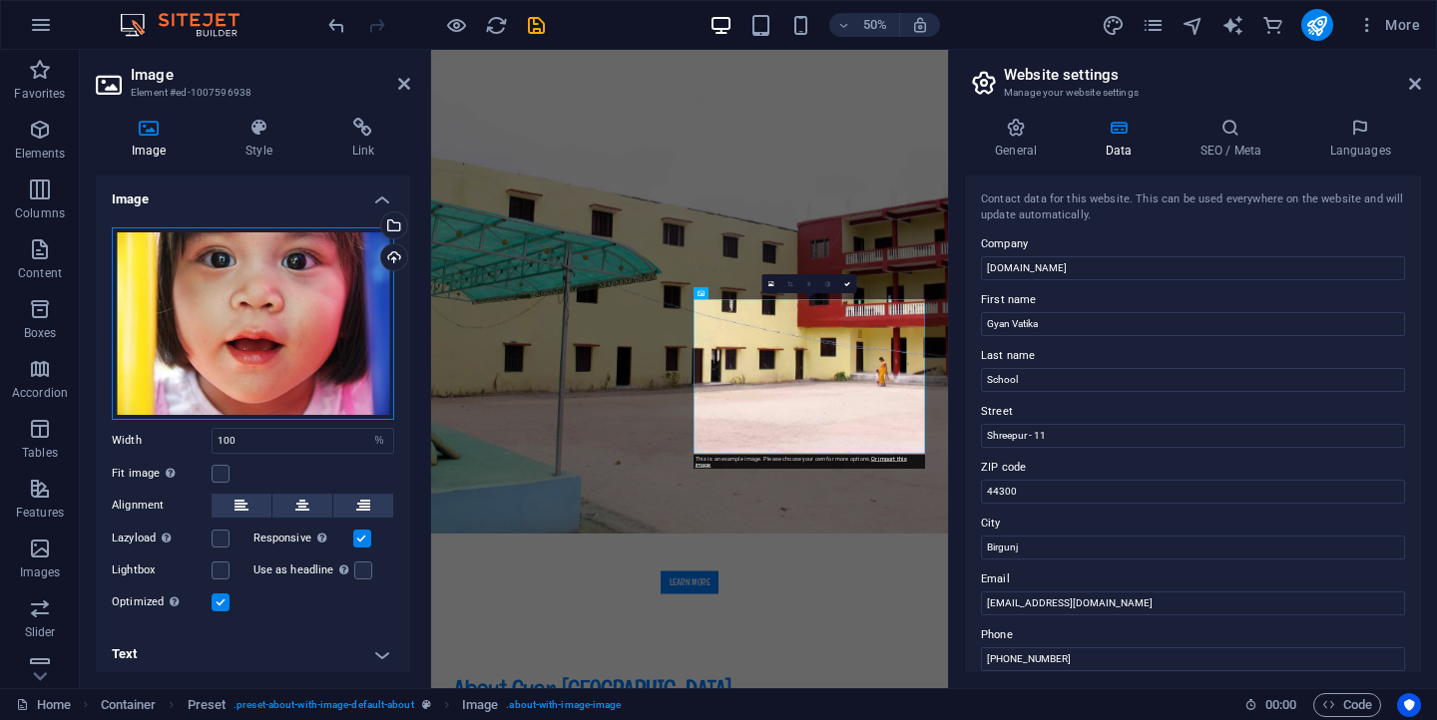
click at [201, 288] on div "Drag files here, click to choose files or select files from Files or our free s…" at bounding box center [253, 324] width 282 height 193
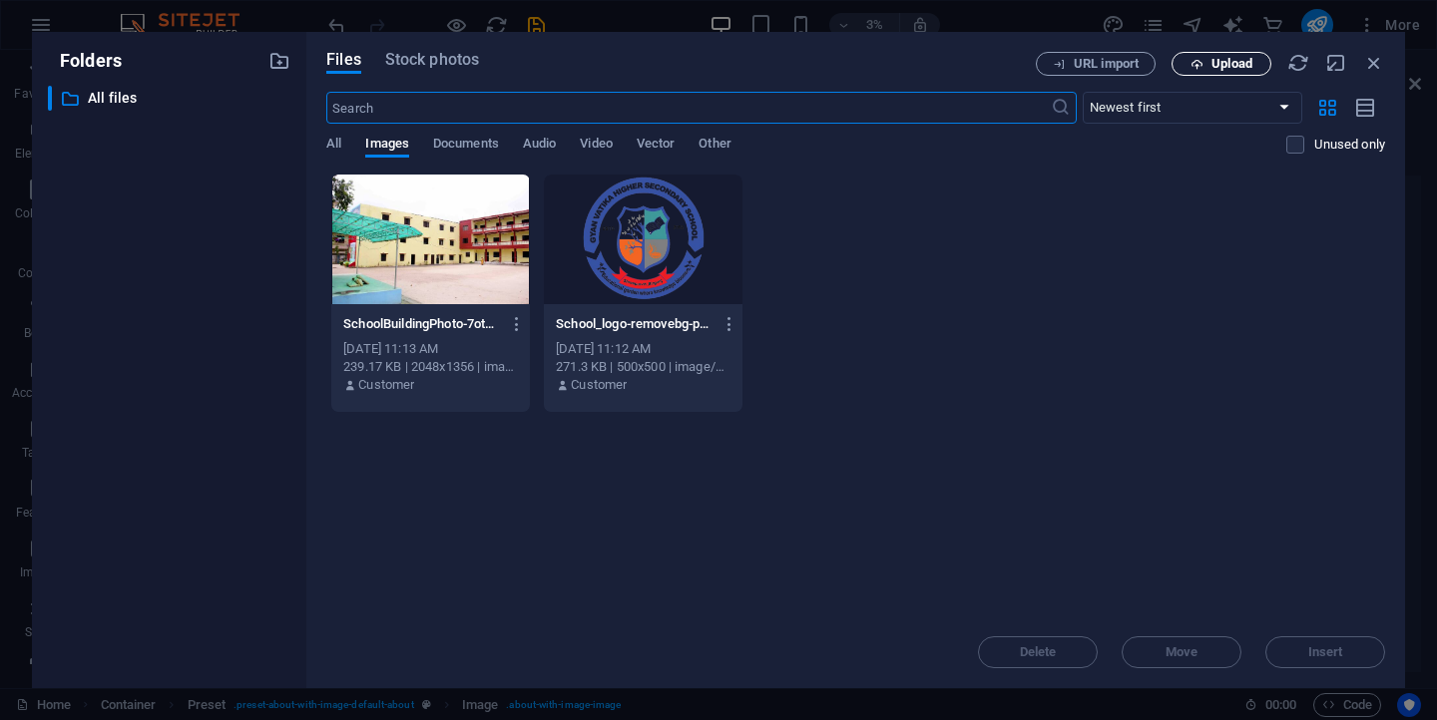
click at [1211, 67] on span "Upload" at bounding box center [1231, 64] width 41 height 12
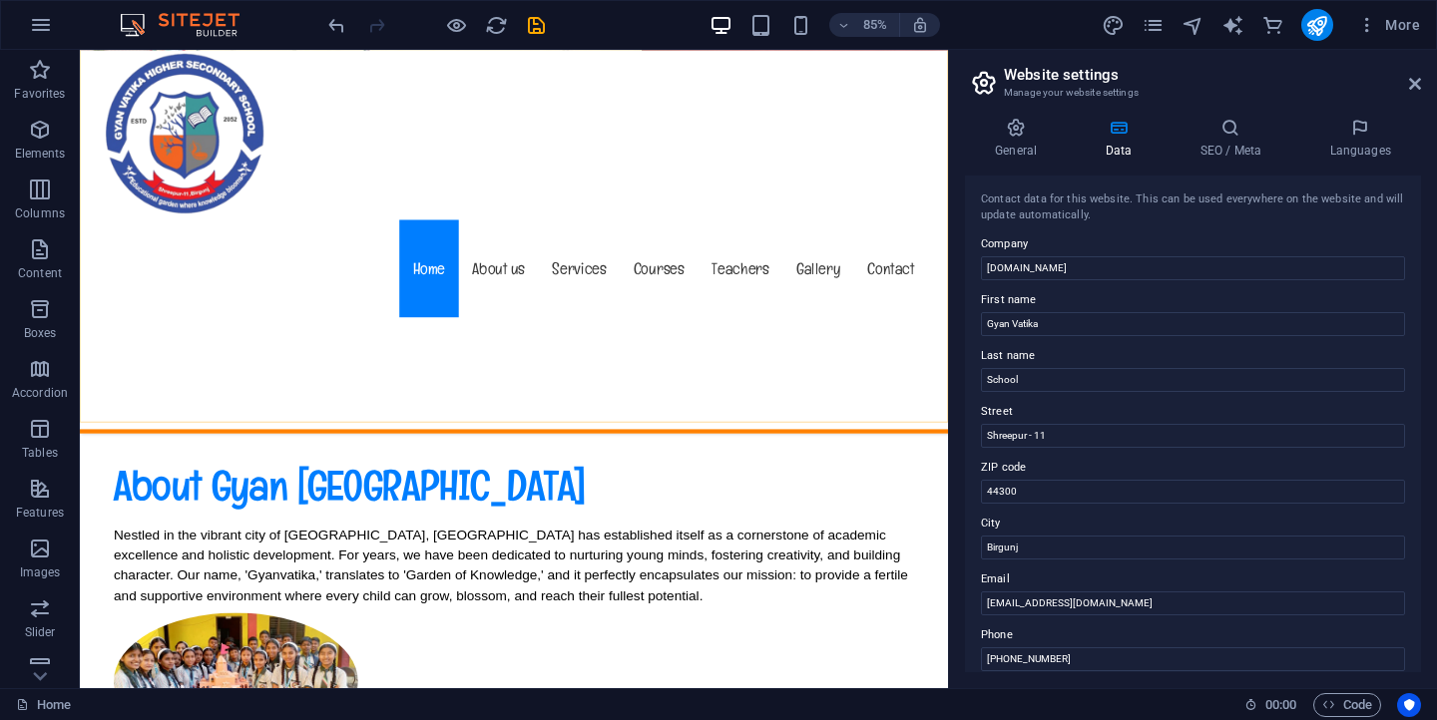
scroll to position [1092, 0]
click at [1027, 141] on h4 "General" at bounding box center [1020, 139] width 110 height 42
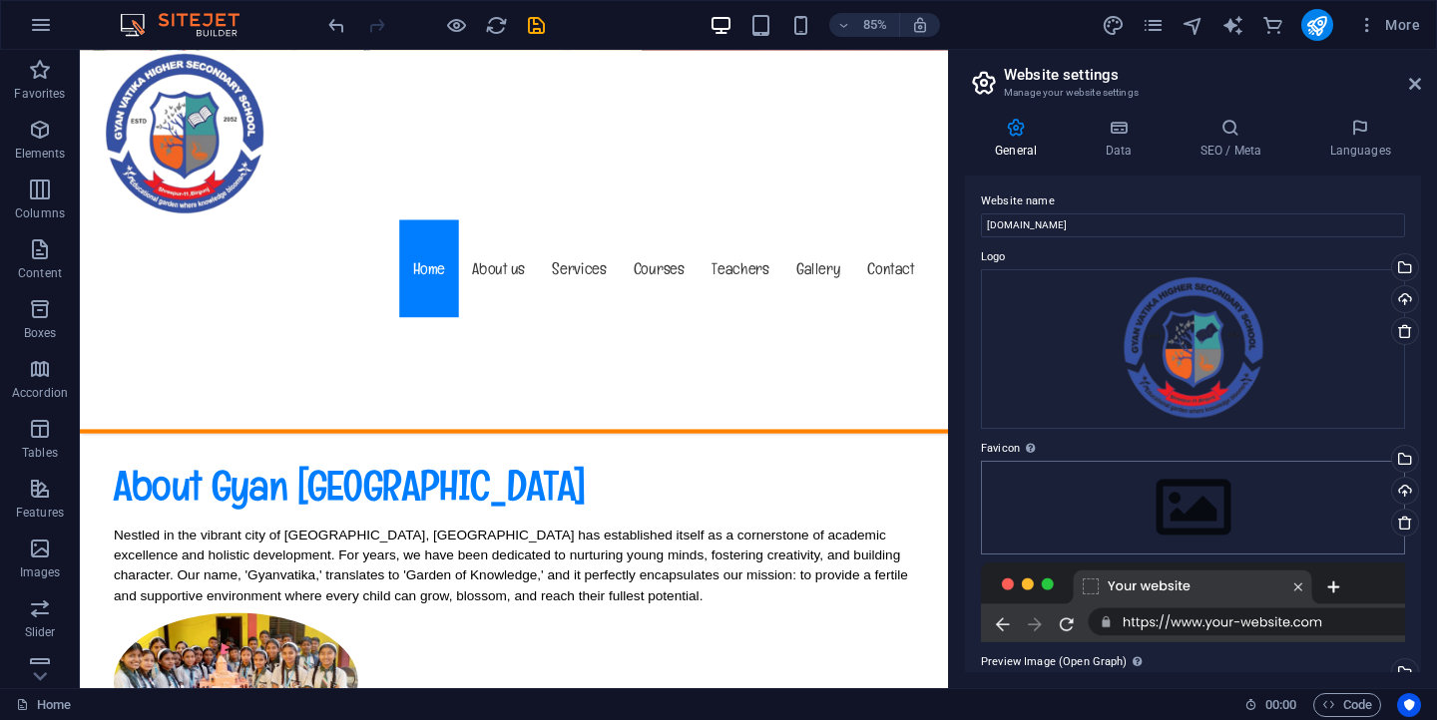
scroll to position [0, 0]
click at [1284, 375] on div "Drag files here, click to choose files or select files from Files or our free s…" at bounding box center [1193, 351] width 424 height 160
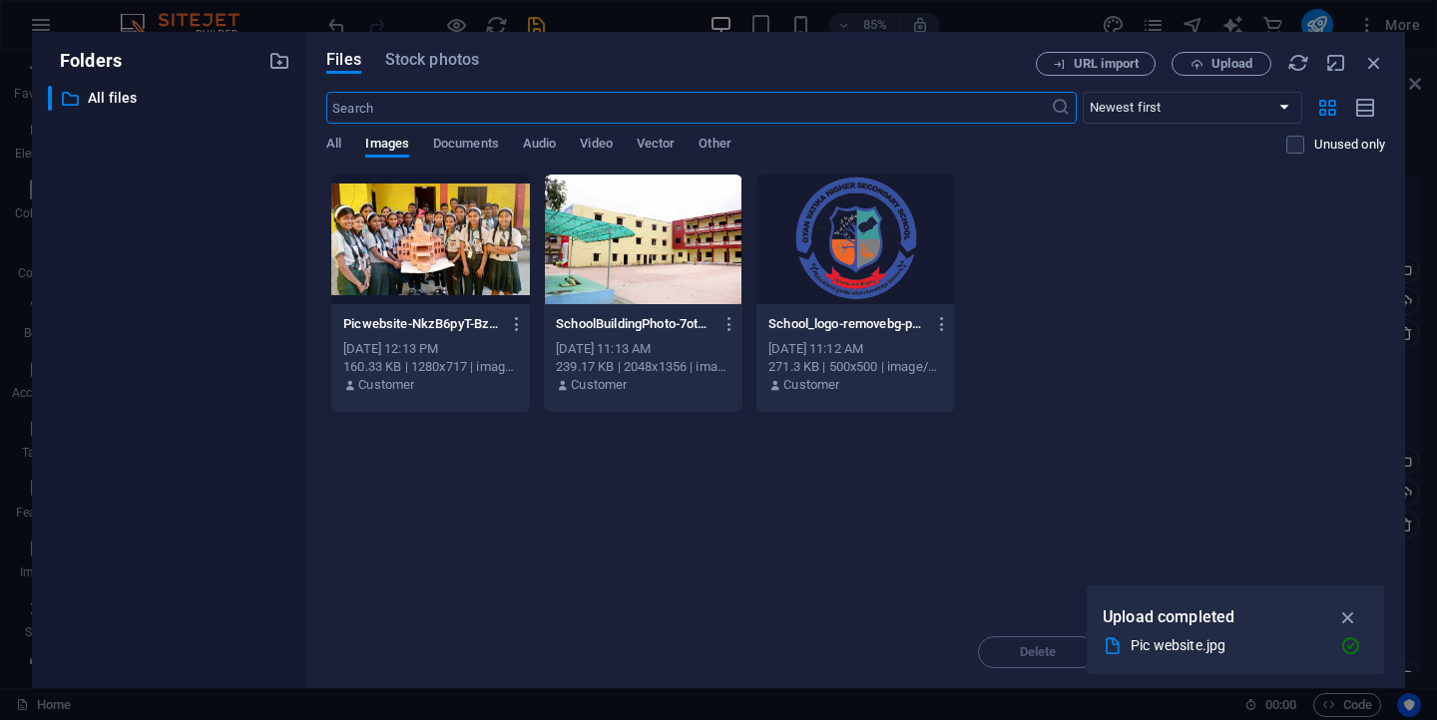
scroll to position [1735, 0]
click at [1375, 63] on icon "button" at bounding box center [1374, 63] width 22 height 22
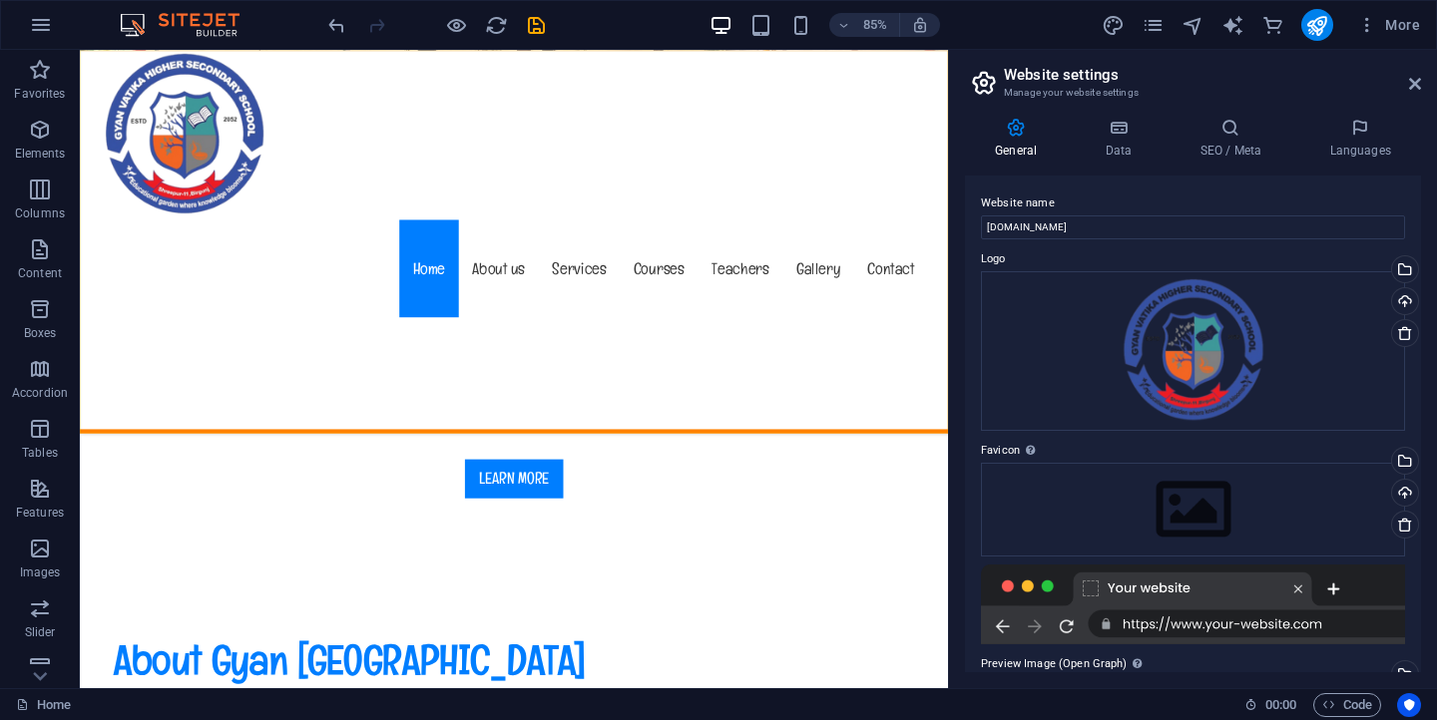
click at [878, 340] on div "Menu Home About us Services Courses Teachers Gallery Contact" at bounding box center [591, 275] width 1022 height 451
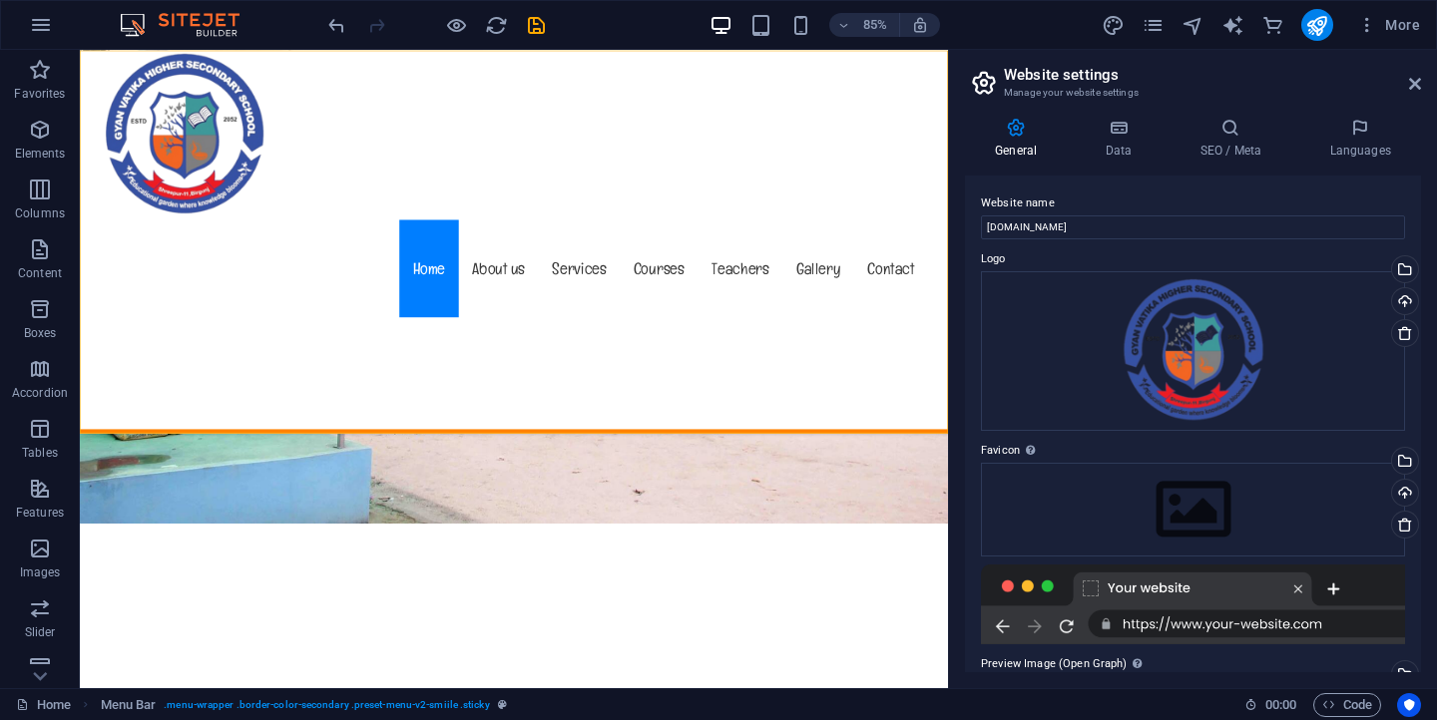
scroll to position [1407, 0]
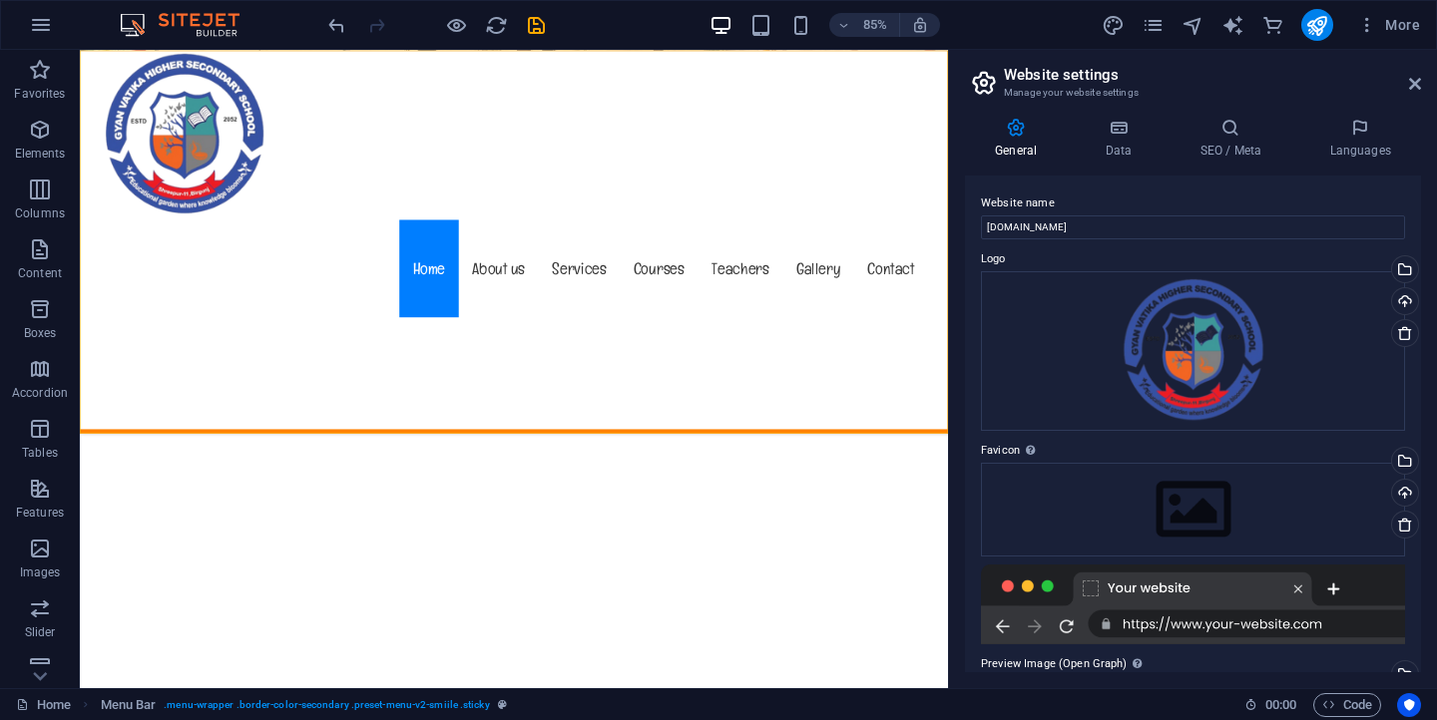
select select "%"
select select "header"
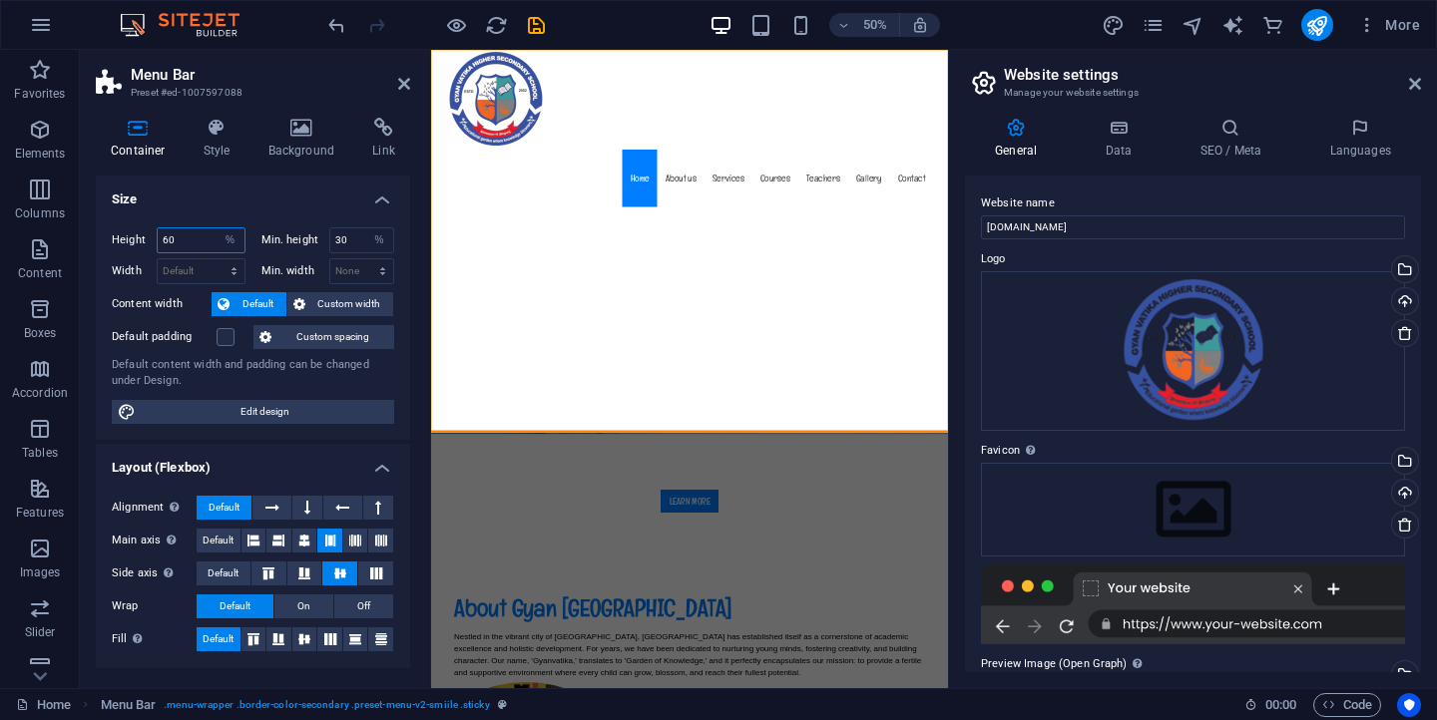
click at [203, 240] on input "60" at bounding box center [201, 241] width 87 height 24
type input "6"
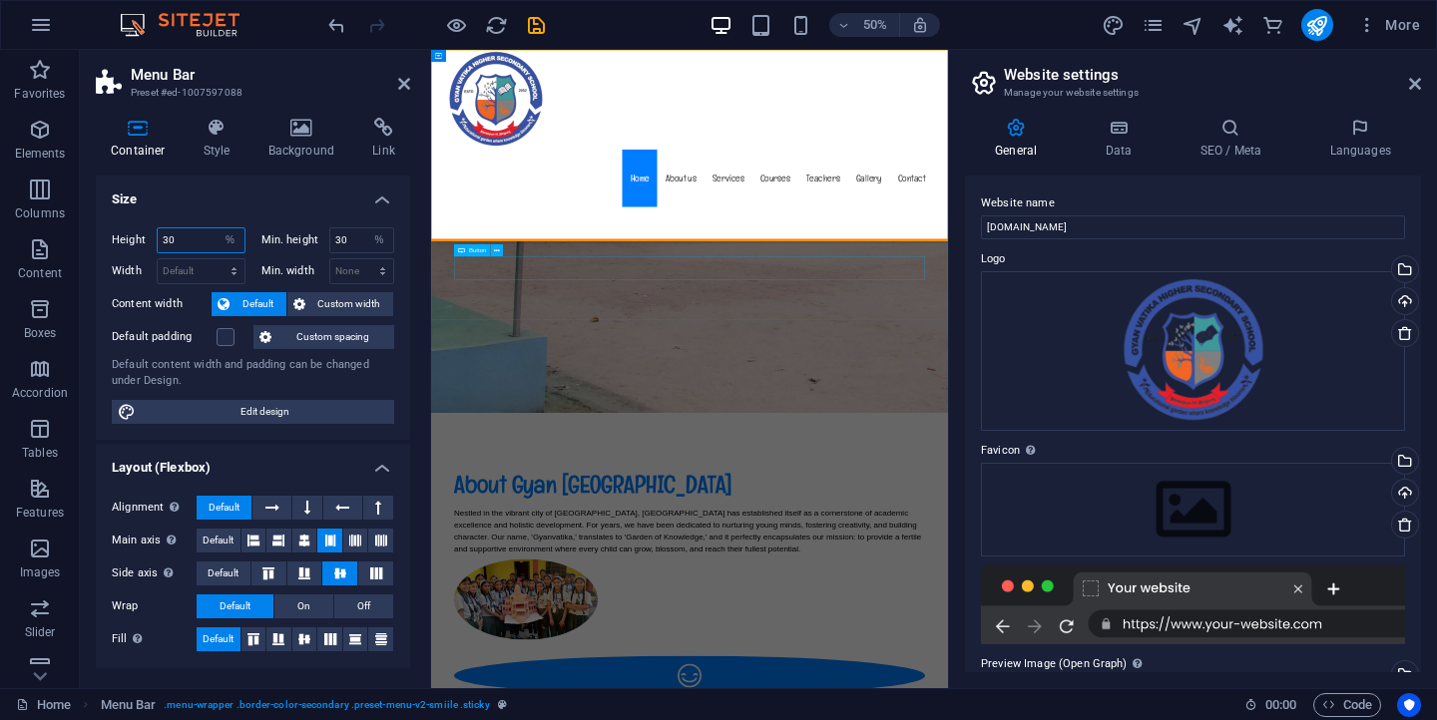
type input "30"
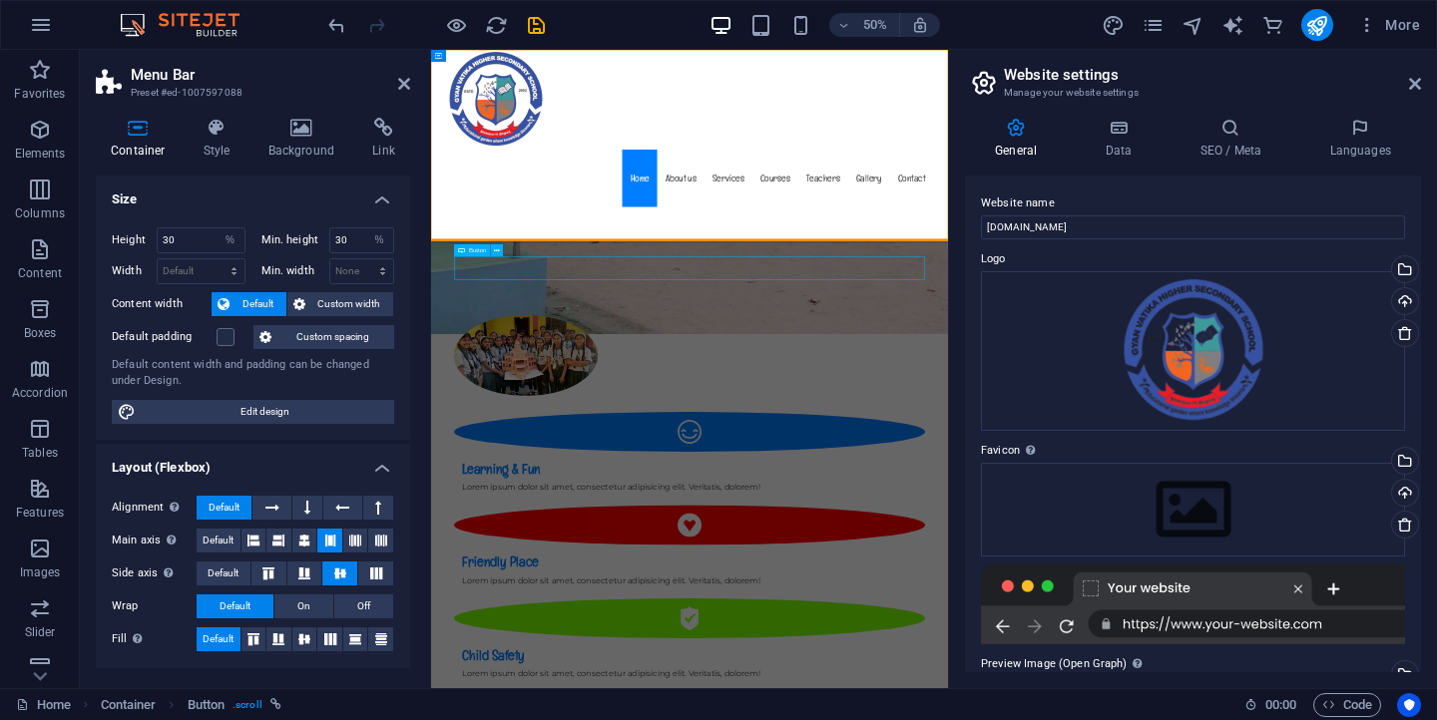
scroll to position [866, 0]
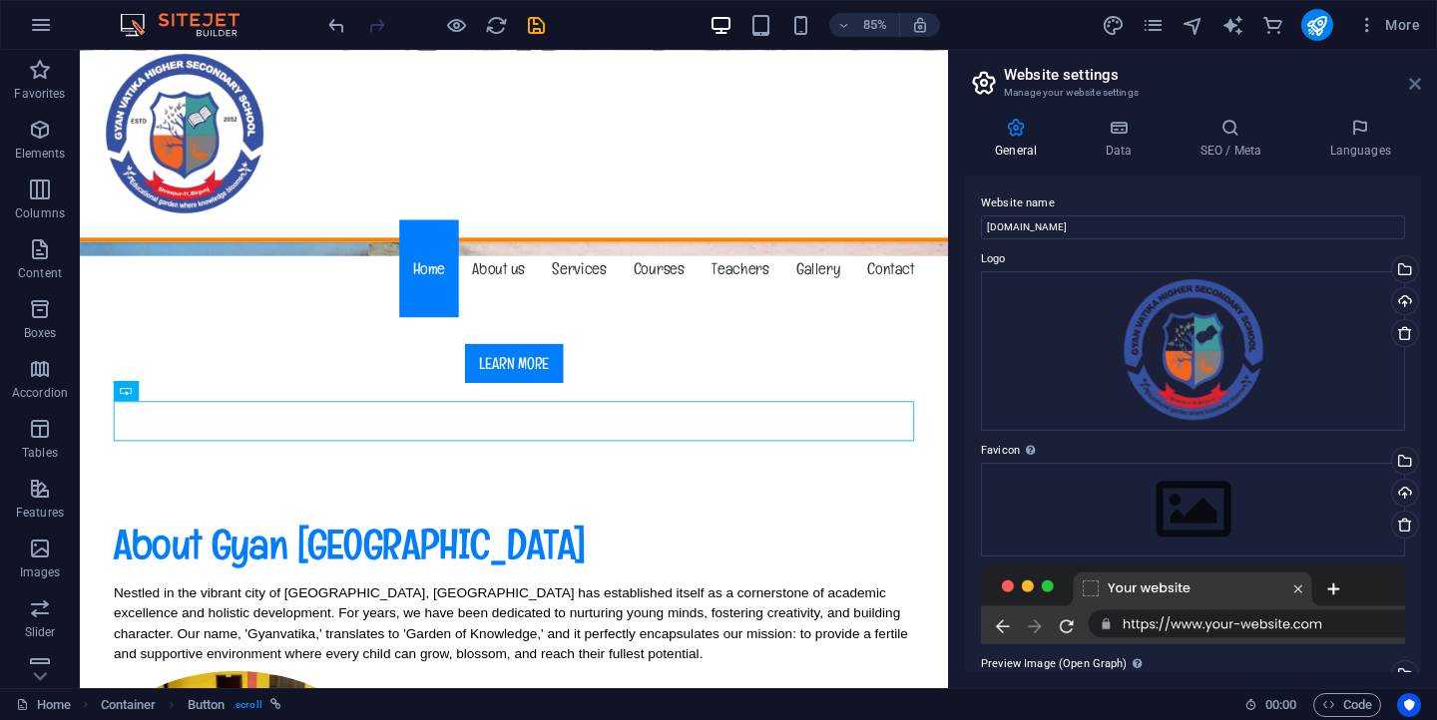
click at [1416, 86] on icon at bounding box center [1415, 84] width 12 height 16
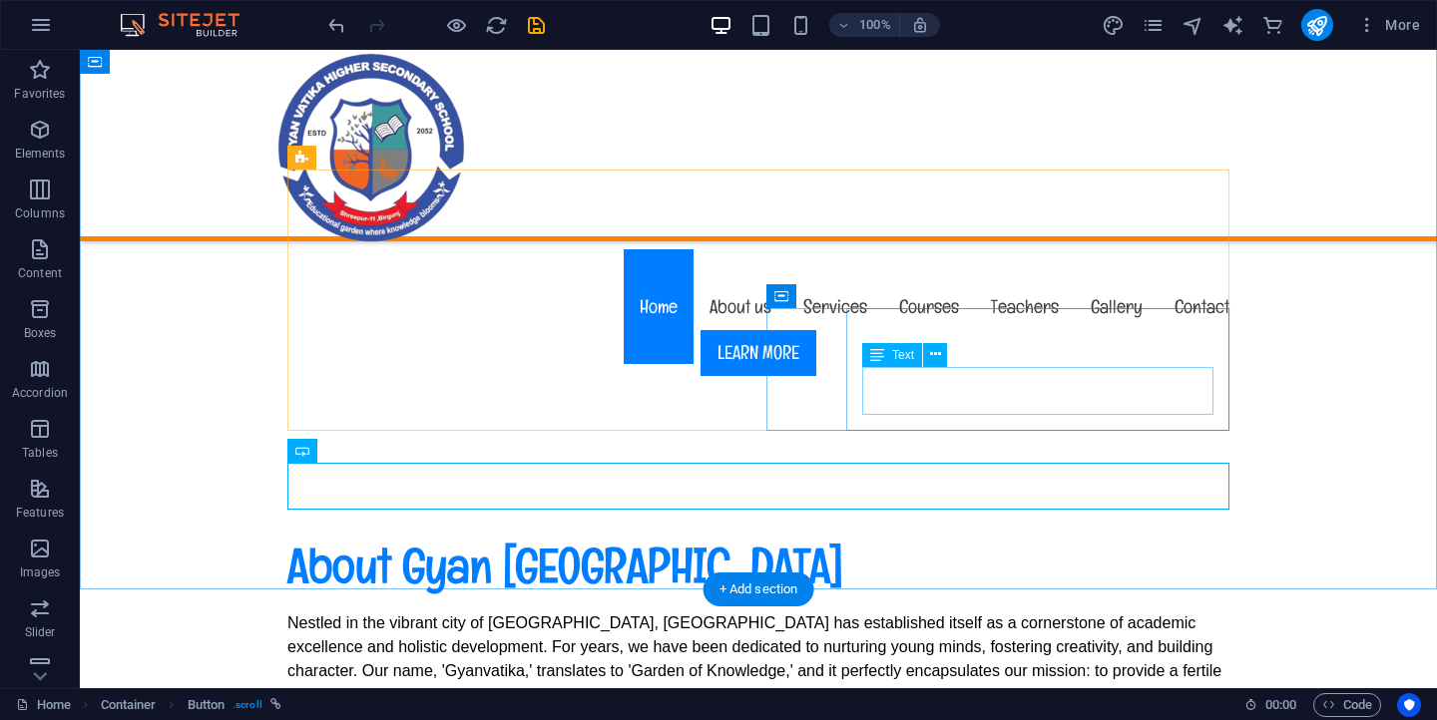
scroll to position [842, 0]
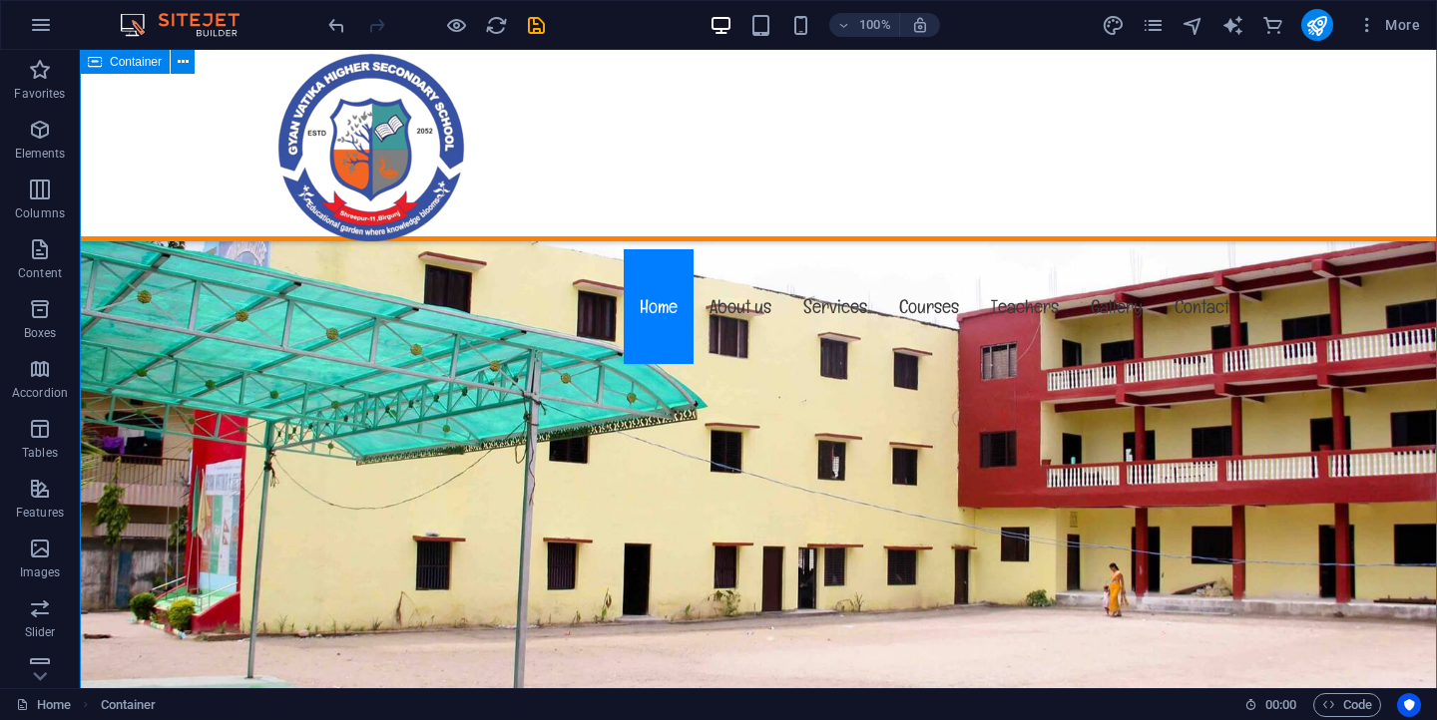
scroll to position [0, 0]
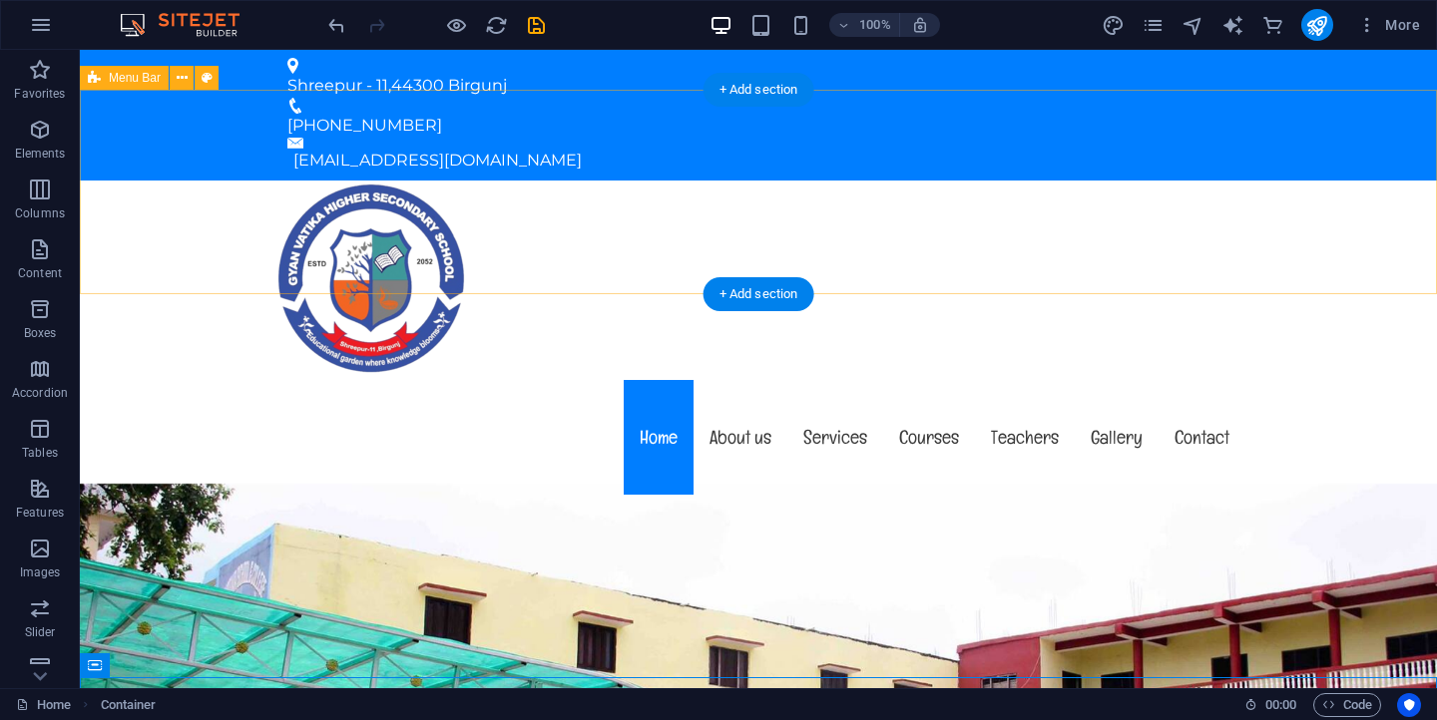
click at [189, 226] on div "Menu Home About us Services Courses Teachers Gallery Contact" at bounding box center [758, 340] width 1357 height 319
select select "%"
select select "header"
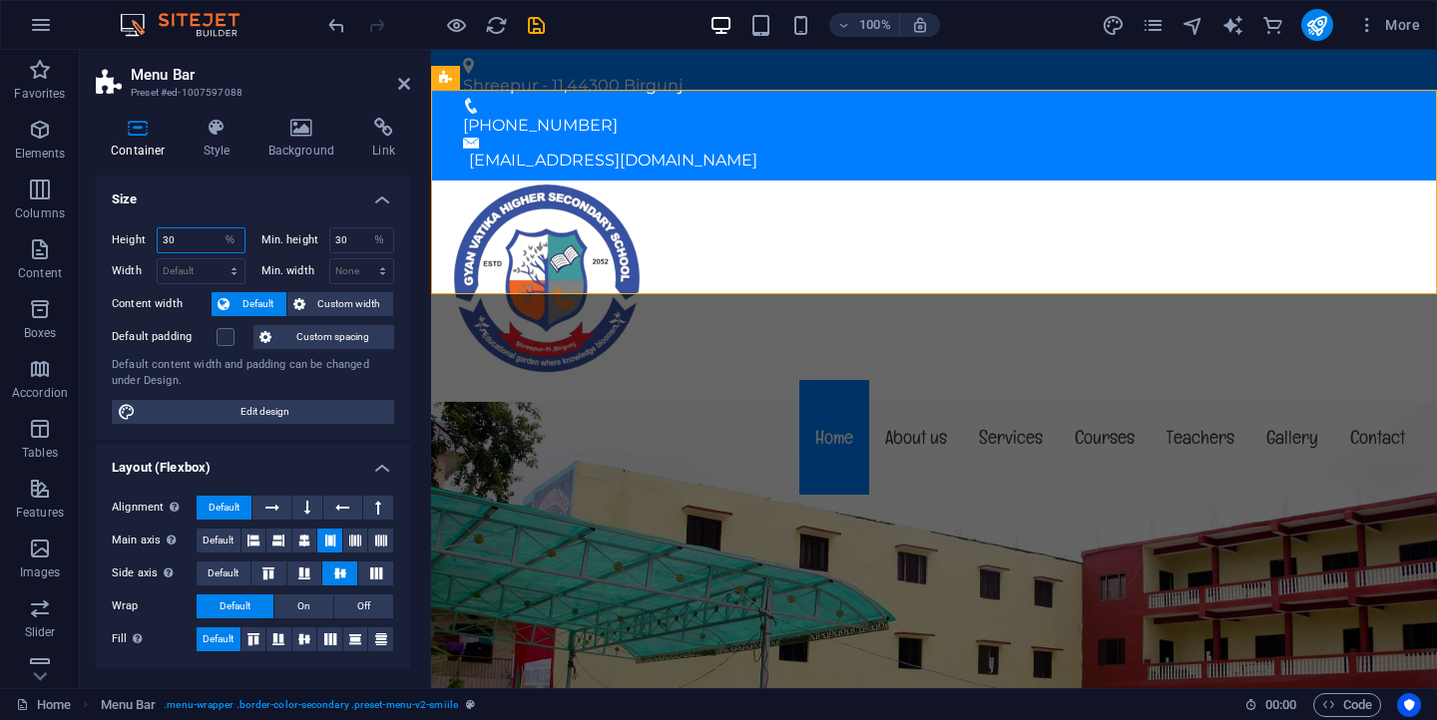
click at [195, 238] on input "30" at bounding box center [201, 241] width 87 height 24
type input "3"
type input "10"
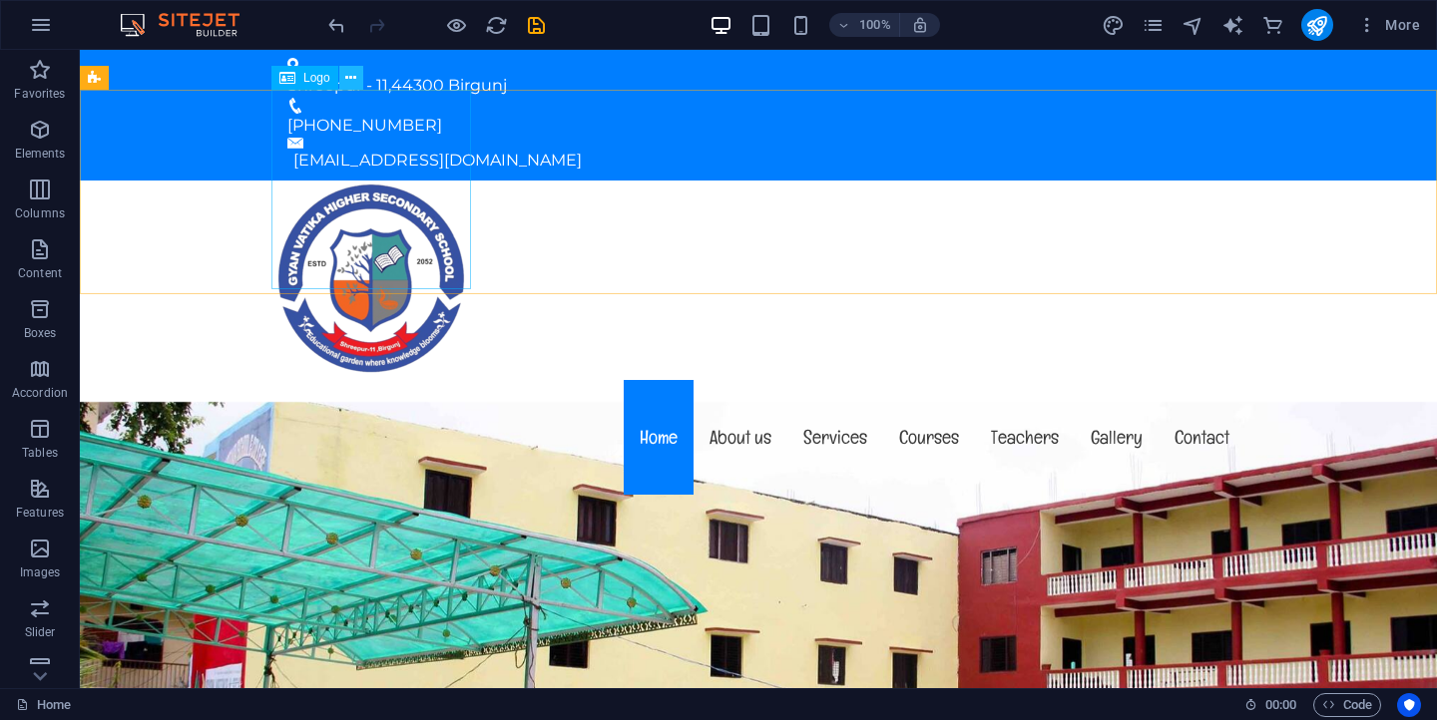
click at [349, 74] on icon at bounding box center [350, 78] width 11 height 21
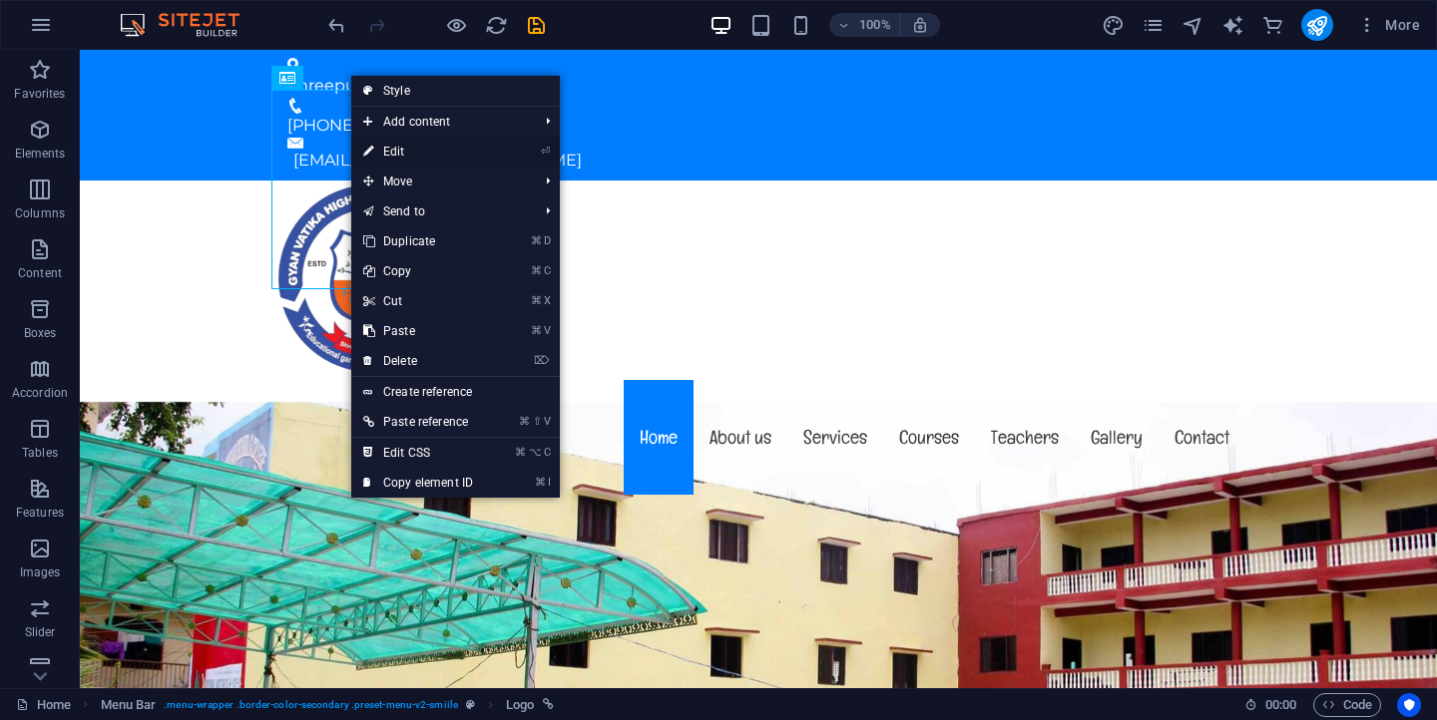
click at [398, 148] on link "⏎ Edit" at bounding box center [418, 152] width 134 height 30
select select "px"
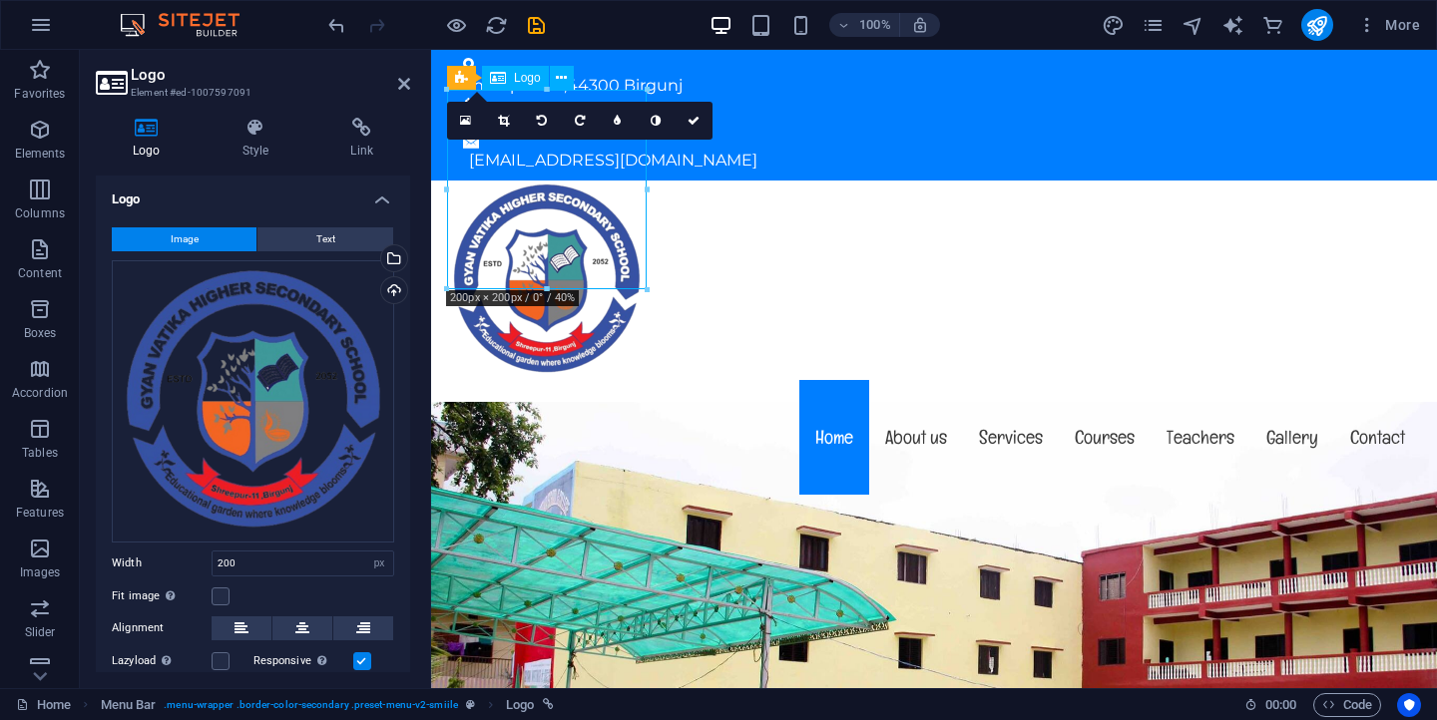
drag, startPoint x: 641, startPoint y: 285, endPoint x: 603, endPoint y: 230, distance: 67.5
click at [603, 230] on div at bounding box center [934, 281] width 974 height 200
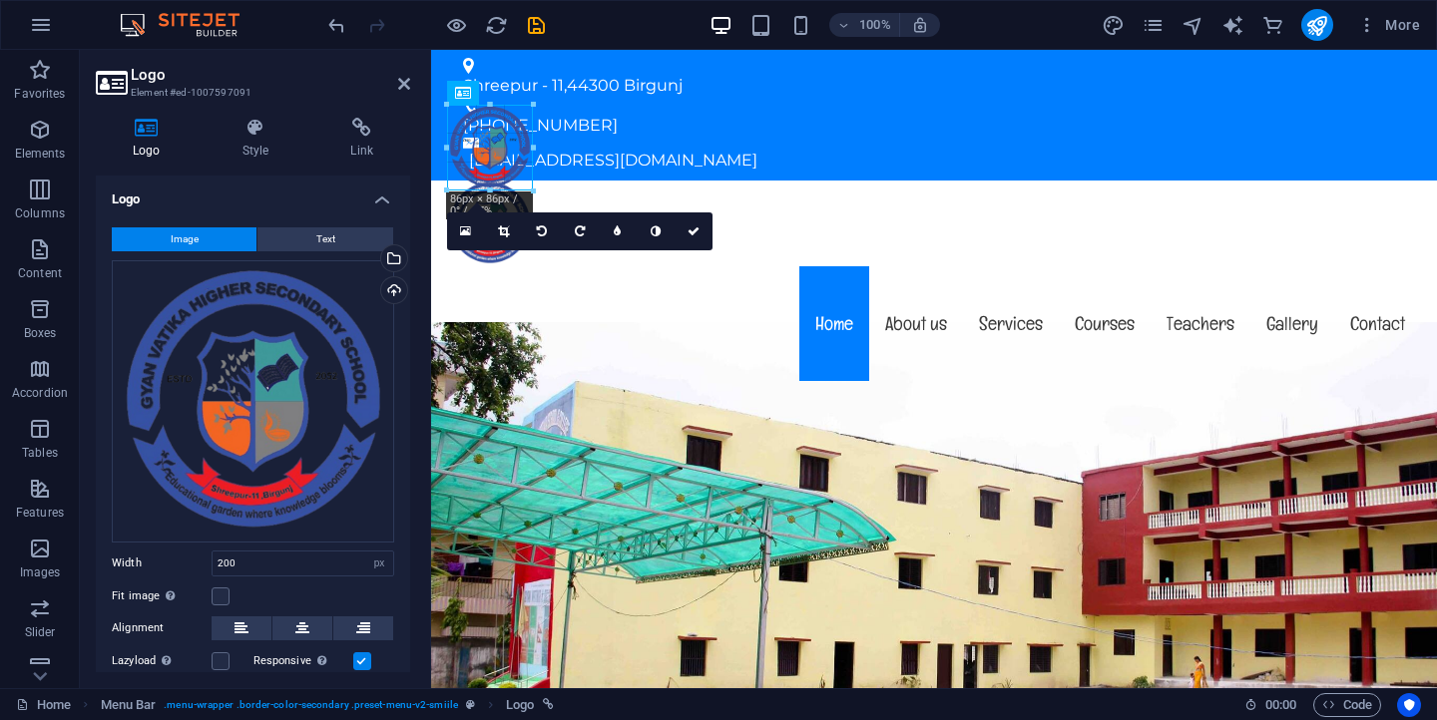
drag, startPoint x: 547, startPoint y: 288, endPoint x: 527, endPoint y: 171, distance: 119.4
type input "86"
click at [651, 181] on div "Menu Home About us Services Courses Teachers Gallery Contact" at bounding box center [934, 284] width 1006 height 206
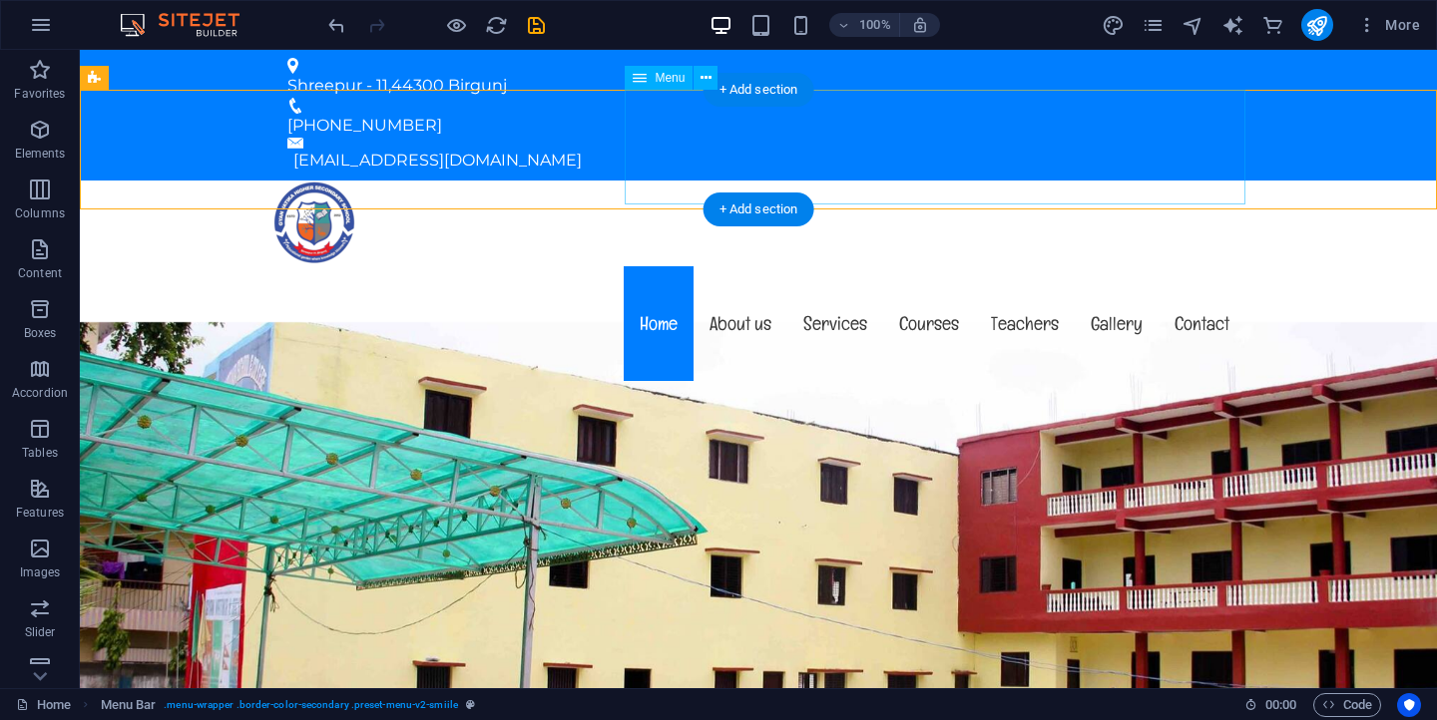
click at [651, 266] on nav "Home About us Services Courses Teachers Gallery Contact" at bounding box center [758, 323] width 974 height 115
click at [522, 181] on div "Menu Home About us Services Courses Teachers Gallery Contact" at bounding box center [758, 284] width 1357 height 206
click at [494, 181] on div "Menu Home About us Services Courses Teachers Gallery Contact" at bounding box center [758, 284] width 1357 height 206
select select "%"
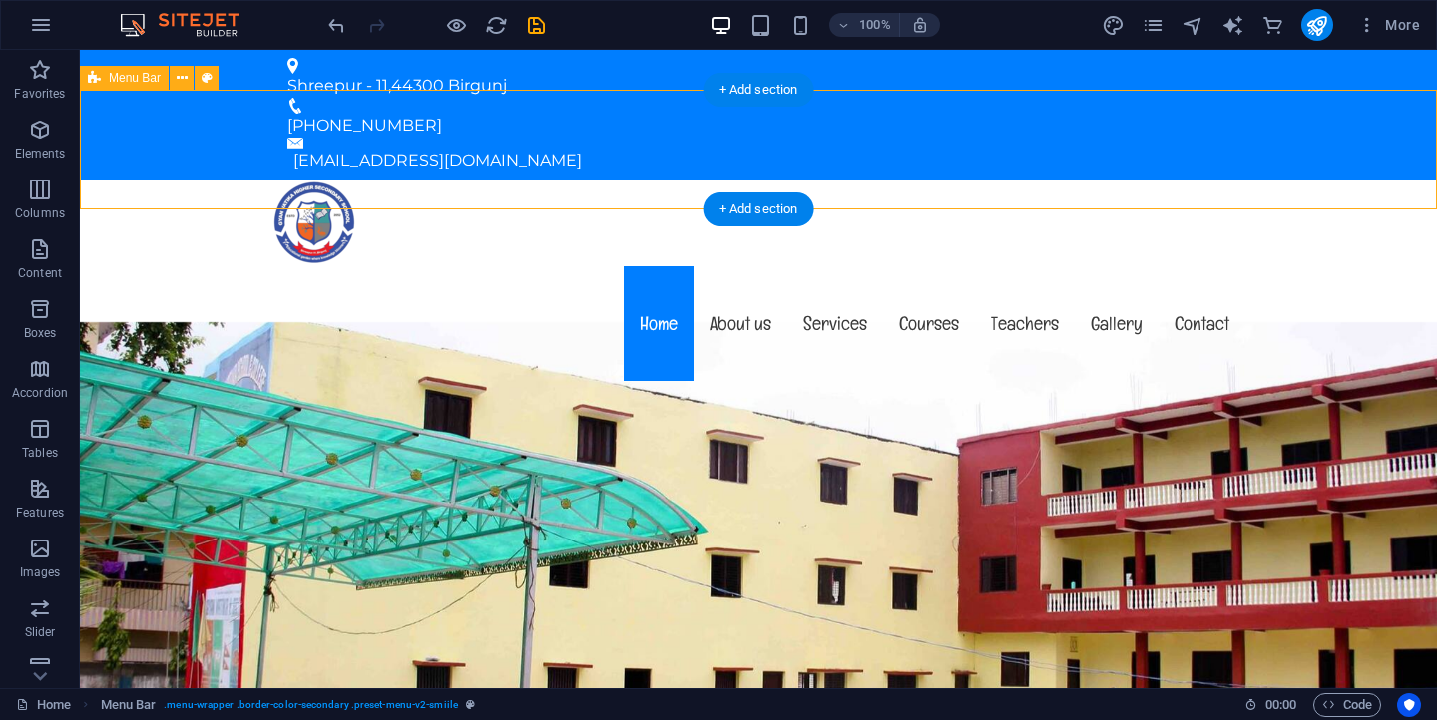
select select "%"
select select "header"
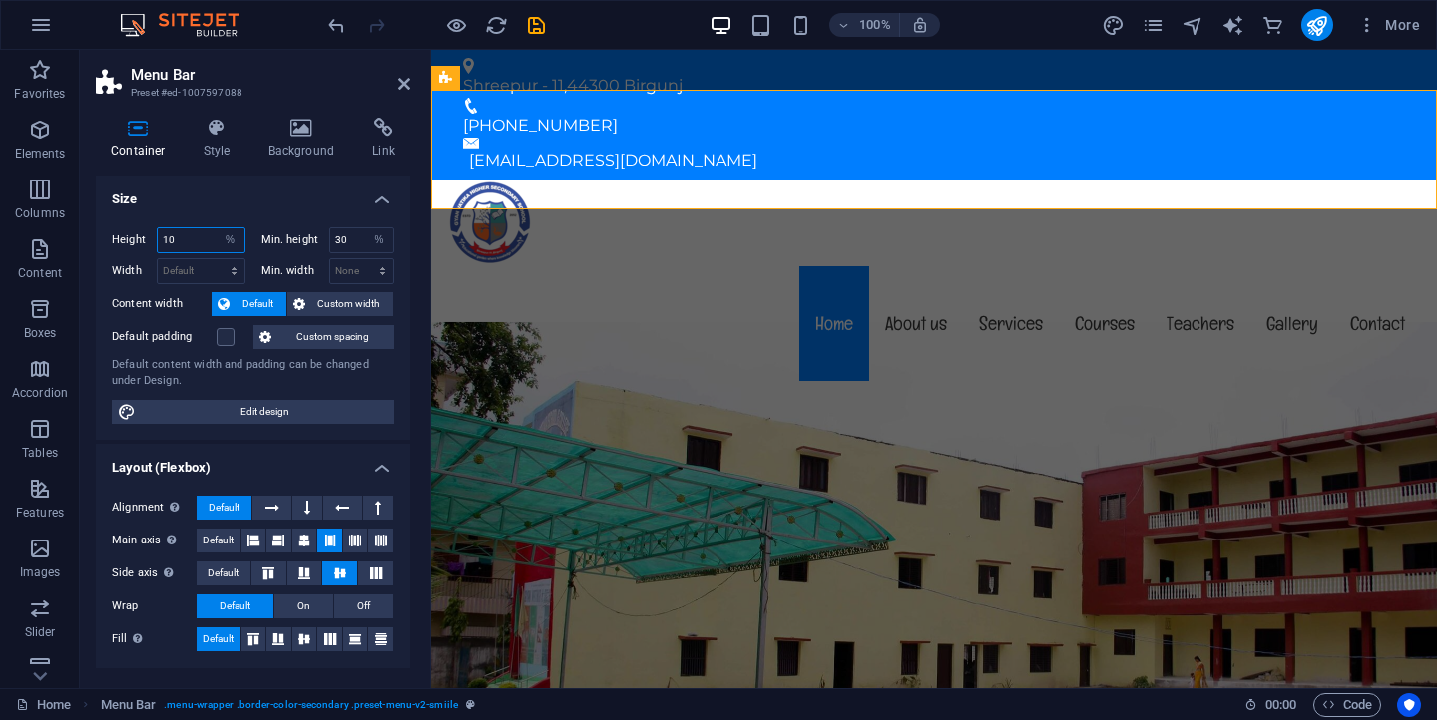
click at [204, 240] on input "10" at bounding box center [201, 241] width 87 height 24
type input "1"
type input "5"
click at [354, 233] on input "30" at bounding box center [362, 241] width 64 height 24
type input "3"
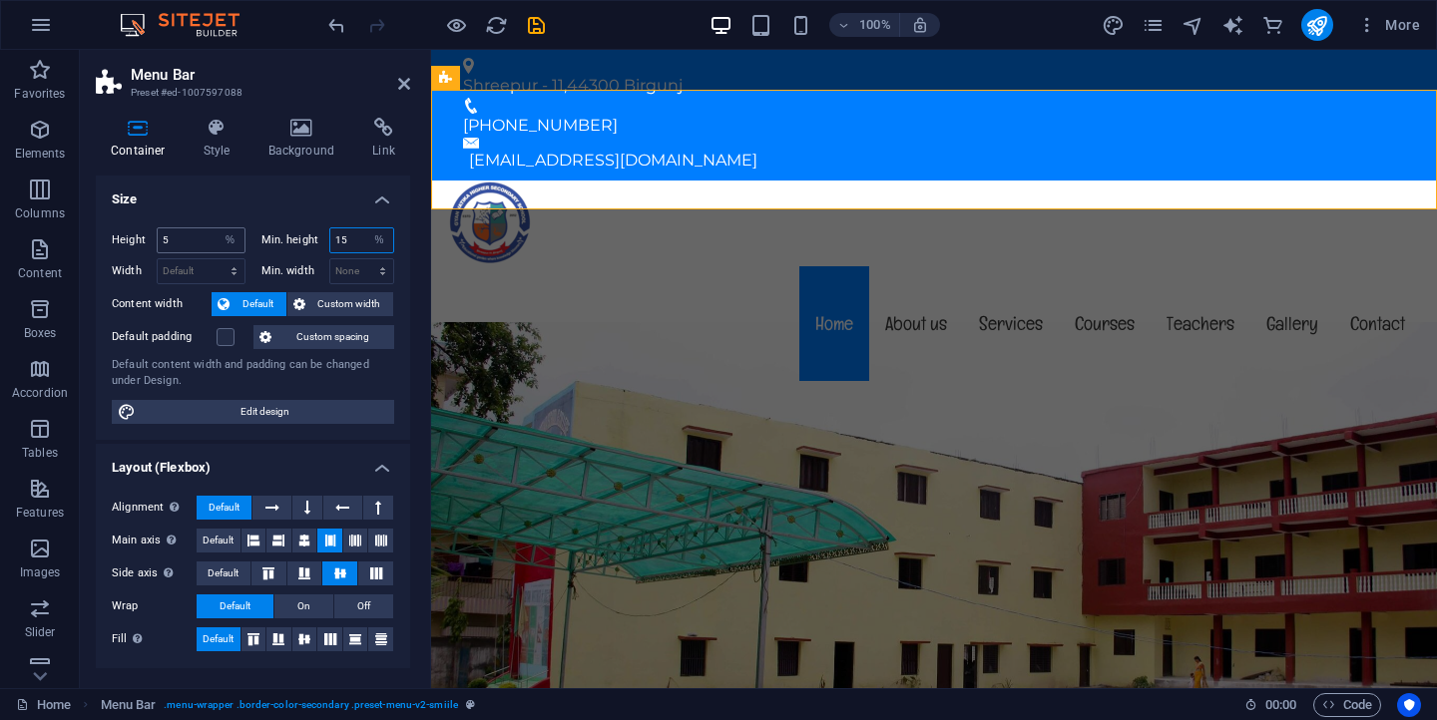
type input "15"
click at [166, 237] on input "5" at bounding box center [201, 241] width 87 height 24
type input "15"
click at [574, 181] on div "Menu Home About us Services Courses Teachers Gallery Contact" at bounding box center [934, 284] width 1006 height 206
click at [334, 462] on h4 "Layout (Flexbox)" at bounding box center [253, 462] width 314 height 36
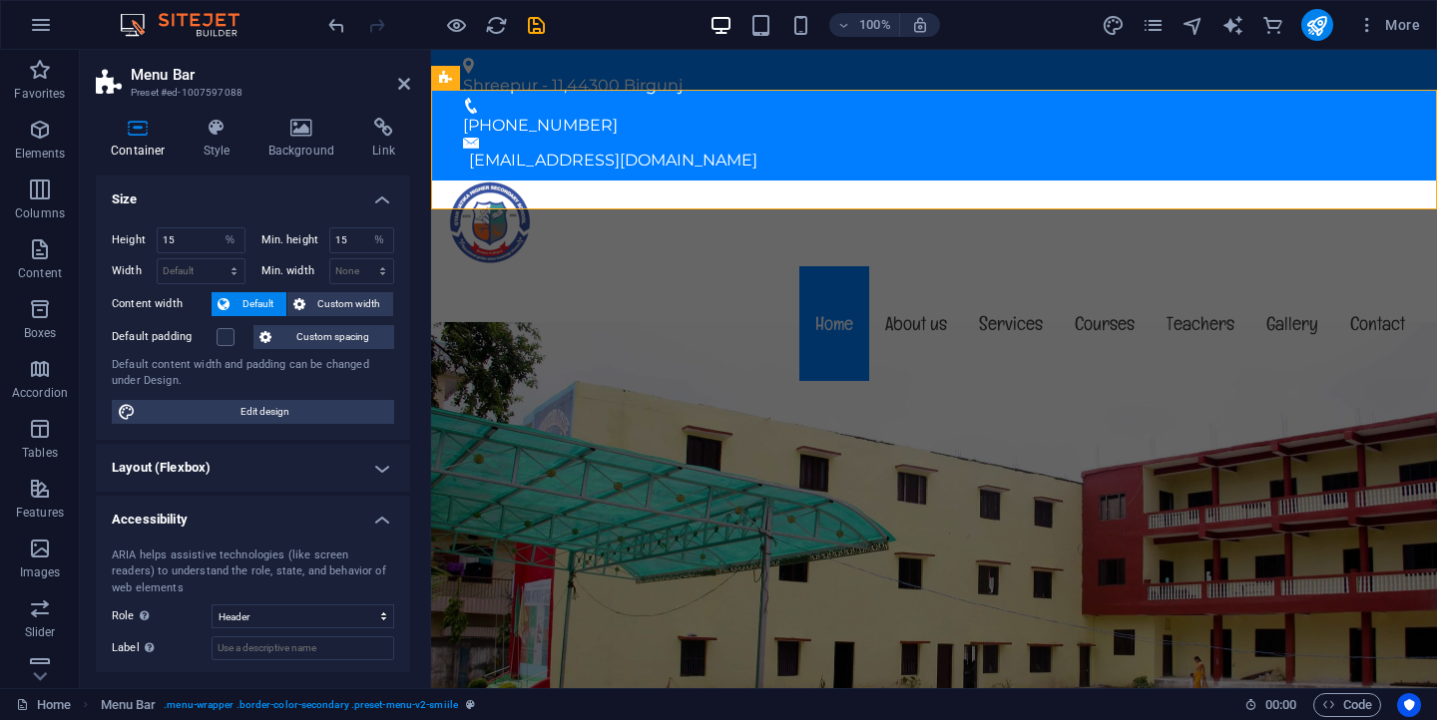
click at [334, 462] on h4 "Layout (Flexbox)" at bounding box center [253, 468] width 314 height 48
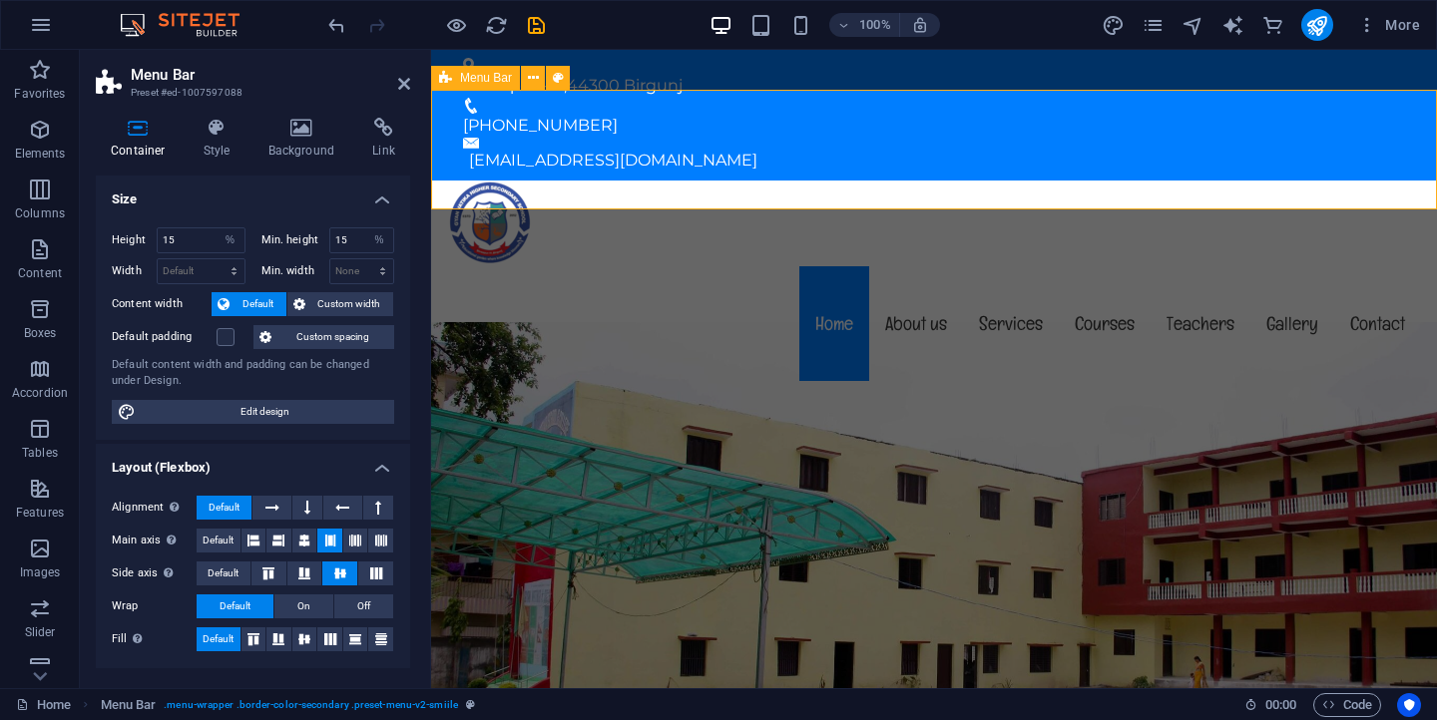
click at [631, 181] on div "Menu Home About us Services Courses Teachers Gallery Contact" at bounding box center [934, 284] width 1006 height 206
click at [405, 86] on icon at bounding box center [404, 84] width 12 height 16
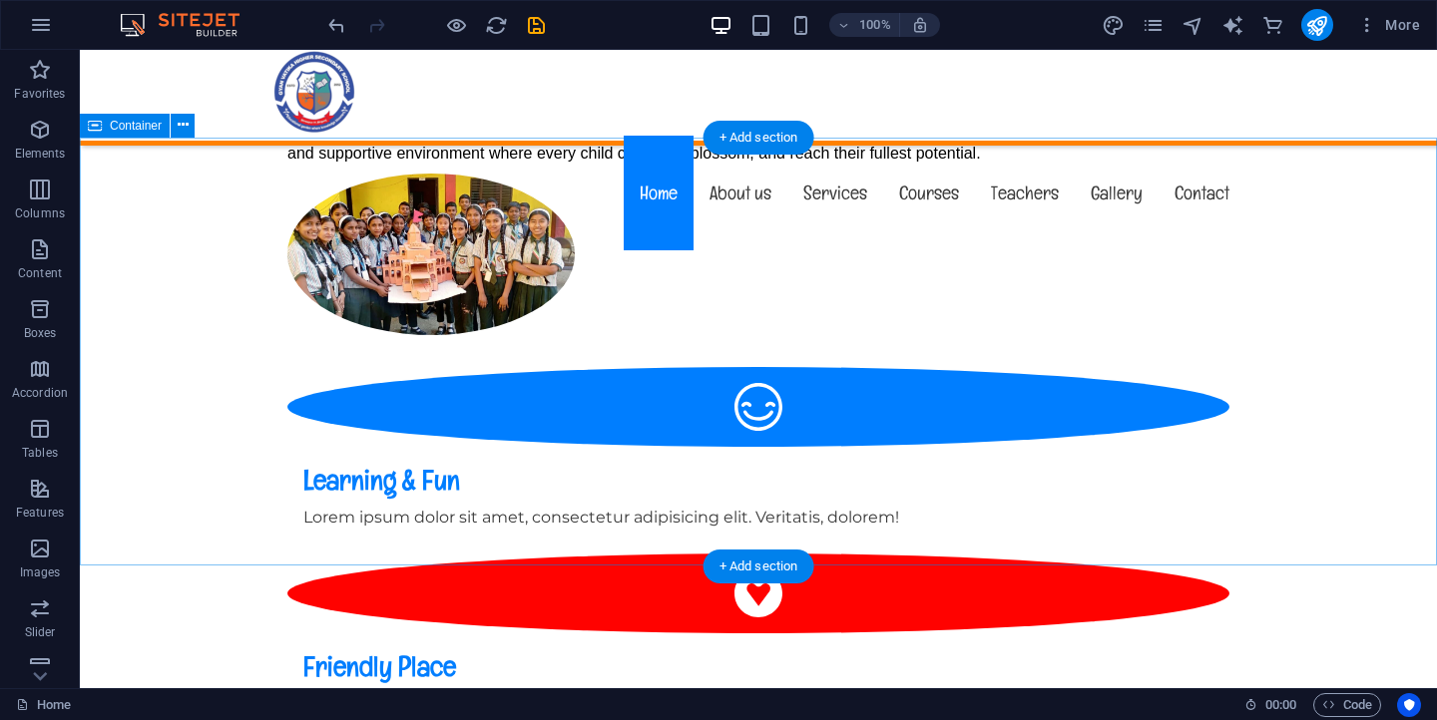
scroll to position [1187, 0]
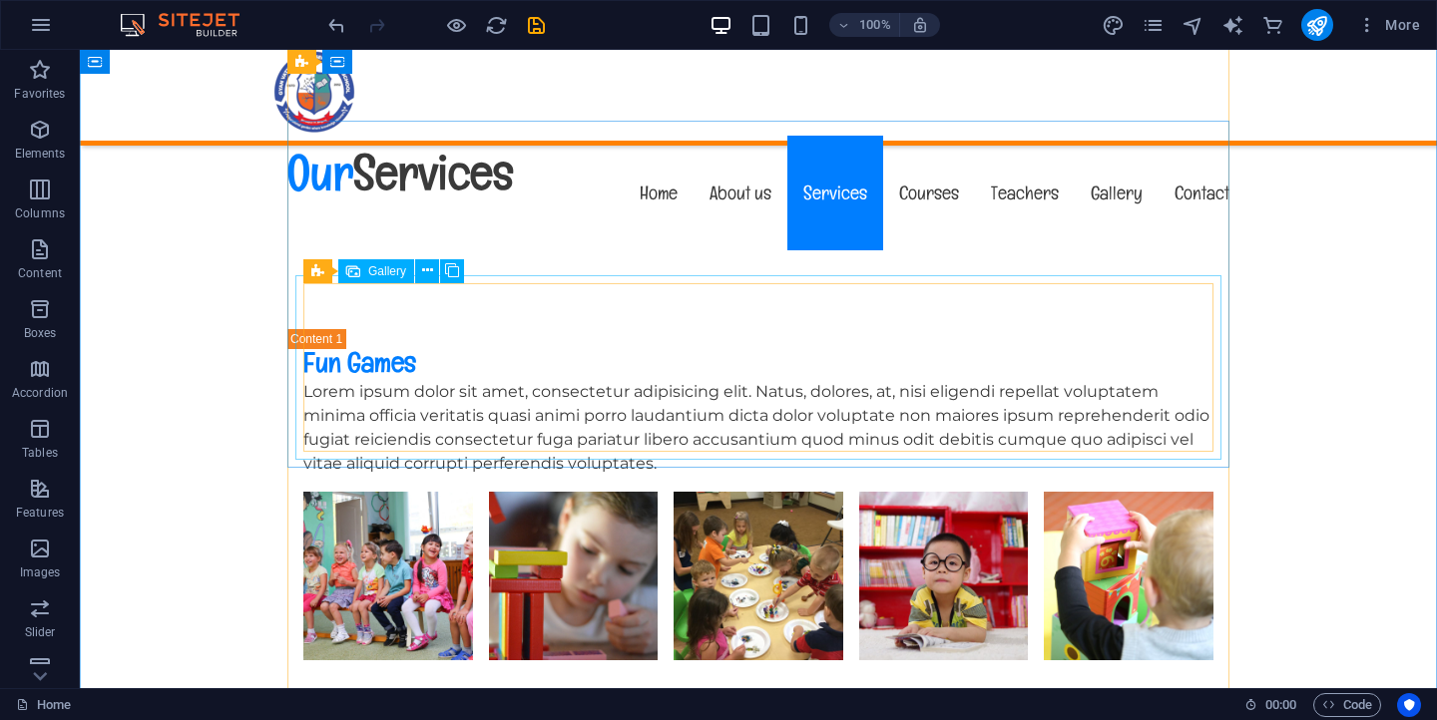
scroll to position [3901, 0]
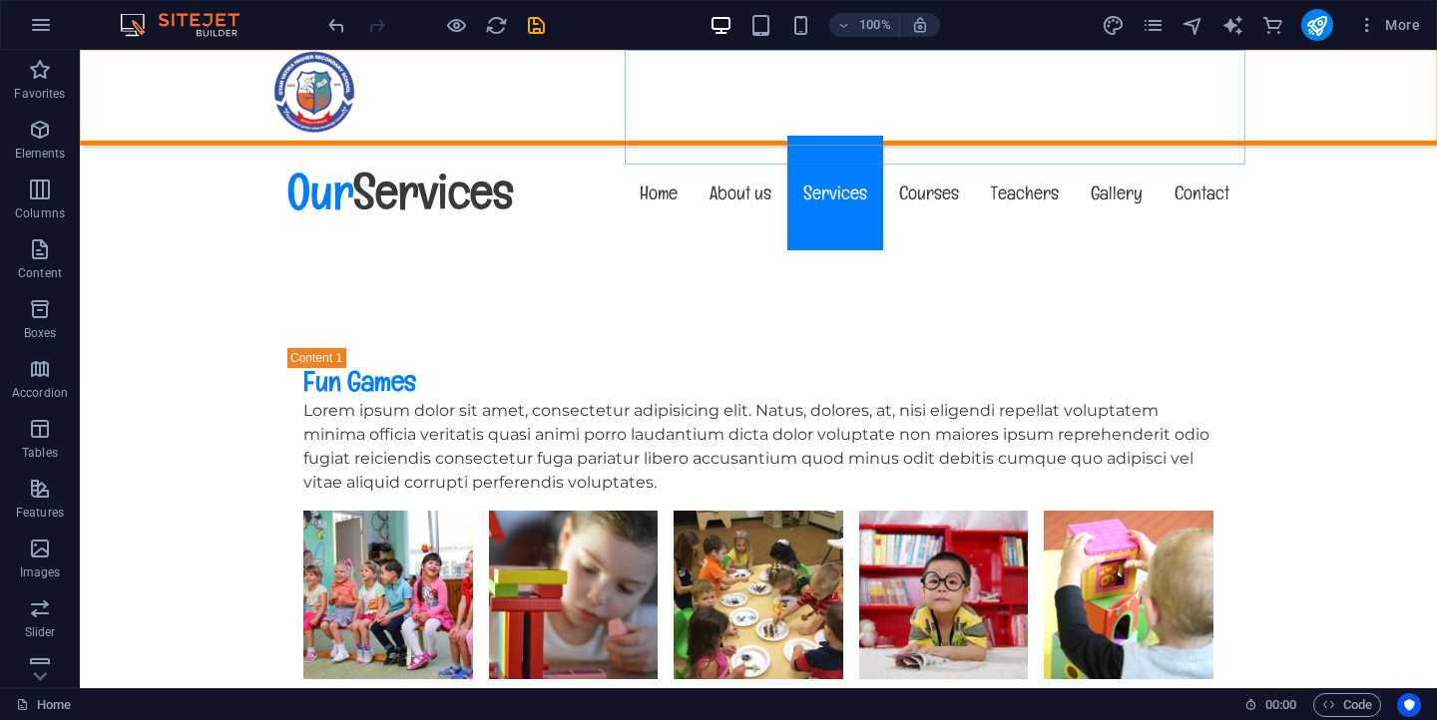
click at [925, 136] on nav "Home About us Services Courses Teachers Gallery Contact" at bounding box center [758, 193] width 974 height 115
select select
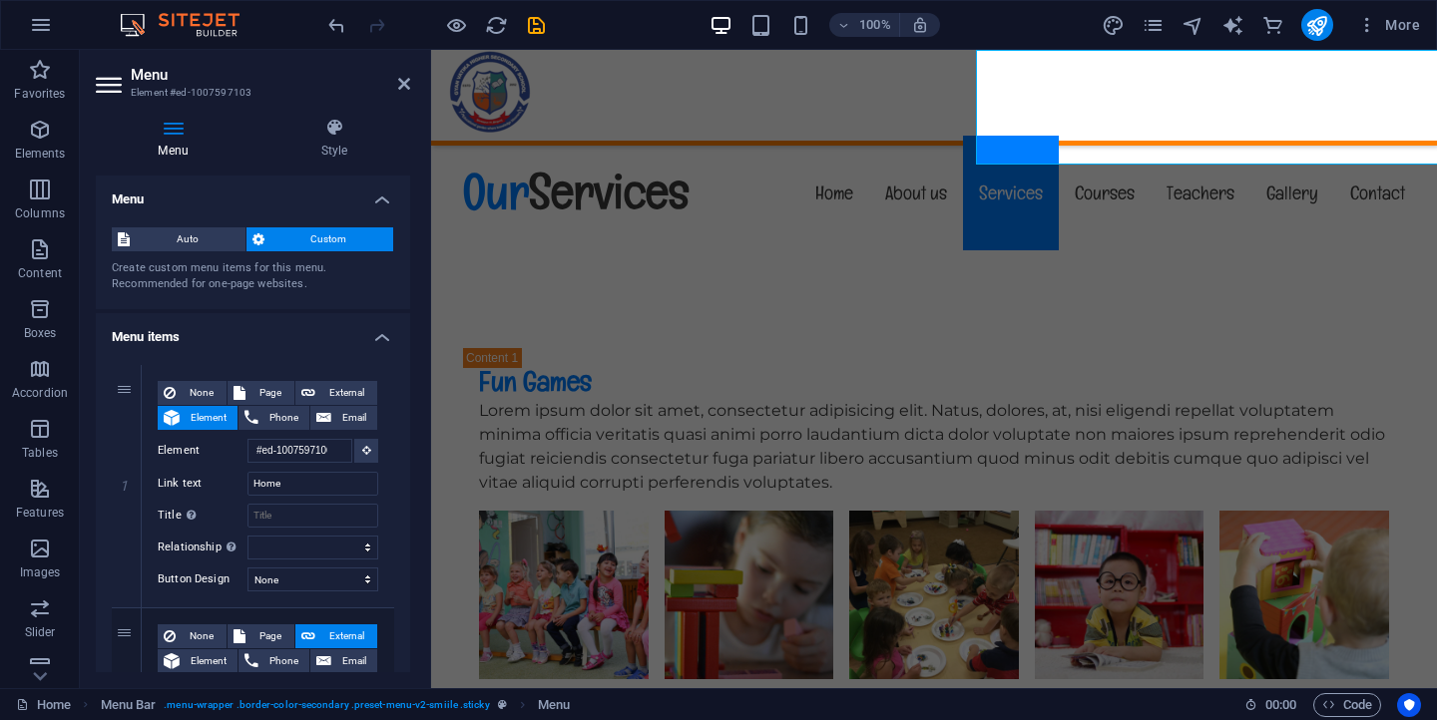
click at [925, 136] on nav "Home About us Services Courses Teachers Gallery Contact" at bounding box center [934, 193] width 974 height 115
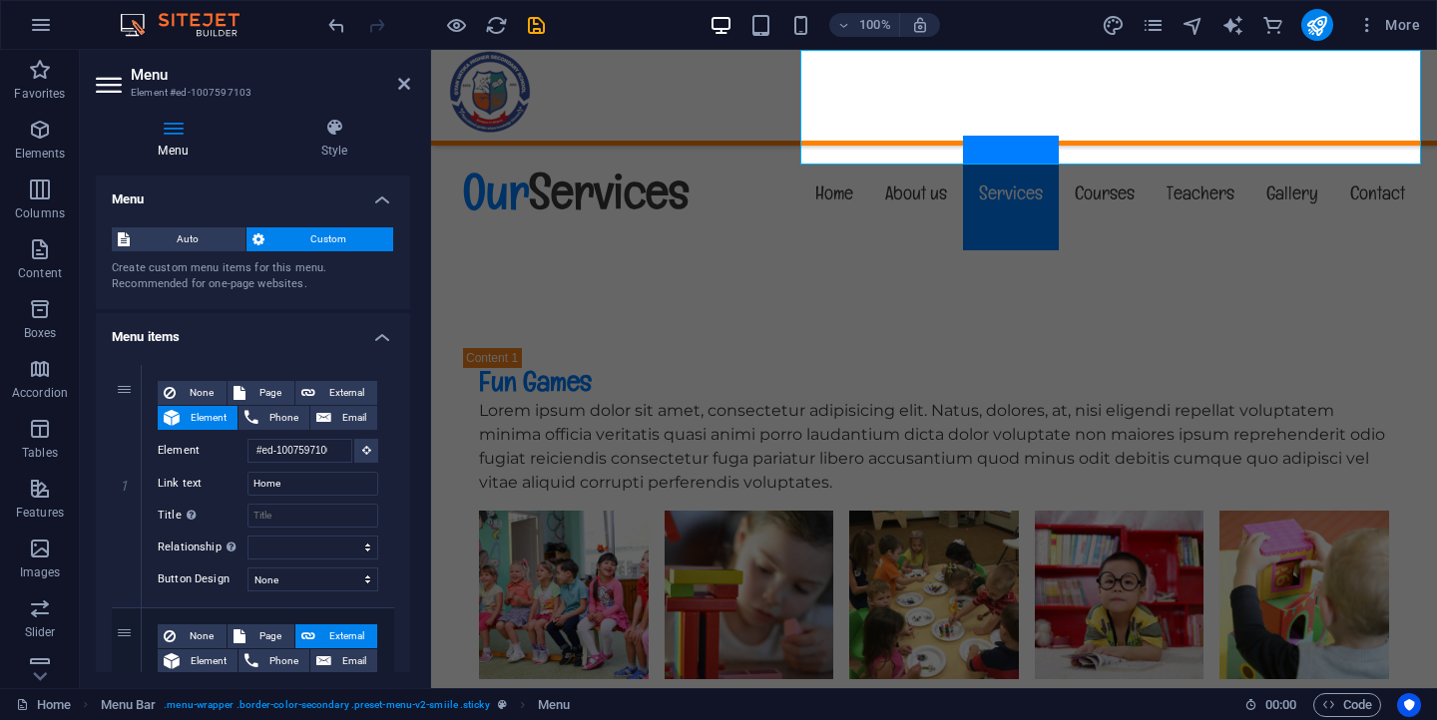
click at [1102, 136] on nav "Home About us Services Courses Teachers Gallery Contact" at bounding box center [934, 193] width 974 height 115
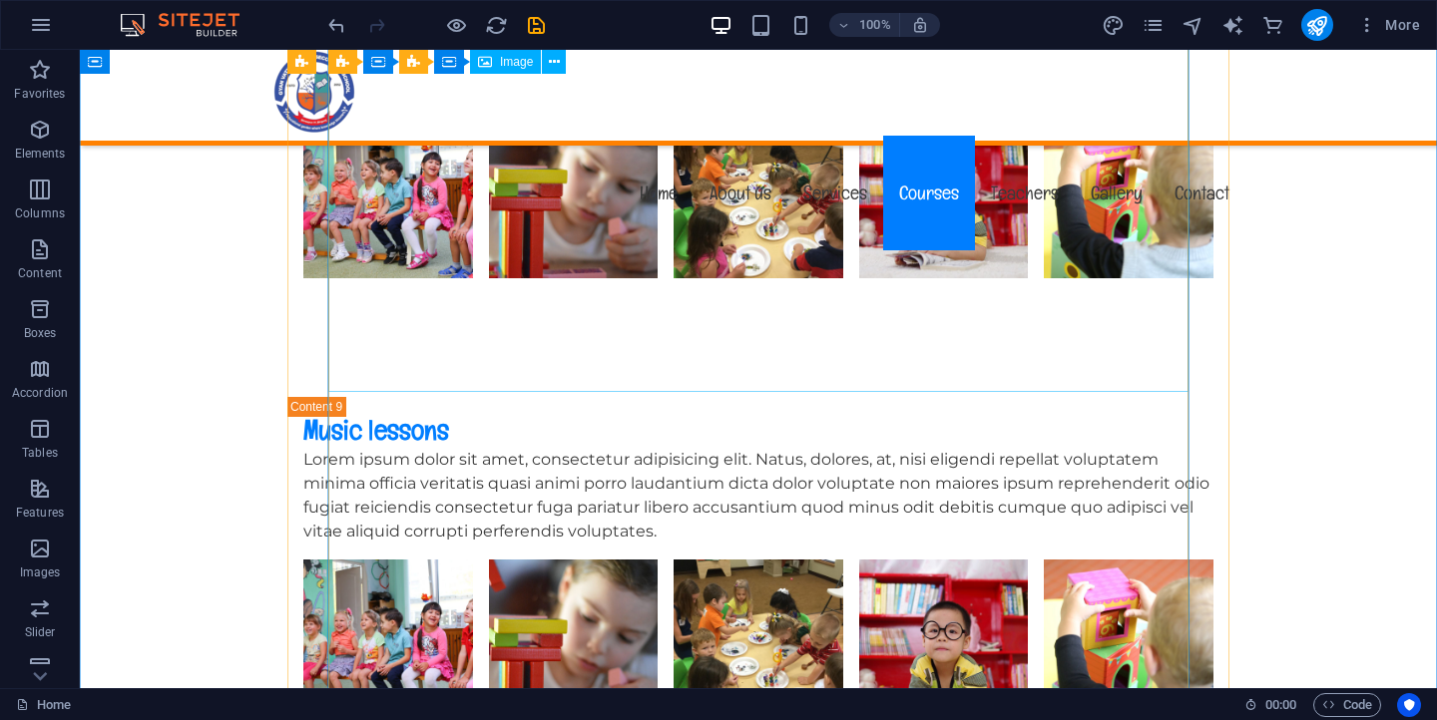
scroll to position [7535, 0]
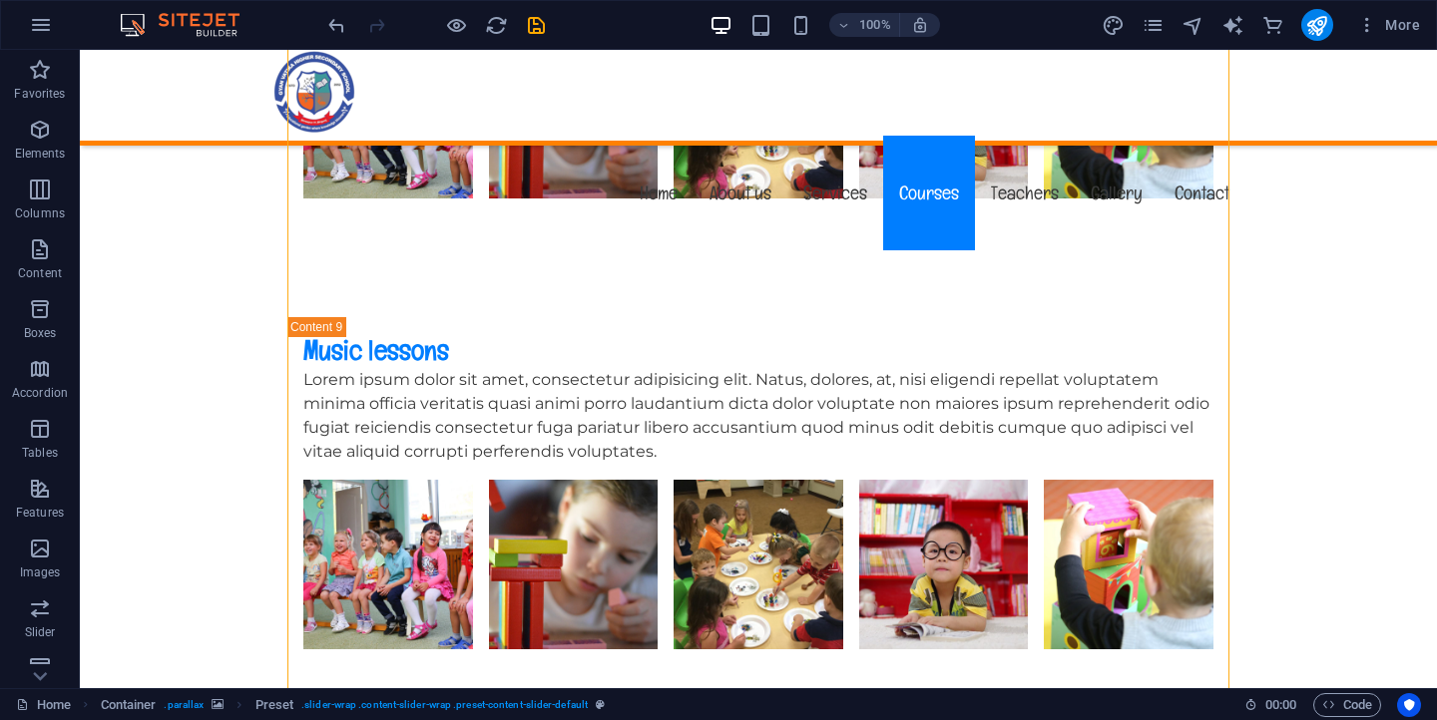
scroll to position [7561, 0]
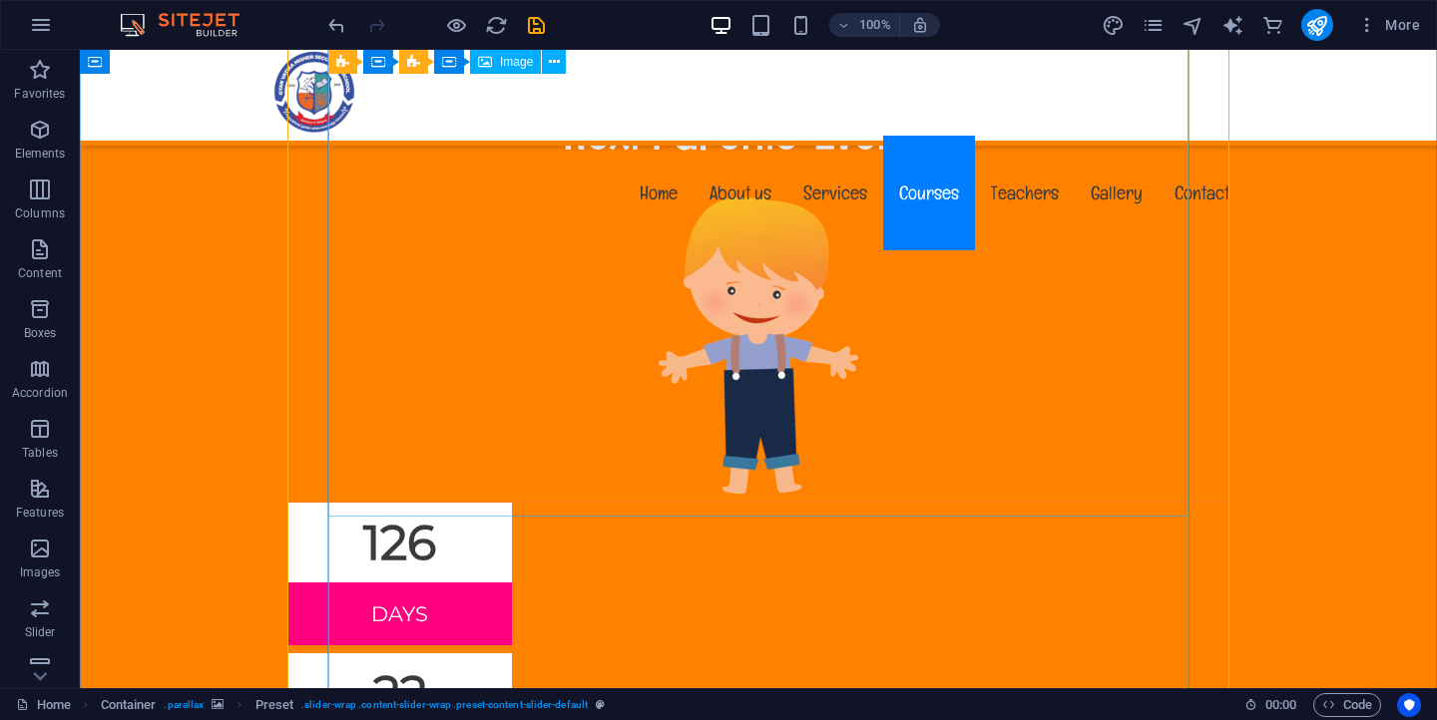
scroll to position [8273, 0]
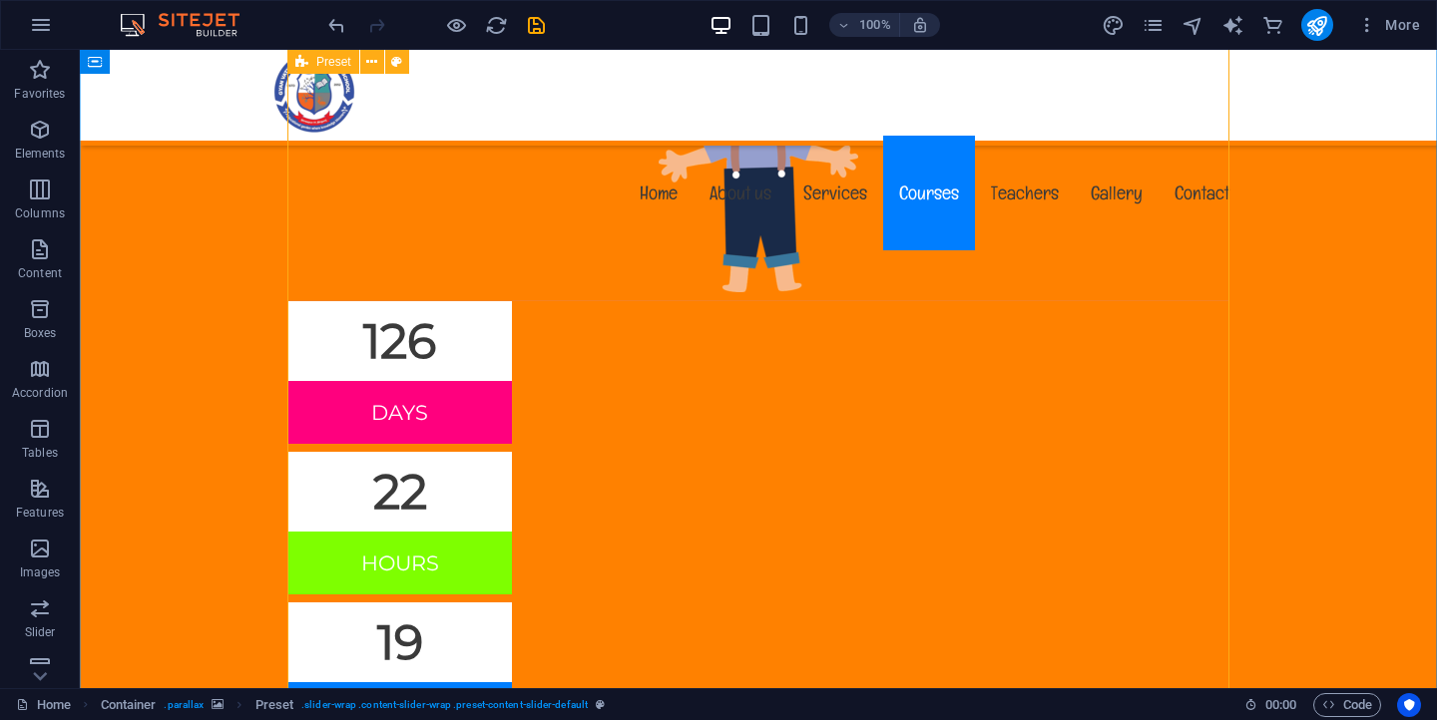
scroll to position [8516, 0]
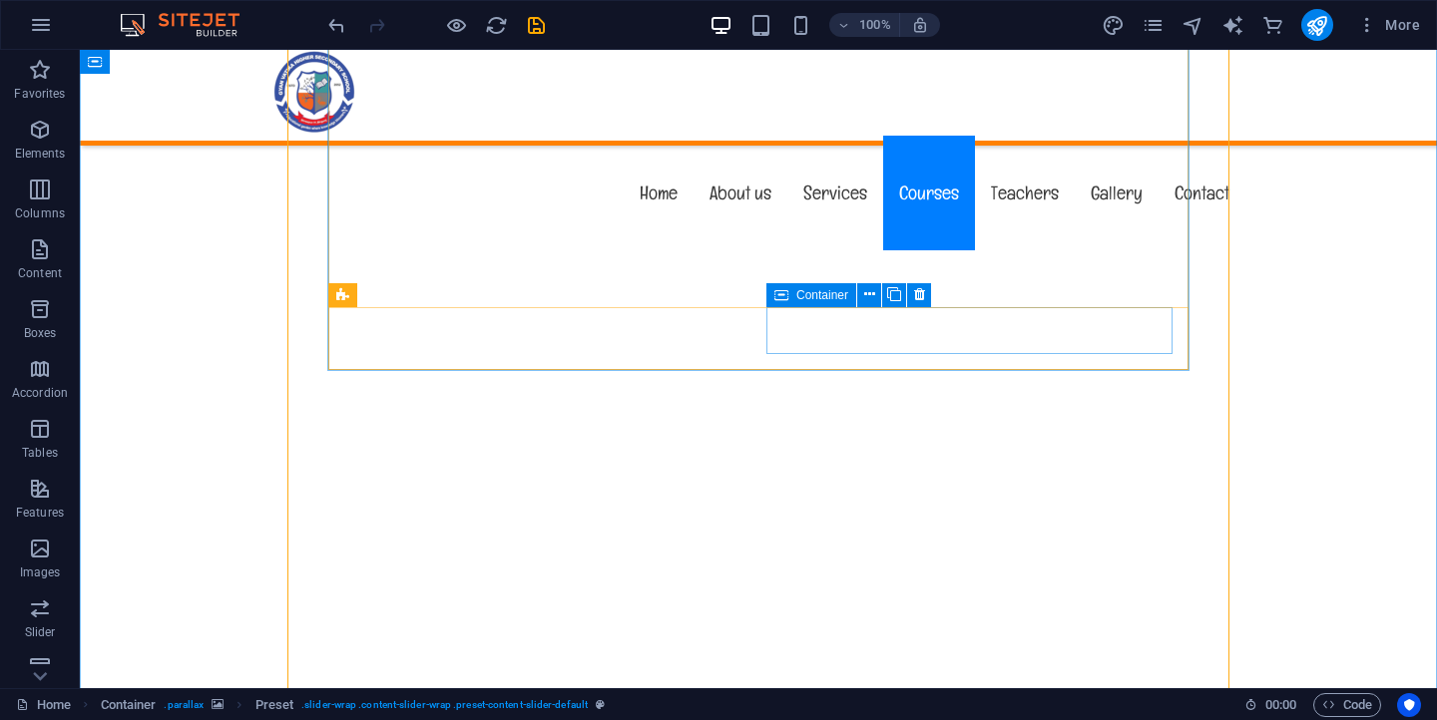
scroll to position [9325, 0]
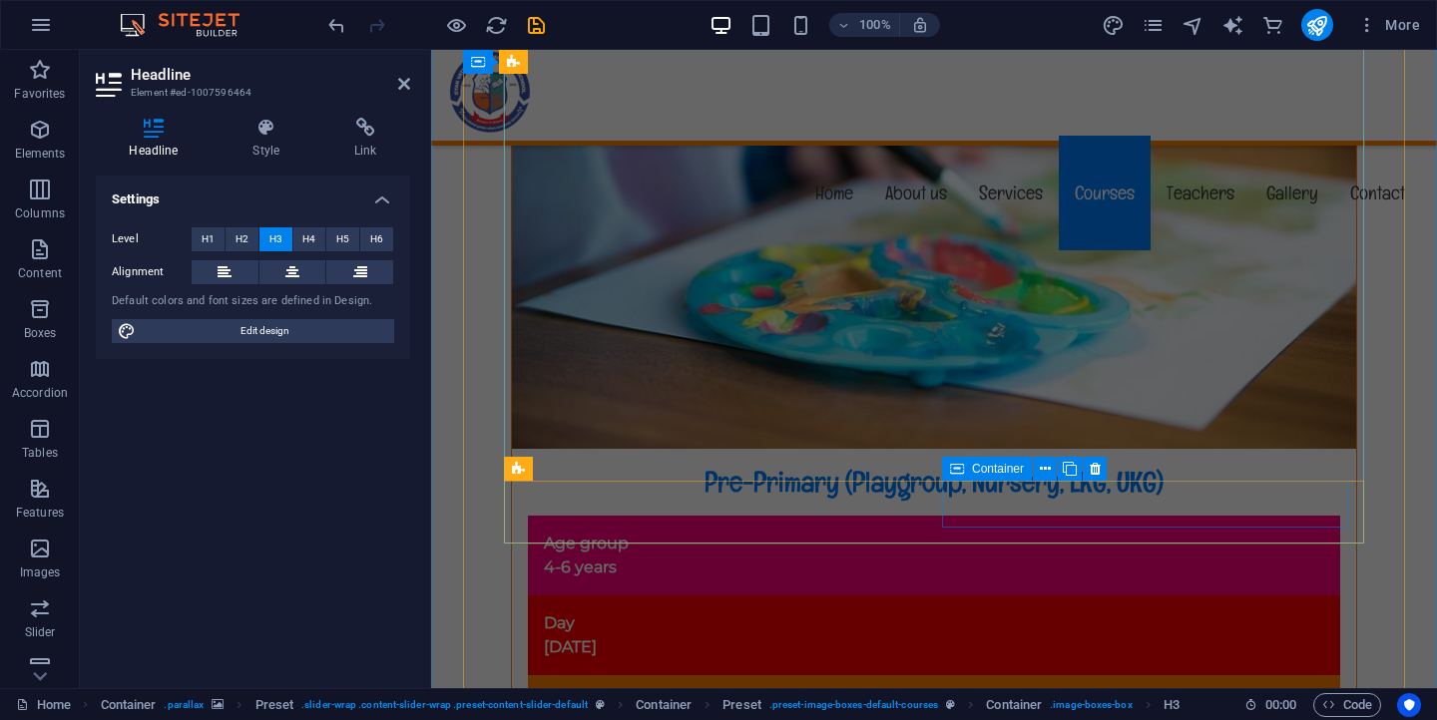
scroll to position [10445, 0]
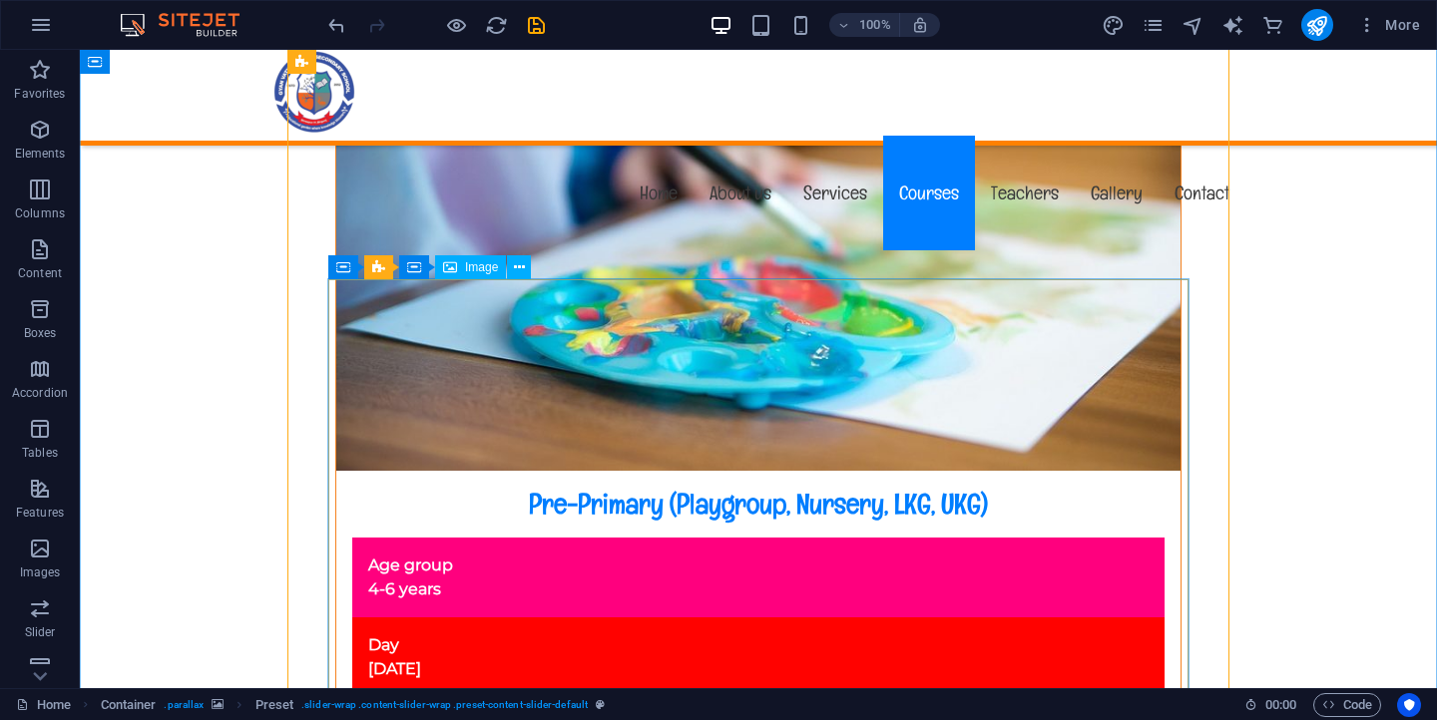
scroll to position [10232, 0]
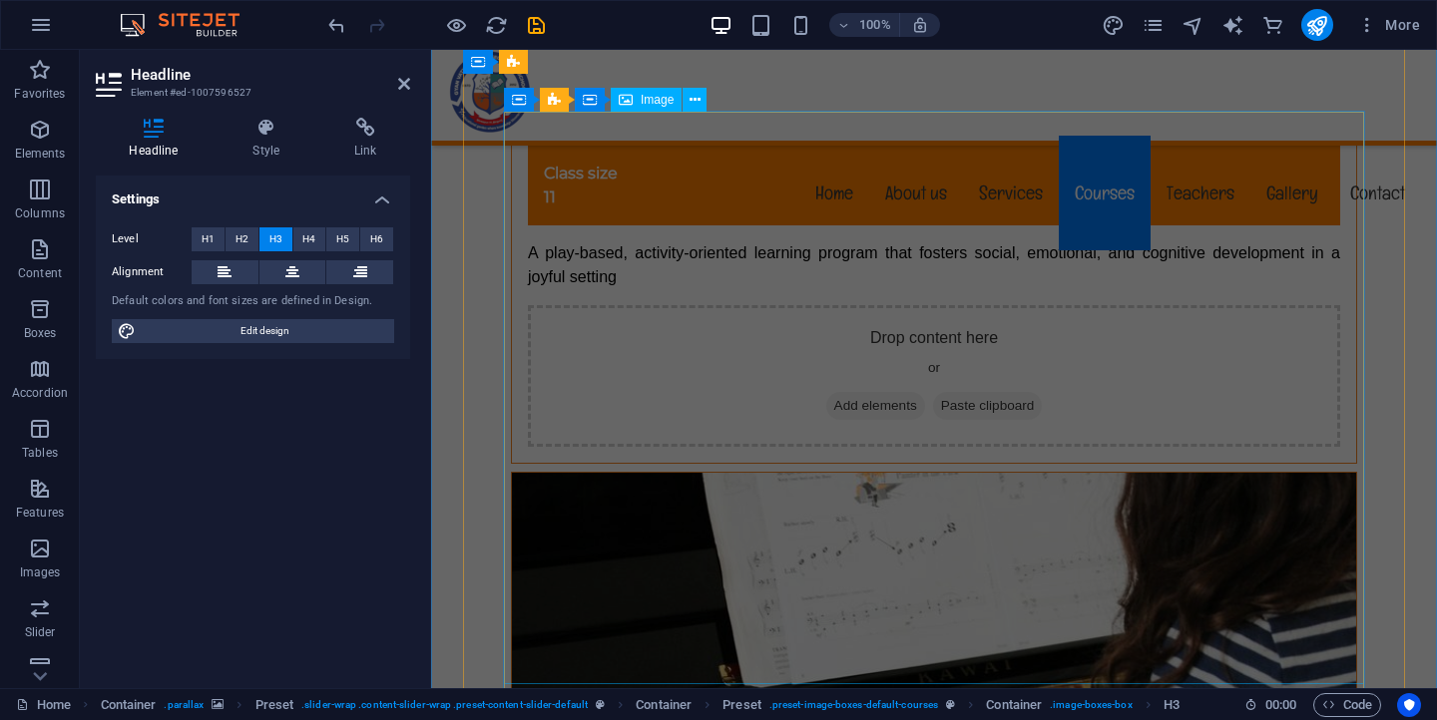
scroll to position [11022, 0]
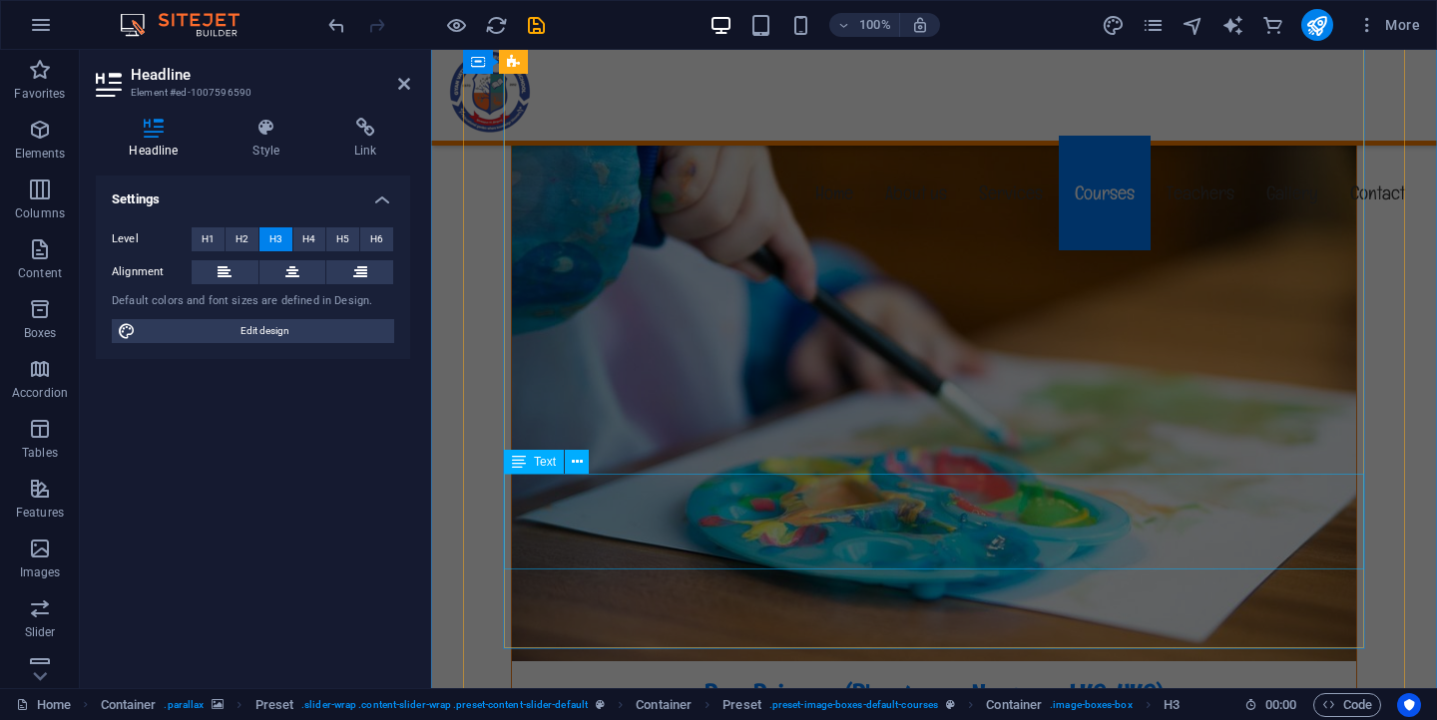
scroll to position [10198, 0]
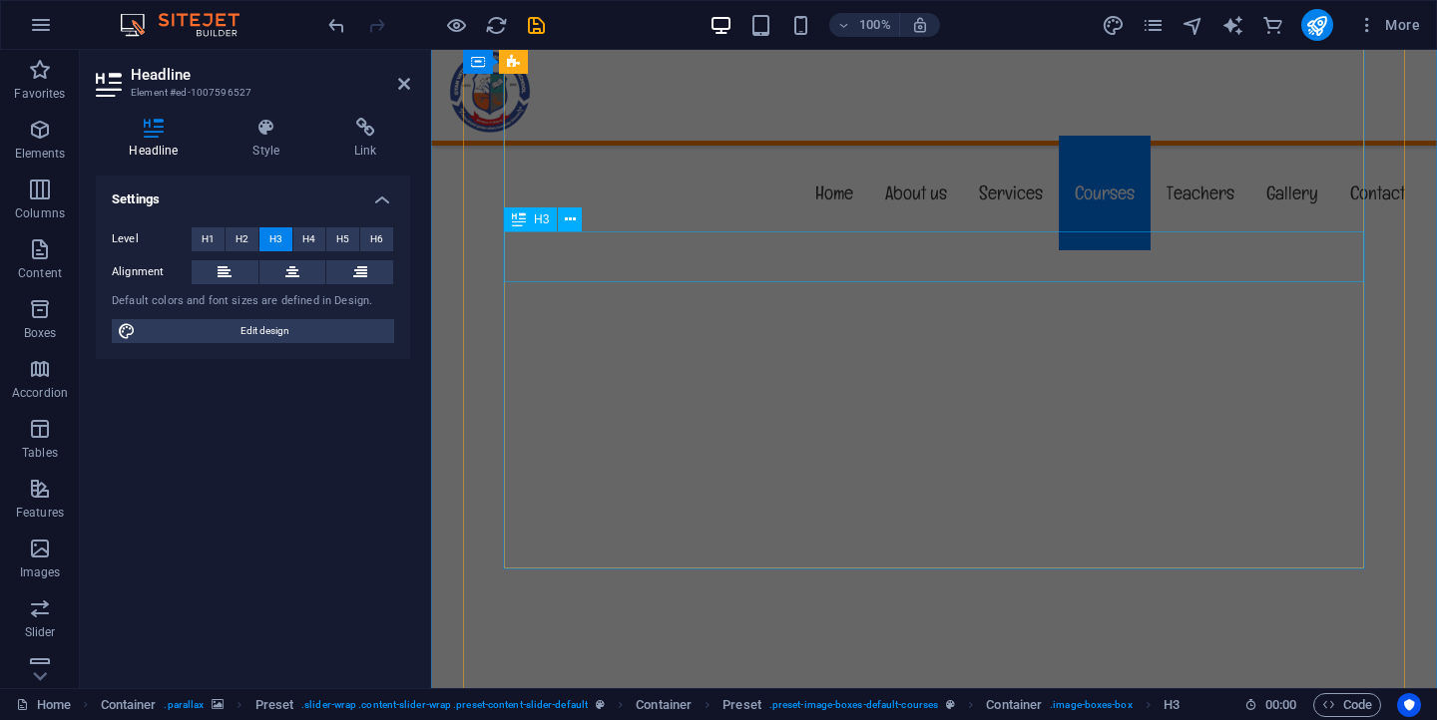
scroll to position [9362, 0]
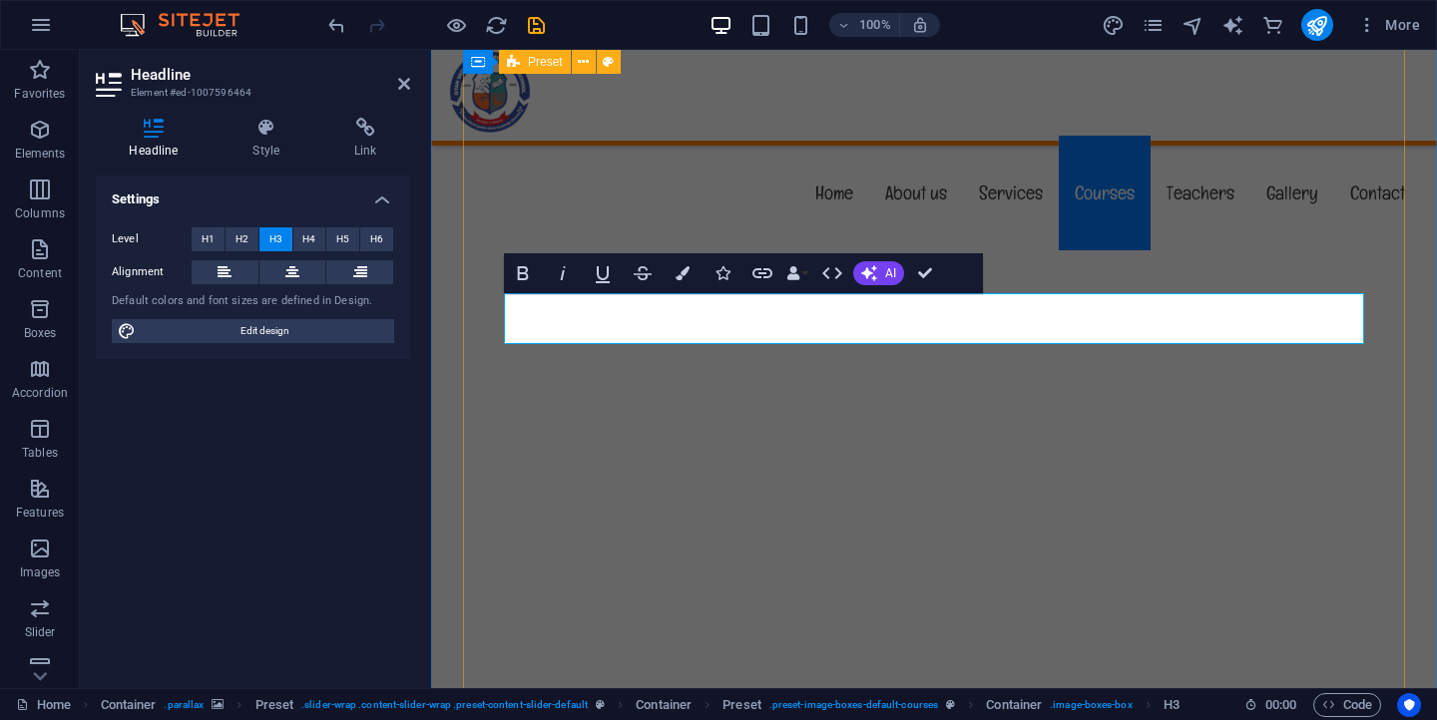
scroll to position [9339, 0]
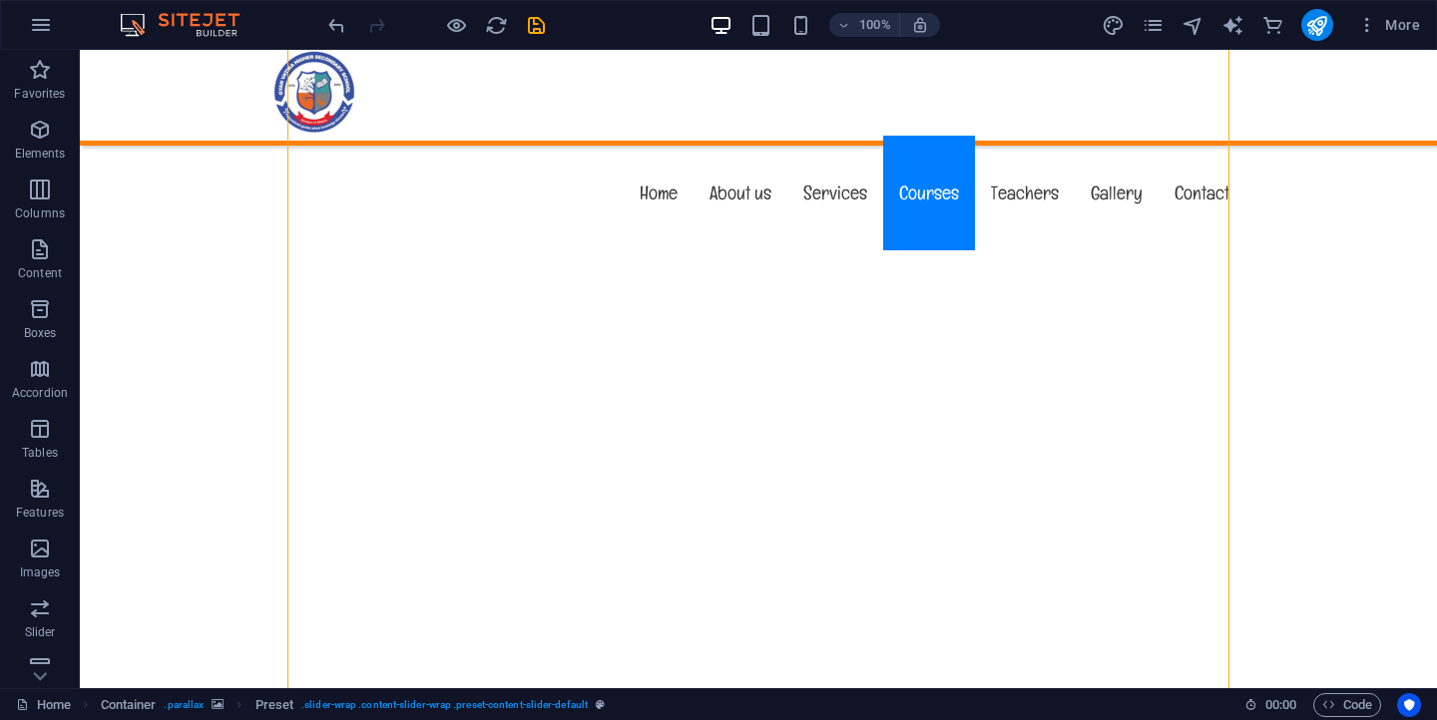
scroll to position [9333, 0]
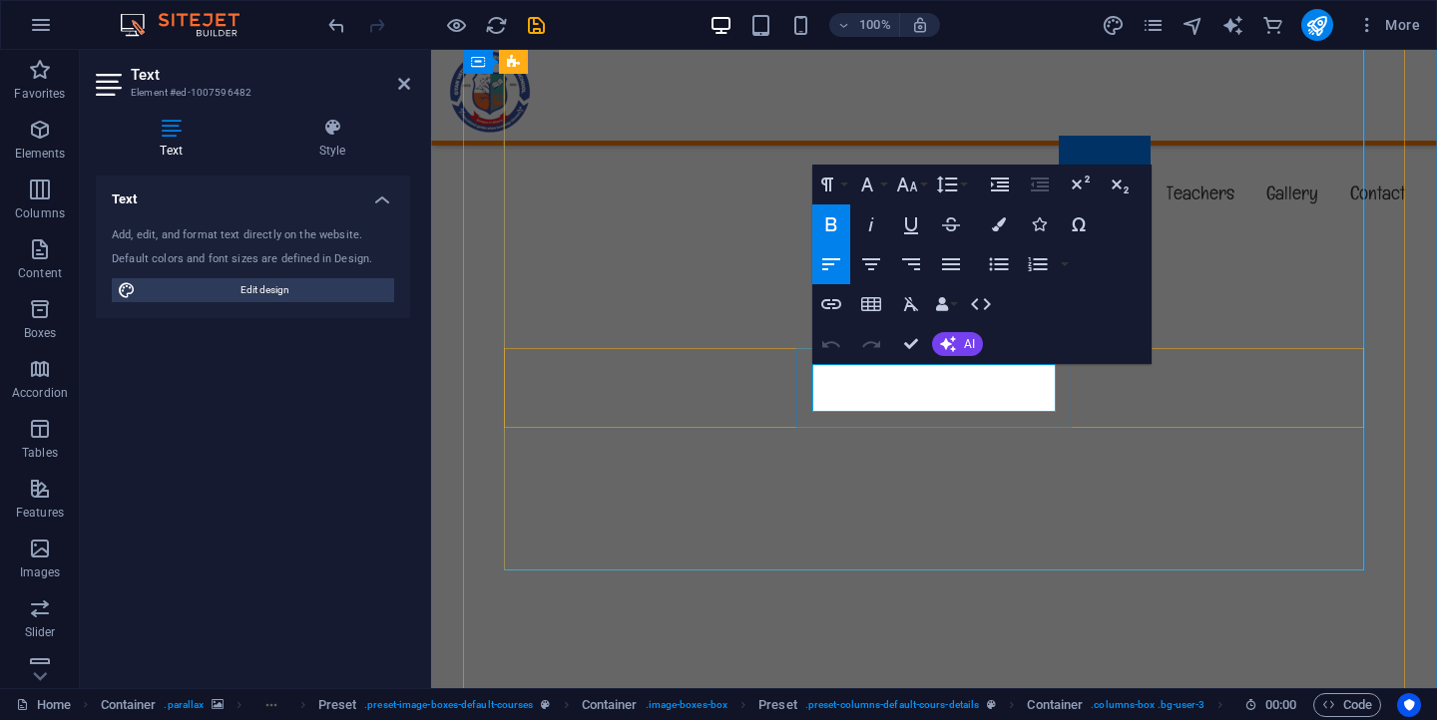
copy strong "Sunday - Friday"
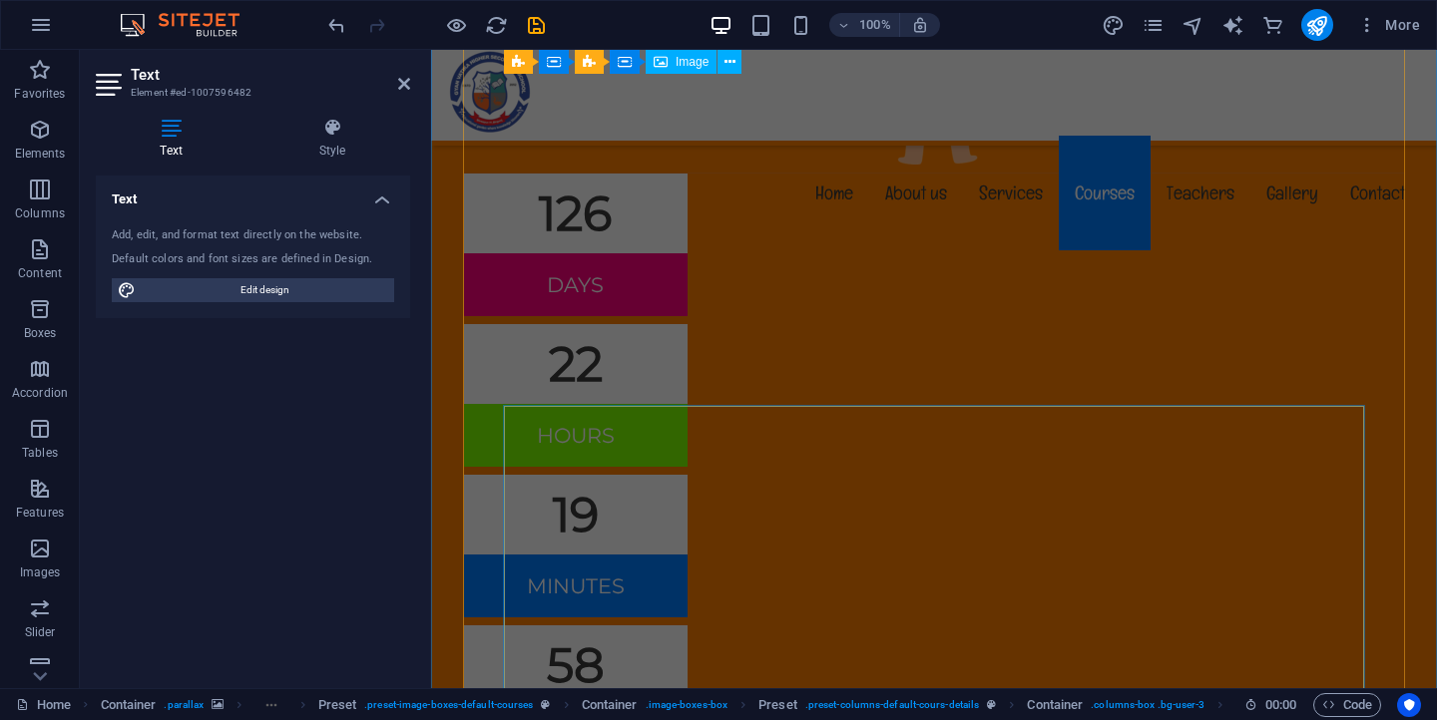
scroll to position [8539, 0]
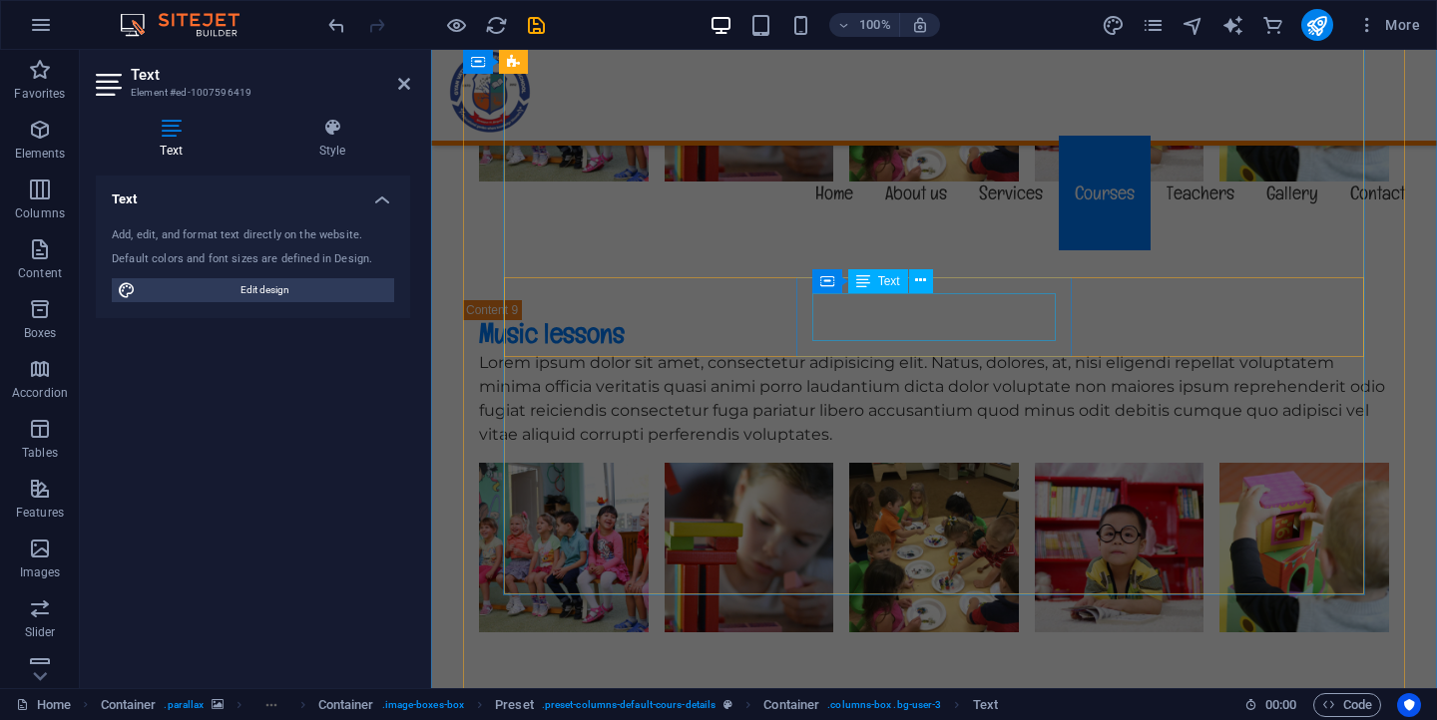
scroll to position [7537, 0]
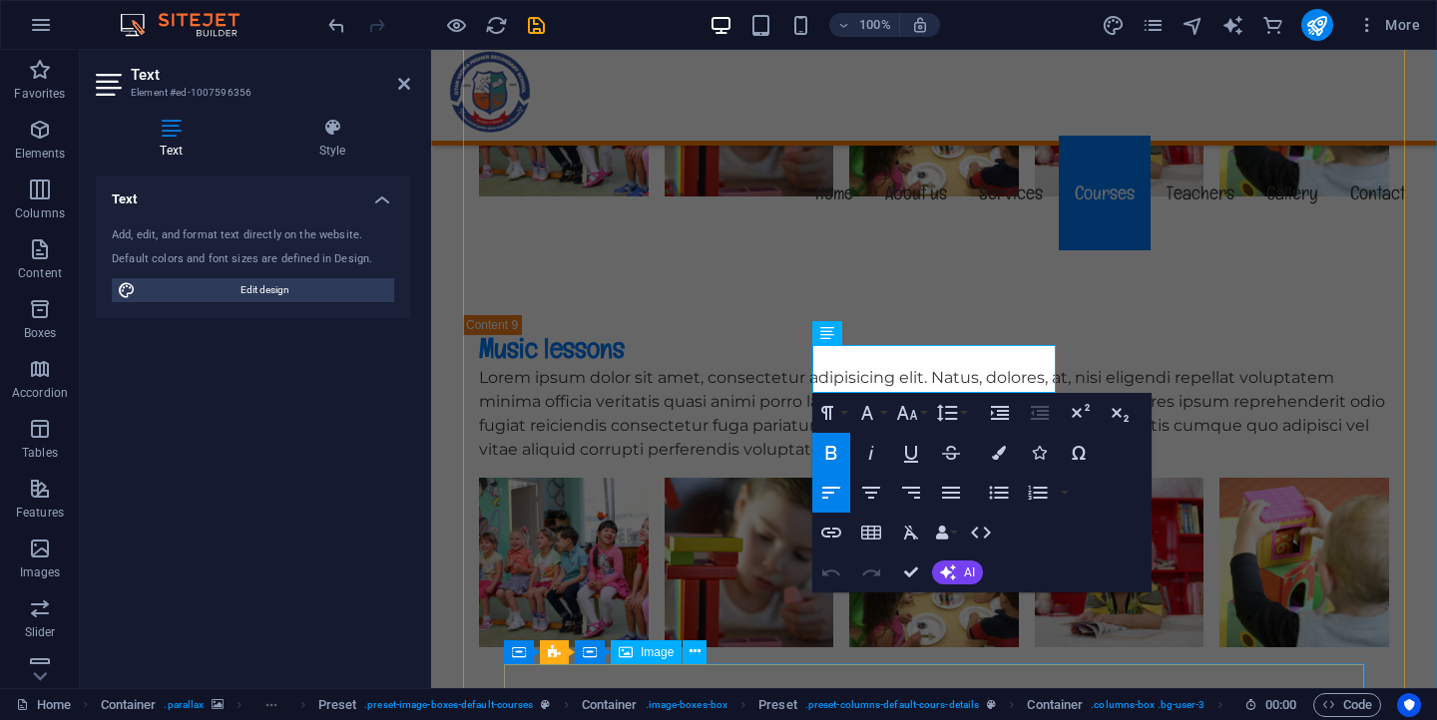
scroll to position [7494, 0]
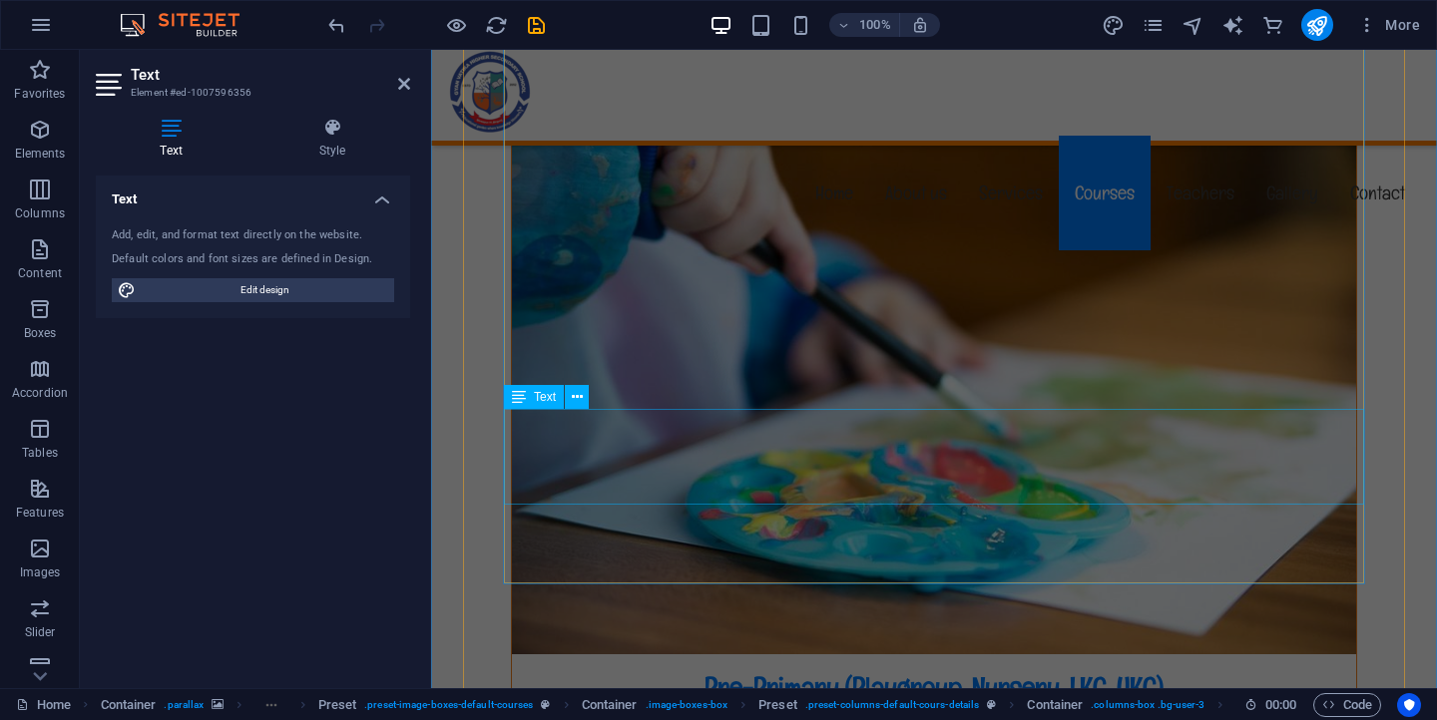
scroll to position [10214, 0]
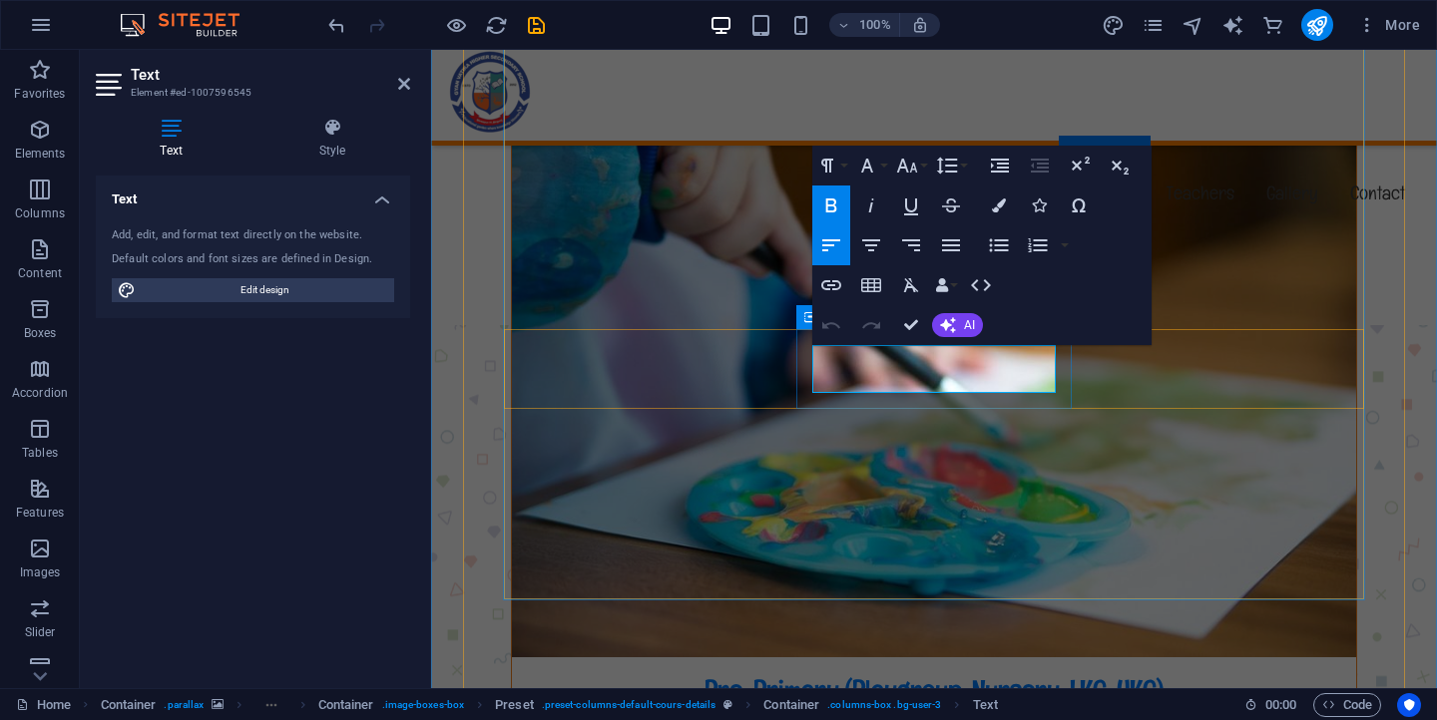
scroll to position [10232, 0]
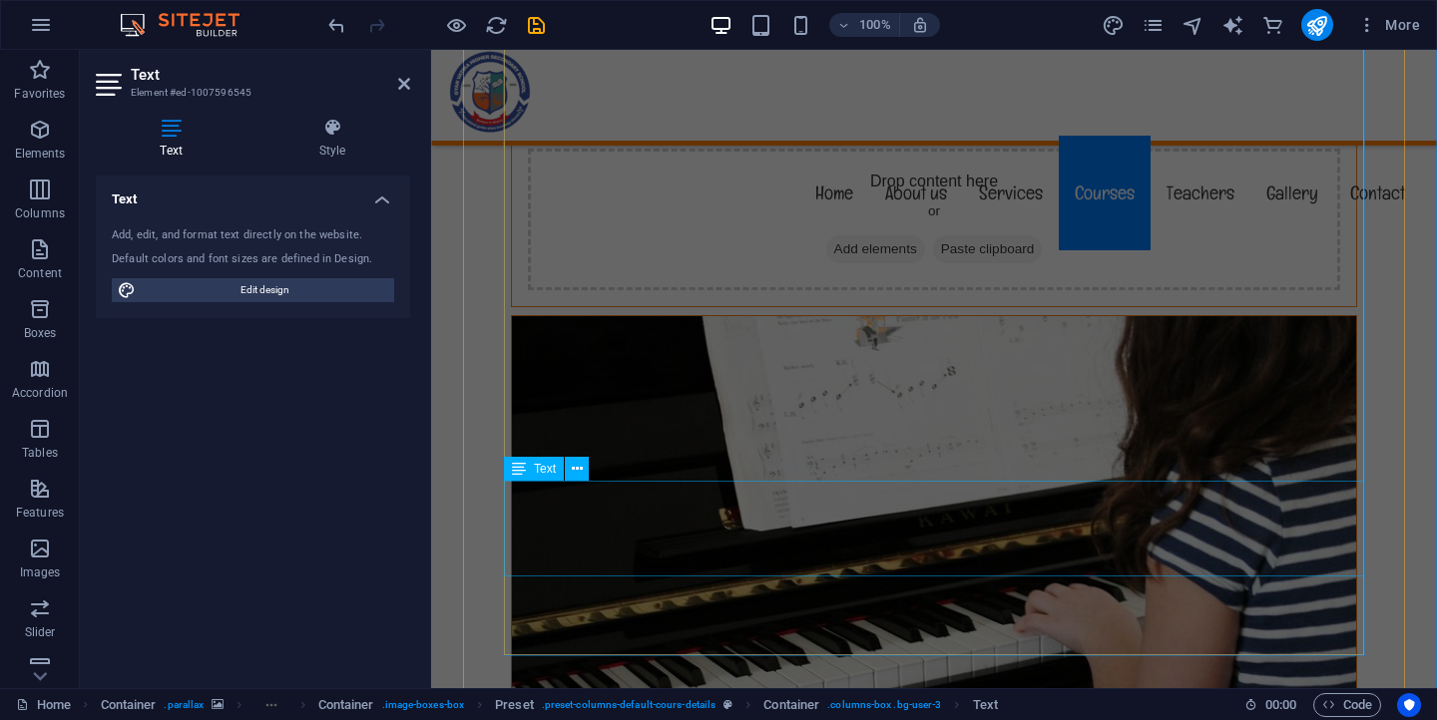
scroll to position [11111, 0]
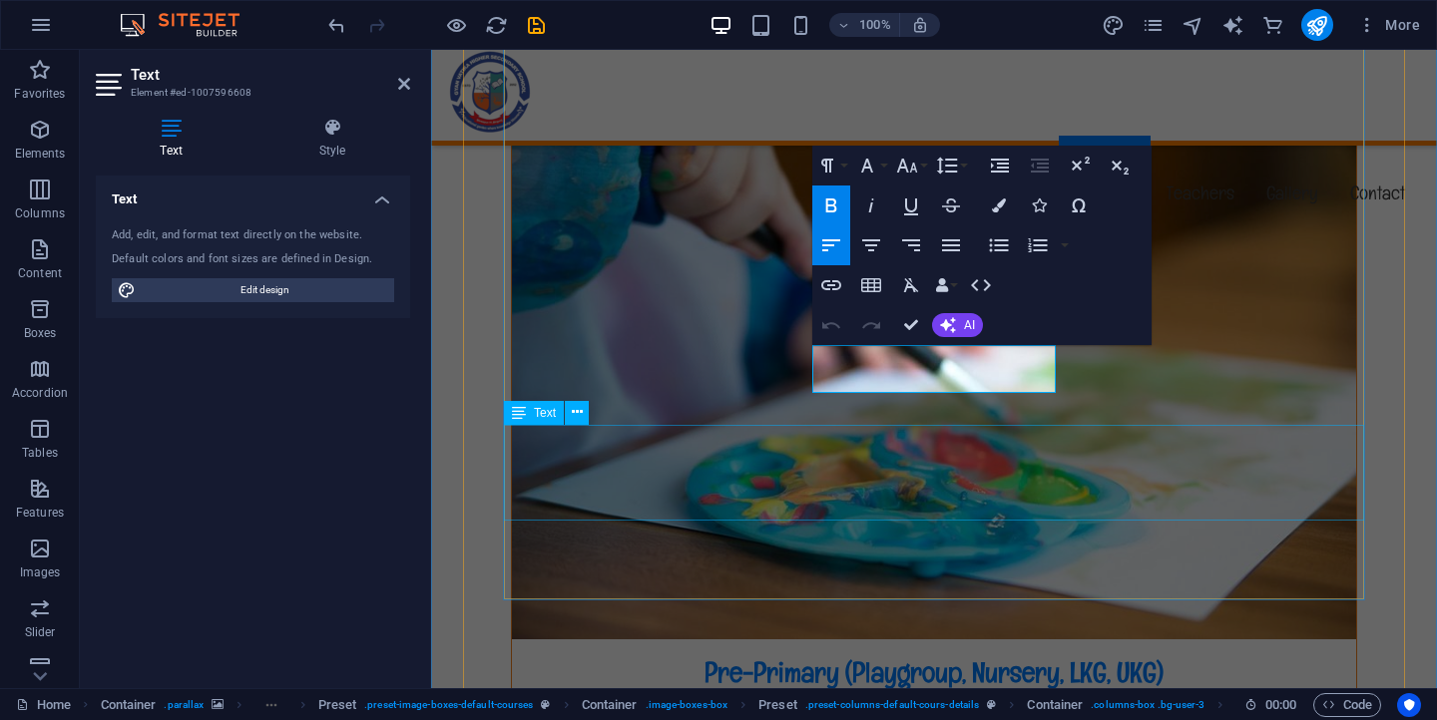
scroll to position [11160, 0]
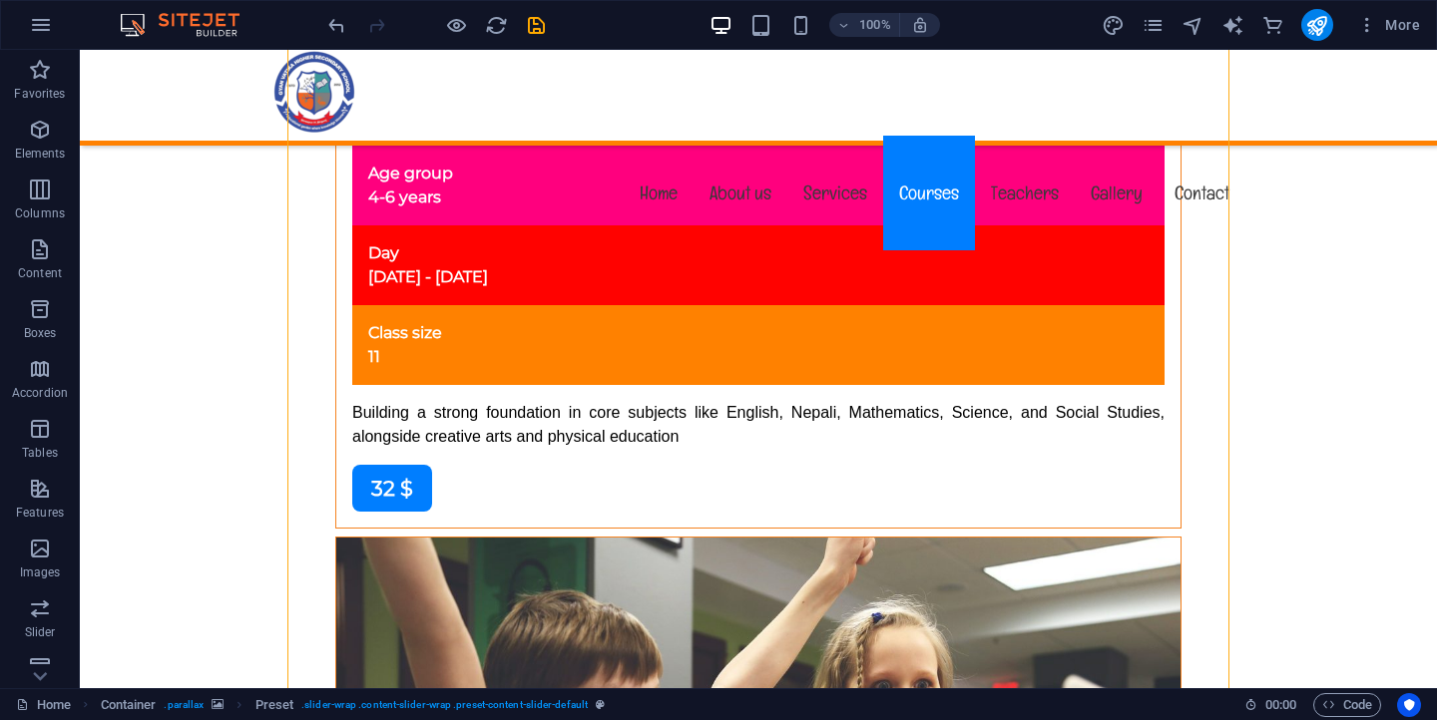
scroll to position [11915, 0]
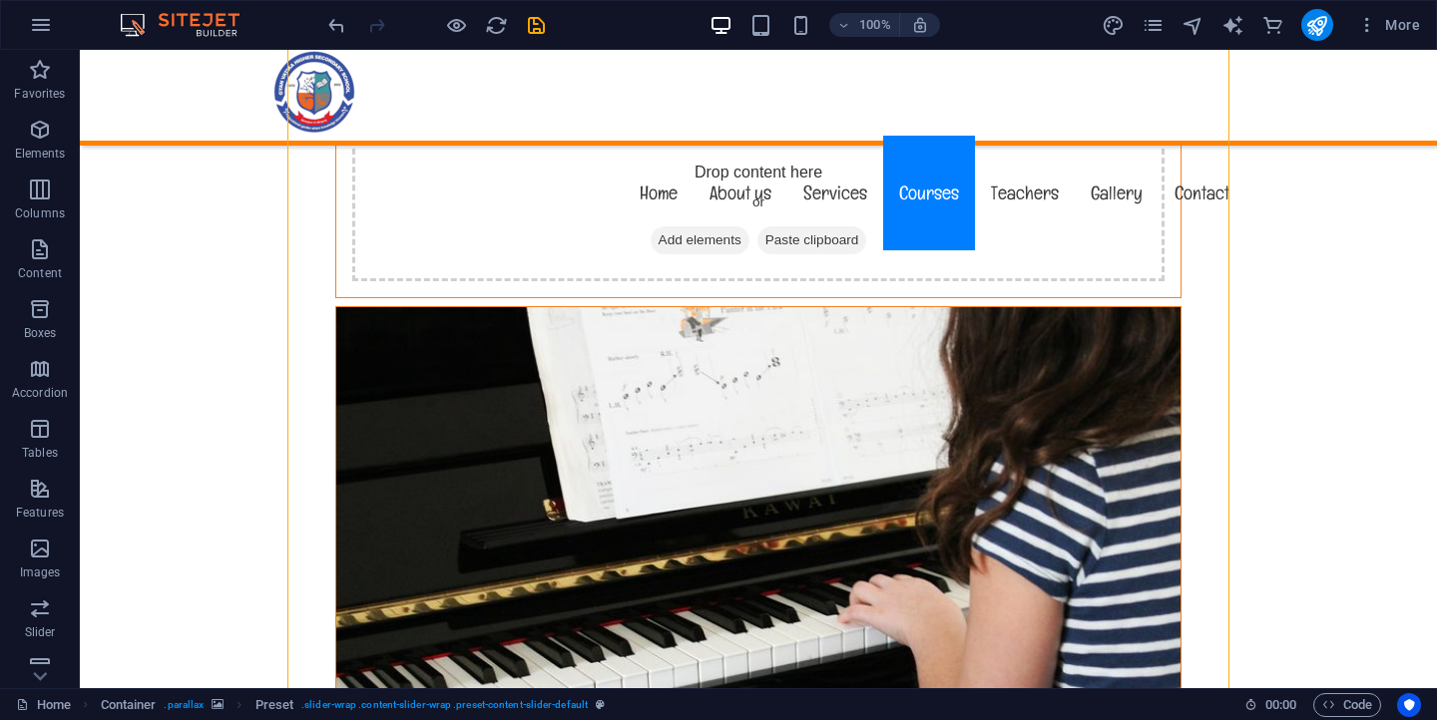
scroll to position [11101, 0]
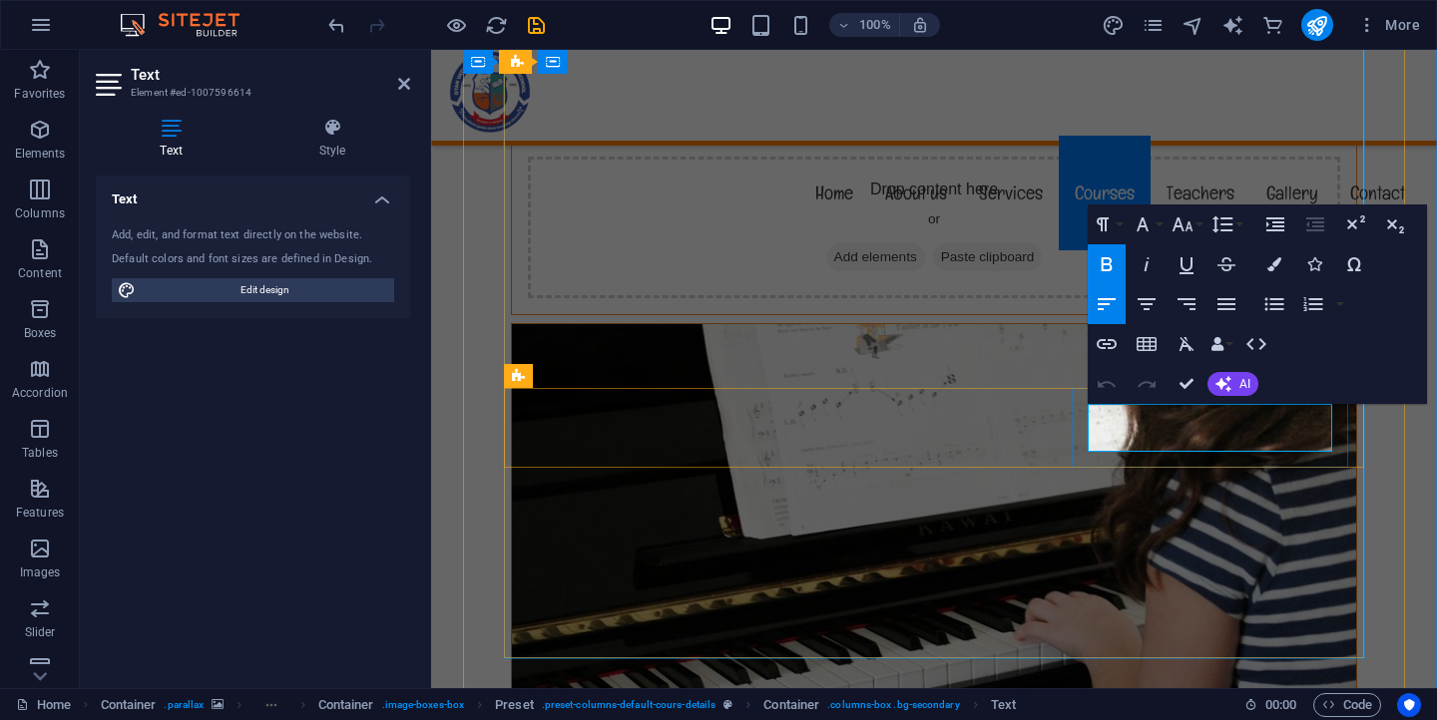
copy strong "30"
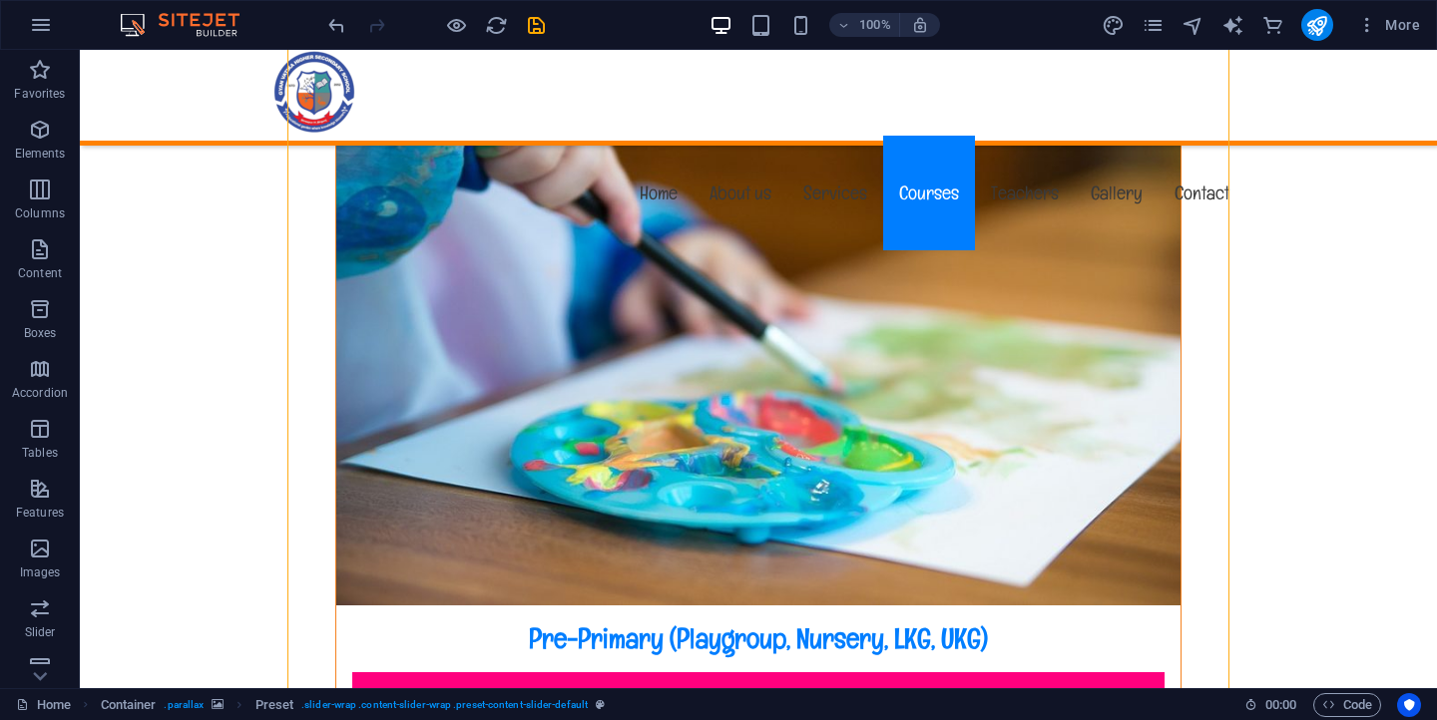
scroll to position [10257, 0]
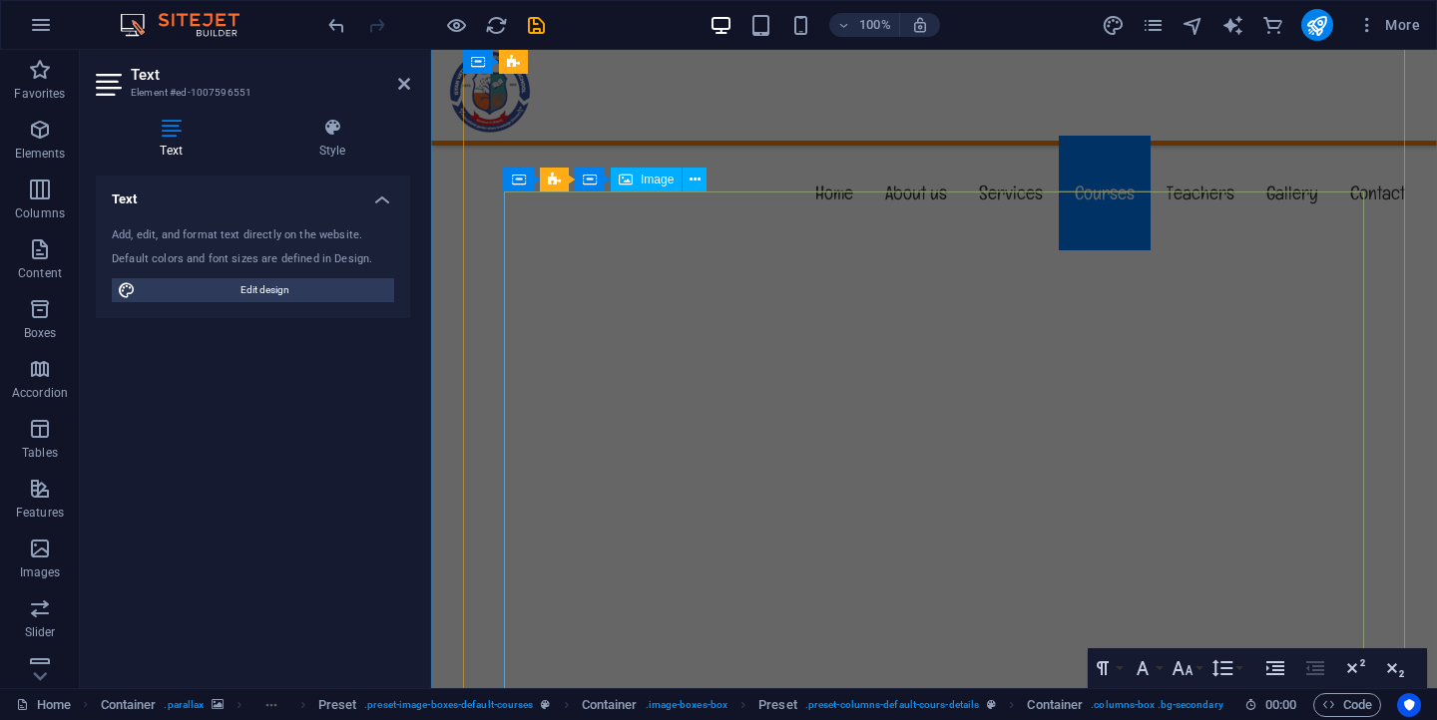
scroll to position [9272, 0]
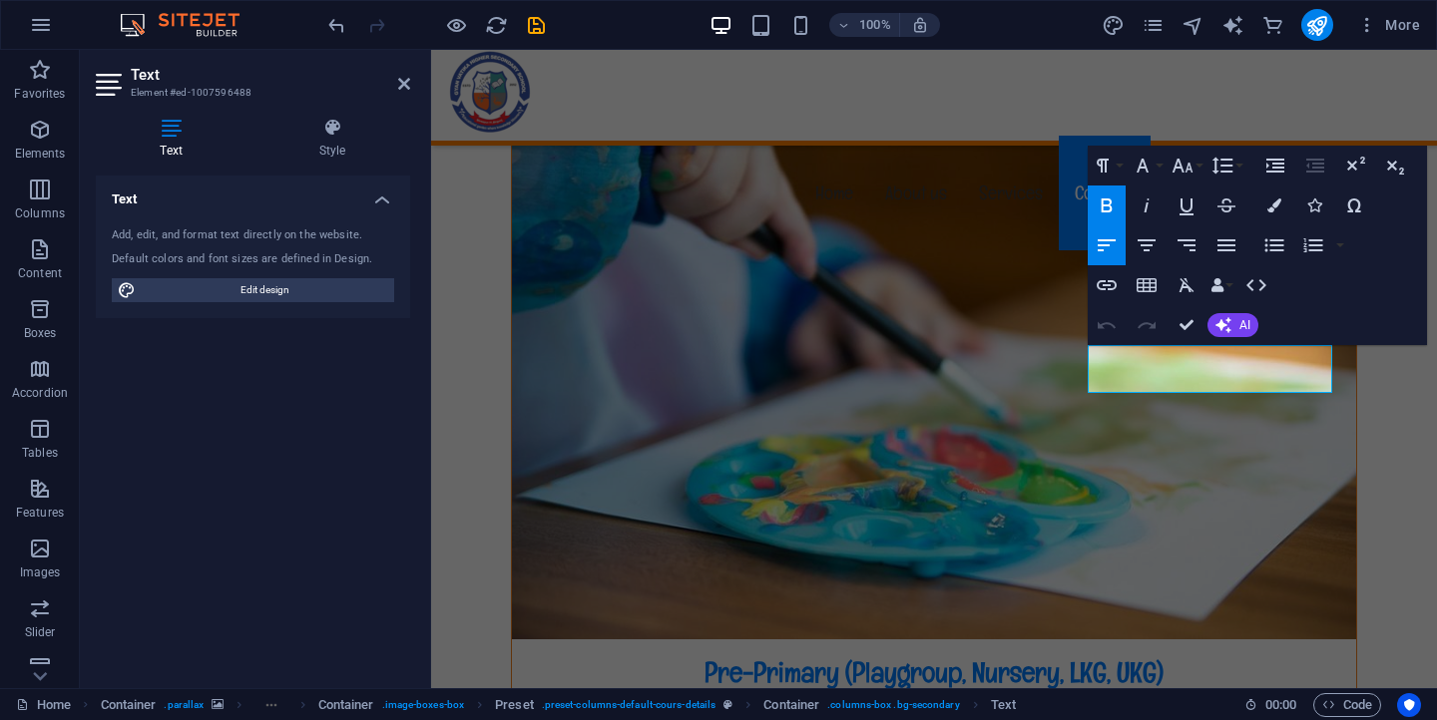
scroll to position [9350, 0]
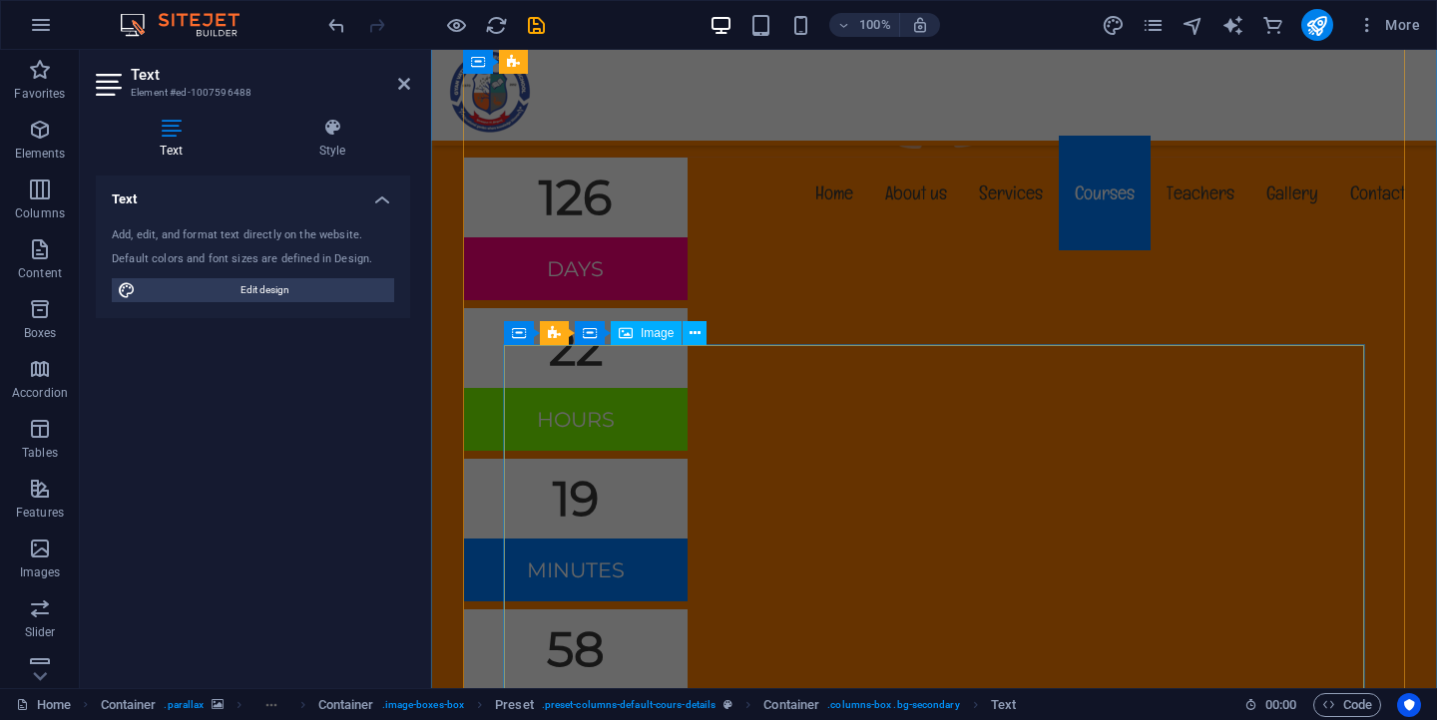
scroll to position [8459, 0]
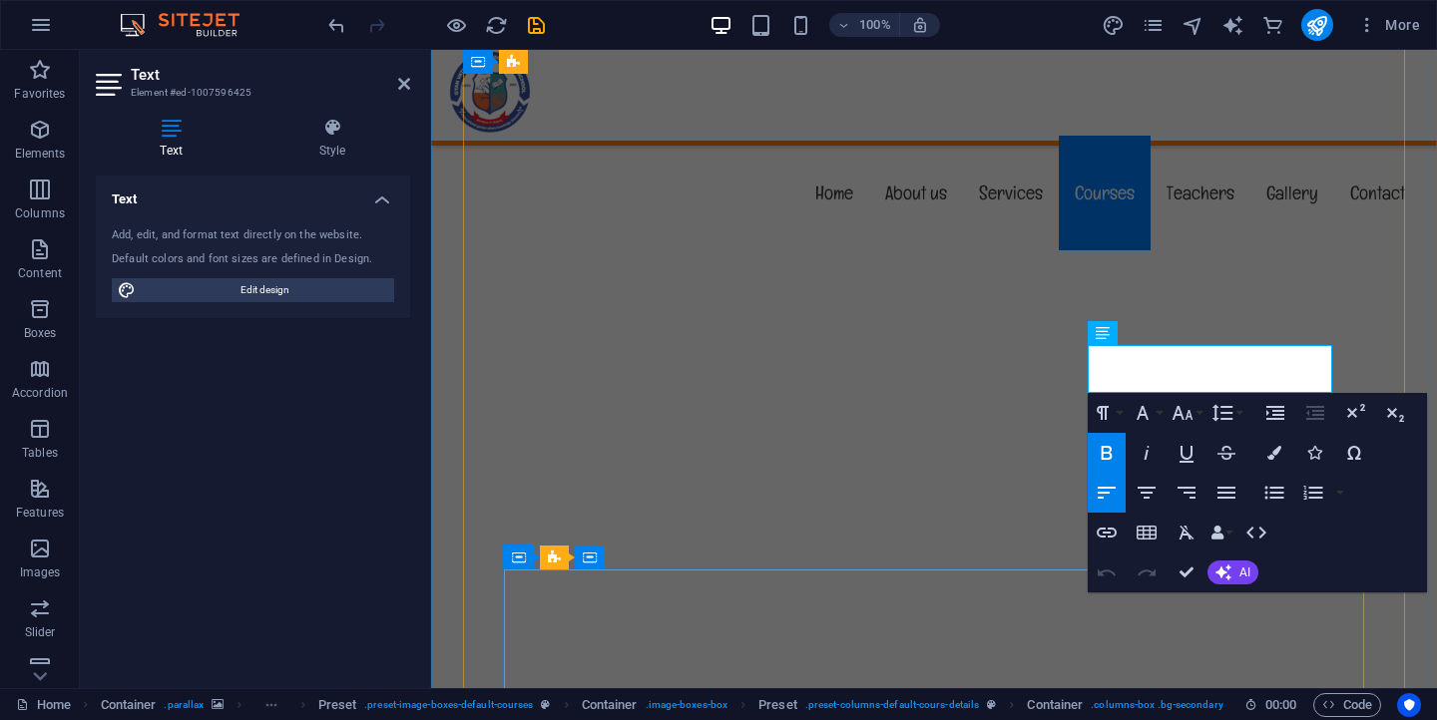
scroll to position [8469, 0]
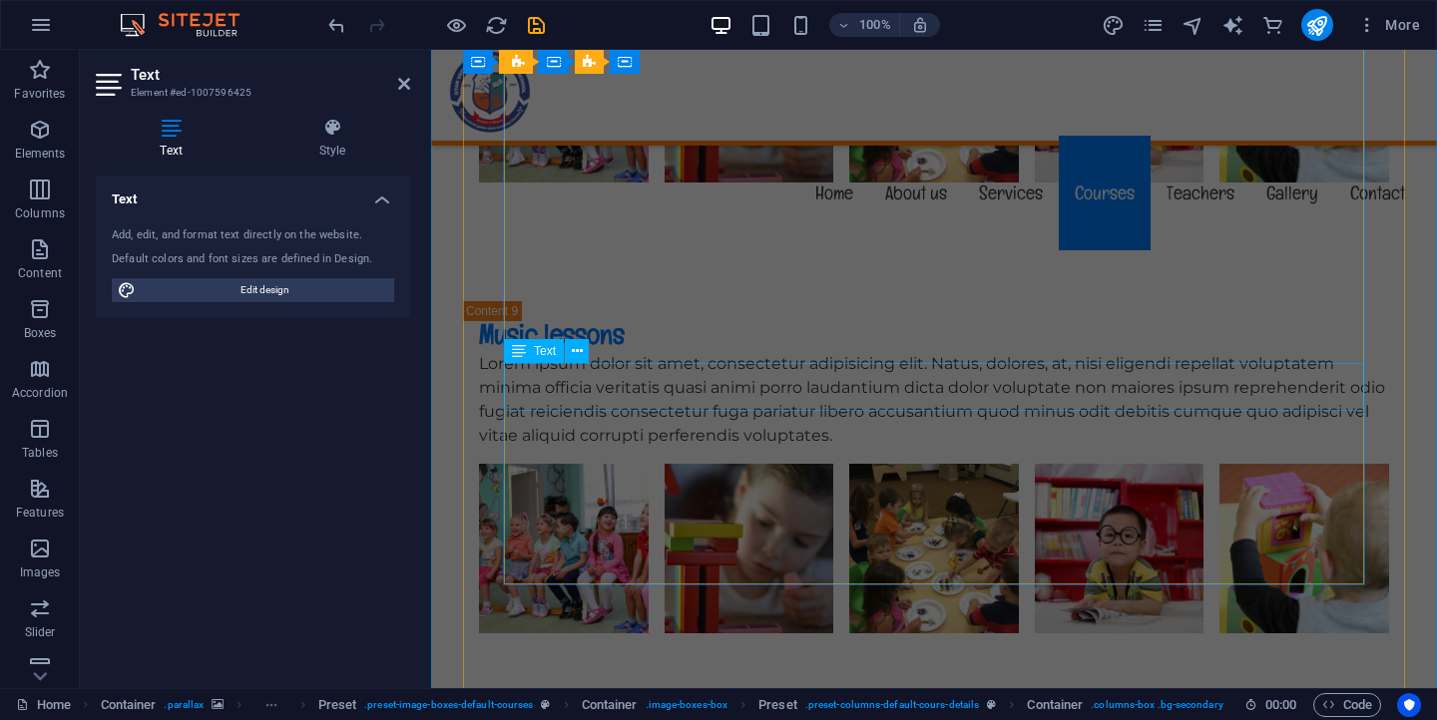
scroll to position [7546, 0]
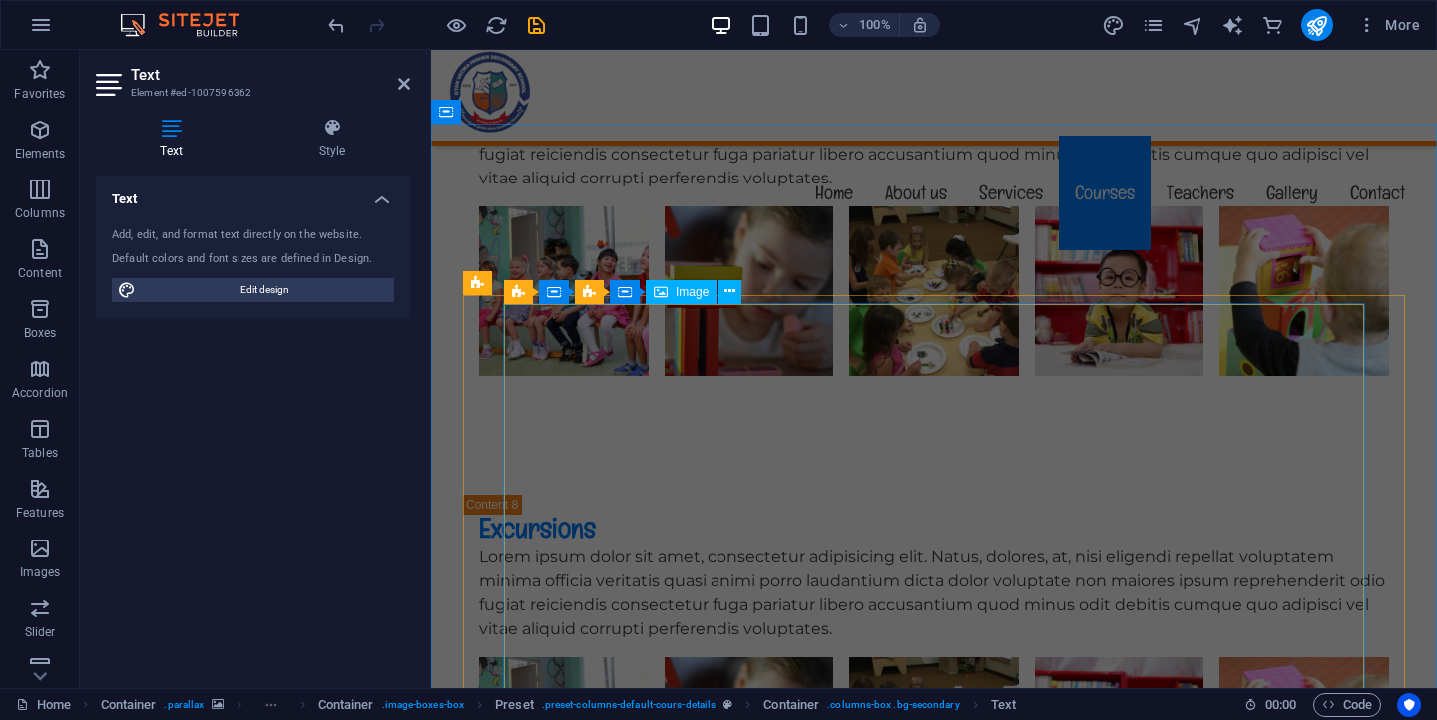
scroll to position [6937, 0]
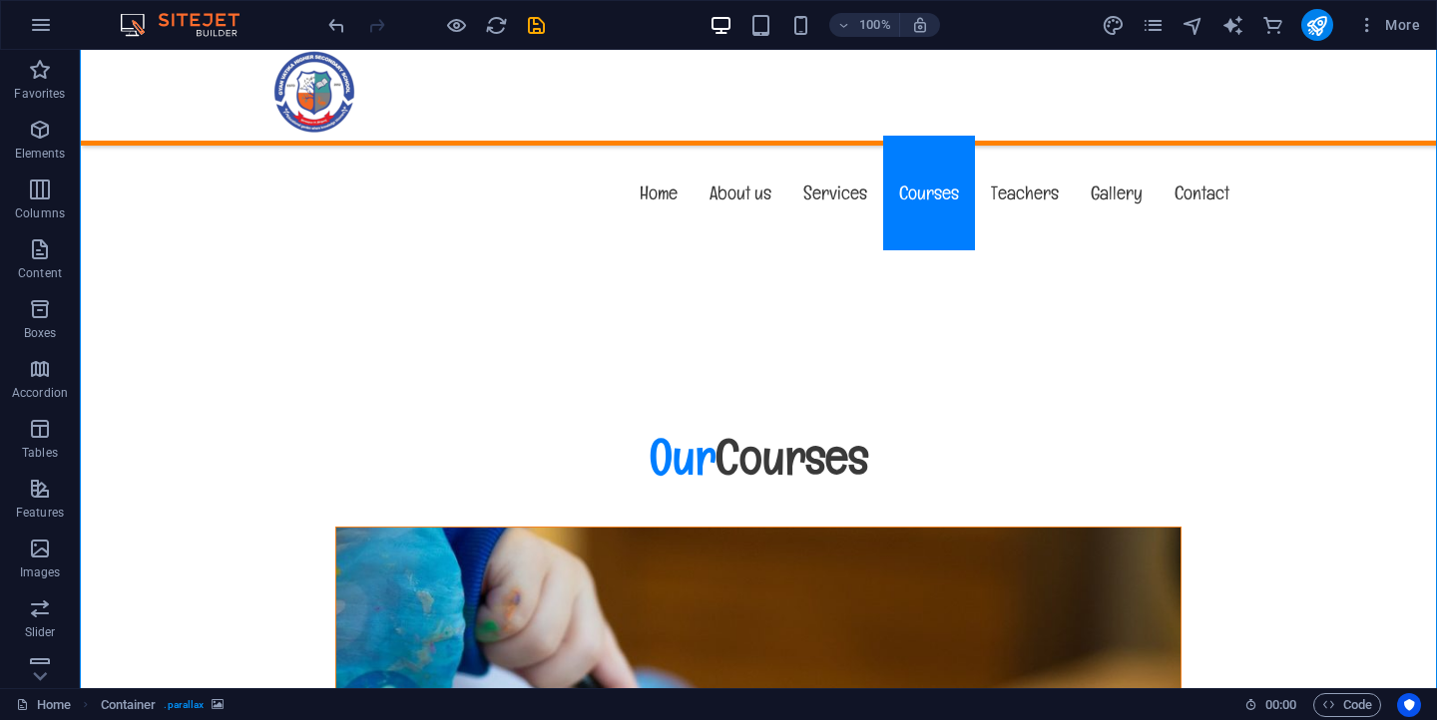
scroll to position [9783, 0]
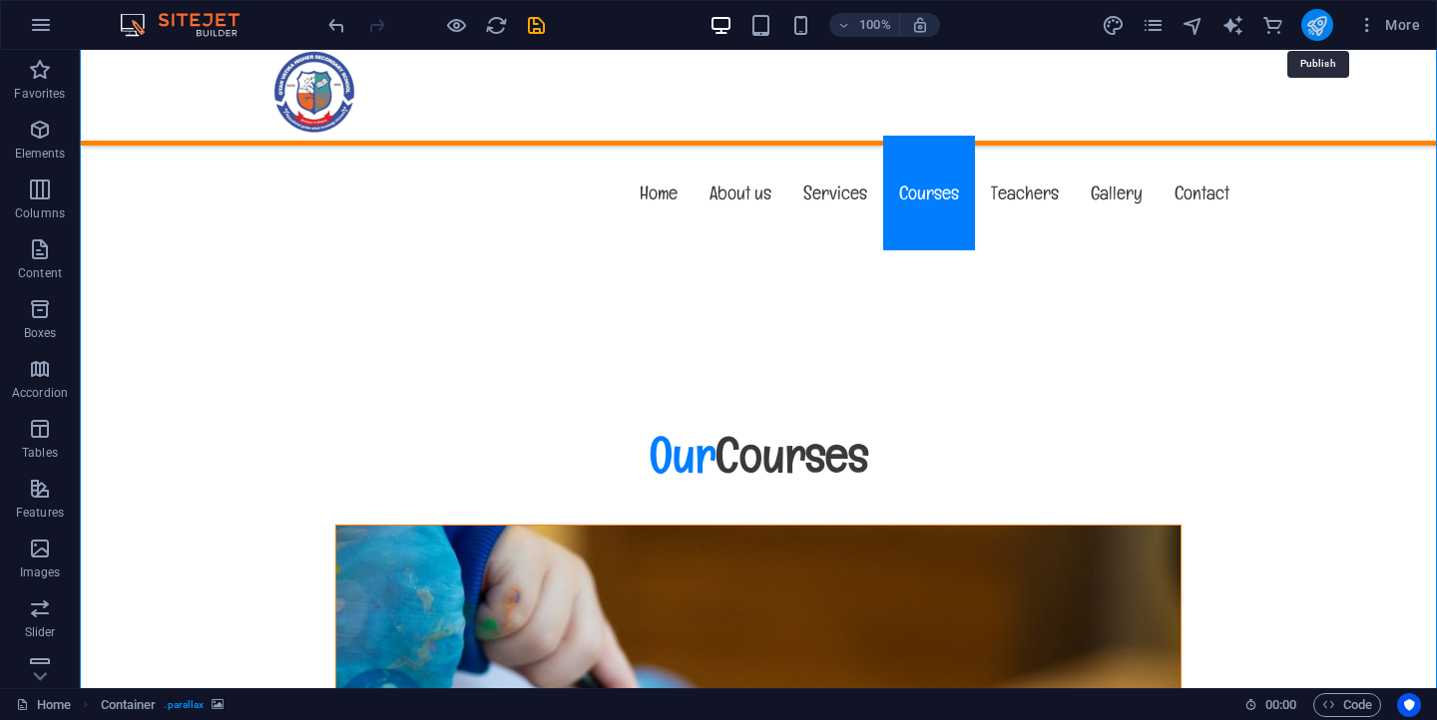
click at [1314, 34] on icon "publish" at bounding box center [1316, 25] width 23 height 23
checkbox input "false"
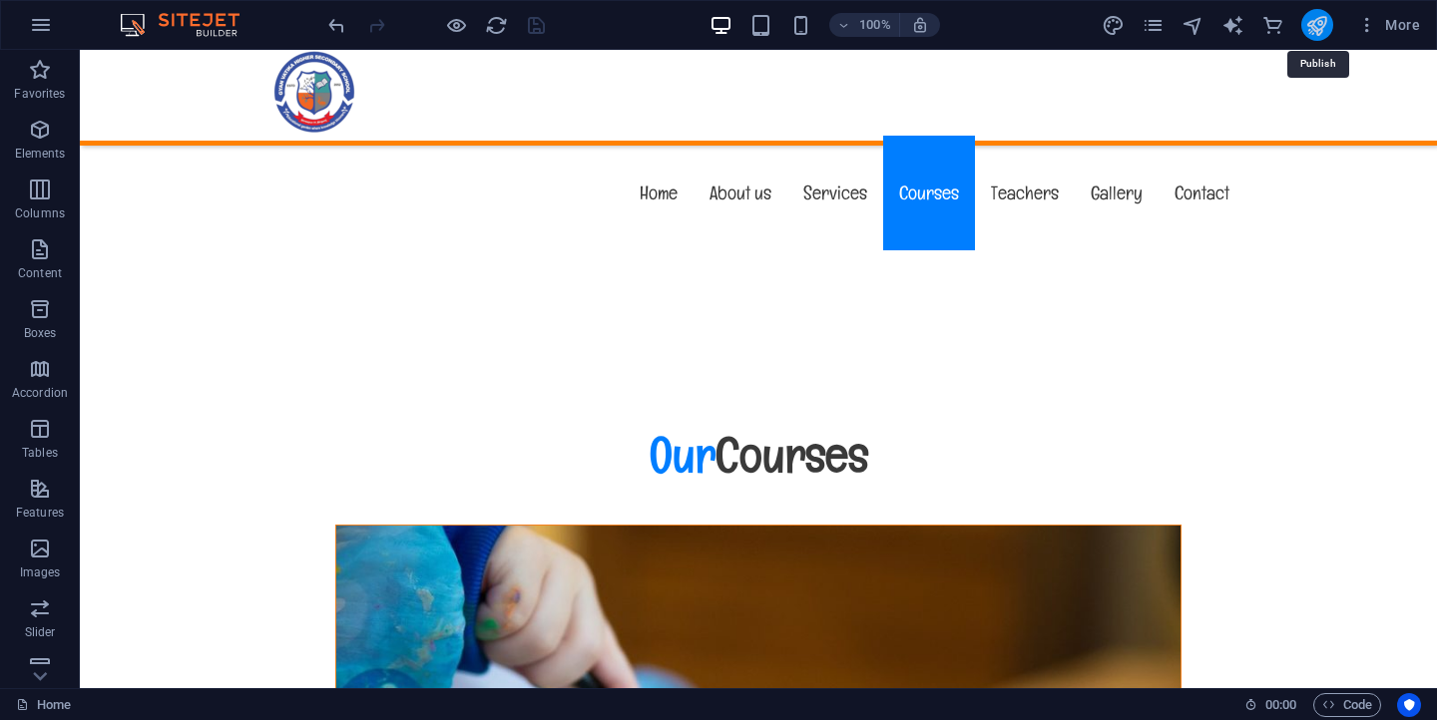
scroll to position [9842, 0]
